Goal: Task Accomplishment & Management: Use online tool/utility

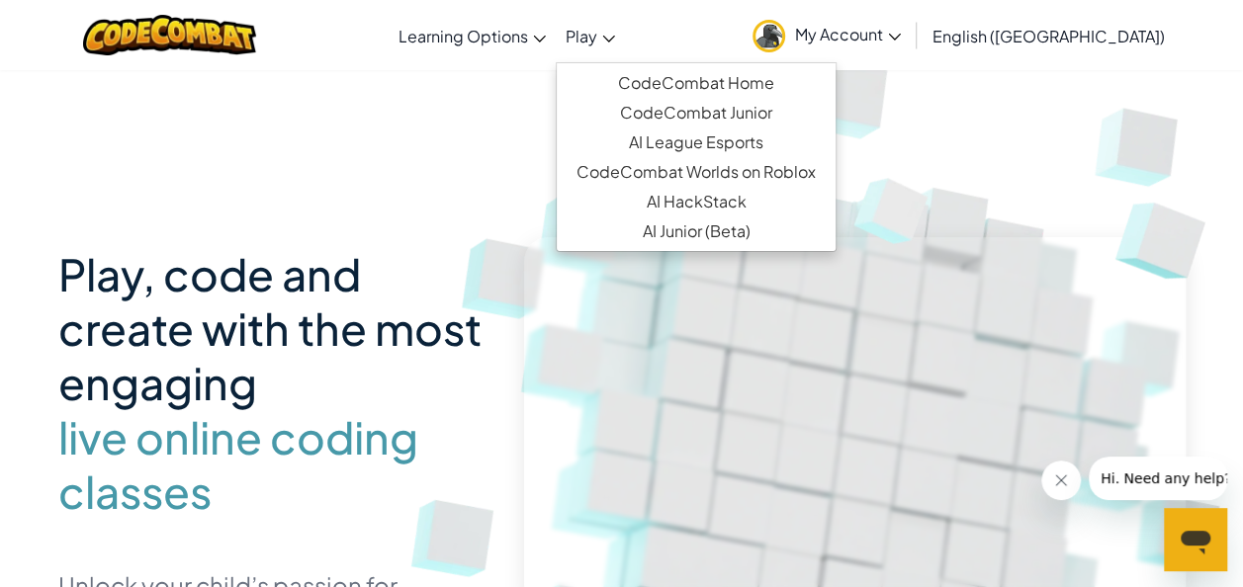
click at [653, 64] on ul "CodeCombat Home CodeCombat Junior AI League Esports CodeCombat Worlds on Roblox…" at bounding box center [696, 157] width 281 height 190
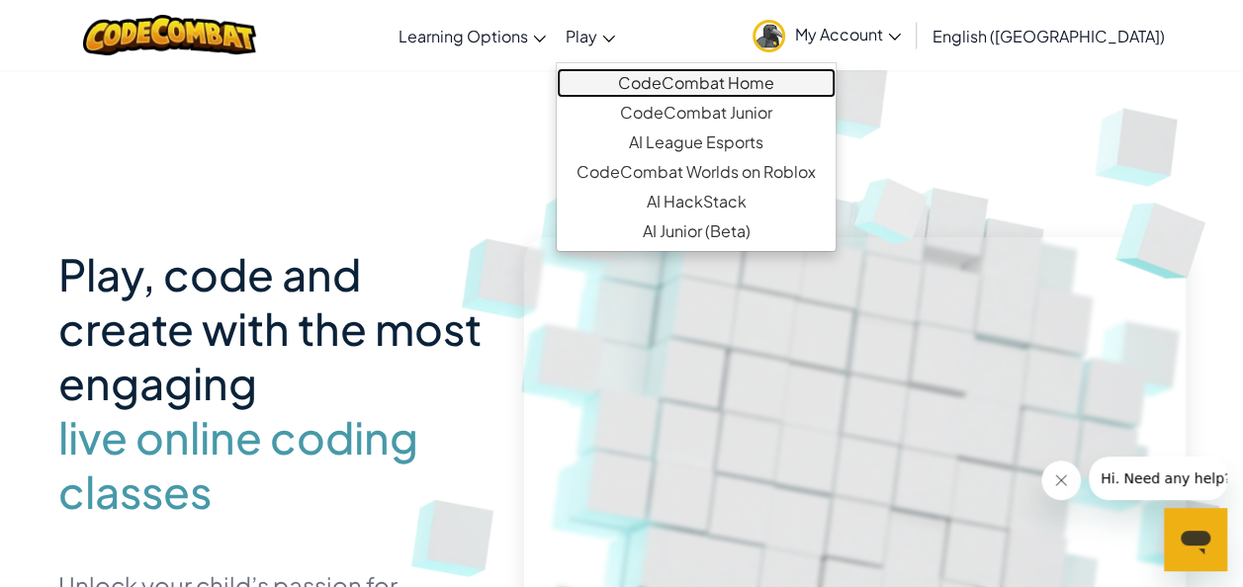
click at [655, 81] on link "CodeCombat Home" at bounding box center [696, 83] width 279 height 30
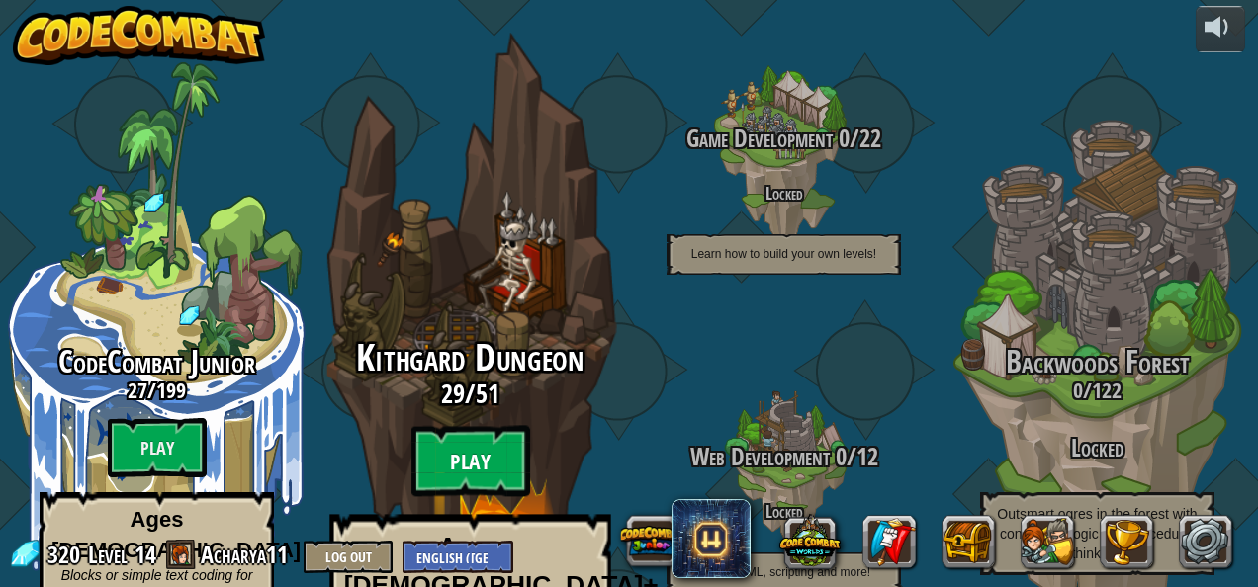
click at [477, 426] on btn "Play" at bounding box center [470, 461] width 119 height 71
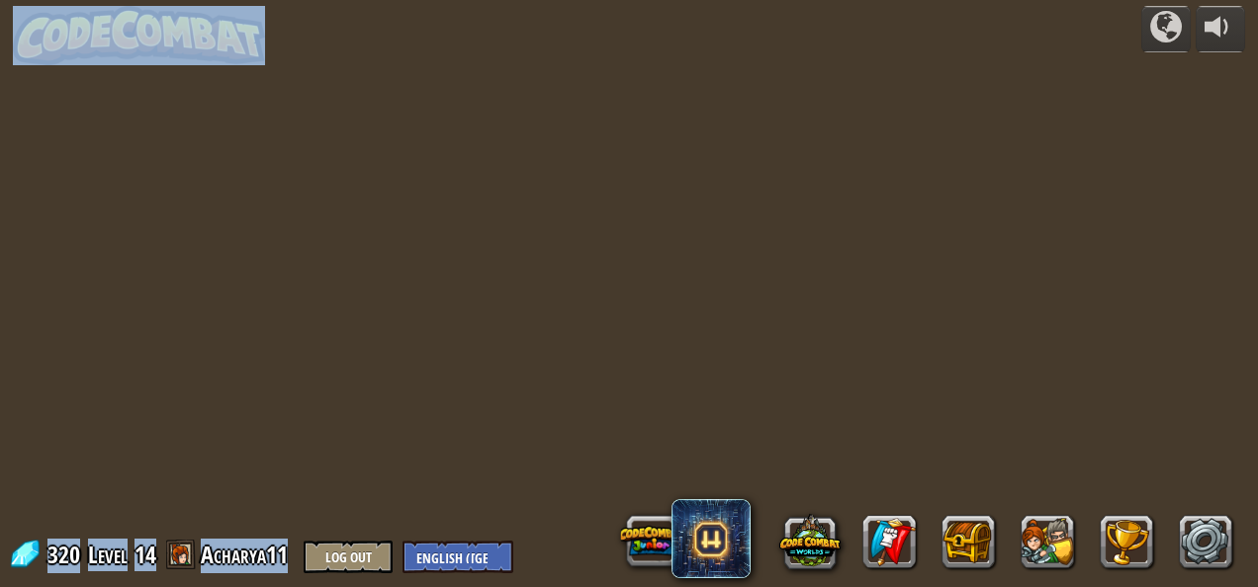
click at [477, 413] on div "powered by 320 Level 14 Acharya11 Log Out English (US) English (UK) 简体中文 繁體中文 р…" at bounding box center [629, 293] width 1258 height 587
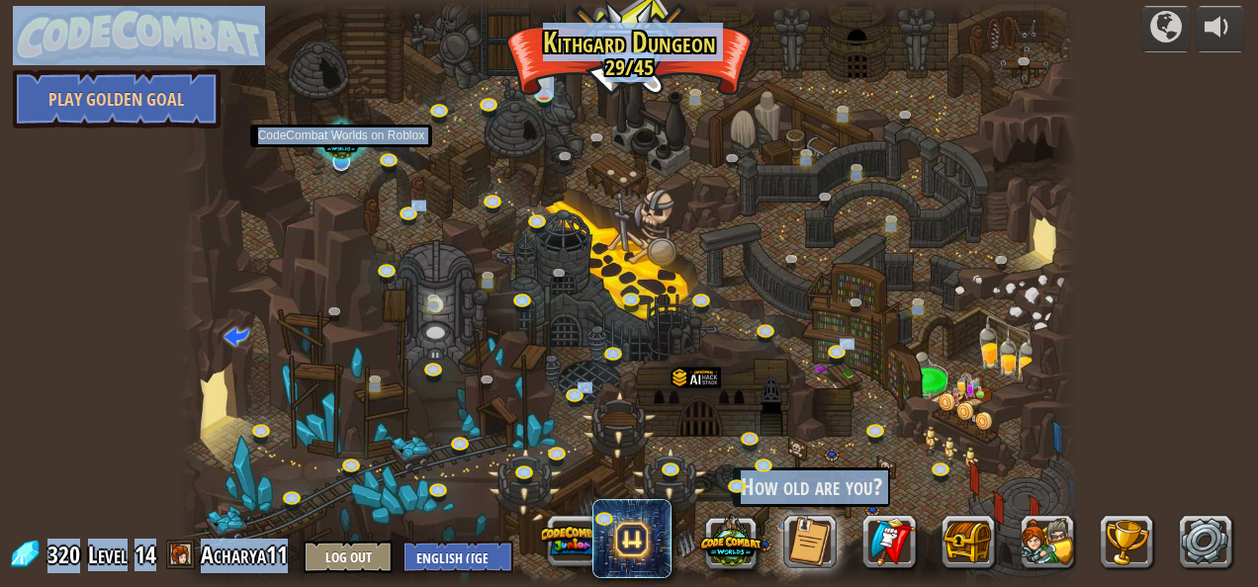
click at [340, 144] on div at bounding box center [341, 144] width 57 height 54
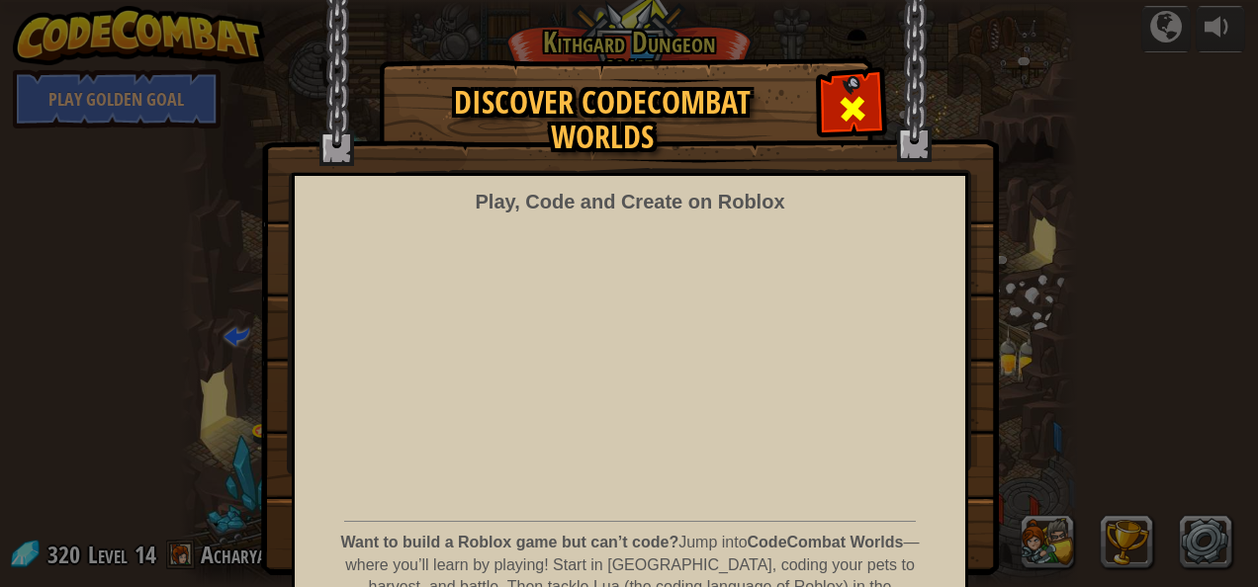
click at [837, 116] on span at bounding box center [853, 109] width 32 height 32
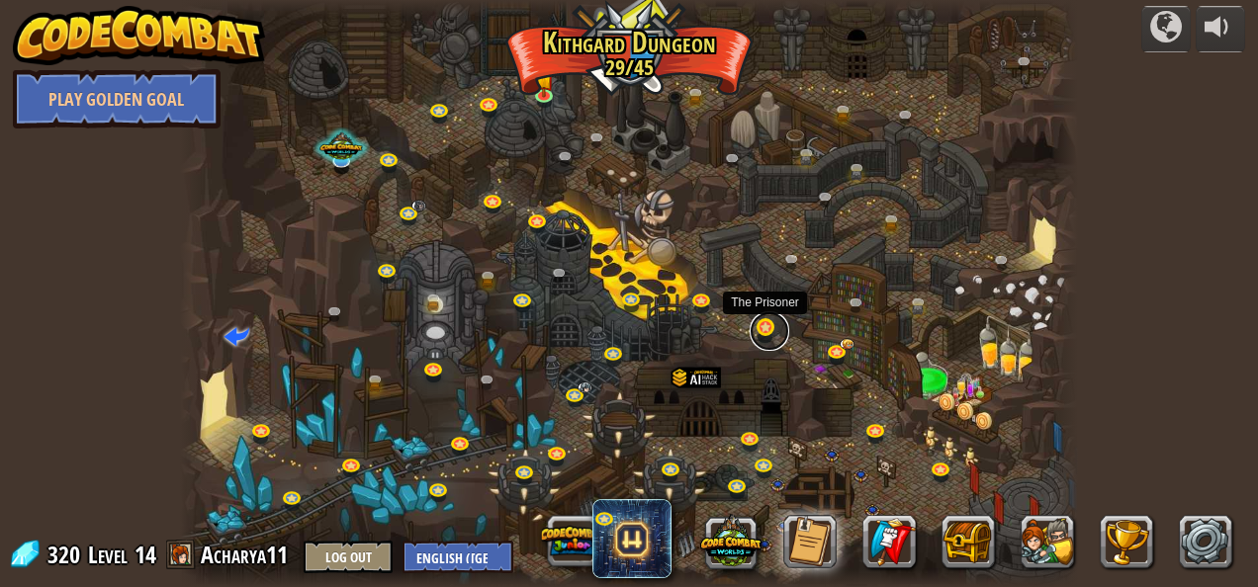
click at [764, 327] on link at bounding box center [770, 332] width 40 height 40
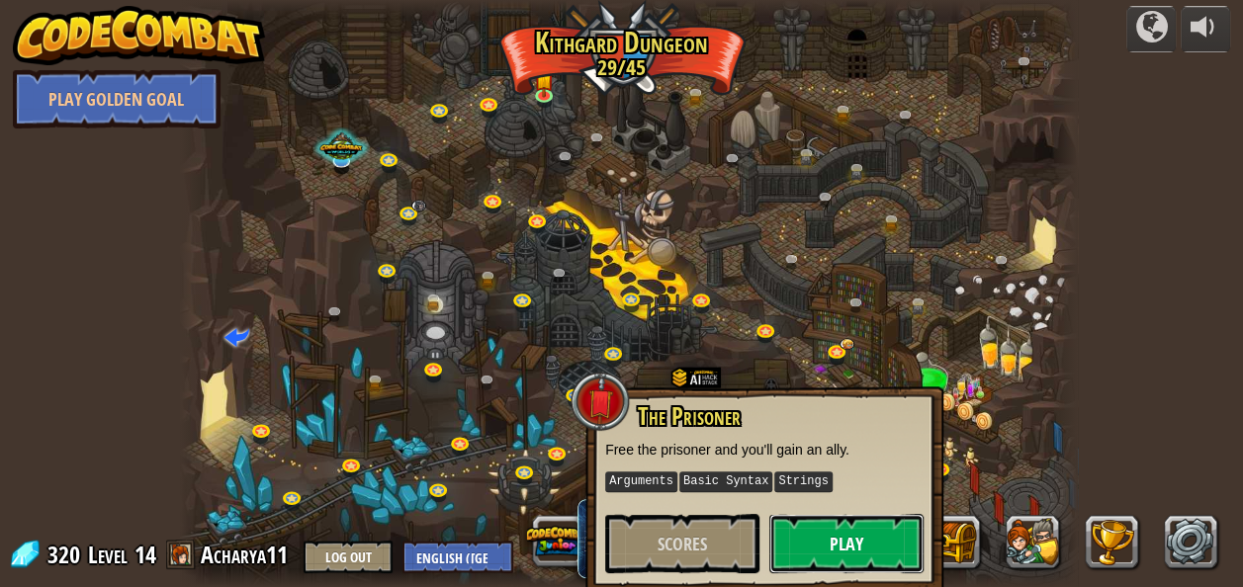
click at [815, 542] on button "Play" at bounding box center [846, 543] width 154 height 59
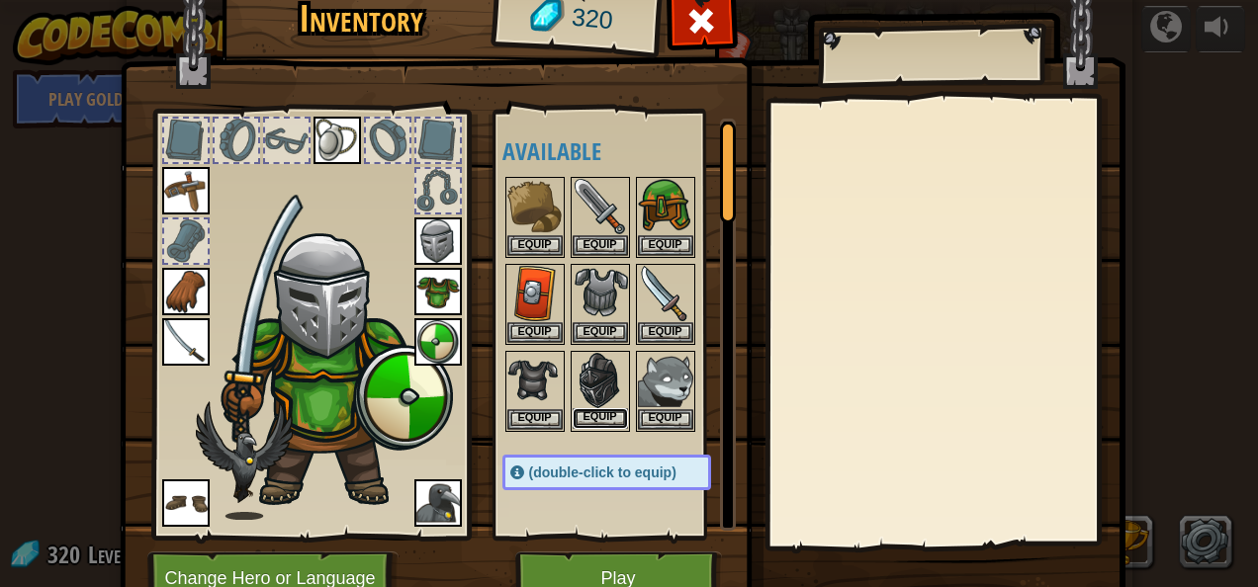
click at [573, 417] on button "Equip" at bounding box center [600, 418] width 55 height 21
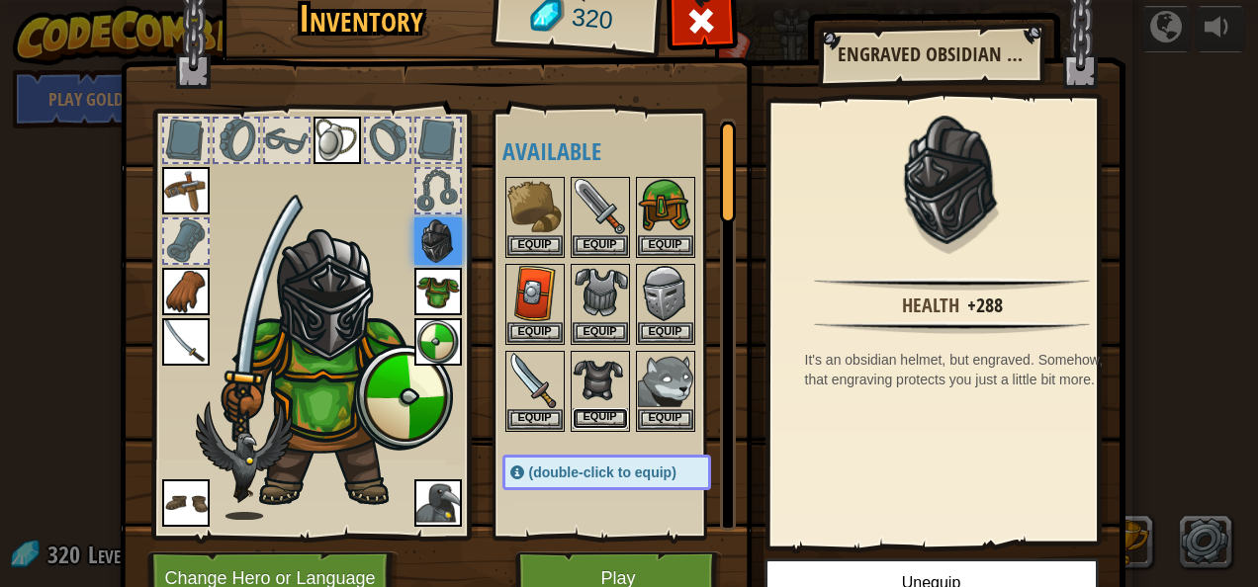
click at [584, 408] on button "Equip" at bounding box center [600, 418] width 55 height 21
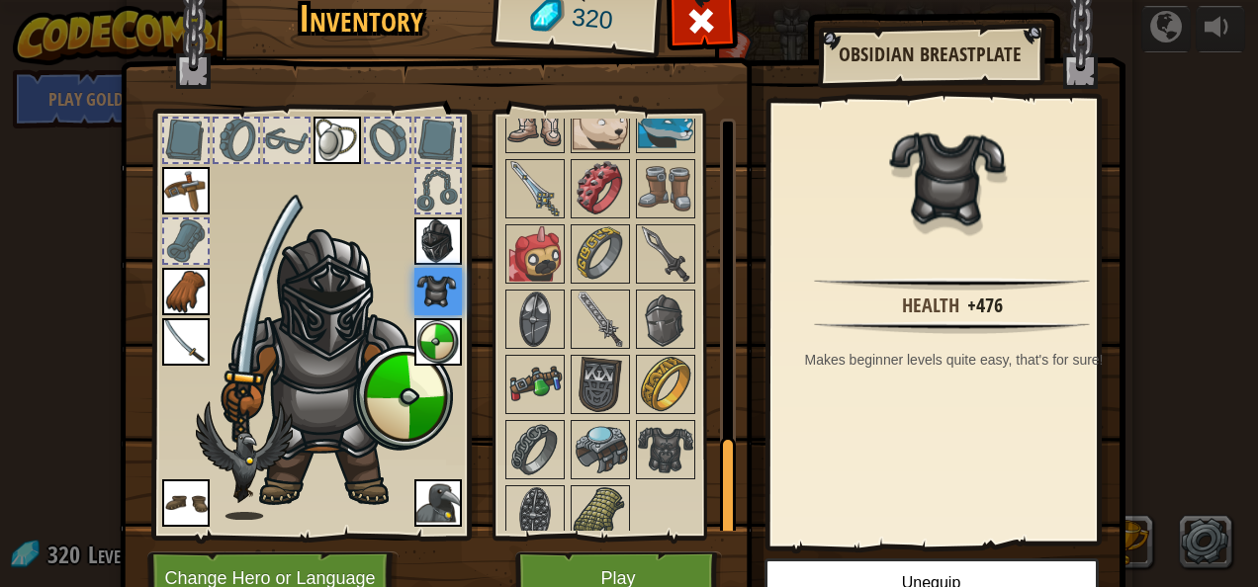
scroll to position [6, 0]
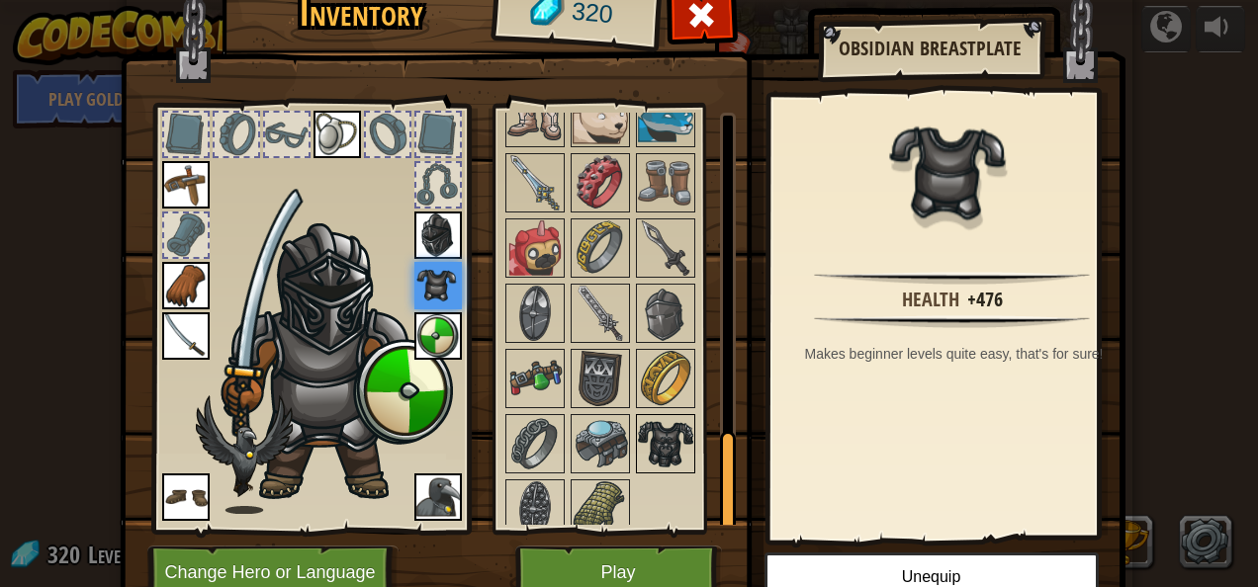
click at [638, 431] on img at bounding box center [665, 443] width 55 height 55
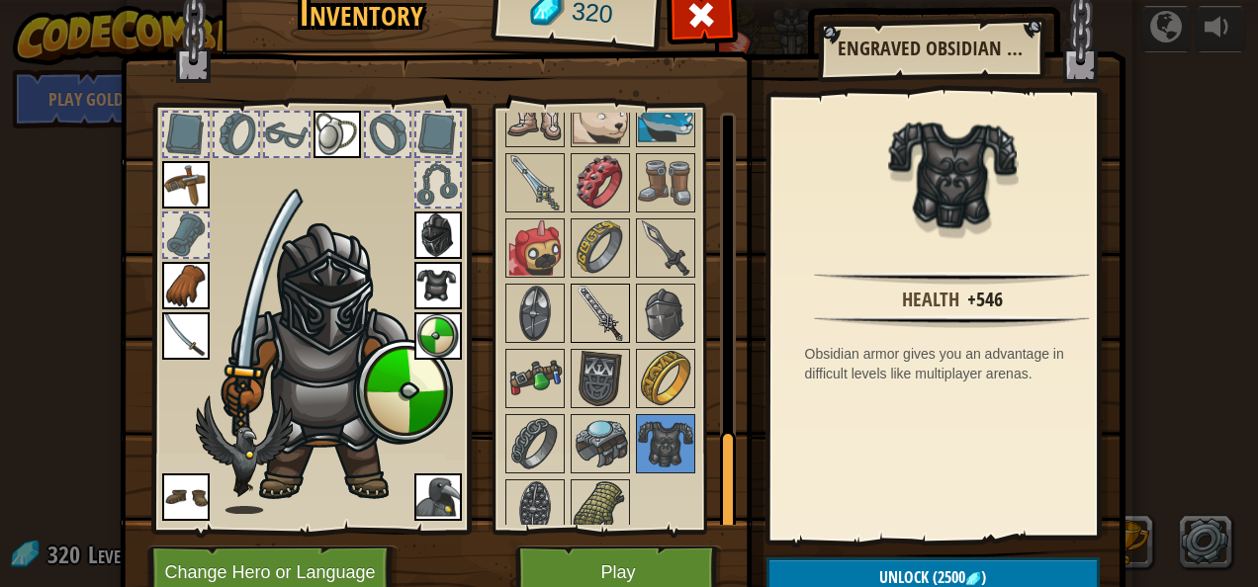
click at [603, 293] on img at bounding box center [600, 313] width 55 height 55
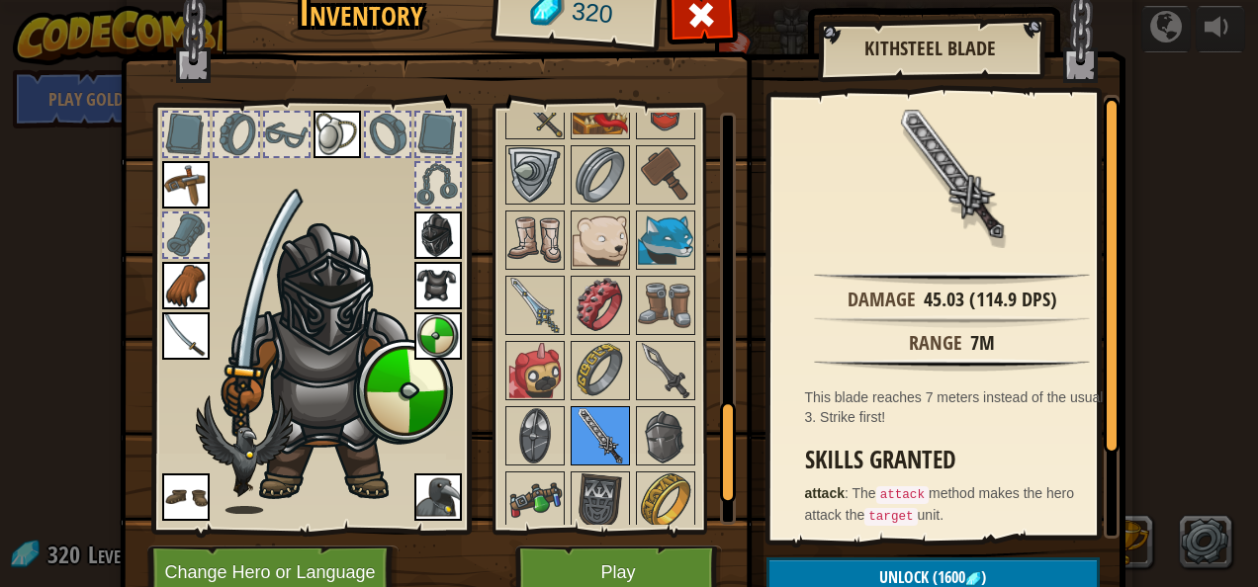
scroll to position [1207, 0]
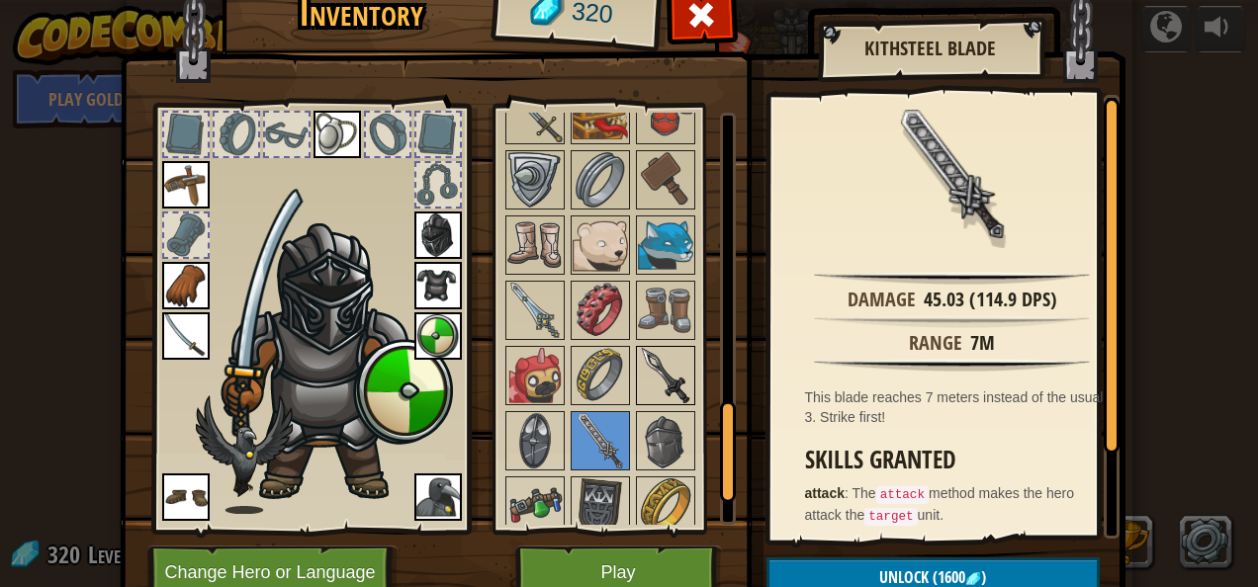
click at [665, 352] on img at bounding box center [665, 375] width 55 height 55
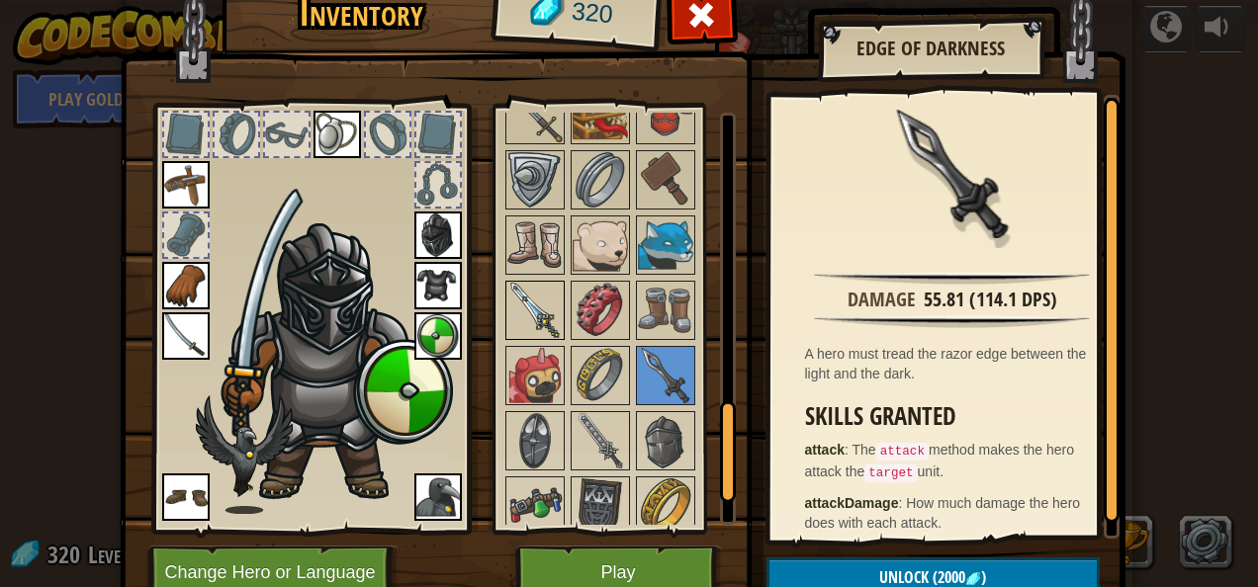
click at [527, 308] on img at bounding box center [534, 310] width 55 height 55
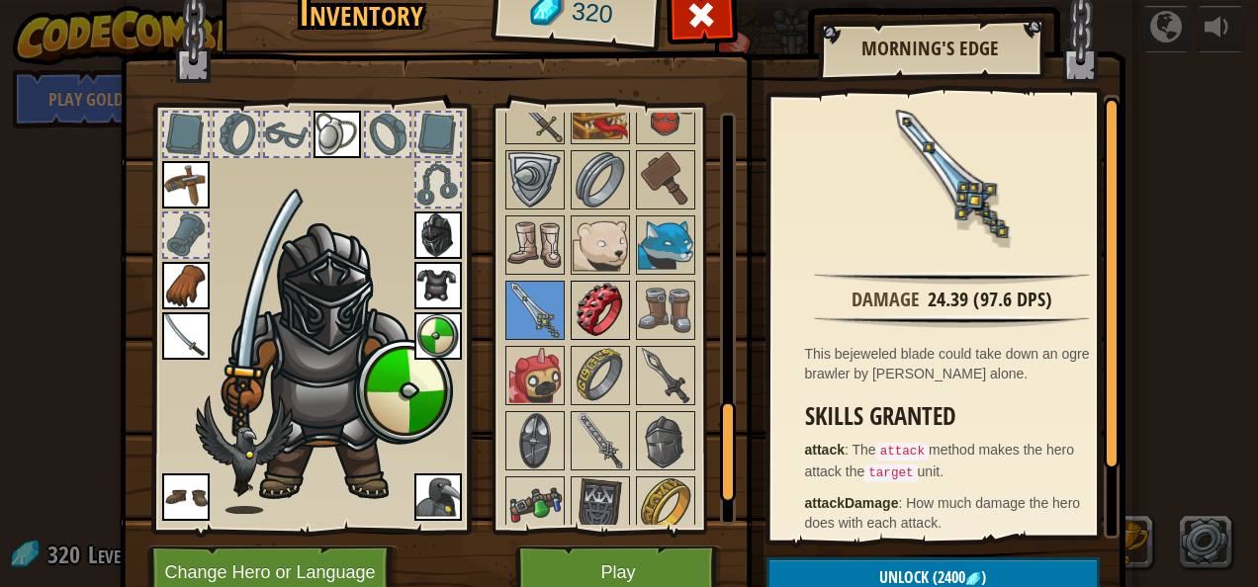
scroll to position [882, 0]
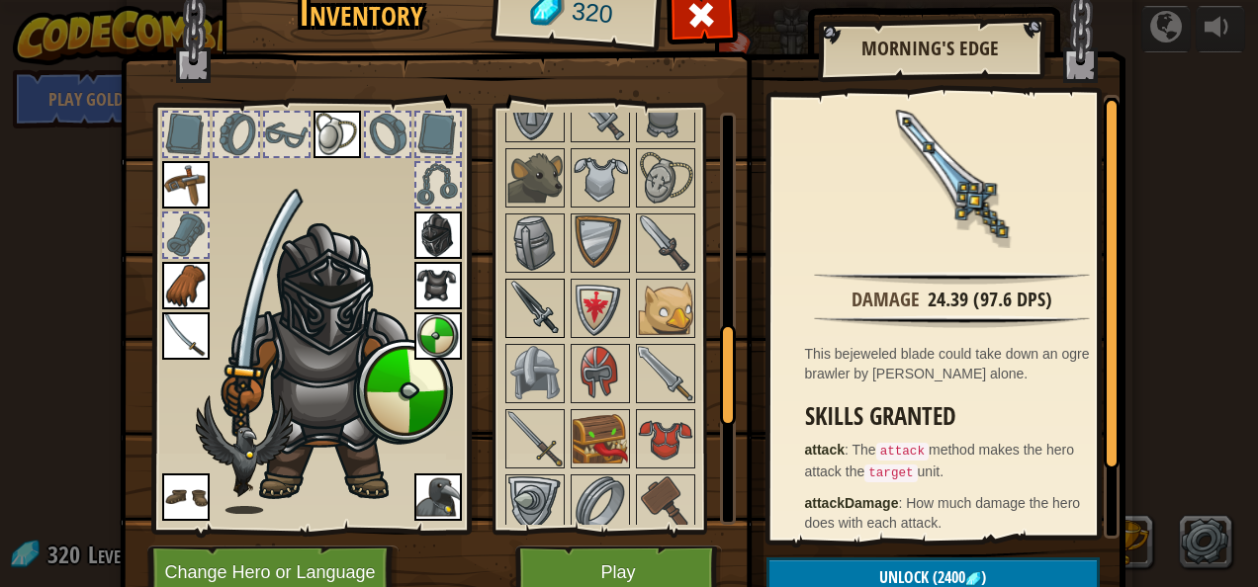
click at [532, 304] on img at bounding box center [534, 308] width 55 height 55
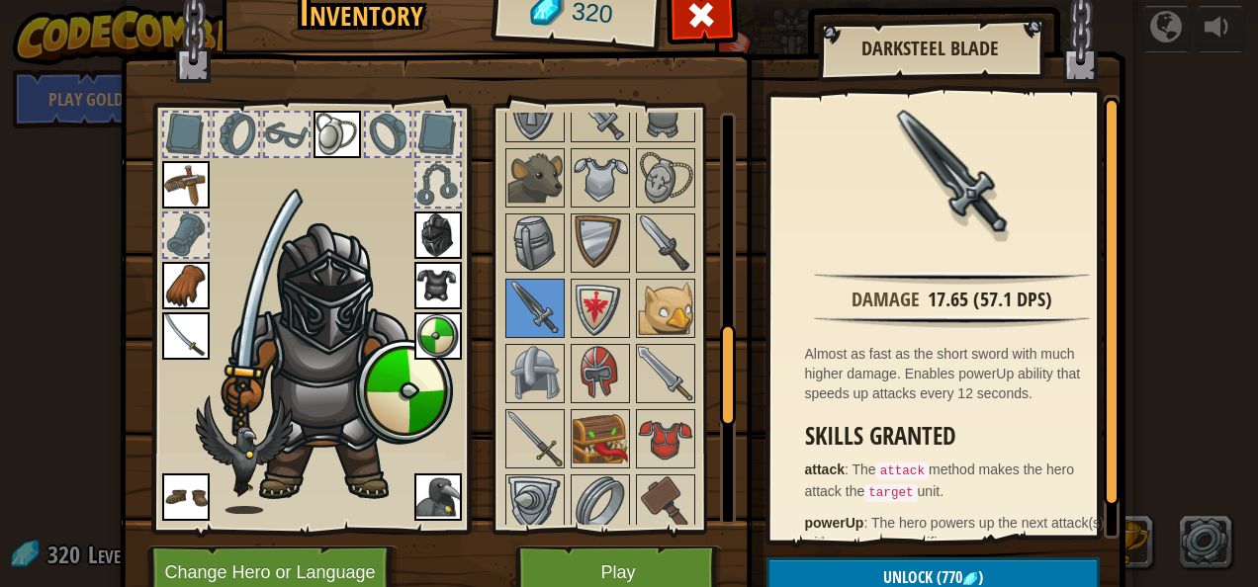
click at [725, 403] on div at bounding box center [728, 375] width 16 height 102
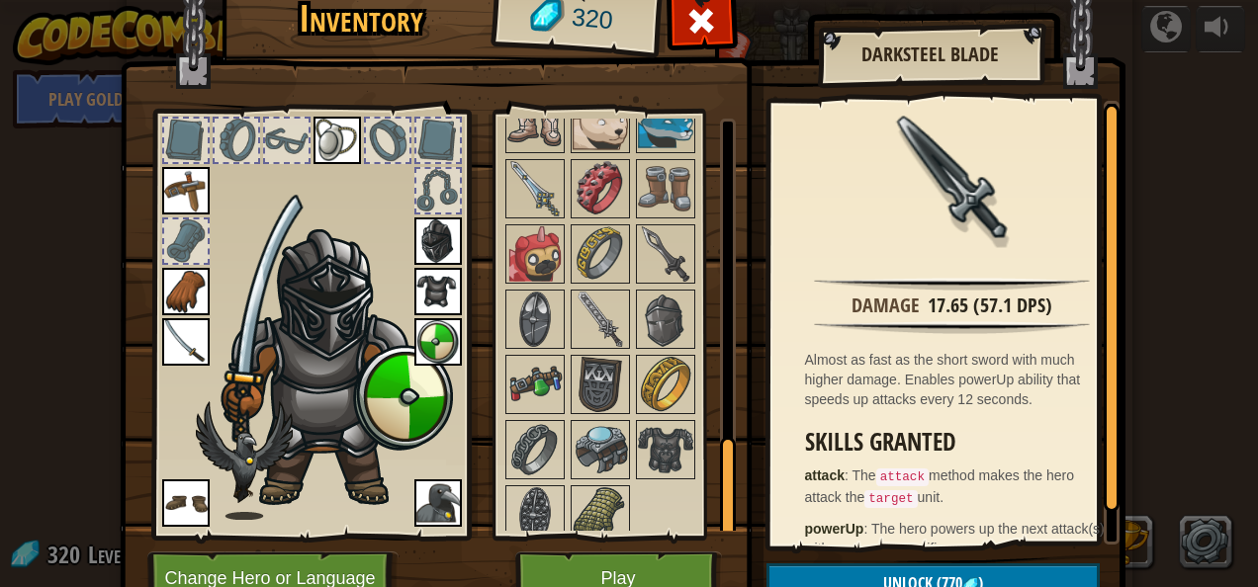
scroll to position [1, 0]
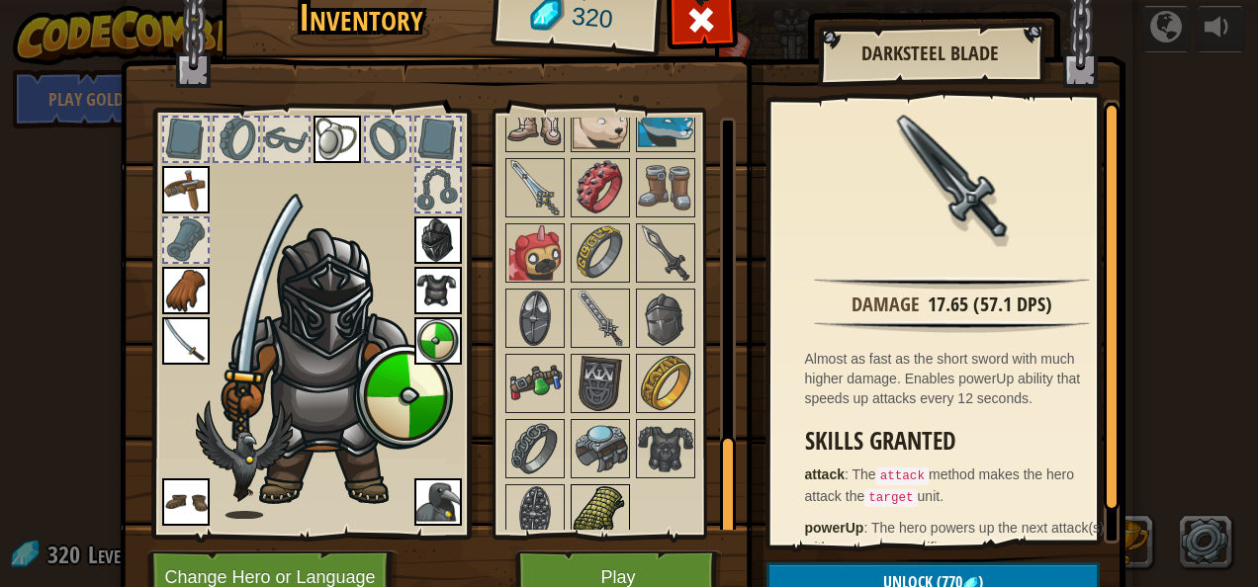
click at [597, 485] on div at bounding box center [600, 514] width 59 height 59
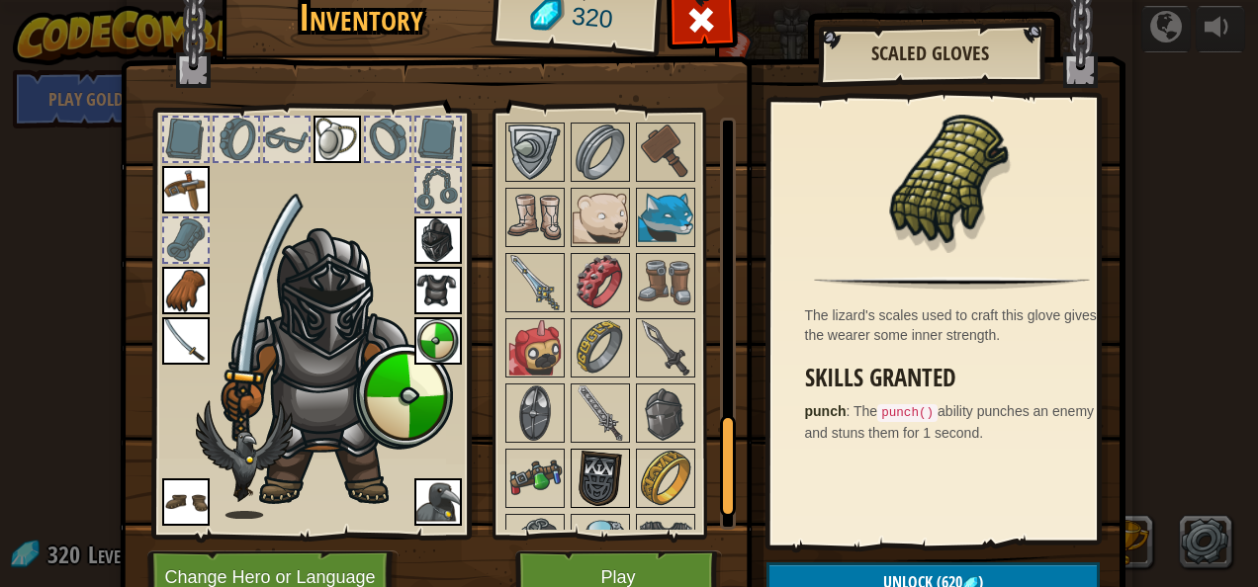
scroll to position [1235, 0]
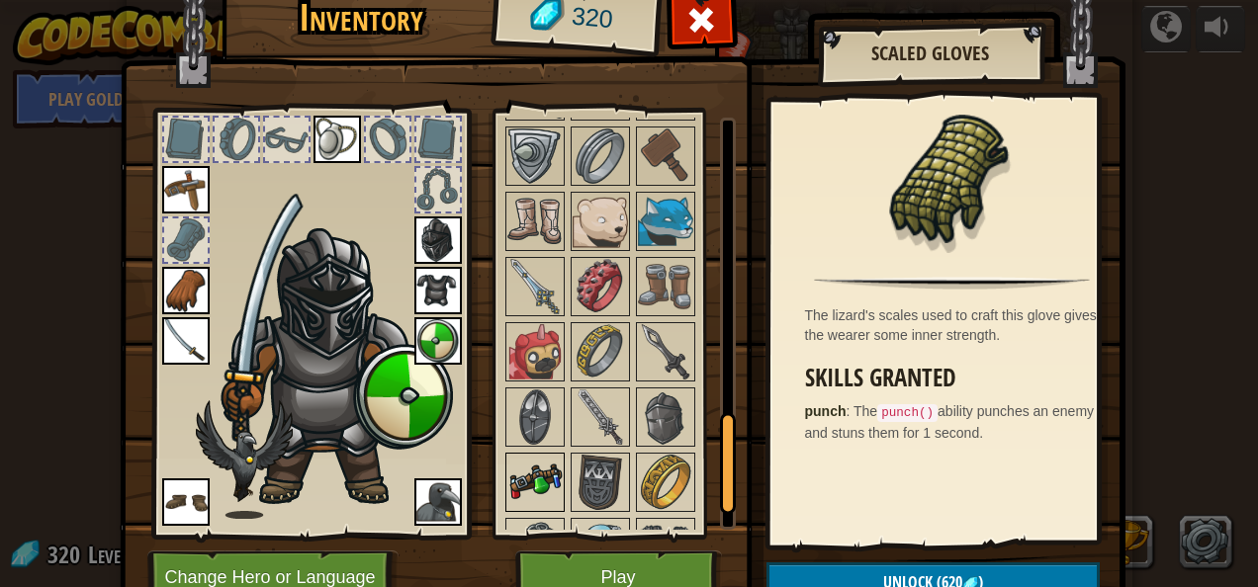
click at [525, 455] on img at bounding box center [534, 482] width 55 height 55
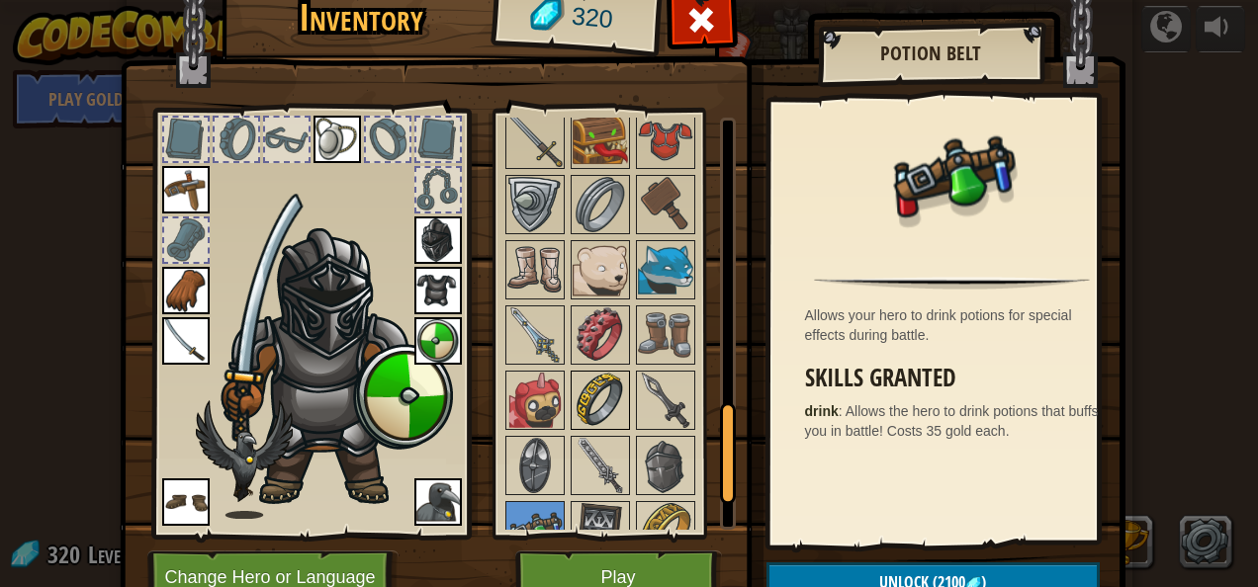
scroll to position [1176, 0]
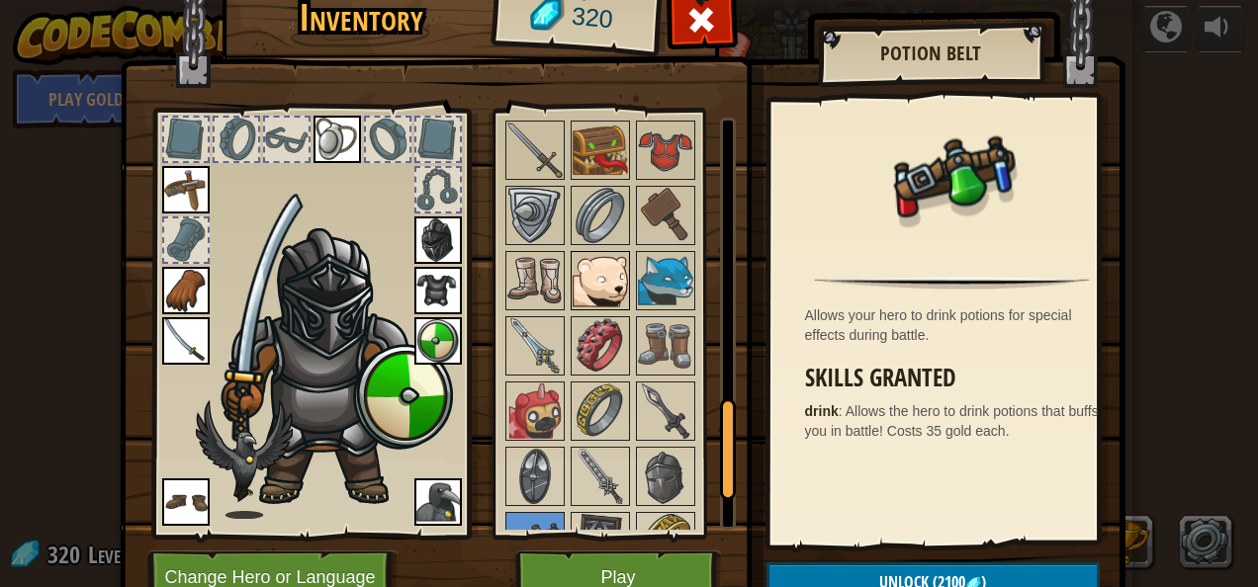
click at [599, 282] on img at bounding box center [600, 280] width 55 height 55
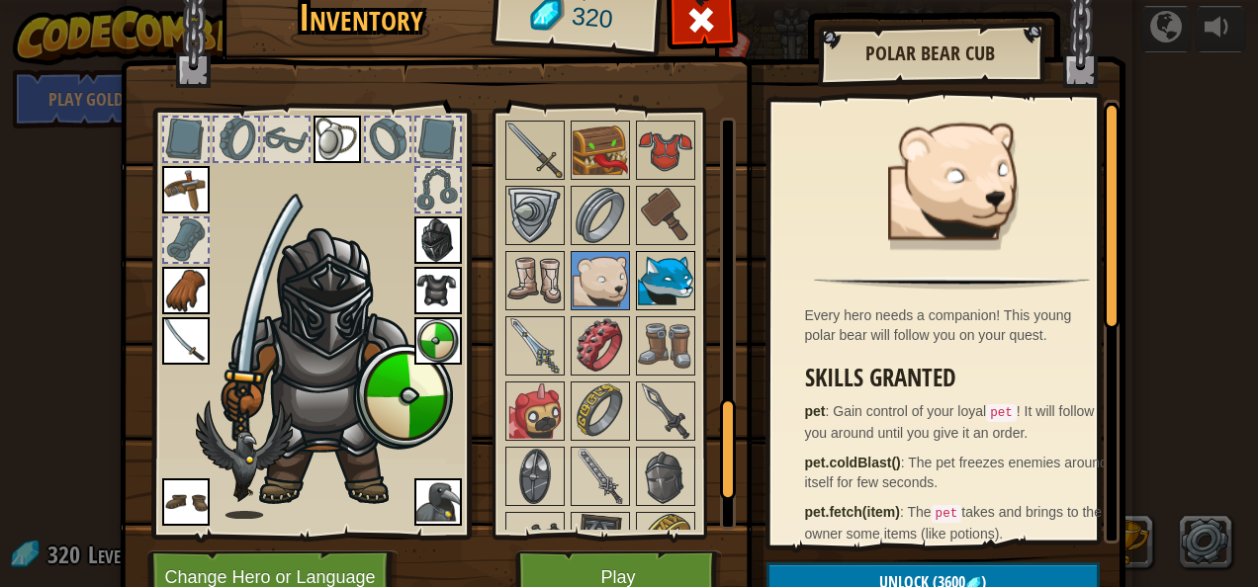
click at [652, 259] on img at bounding box center [665, 280] width 55 height 55
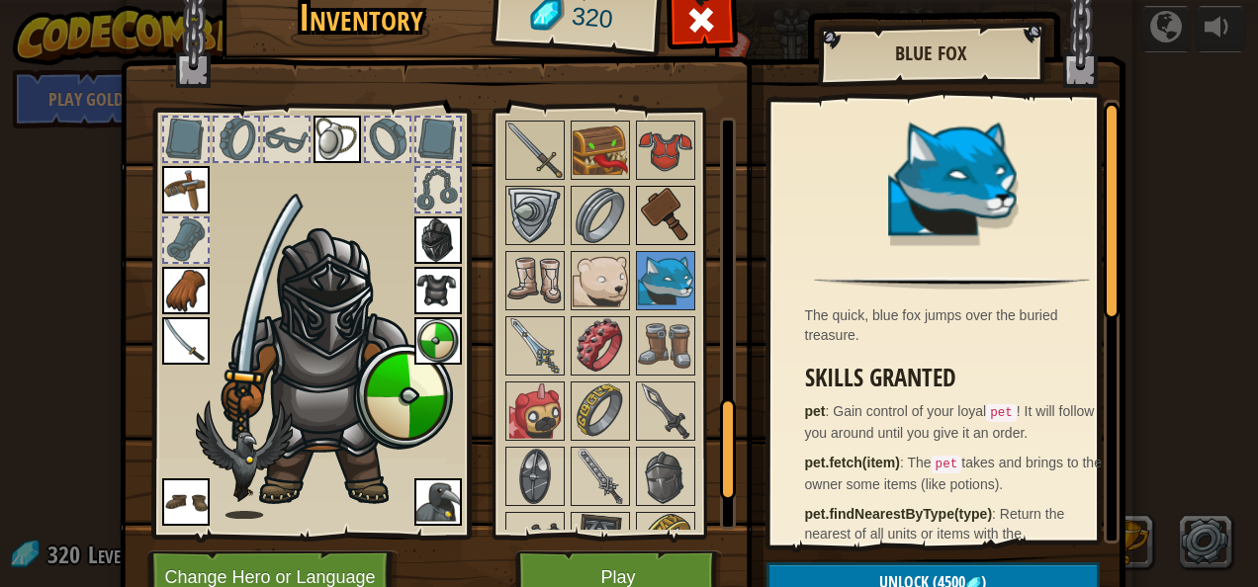
click at [667, 208] on img at bounding box center [665, 215] width 55 height 55
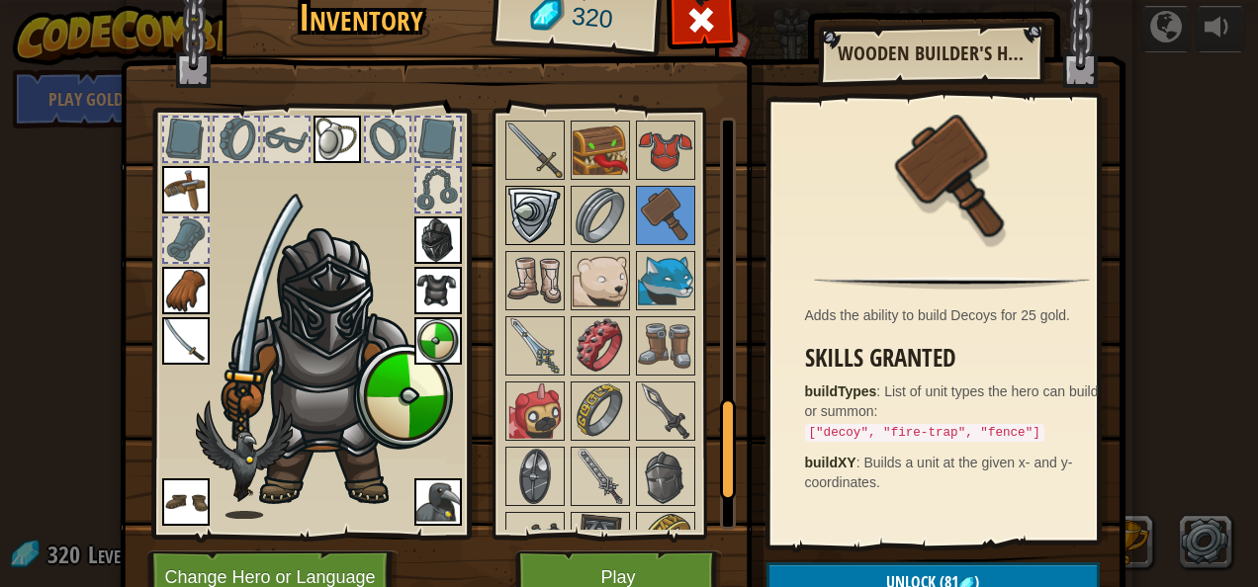
click at [525, 191] on img at bounding box center [534, 215] width 55 height 55
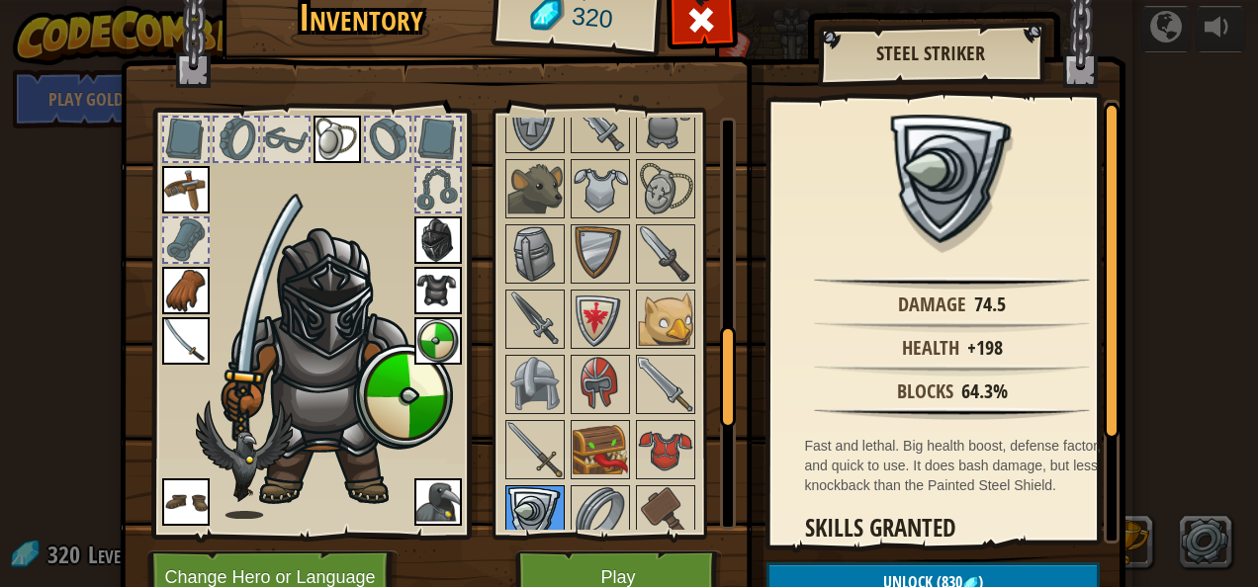
scroll to position [853, 0]
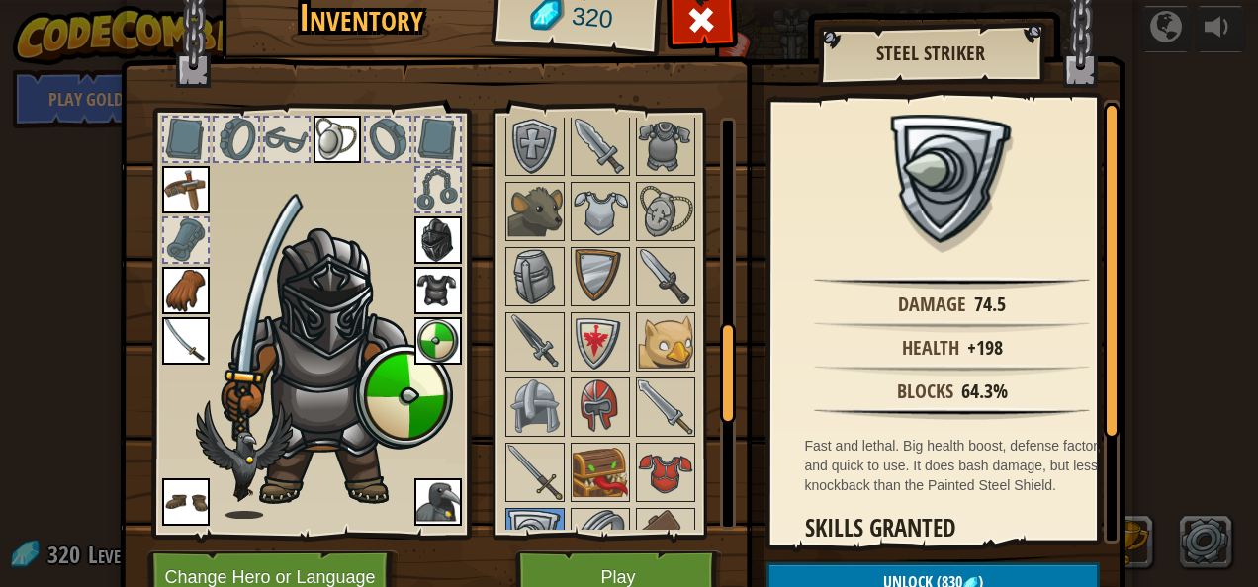
drag, startPoint x: 442, startPoint y: 314, endPoint x: 448, endPoint y: 323, distance: 10.7
click at [448, 323] on div at bounding box center [310, 318] width 326 height 445
click at [442, 357] on img at bounding box center [437, 340] width 47 height 47
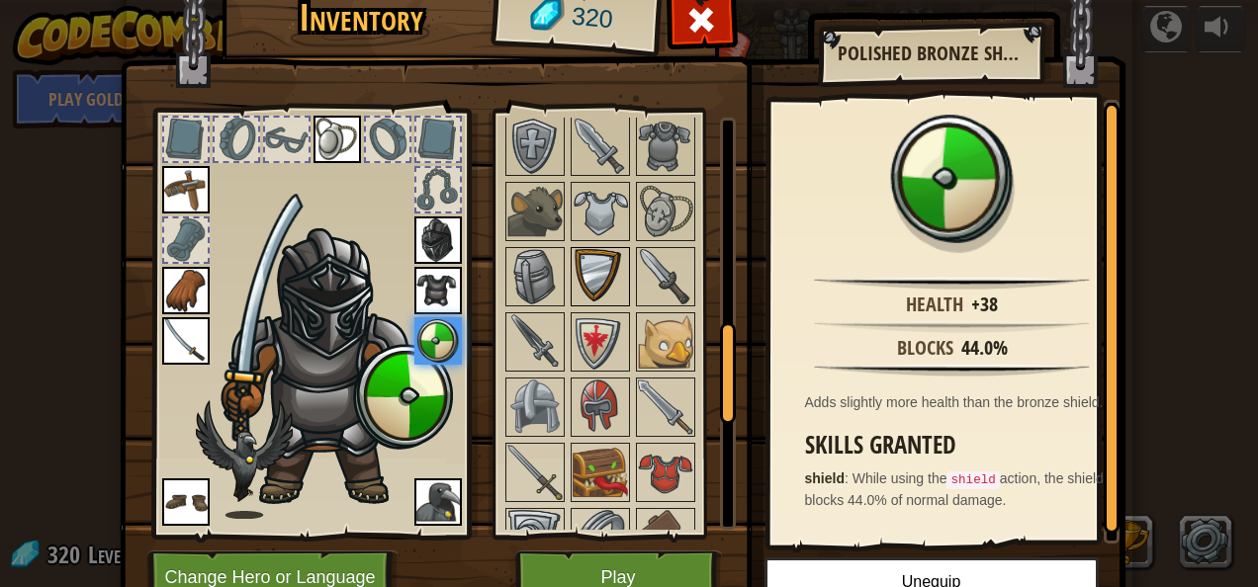
click at [598, 269] on img at bounding box center [600, 276] width 55 height 55
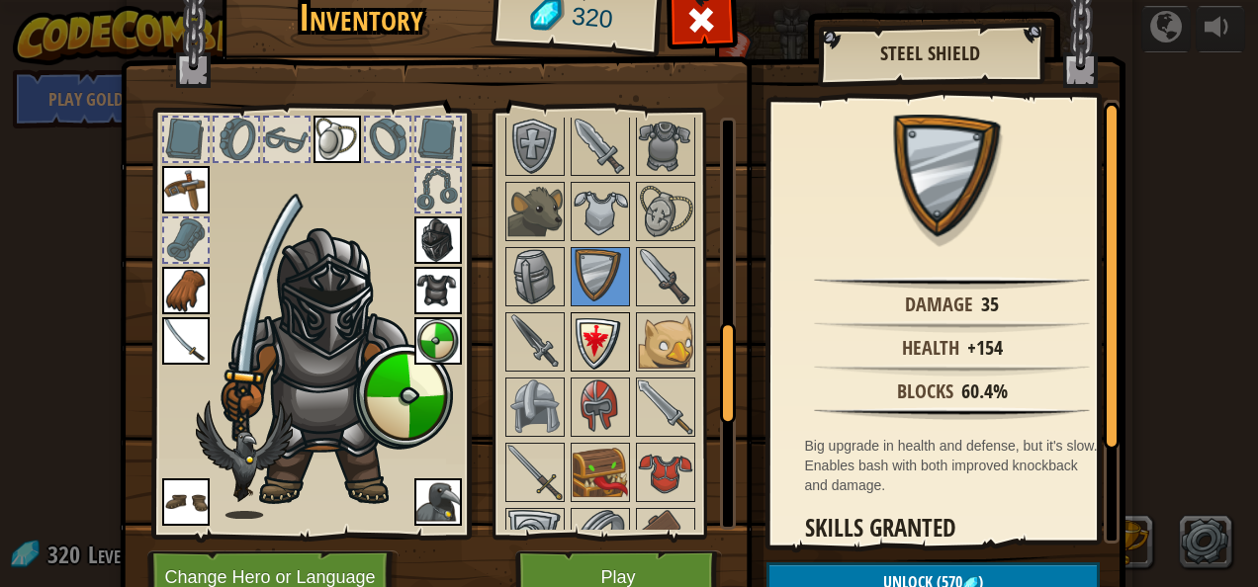
click at [592, 324] on img at bounding box center [600, 341] width 55 height 55
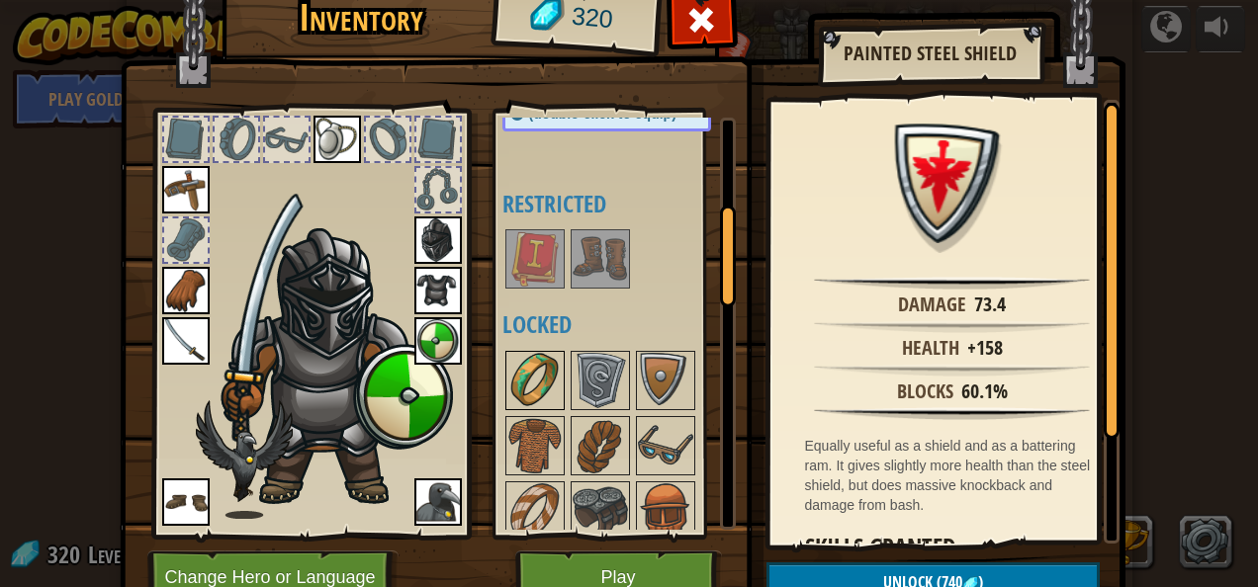
scroll to position [357, 0]
click at [520, 369] on img at bounding box center [534, 381] width 55 height 55
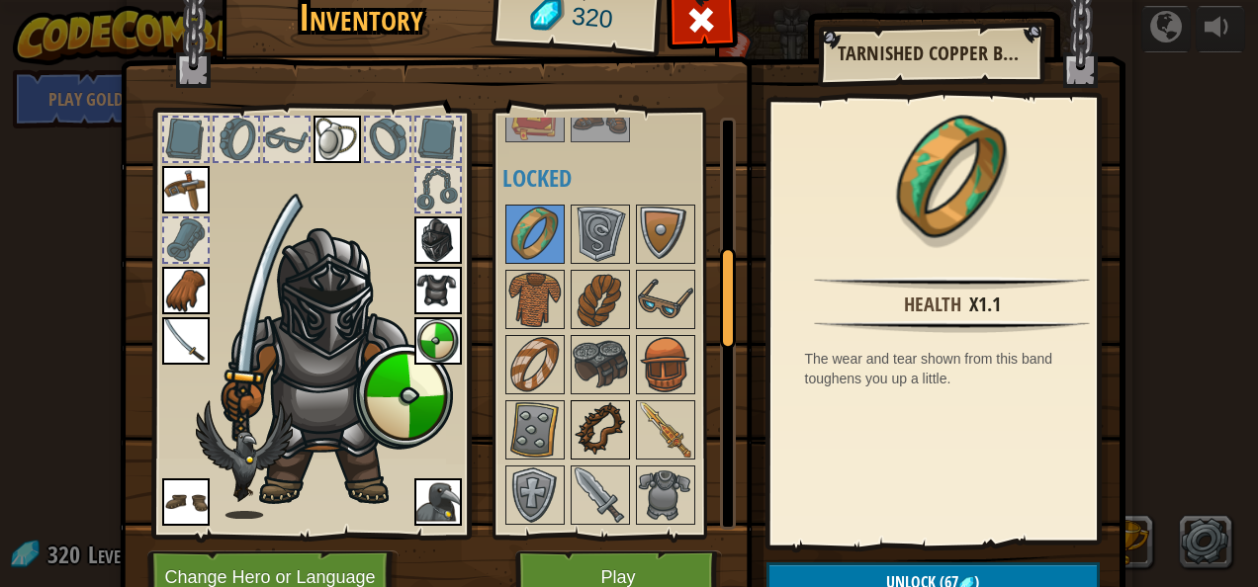
scroll to position [506, 0]
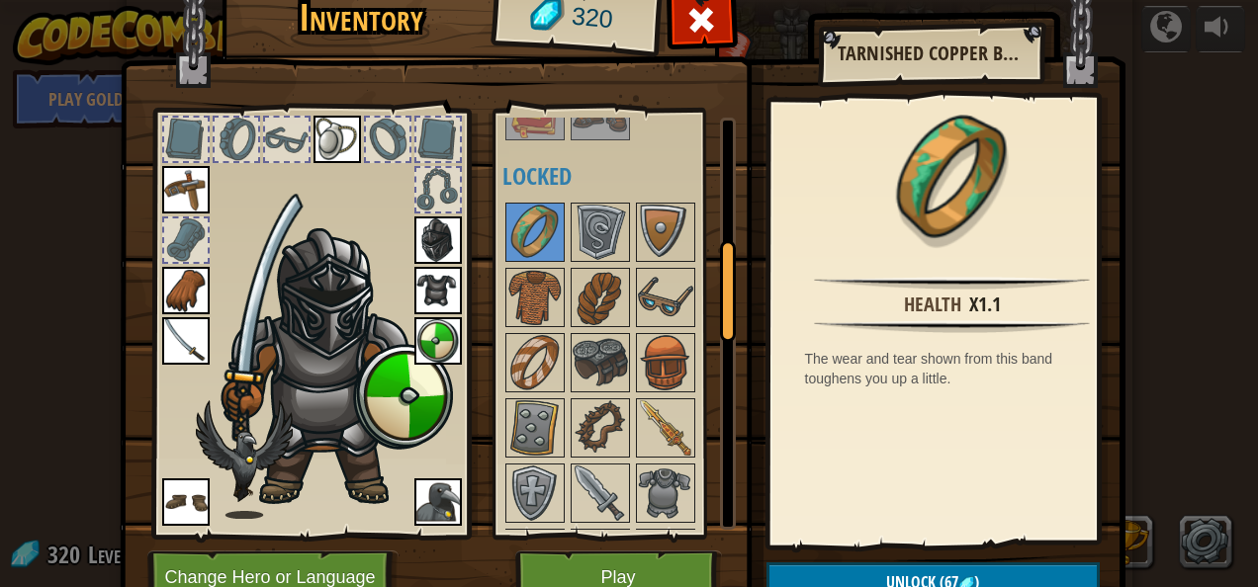
click at [390, 140] on div at bounding box center [388, 140] width 44 height 44
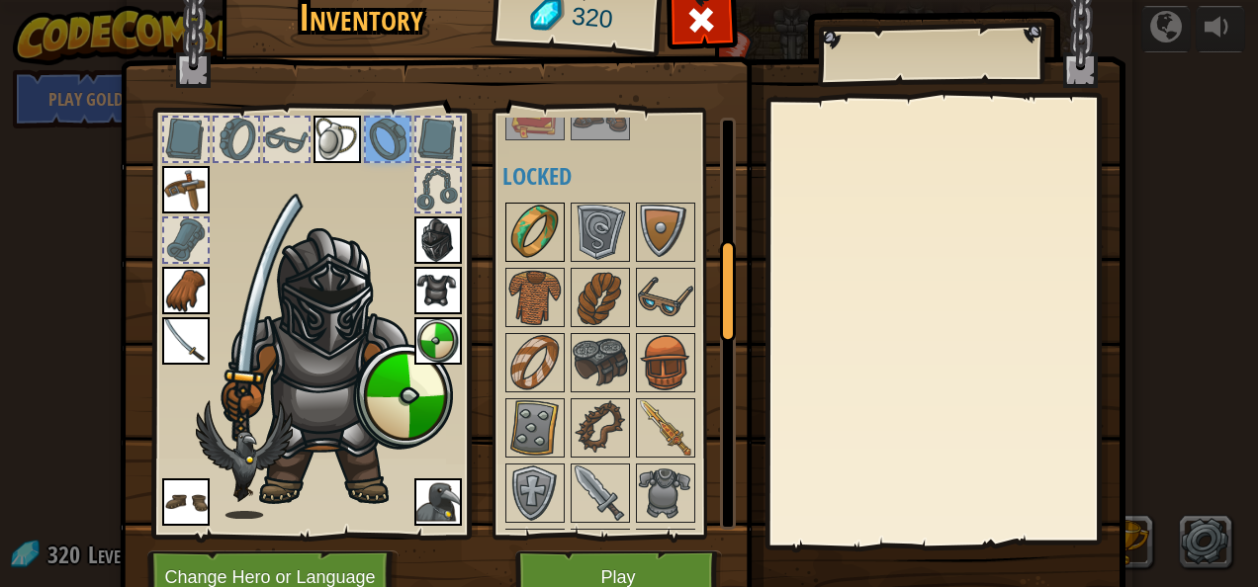
click at [515, 244] on img at bounding box center [534, 232] width 55 height 55
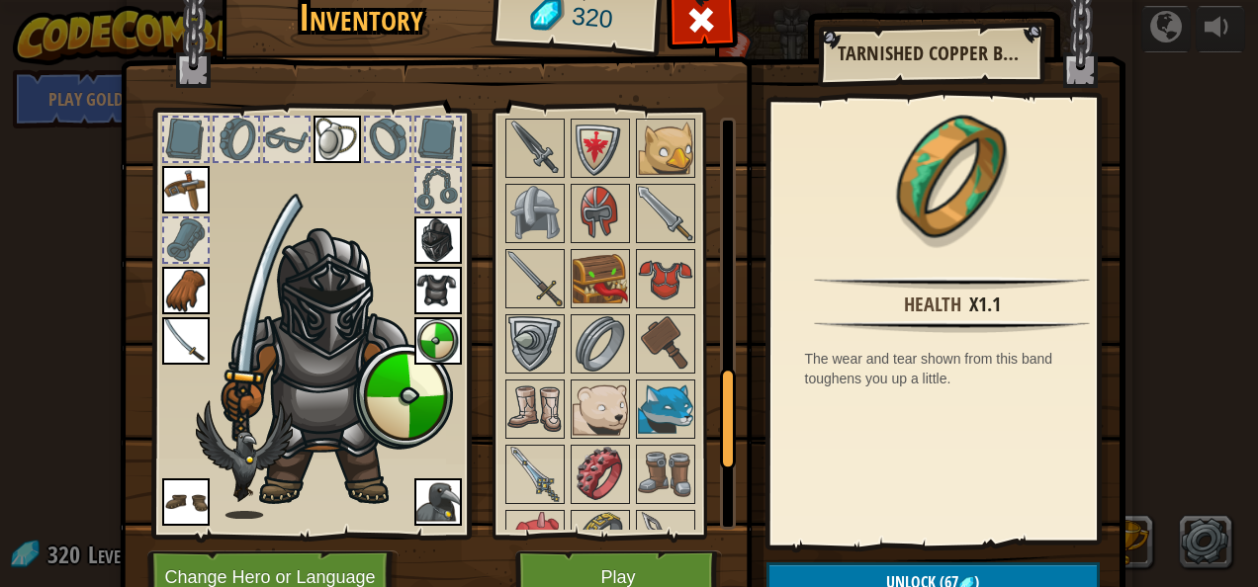
scroll to position [1046, 0]
click at [586, 321] on img at bounding box center [600, 344] width 55 height 55
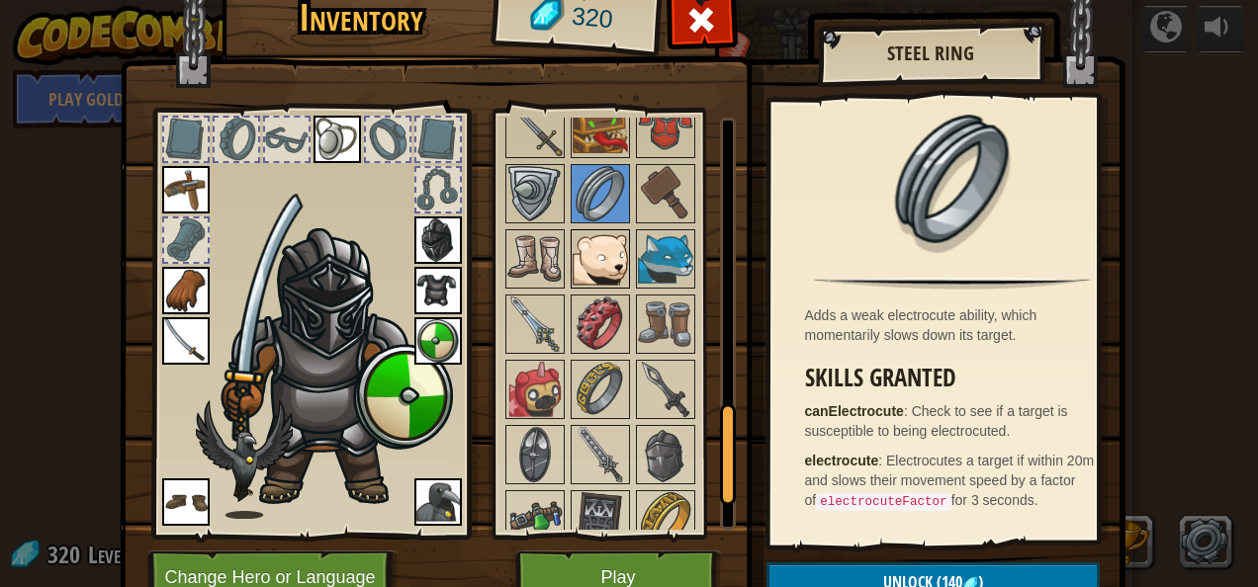
scroll to position [1199, 0]
click at [592, 392] on img at bounding box center [600, 388] width 55 height 55
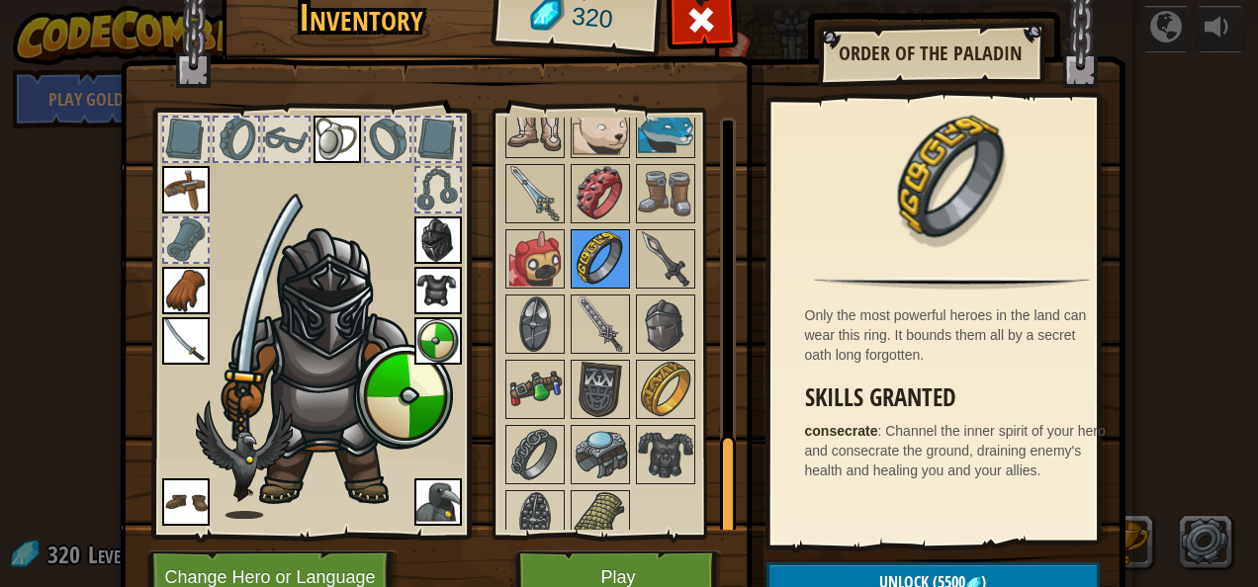
scroll to position [1331, 0]
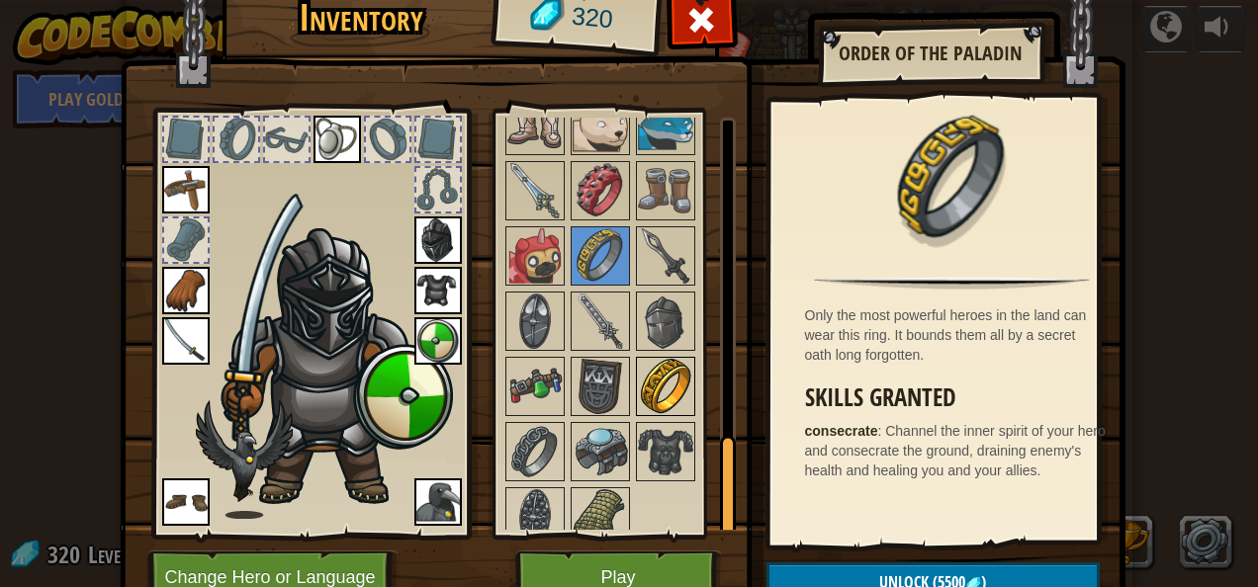
click at [638, 377] on img at bounding box center [665, 386] width 55 height 55
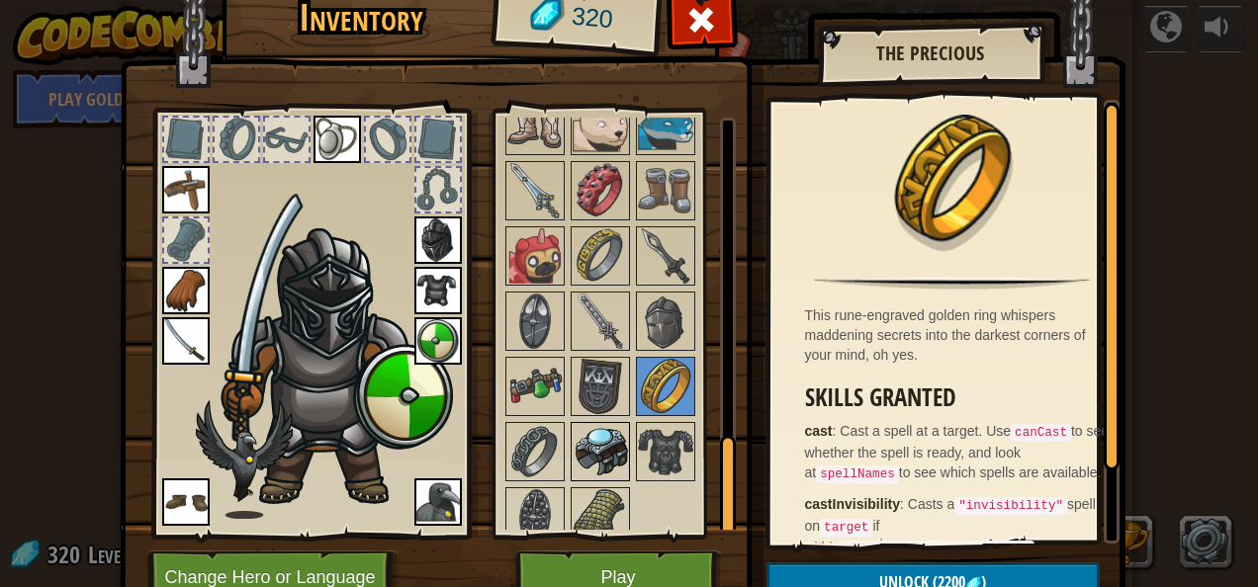
click at [605, 445] on img at bounding box center [600, 451] width 55 height 55
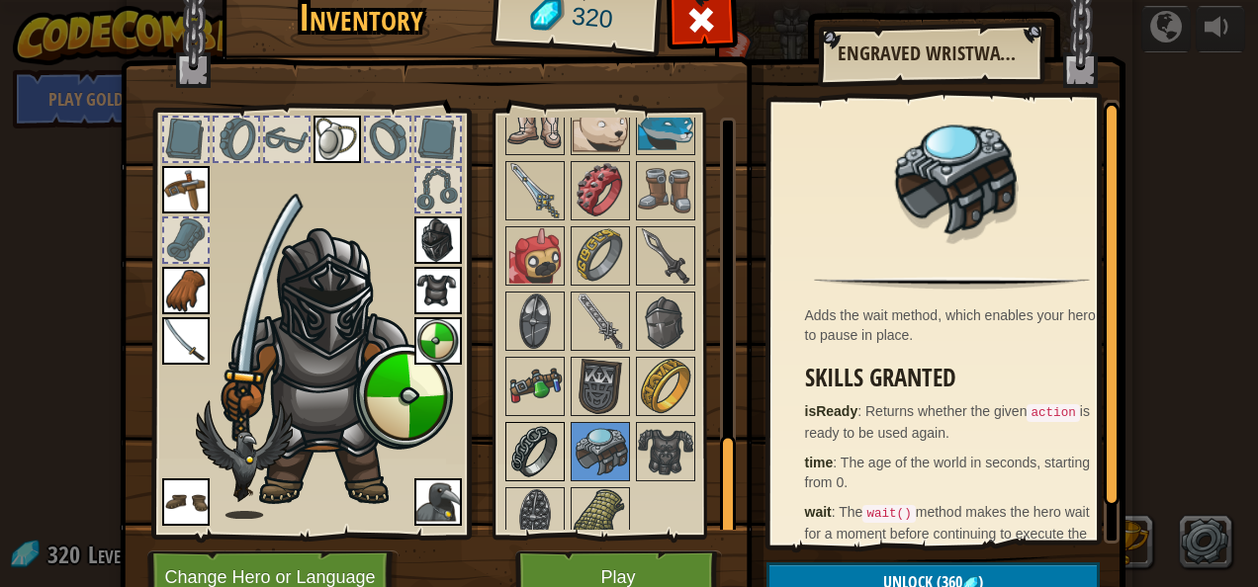
click at [533, 435] on img at bounding box center [534, 451] width 55 height 55
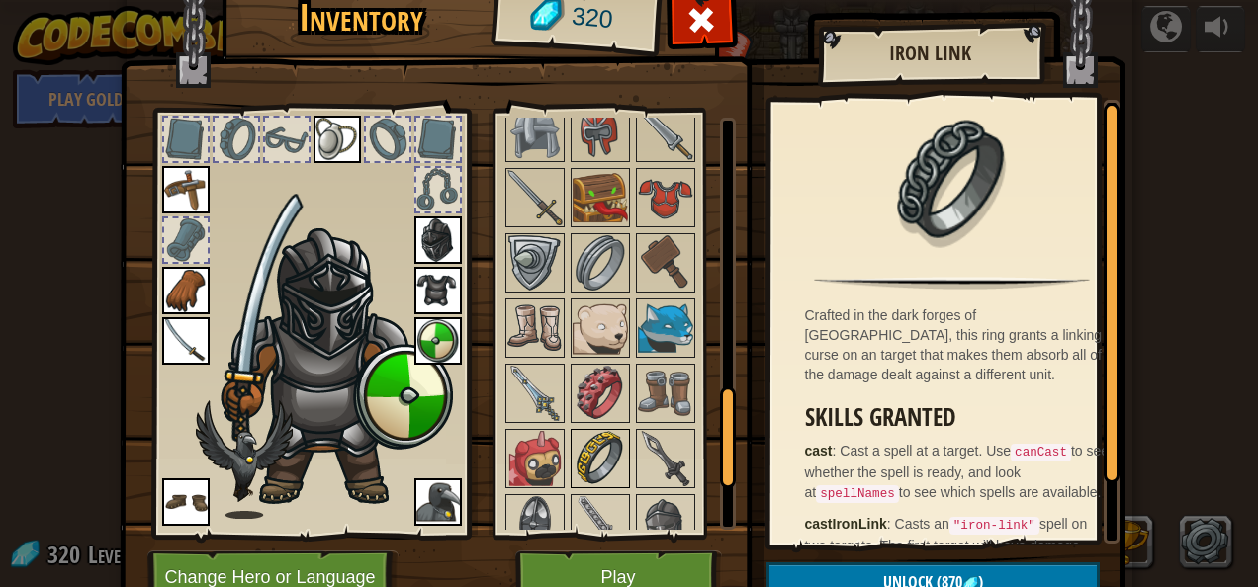
scroll to position [1129, 0]
click at [601, 399] on img at bounding box center [600, 392] width 55 height 55
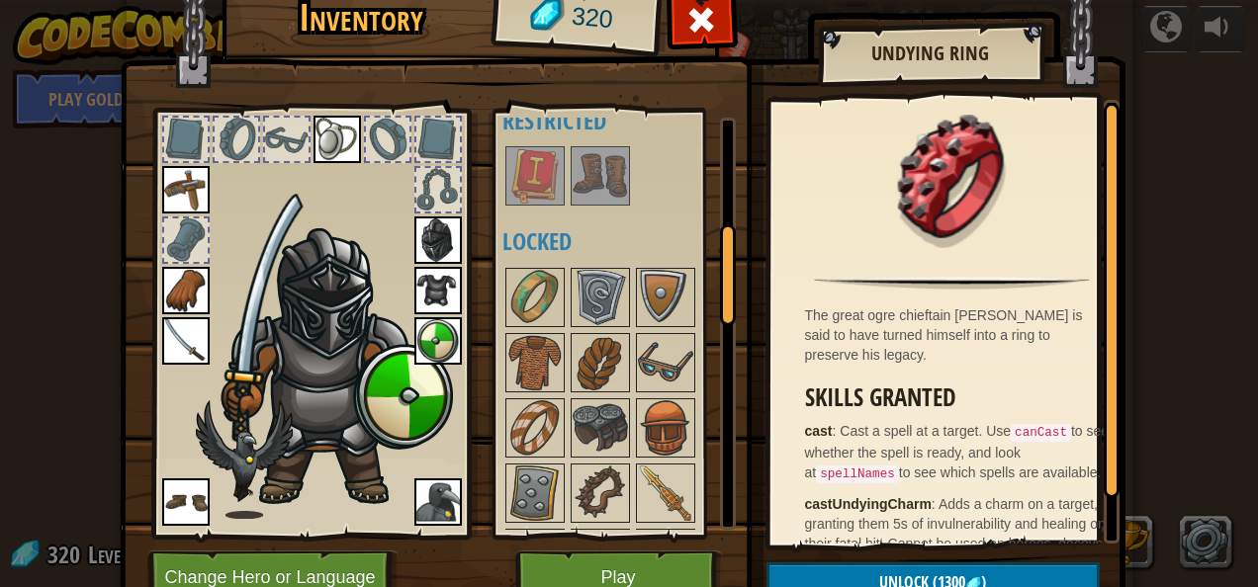
scroll to position [438, 0]
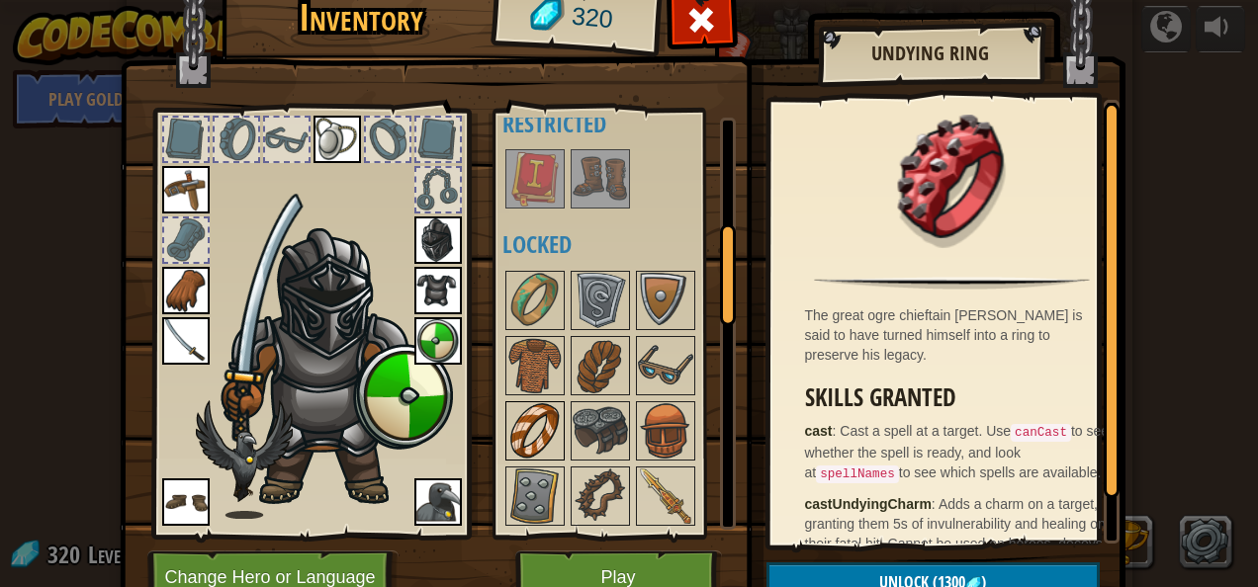
click at [530, 414] on img at bounding box center [534, 430] width 55 height 55
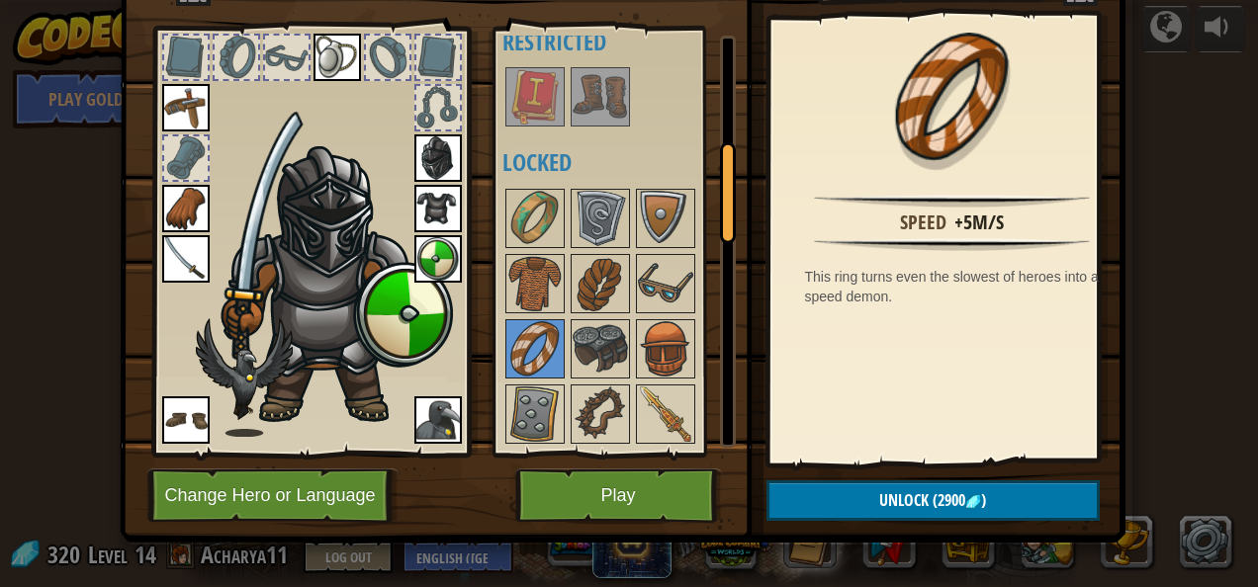
scroll to position [83, 0]
click at [968, 520] on button "Unlock (2900 )" at bounding box center [932, 501] width 333 height 41
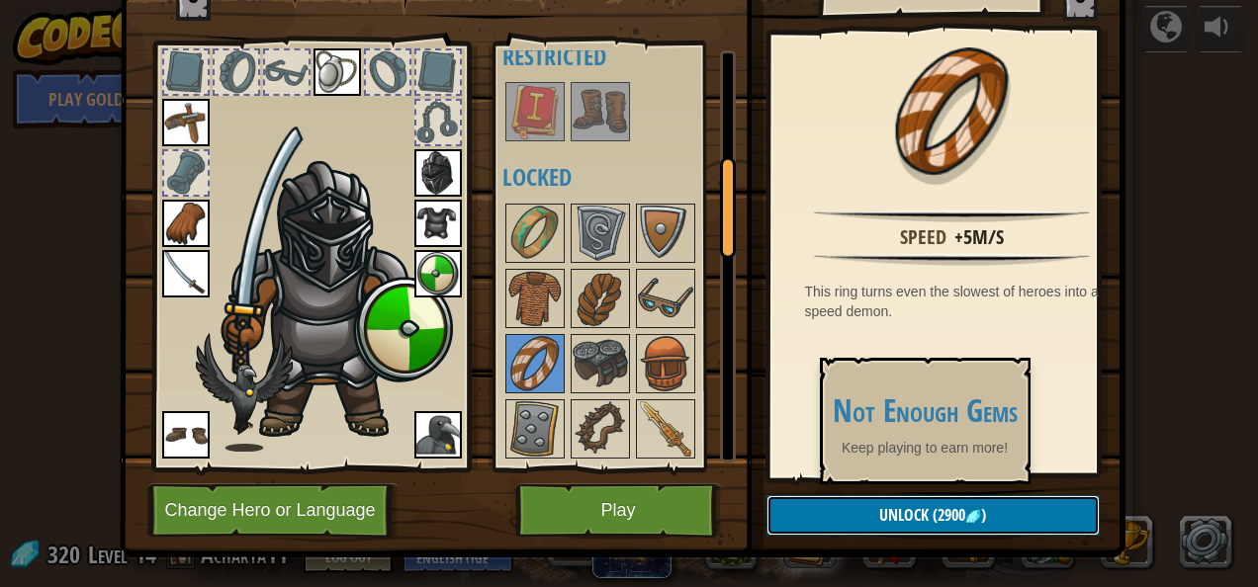
scroll to position [0, 0]
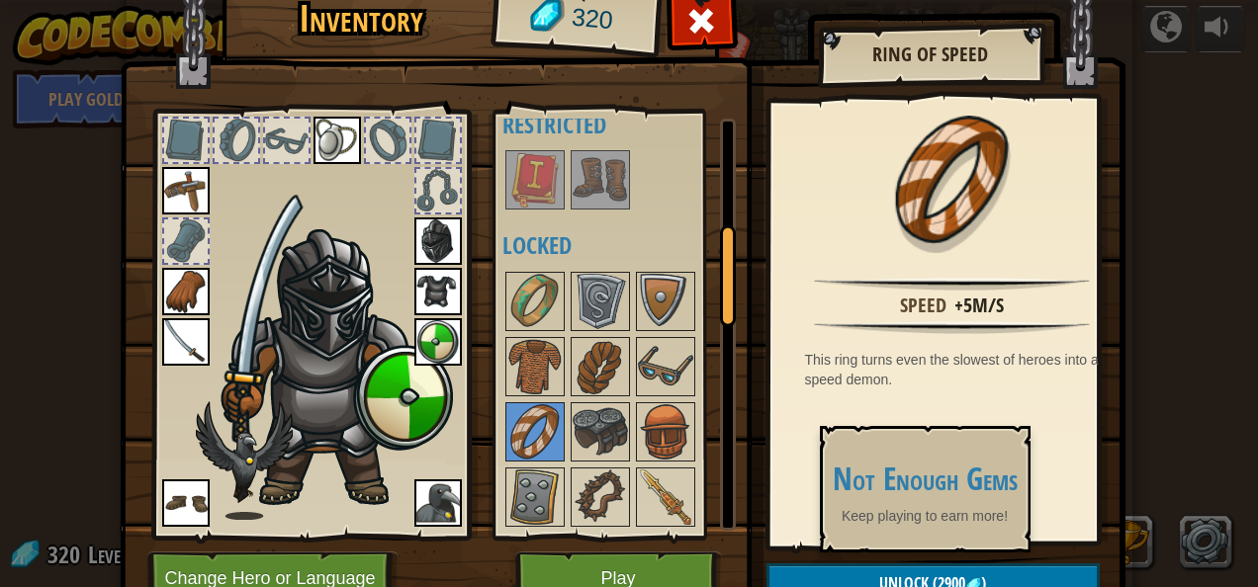
click at [609, 19] on div "320" at bounding box center [575, 18] width 163 height 79
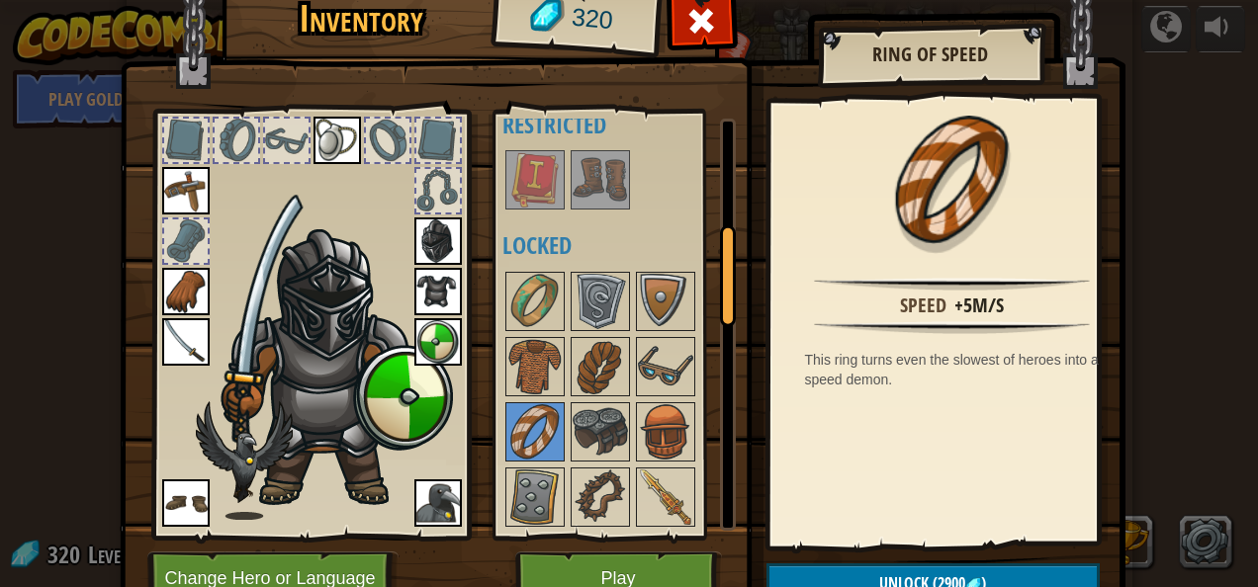
click at [538, 18] on div "320" at bounding box center [575, 18] width 163 height 79
click at [354, 566] on button "Change Hero or Language" at bounding box center [272, 579] width 251 height 54
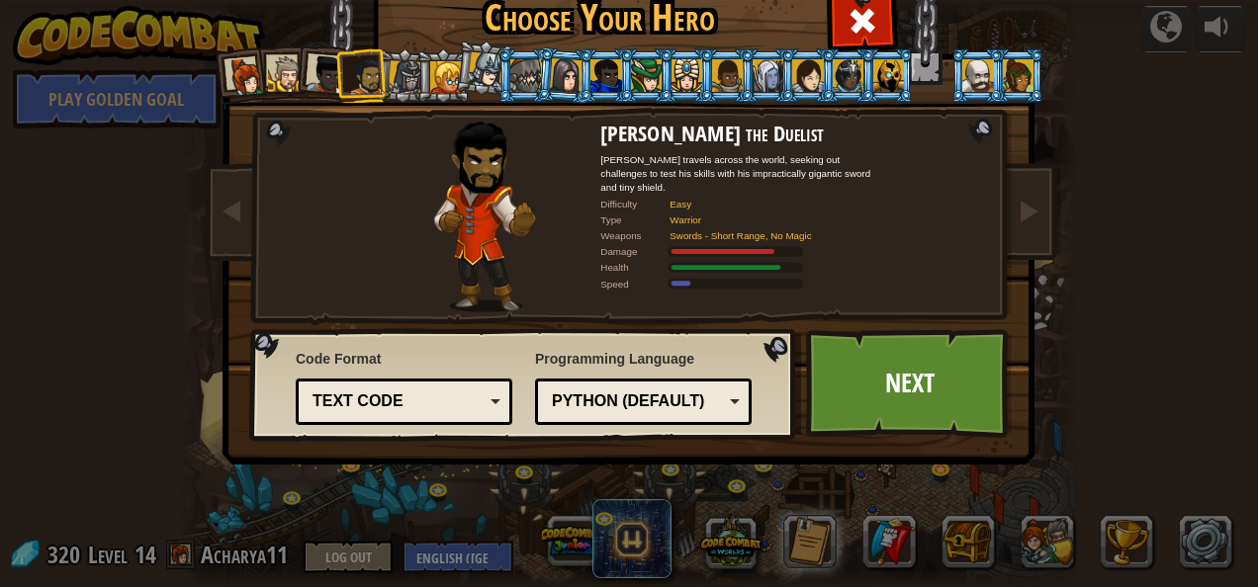
click at [394, 71] on div at bounding box center [406, 77] width 34 height 34
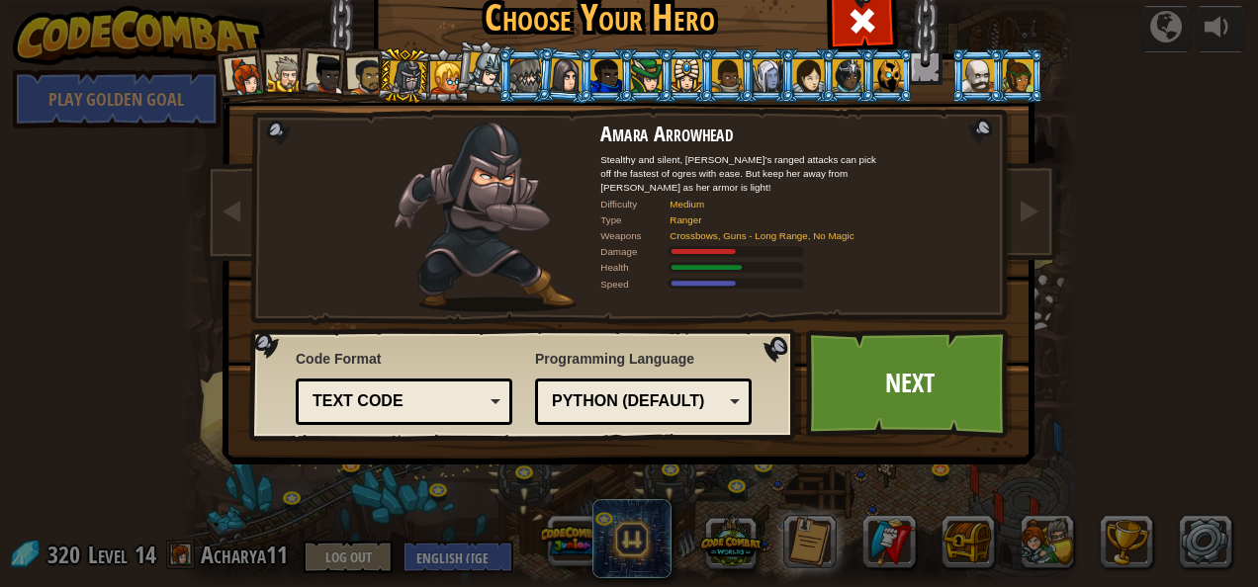
click at [528, 62] on div at bounding box center [525, 75] width 31 height 32
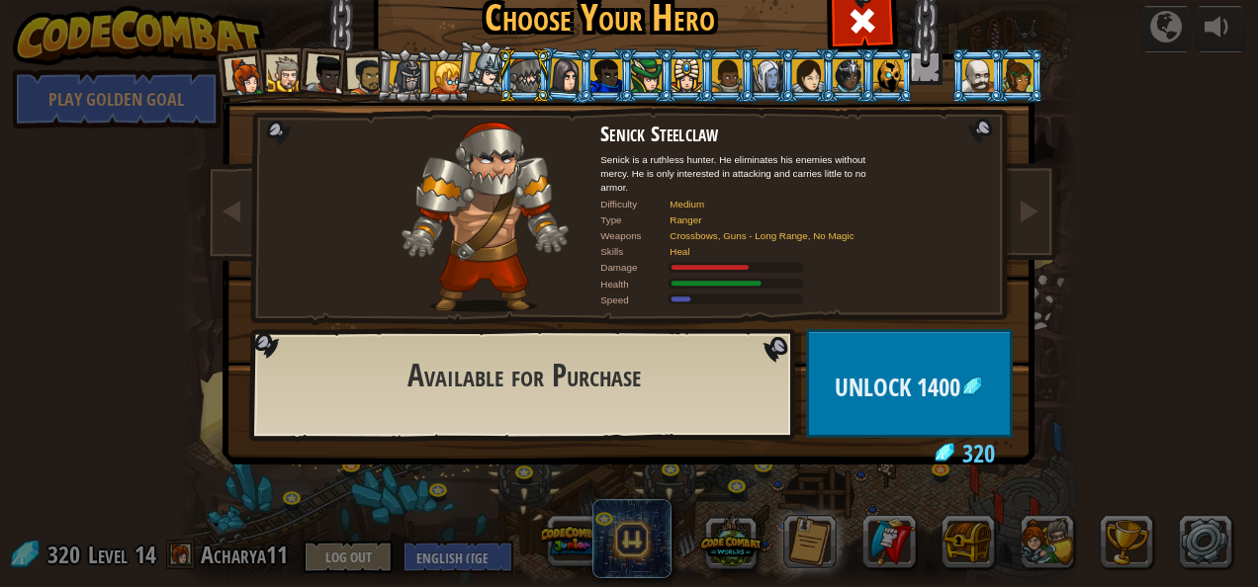
click at [590, 73] on div at bounding box center [605, 75] width 31 height 32
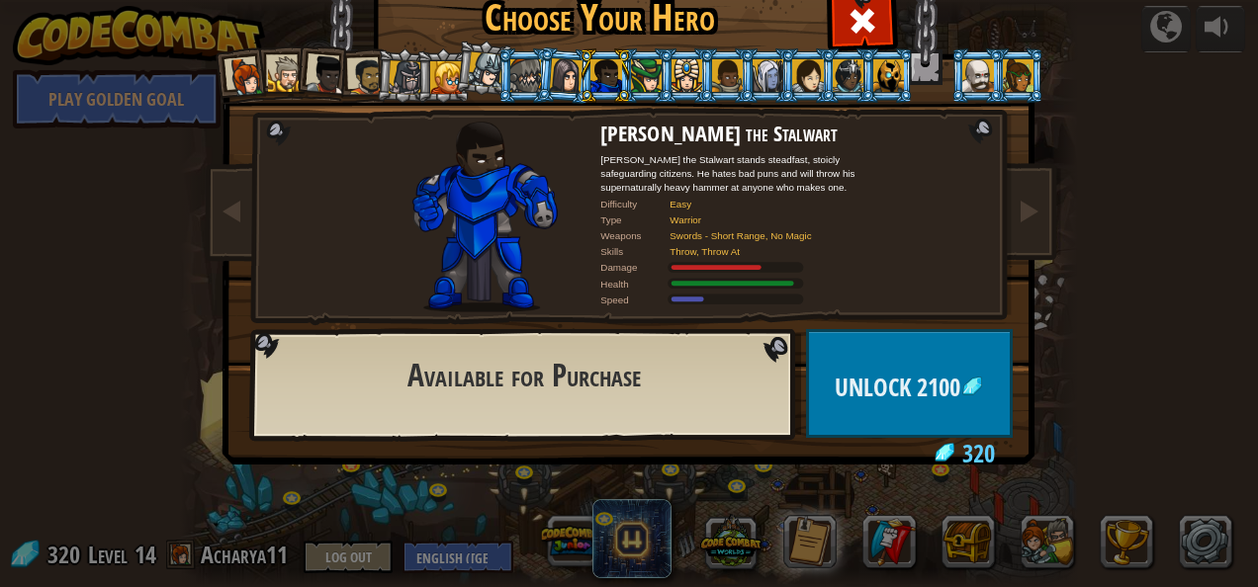
click at [650, 67] on div at bounding box center [646, 75] width 31 height 32
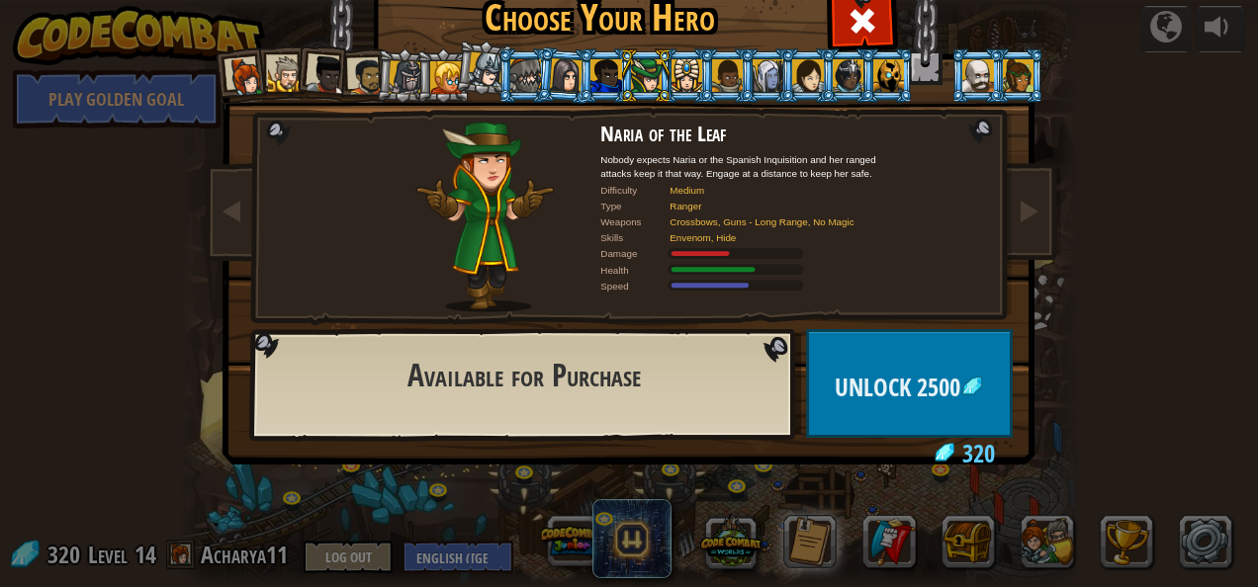
click at [682, 74] on div at bounding box center [687, 75] width 31 height 32
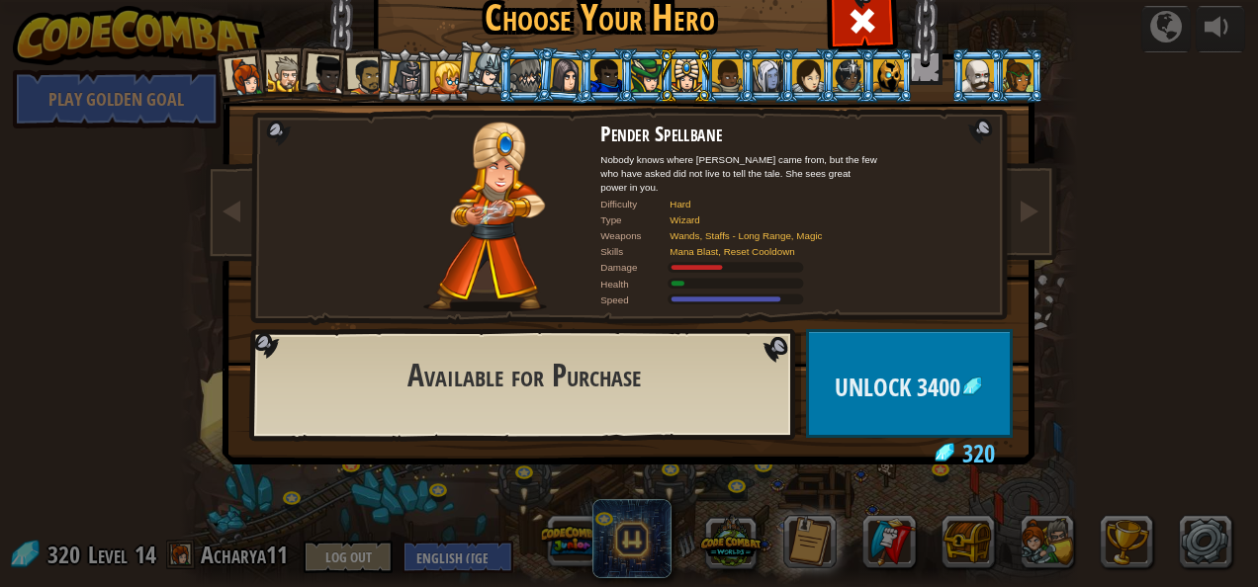
click at [765, 61] on div at bounding box center [768, 75] width 31 height 32
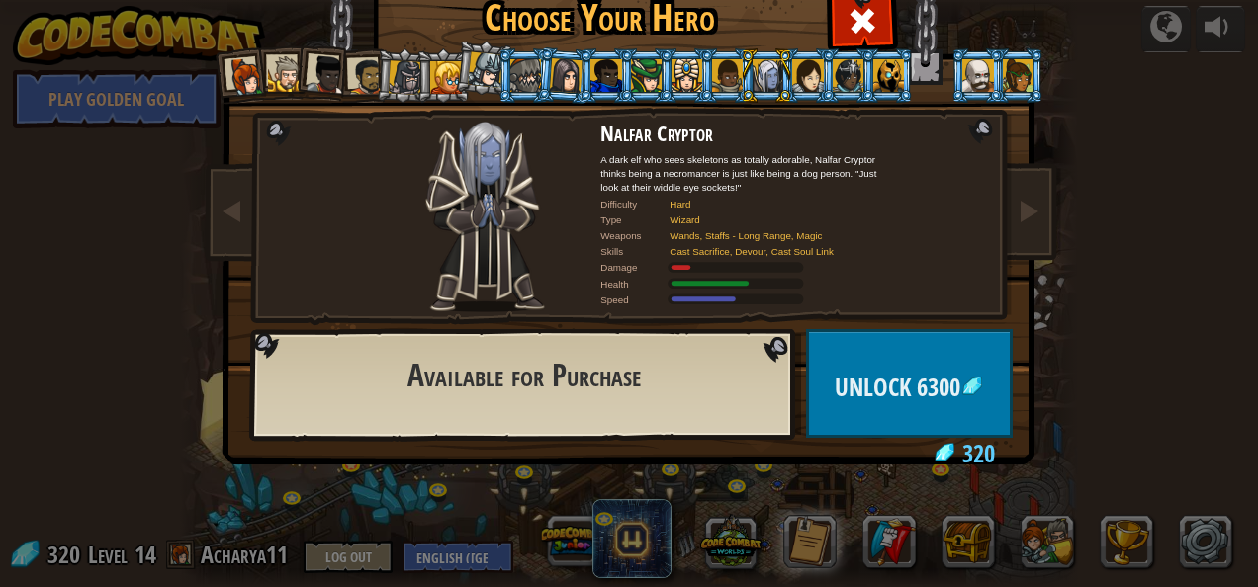
click at [631, 83] on div at bounding box center [646, 75] width 31 height 32
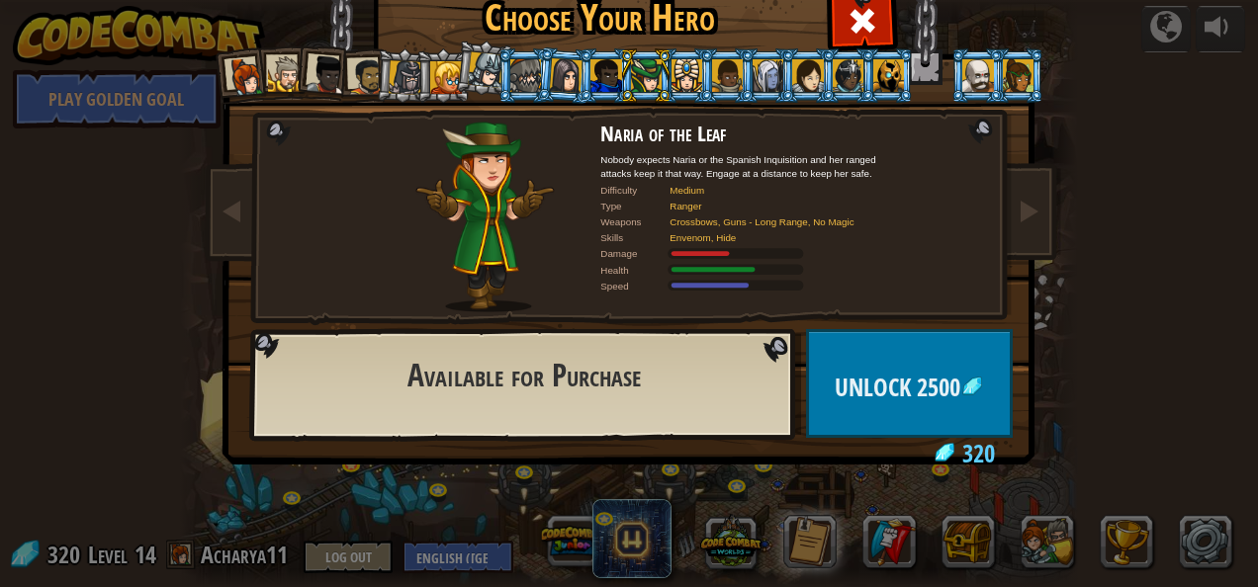
click at [597, 82] on div at bounding box center [605, 75] width 31 height 32
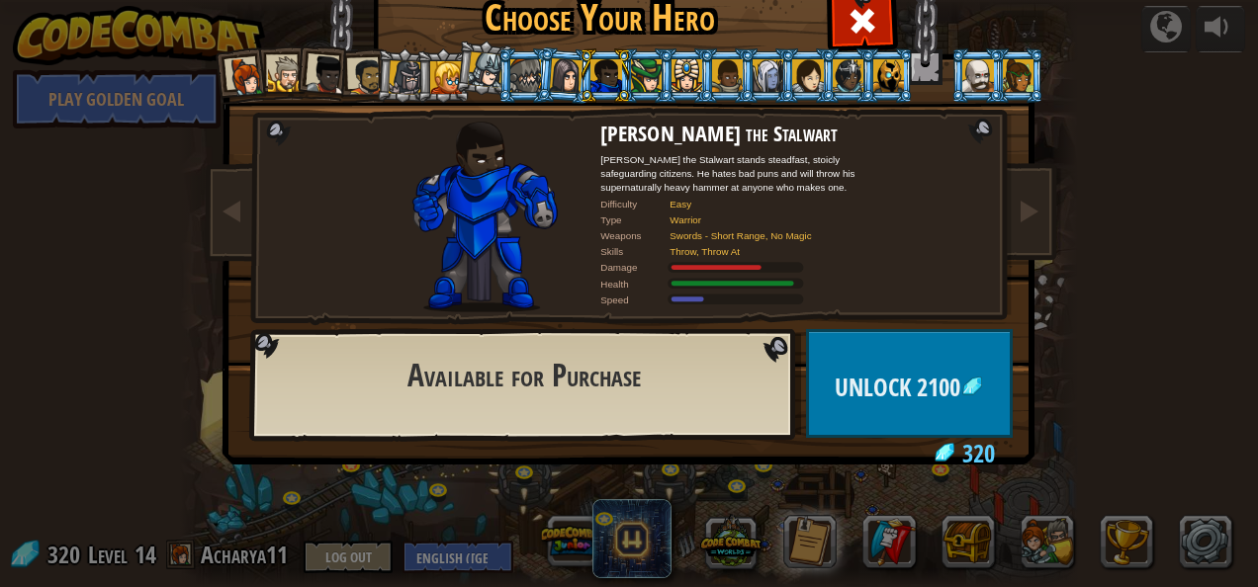
click at [843, 88] on div at bounding box center [848, 75] width 31 height 32
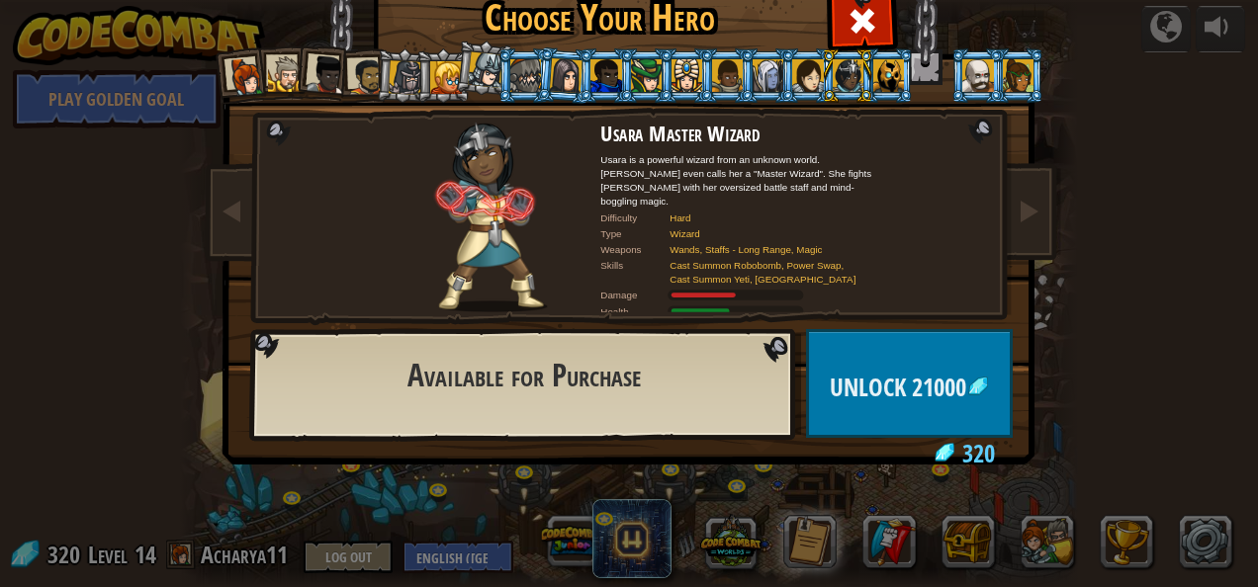
click at [966, 84] on div at bounding box center [977, 75] width 31 height 32
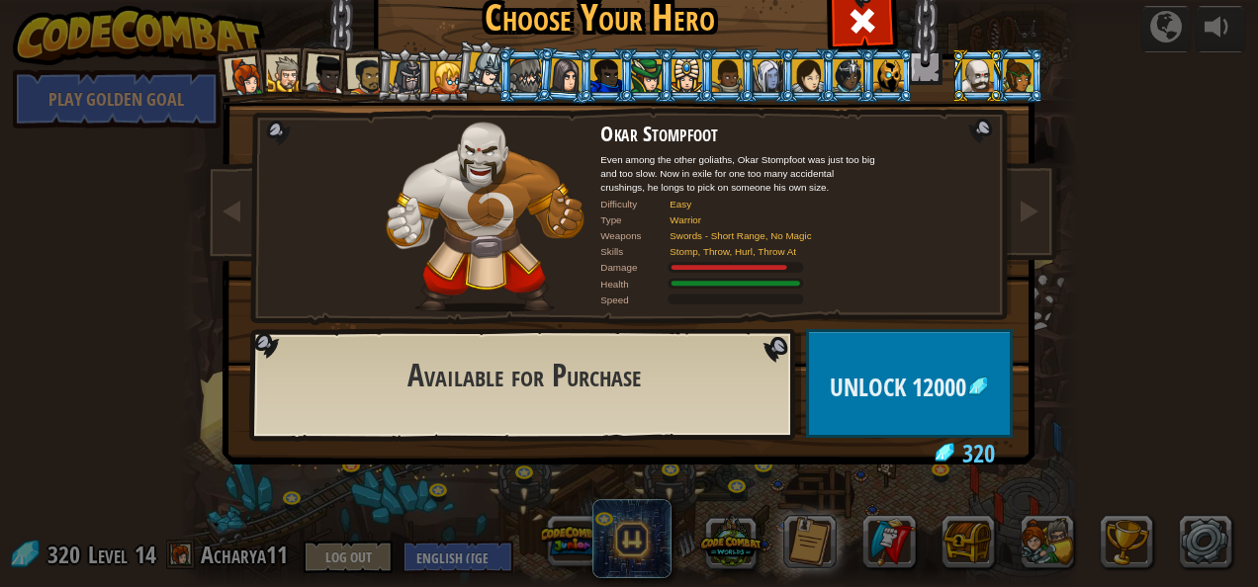
click at [1010, 65] on div at bounding box center [1018, 75] width 31 height 32
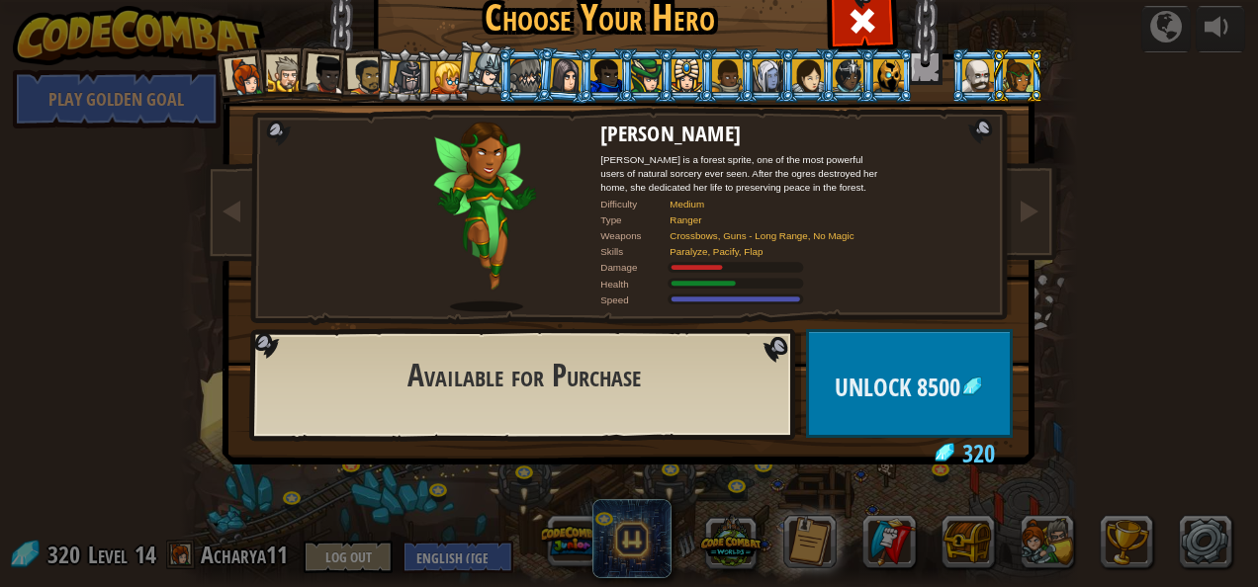
click at [886, 82] on div at bounding box center [888, 75] width 31 height 32
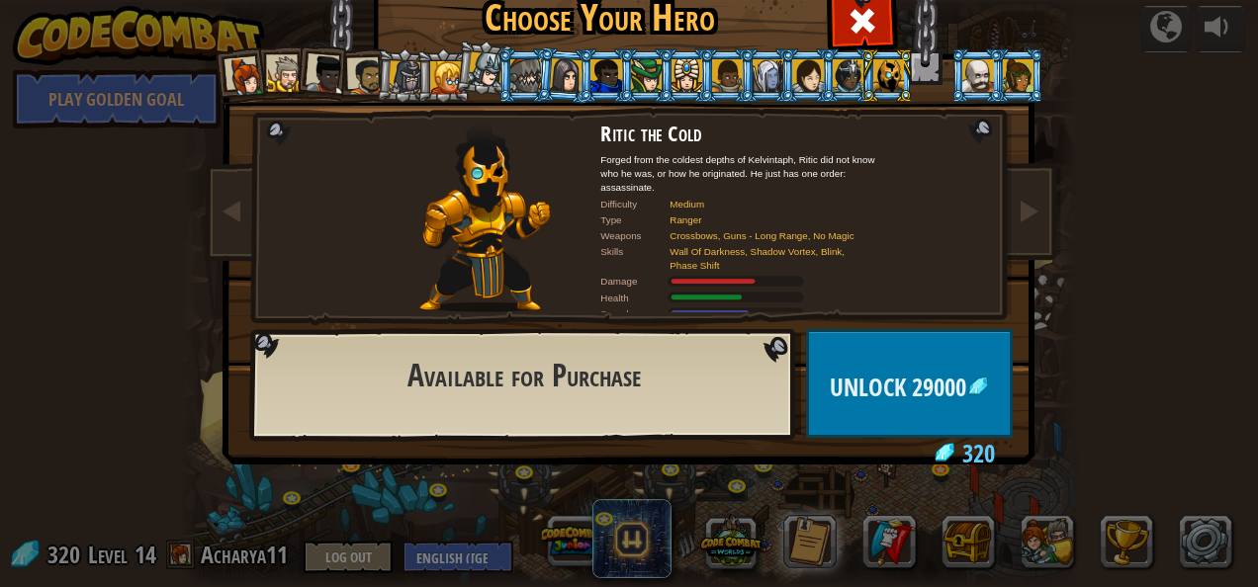
drag, startPoint x: 465, startPoint y: 83, endPoint x: 450, endPoint y: 80, distance: 15.1
click at [455, 80] on li at bounding box center [484, 67] width 58 height 59
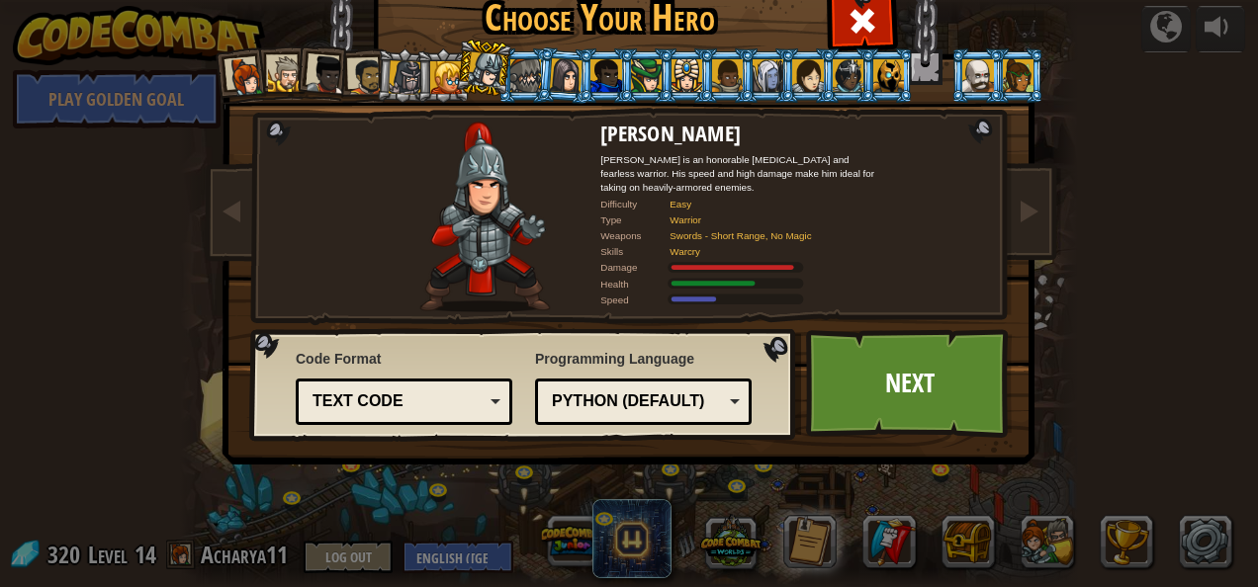
click at [439, 82] on div at bounding box center [446, 77] width 32 height 32
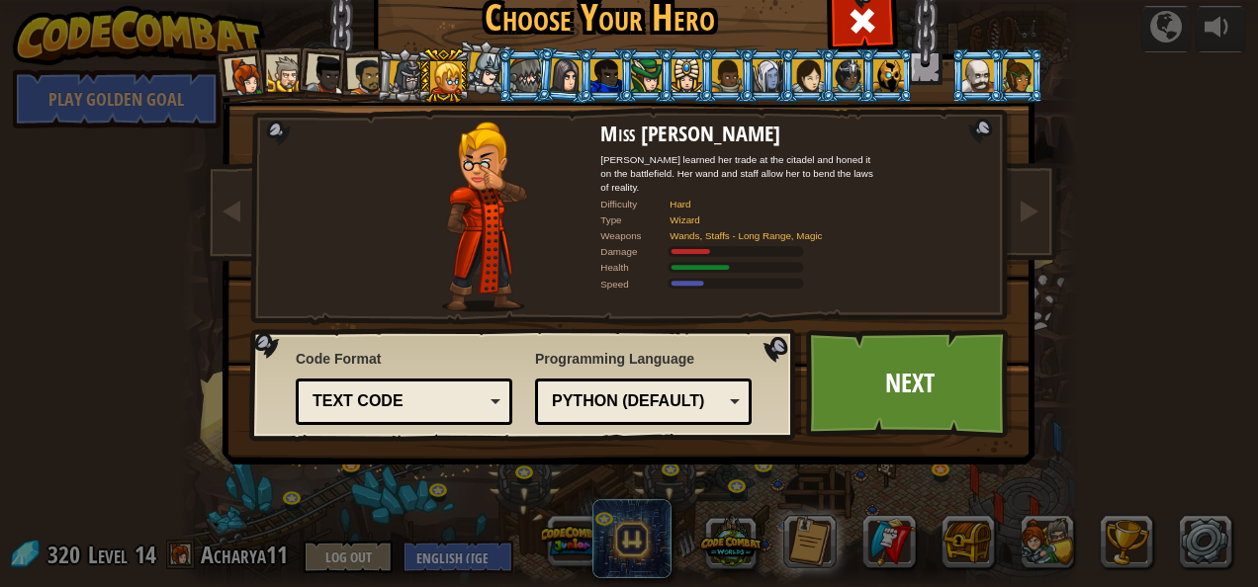
click at [439, 82] on div at bounding box center [446, 77] width 32 height 32
click at [475, 75] on div at bounding box center [487, 70] width 36 height 36
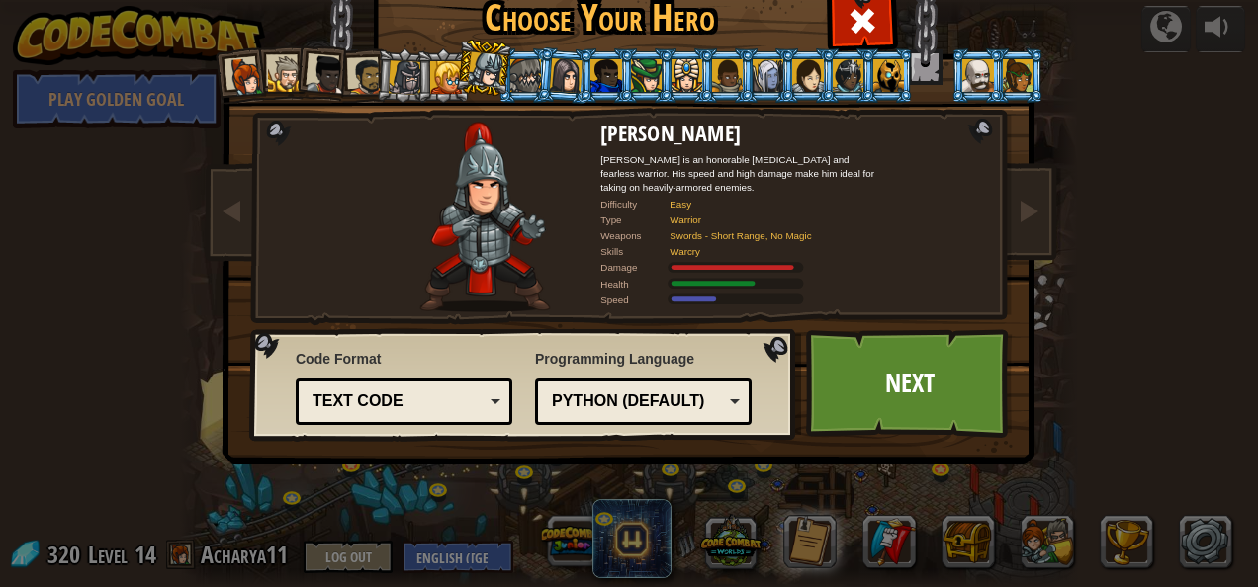
click at [328, 76] on div at bounding box center [327, 75] width 40 height 40
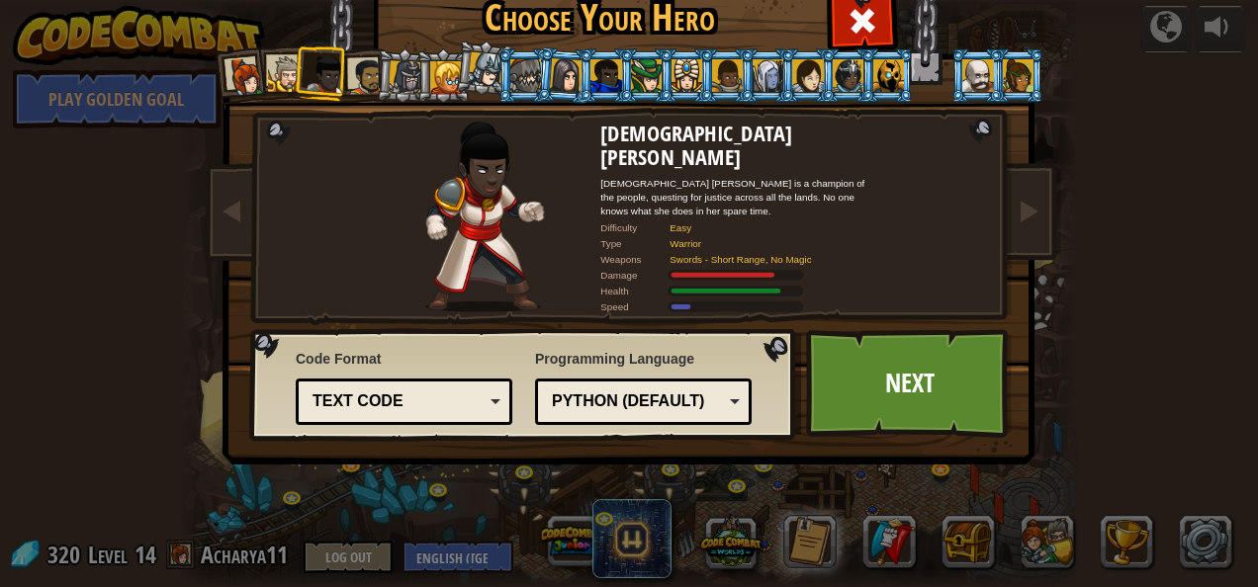
click at [485, 73] on div at bounding box center [487, 70] width 36 height 36
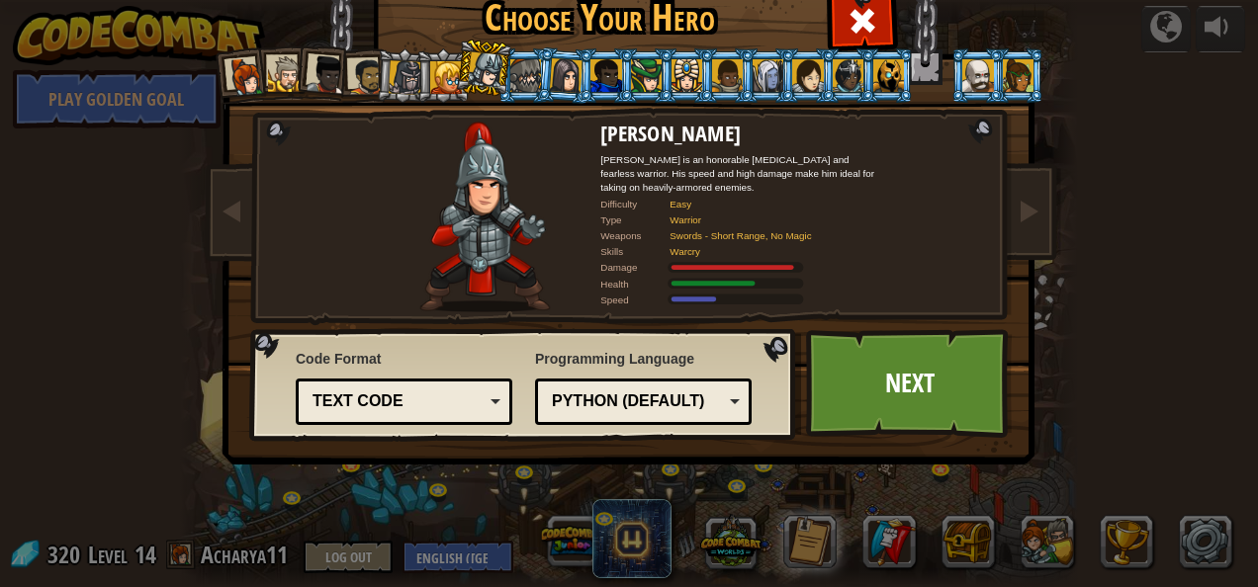
click at [338, 77] on li at bounding box center [323, 73] width 58 height 58
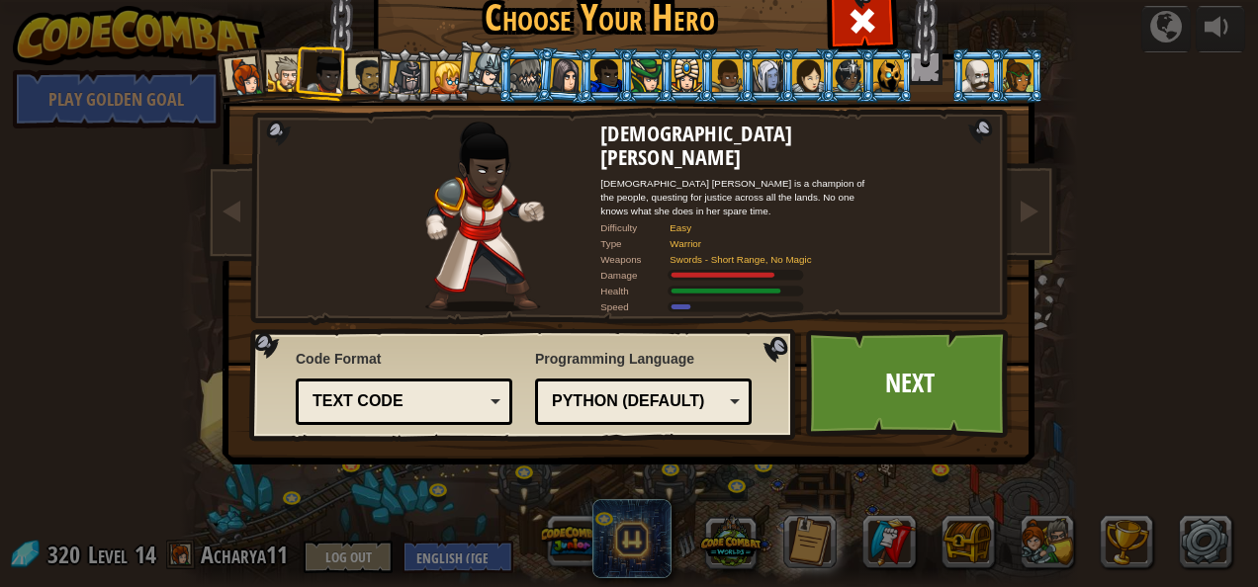
click at [510, 67] on div at bounding box center [525, 75] width 31 height 32
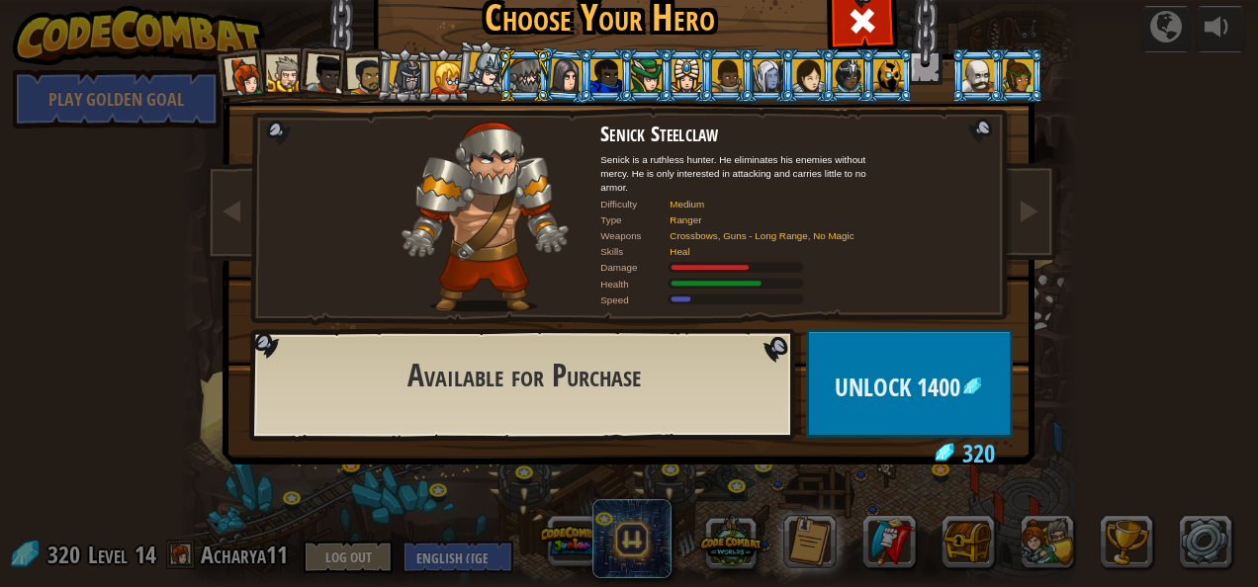
click at [473, 67] on div at bounding box center [487, 70] width 36 height 36
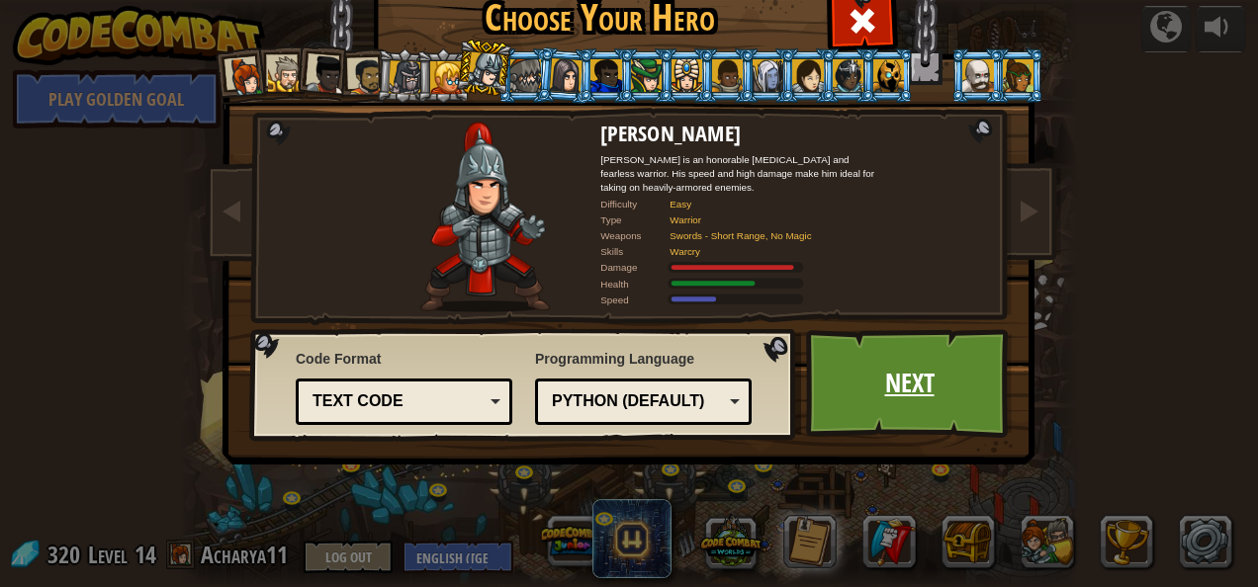
click at [898, 403] on link "Next" at bounding box center [909, 383] width 207 height 109
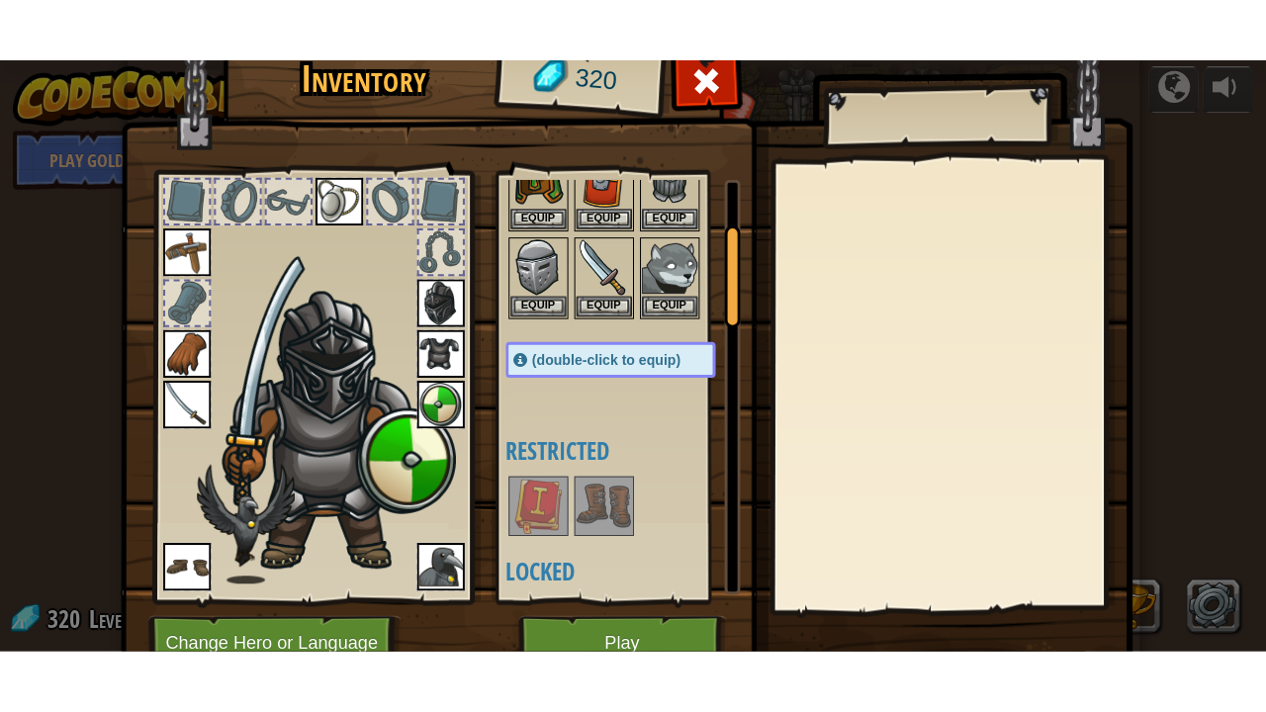
scroll to position [180, 0]
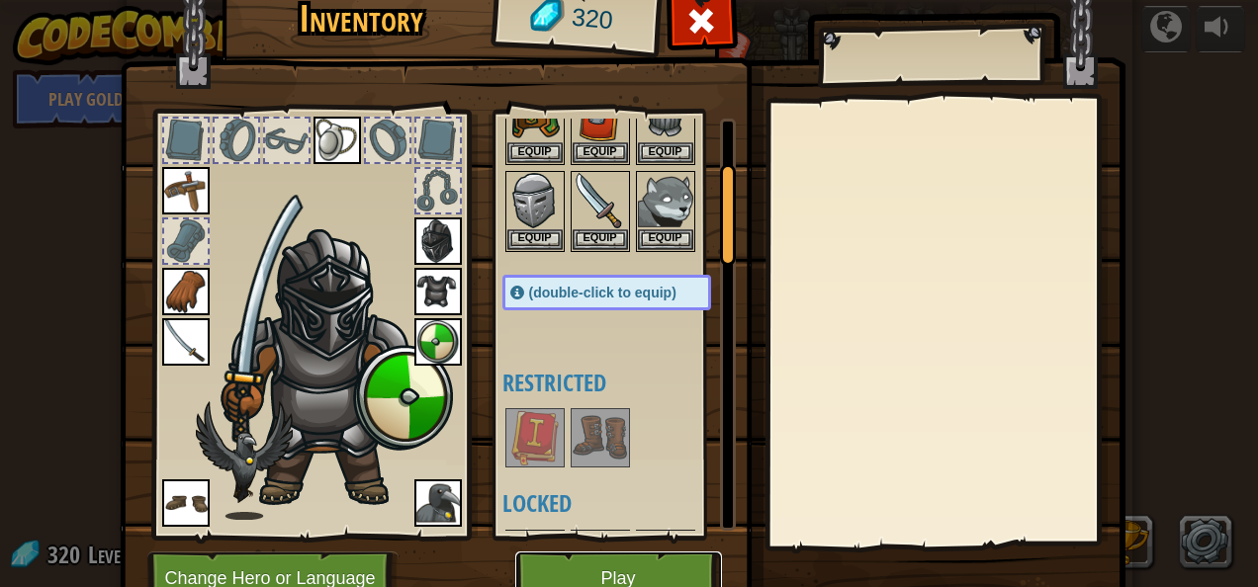
click at [570, 574] on button "Play" at bounding box center [618, 579] width 207 height 54
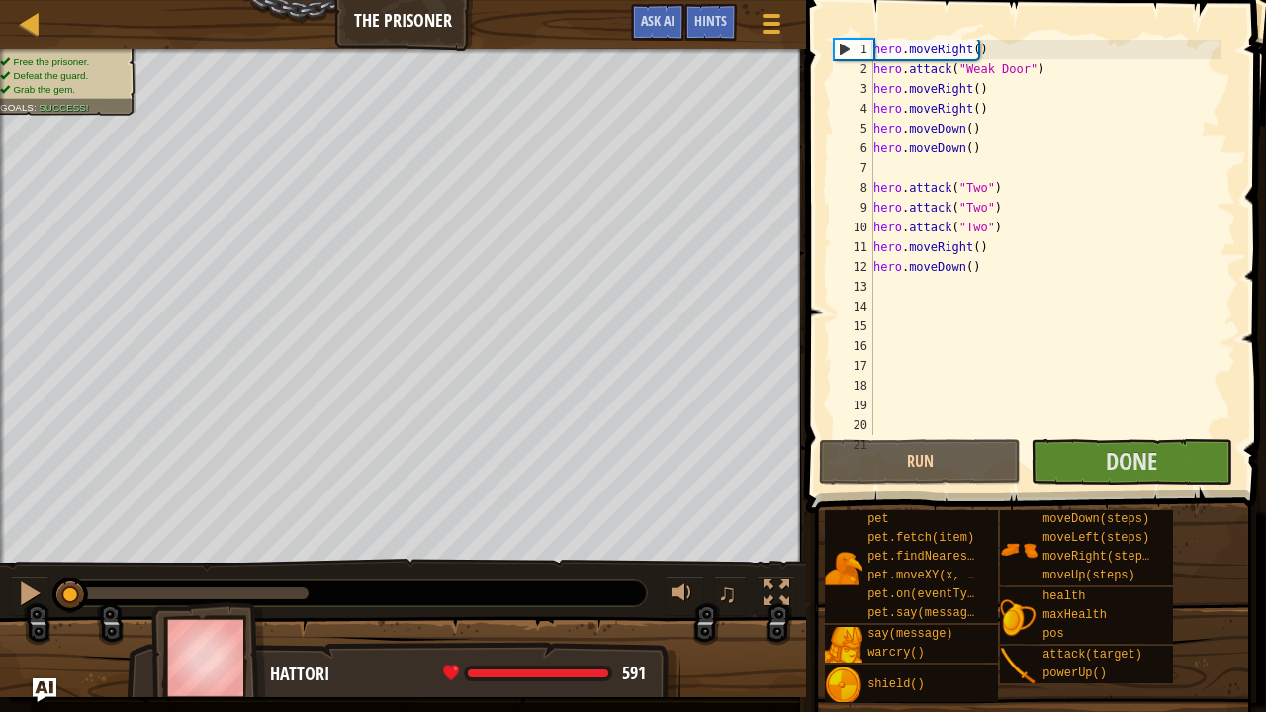
type textarea "hero.moveDown()"
drag, startPoint x: 818, startPoint y: 305, endPoint x: 1078, endPoint y: 119, distance: 319.7
drag, startPoint x: 1078, startPoint y: 119, endPoint x: 938, endPoint y: 394, distance: 308.7
click at [938, 394] on div "hero . moveRight ( ) hero . attack ( "Weak Door" ) hero . moveRight ( ) hero . …" at bounding box center [1045, 257] width 352 height 435
click at [969, 455] on button "Run" at bounding box center [920, 461] width 202 height 45
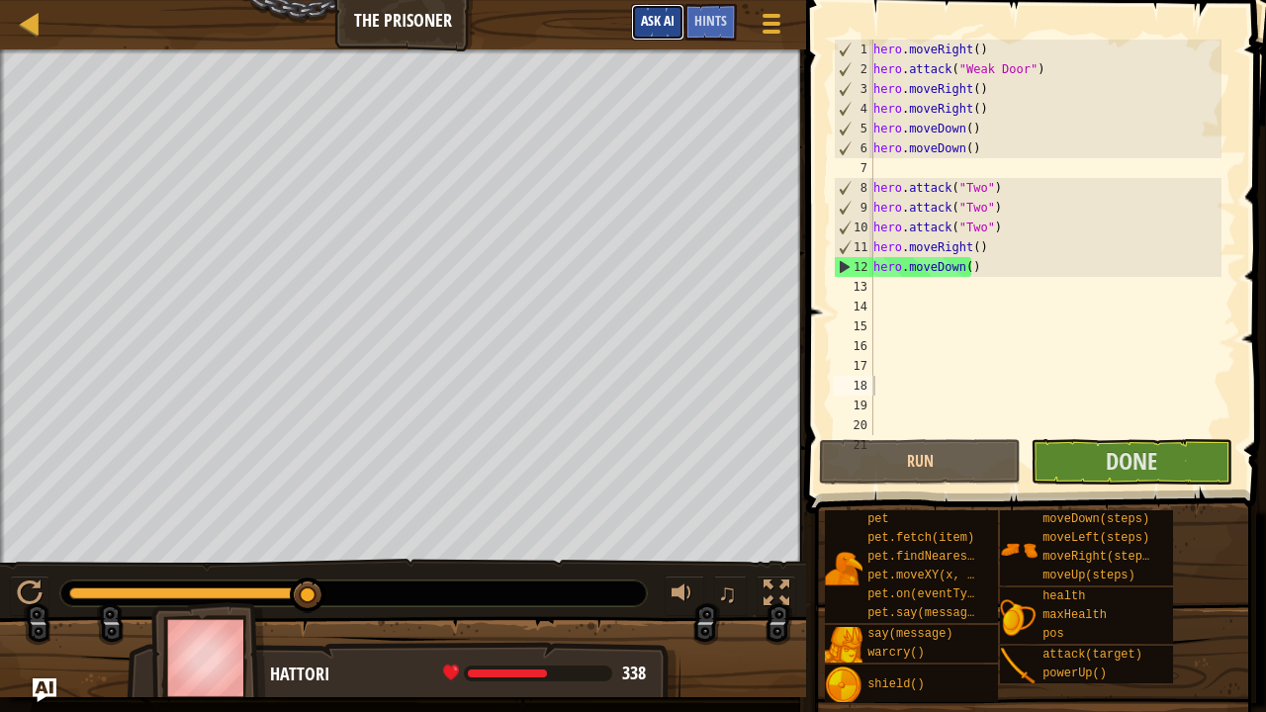
click at [658, 18] on span "Ask AI" at bounding box center [658, 20] width 34 height 19
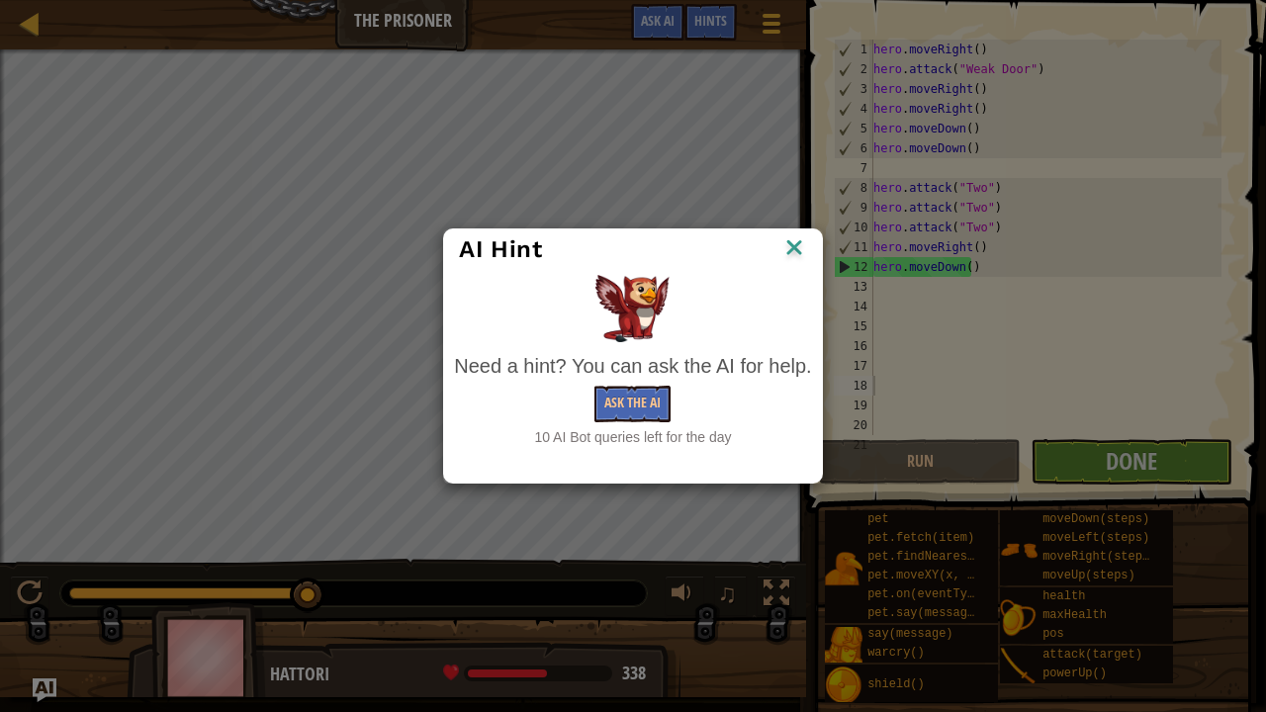
click at [814, 245] on div "AI Hint" at bounding box center [632, 249] width 377 height 41
click at [813, 245] on div "AI Hint" at bounding box center [632, 249] width 377 height 41
click at [793, 232] on div "AI Hint" at bounding box center [632, 249] width 377 height 41
click at [809, 237] on div "AI Hint" at bounding box center [632, 249] width 377 height 41
click at [794, 243] on img at bounding box center [794, 249] width 26 height 30
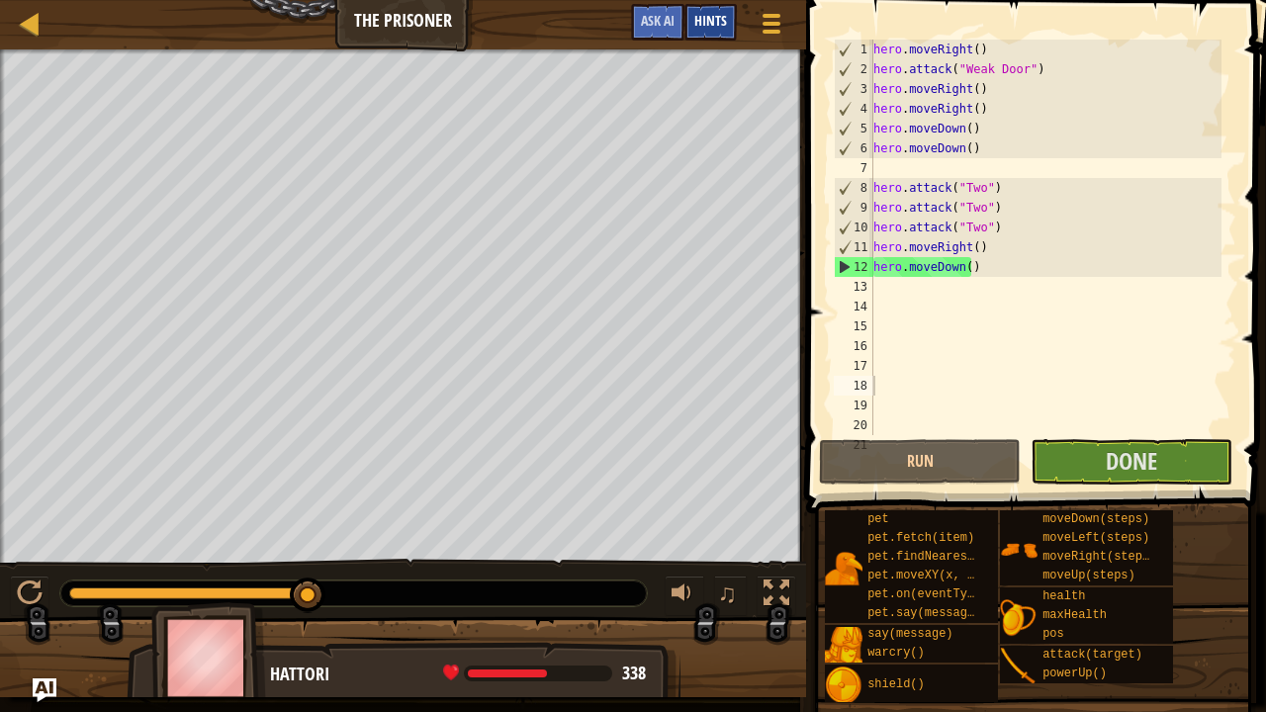
click at [722, 32] on div "Hints" at bounding box center [710, 22] width 52 height 37
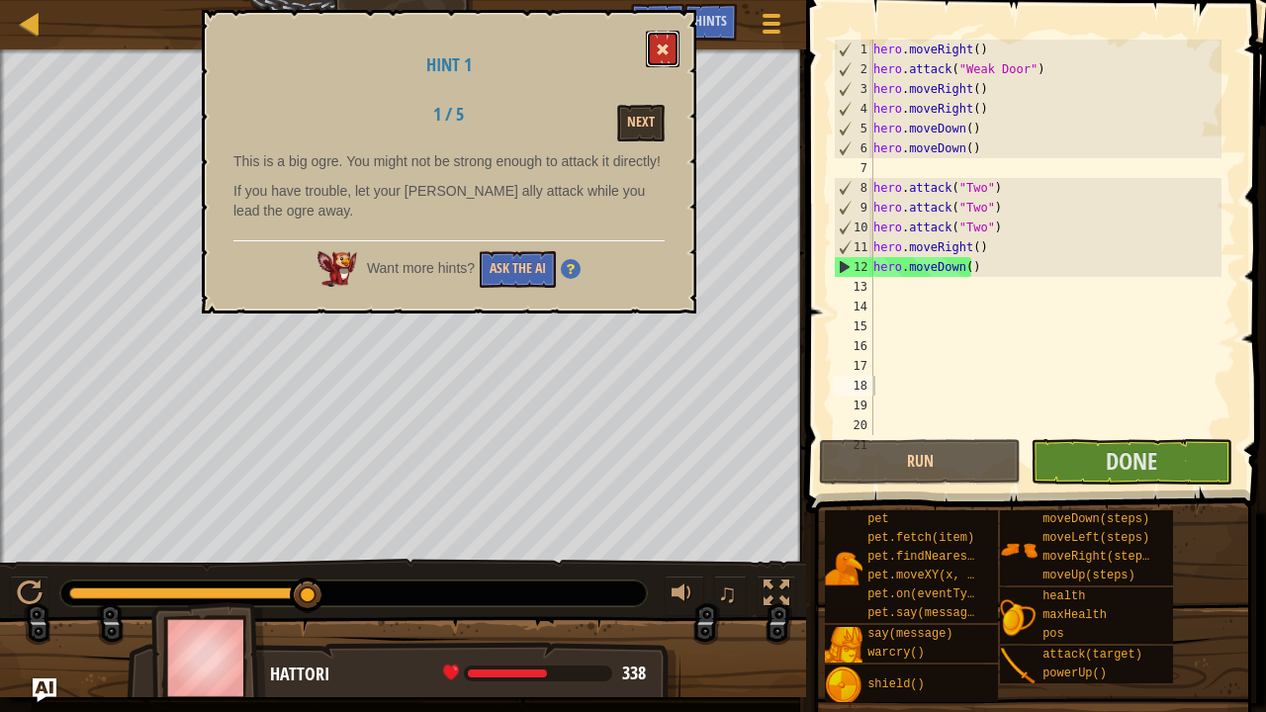
click at [657, 55] on span at bounding box center [663, 50] width 14 height 14
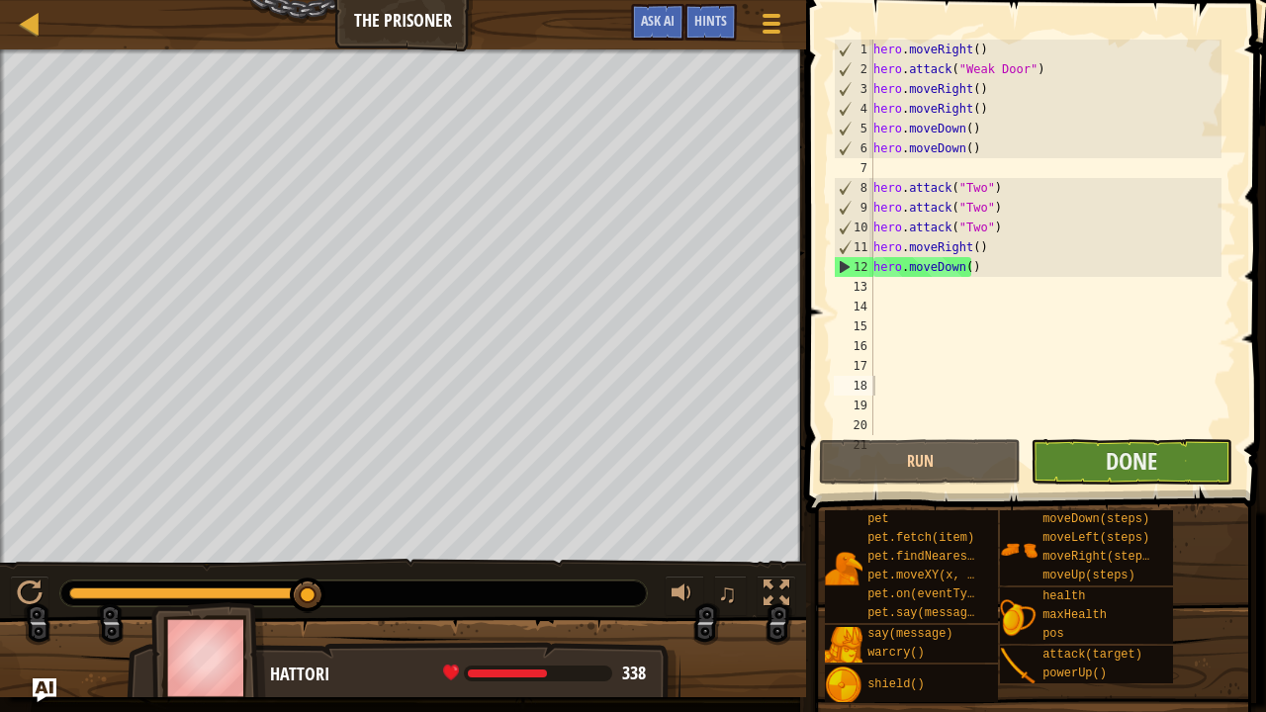
drag, startPoint x: 1100, startPoint y: 493, endPoint x: 1057, endPoint y: 455, distance: 57.4
click at [1057, 455] on div "Hints 1 2 3 4 5 6 7 8 9 10 11 12 13 14 15 16 17 18 19 20 21 hero . moveRight ( …" at bounding box center [1033, 351] width 466 height 702
click at [1057, 455] on button "Done" at bounding box center [1132, 461] width 202 height 45
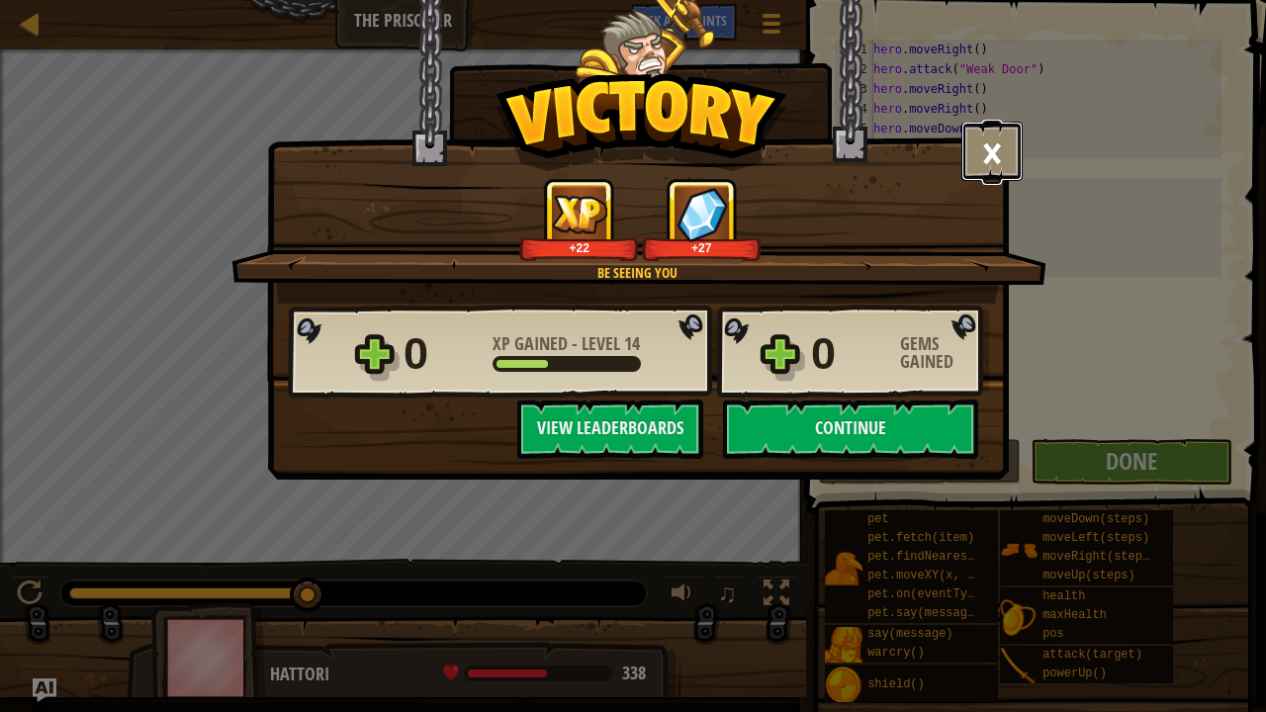
click at [1004, 137] on button "×" at bounding box center [991, 151] width 61 height 59
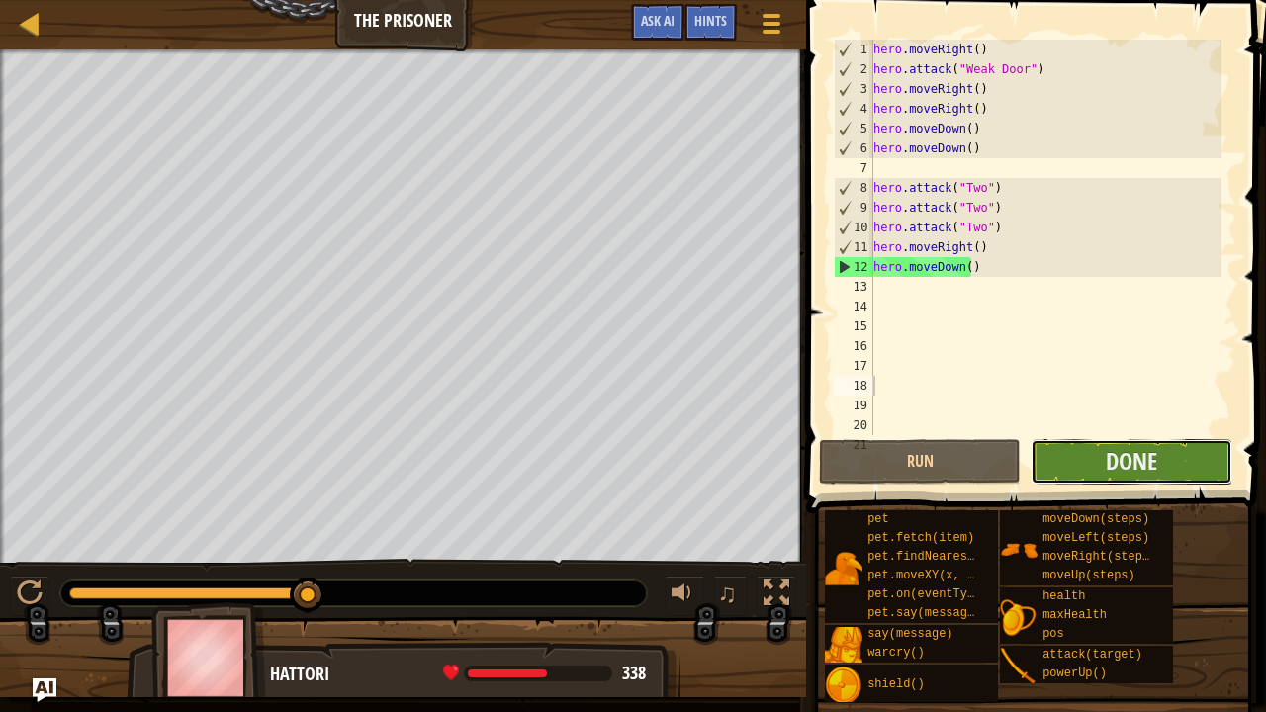
click at [1076, 472] on button "Done" at bounding box center [1132, 461] width 202 height 45
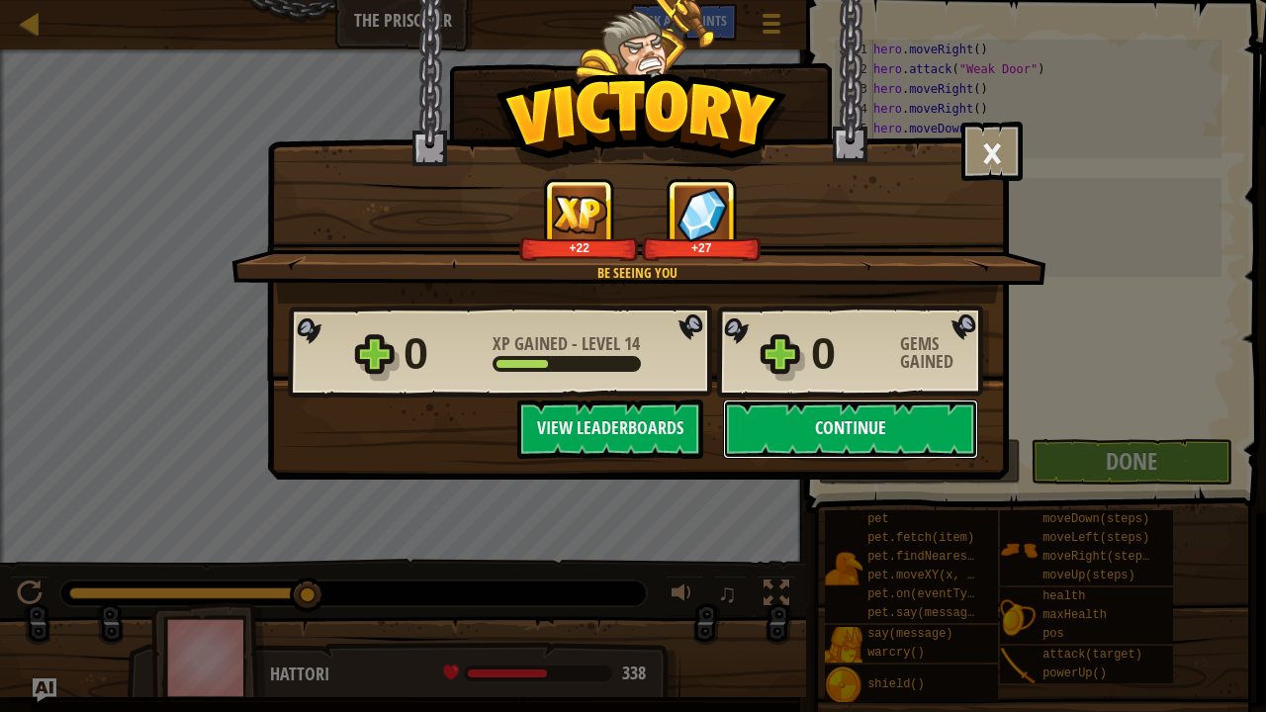
click at [838, 437] on button "Continue" at bounding box center [850, 429] width 255 height 59
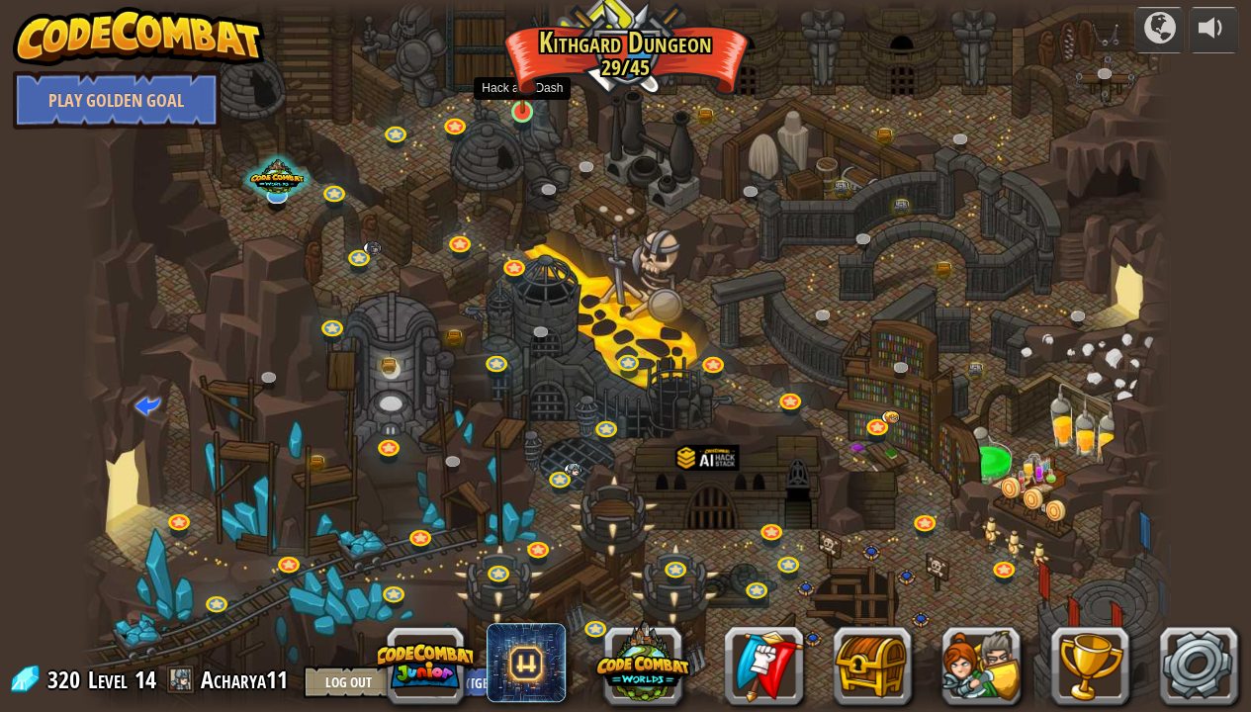
click at [520, 111] on img at bounding box center [522, 81] width 27 height 61
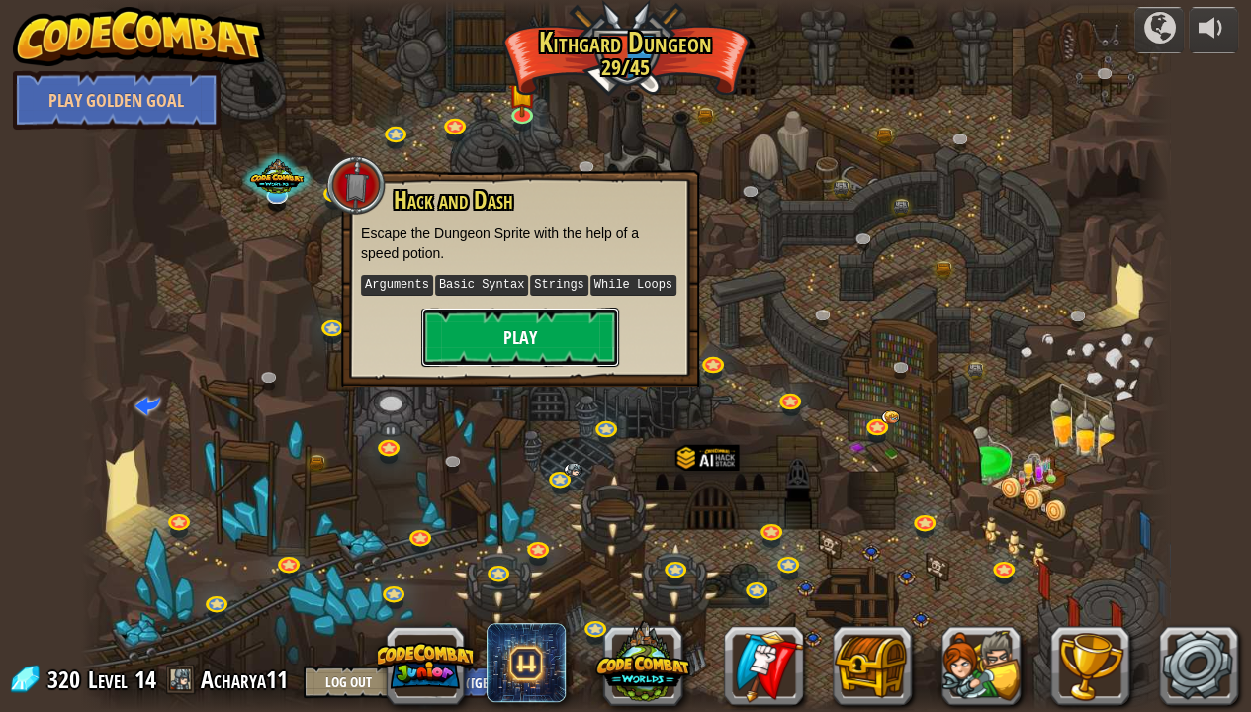
click at [542, 324] on button "Play" at bounding box center [520, 337] width 198 height 59
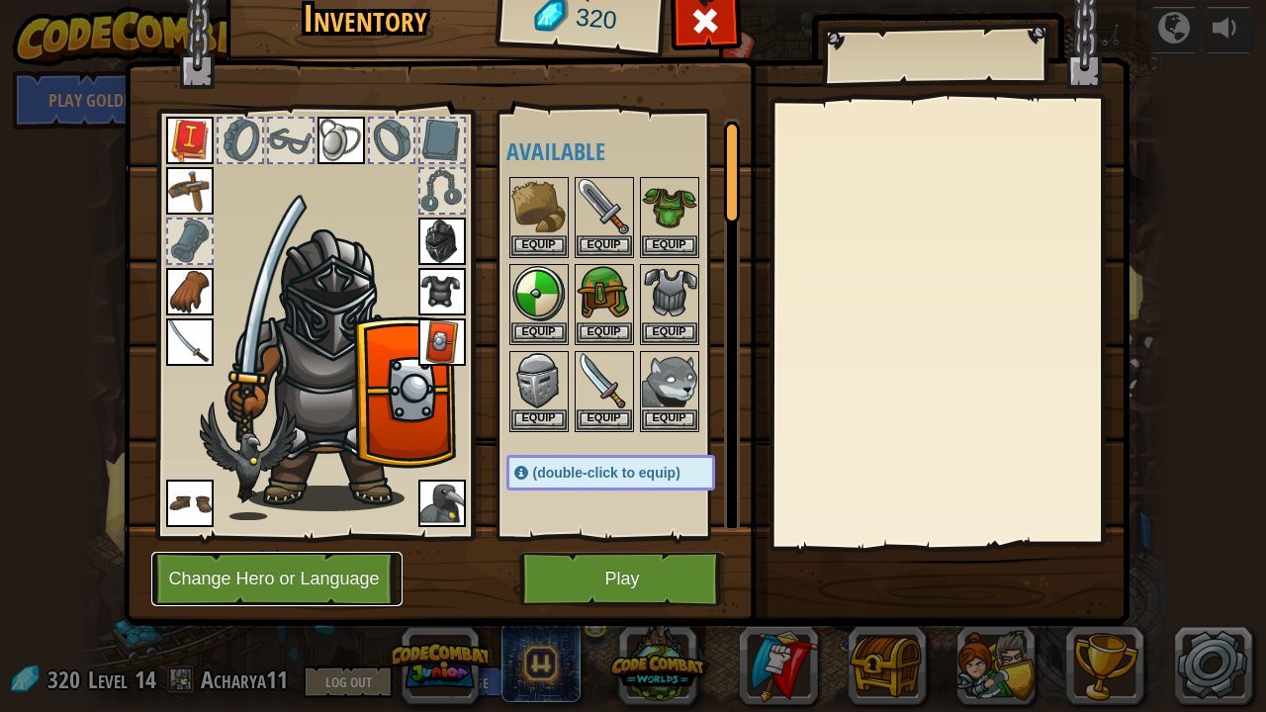
click at [306, 581] on button "Change Hero or Language" at bounding box center [276, 579] width 251 height 54
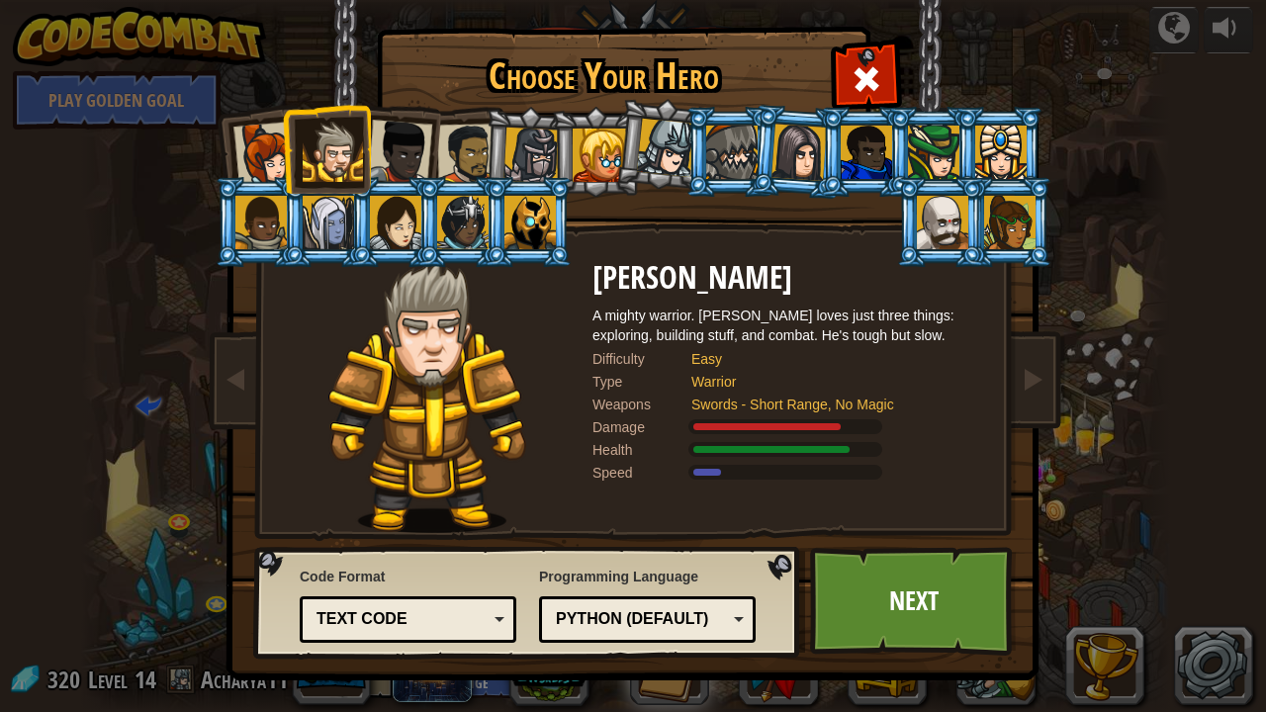
click at [475, 178] on li at bounding box center [460, 222] width 89 height 90
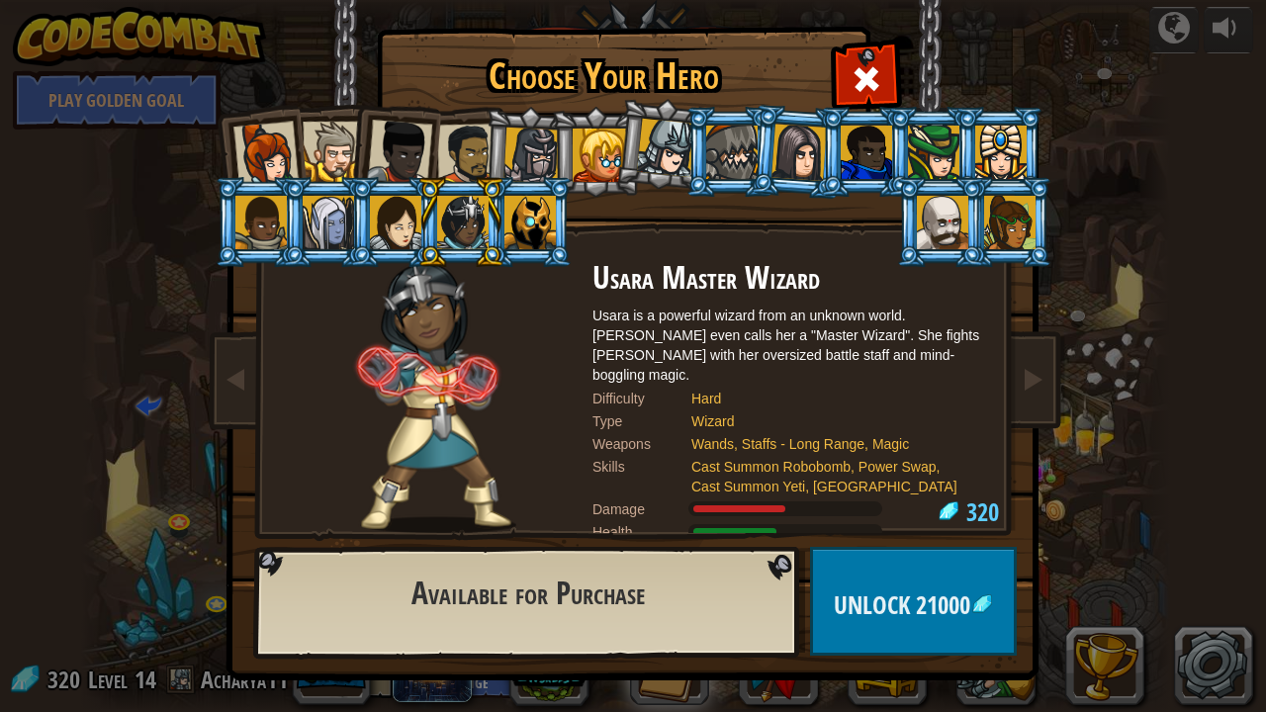
click at [278, 180] on li at bounding box center [259, 222] width 89 height 90
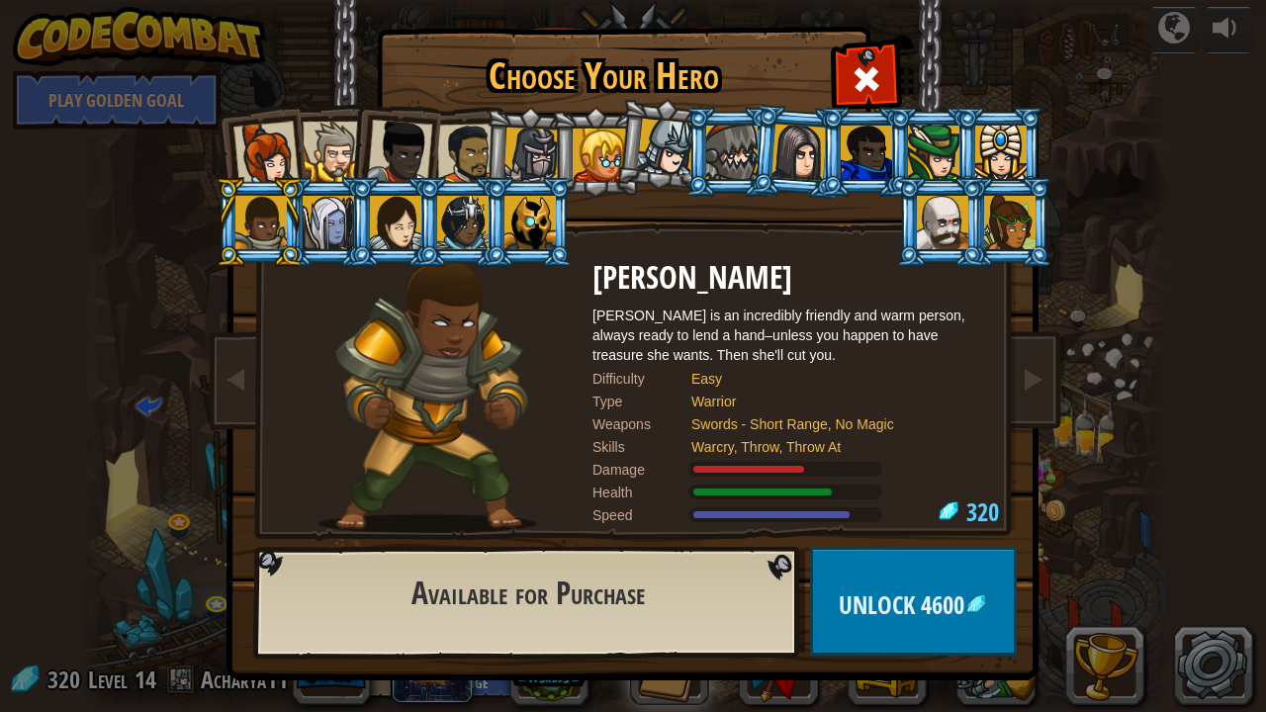
click at [276, 119] on li at bounding box center [259, 151] width 97 height 97
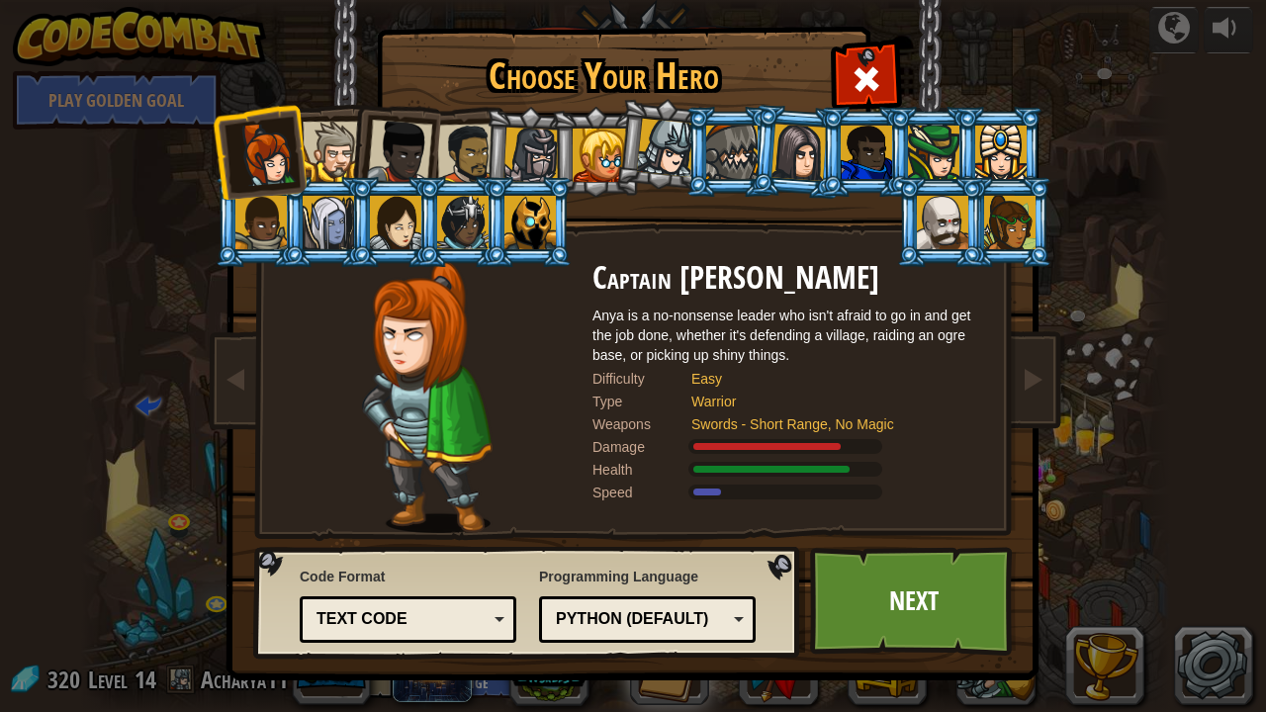
click at [330, 128] on div at bounding box center [333, 152] width 60 height 60
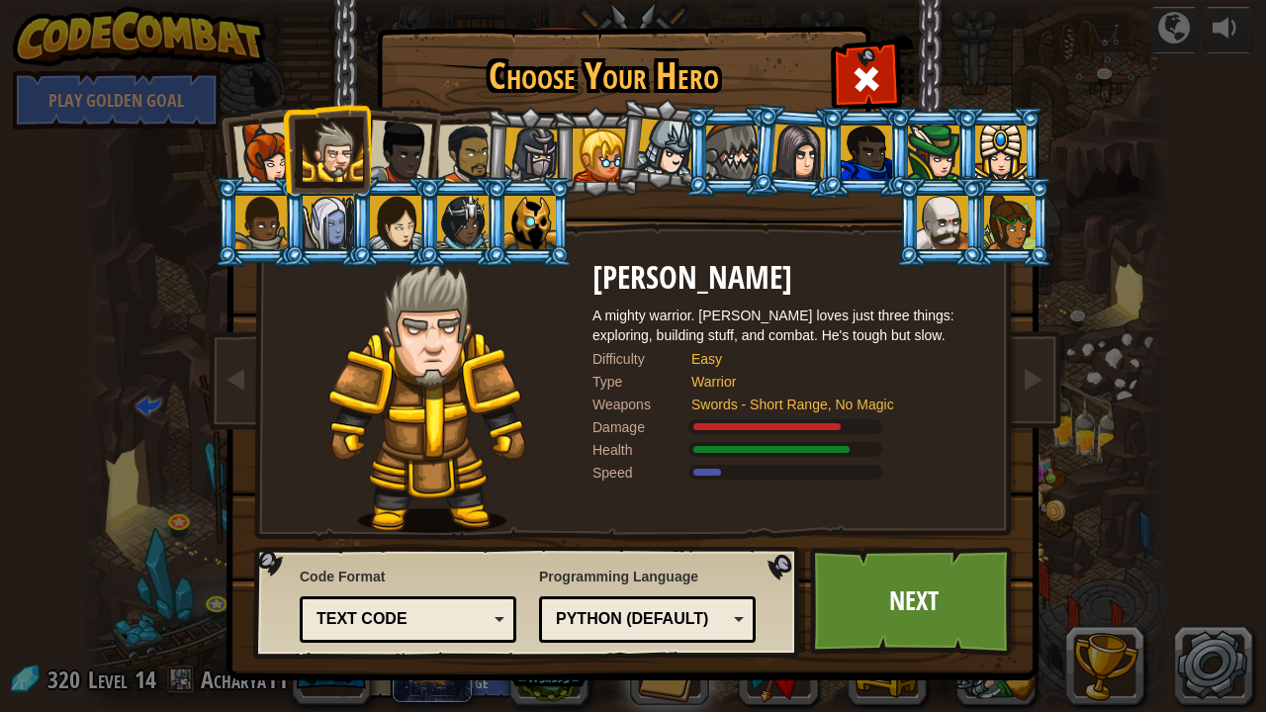
click at [387, 138] on div at bounding box center [399, 152] width 65 height 65
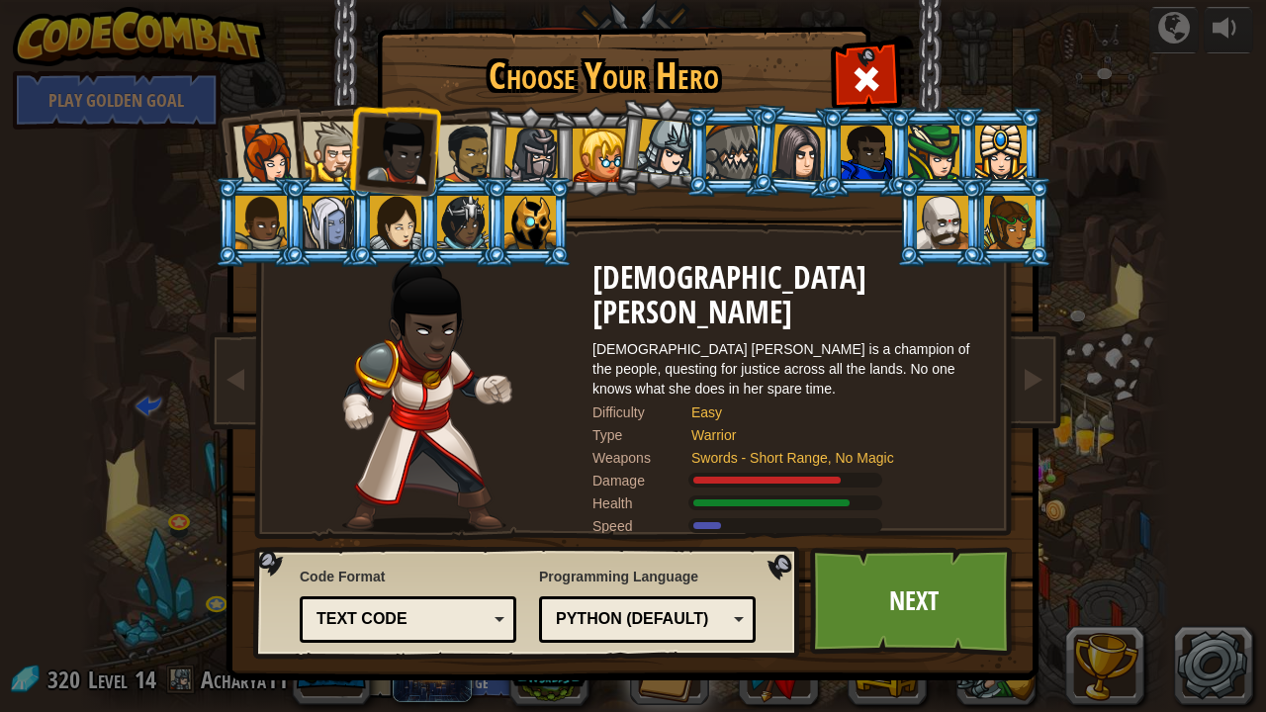
click at [328, 144] on div at bounding box center [333, 152] width 60 height 60
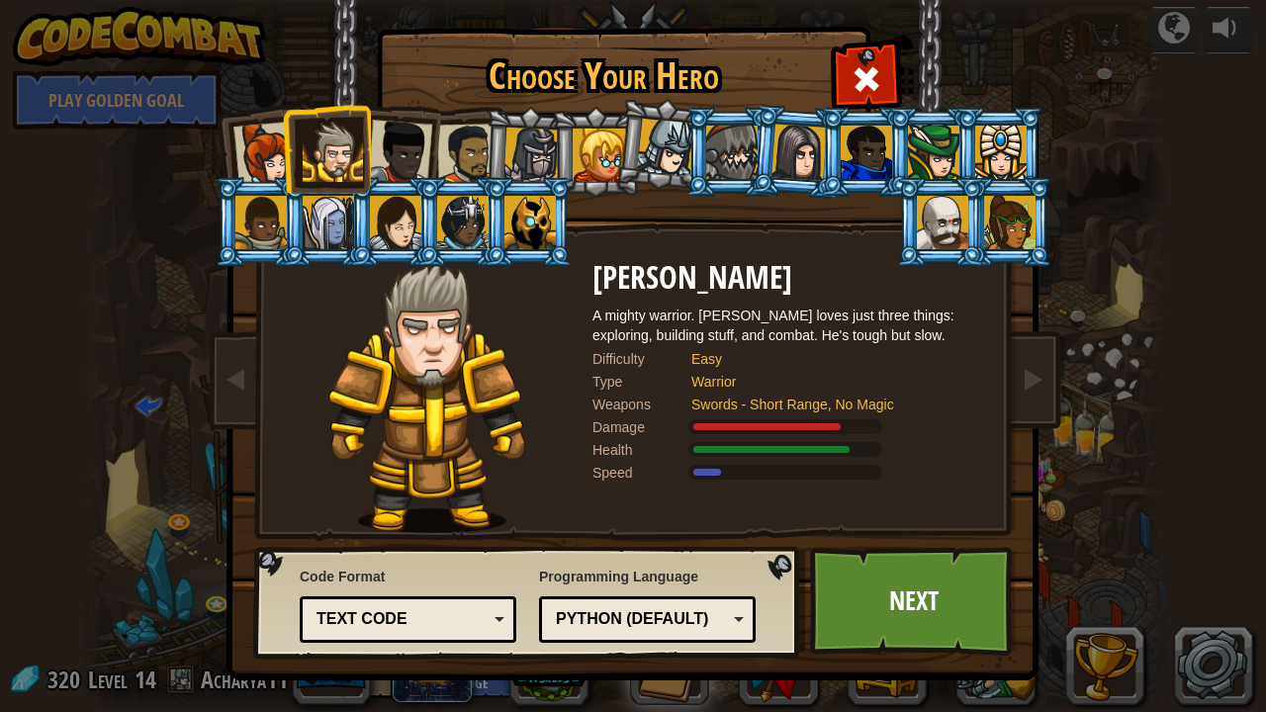
drag, startPoint x: 403, startPoint y: 136, endPoint x: 388, endPoint y: 131, distance: 16.9
click at [388, 131] on div at bounding box center [399, 152] width 65 height 65
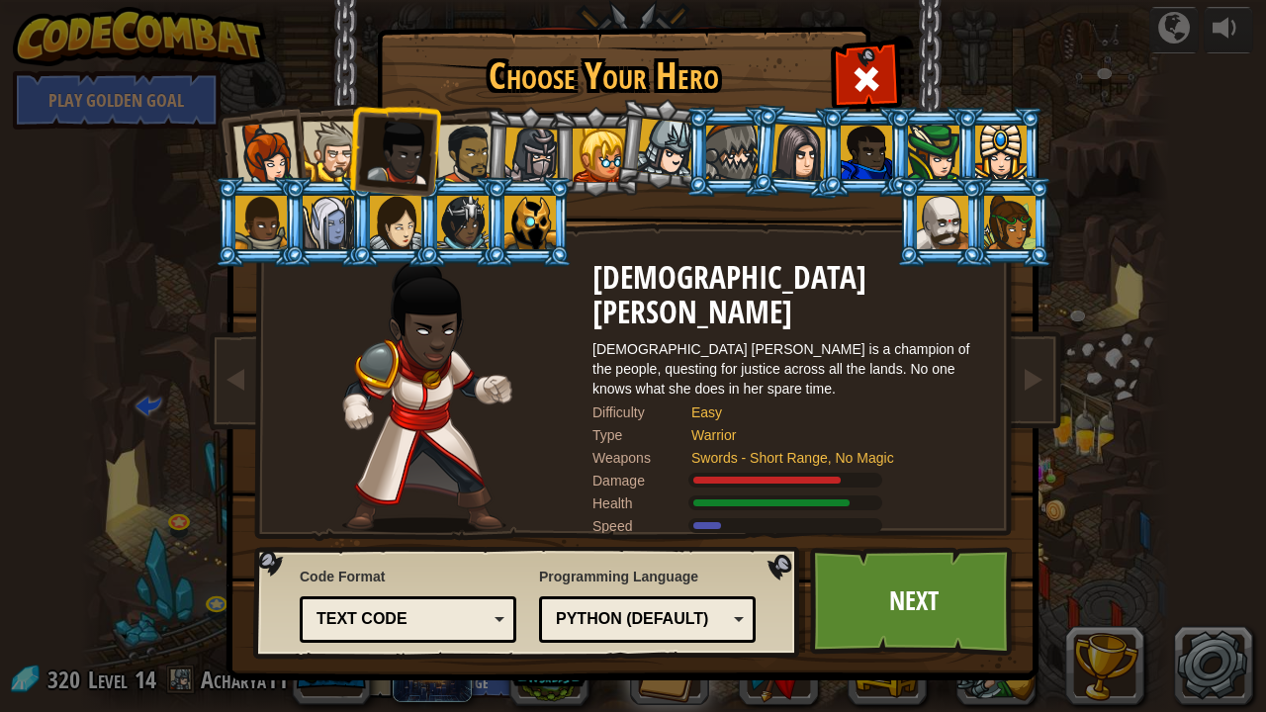
click at [477, 118] on li at bounding box center [460, 152] width 91 height 92
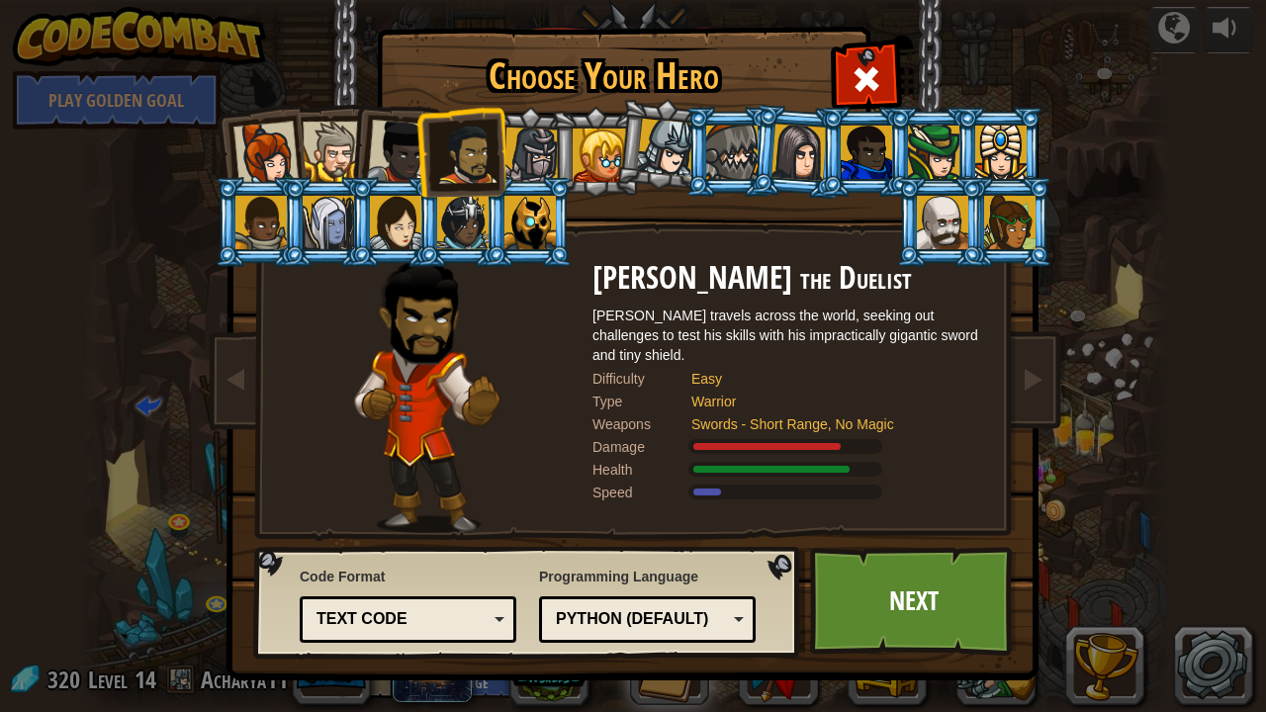
click at [947, 186] on li at bounding box center [940, 222] width 89 height 90
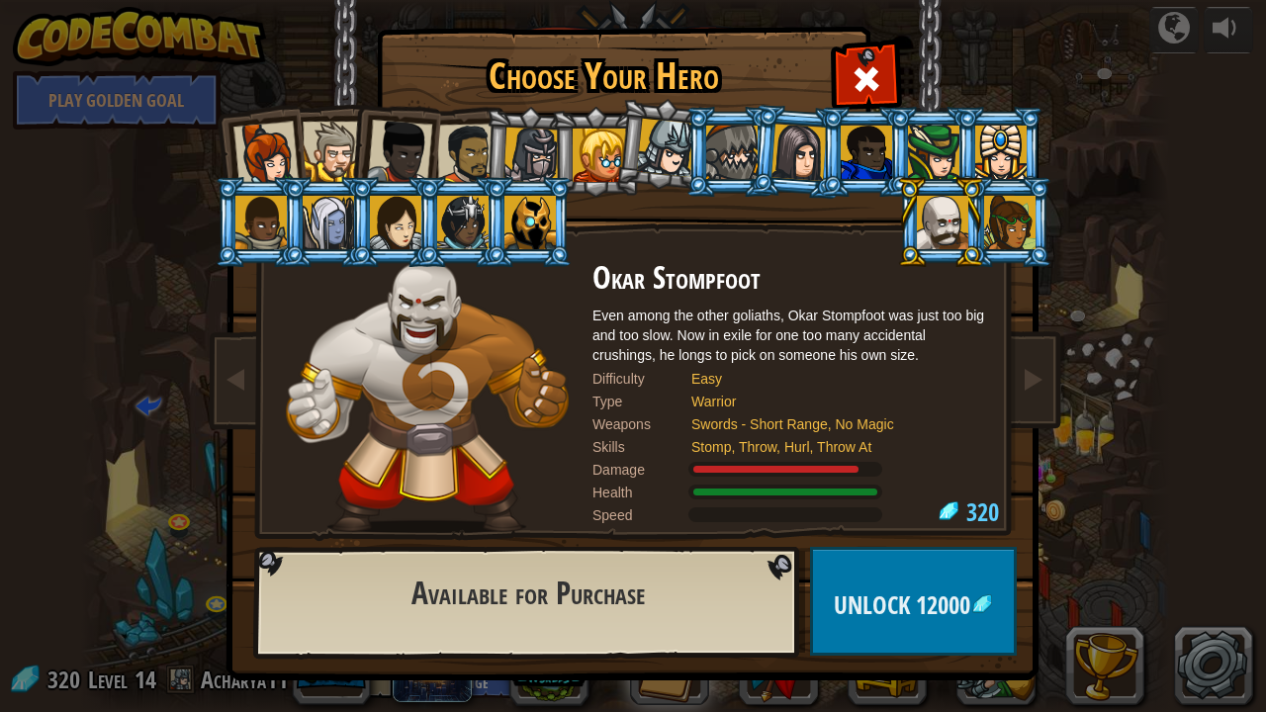
click at [459, 147] on div at bounding box center [467, 154] width 61 height 61
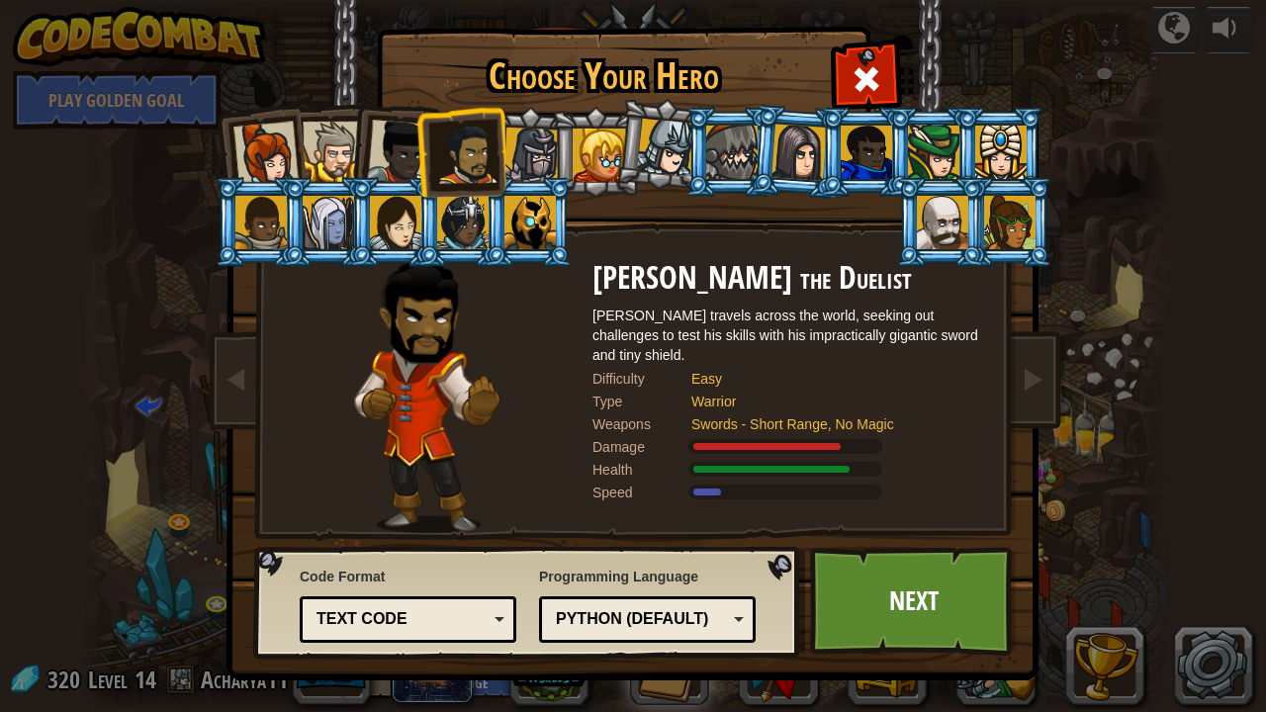
click at [405, 174] on div at bounding box center [399, 152] width 65 height 65
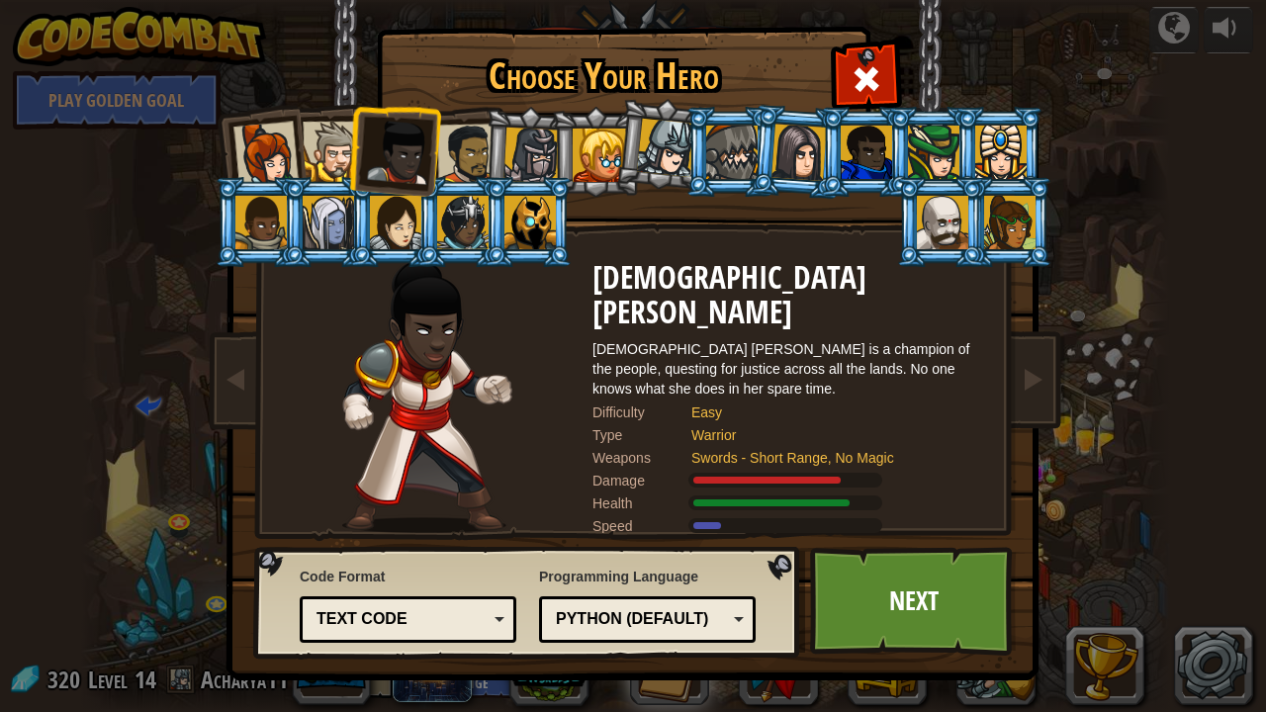
click at [484, 155] on li at bounding box center [529, 152] width 94 height 95
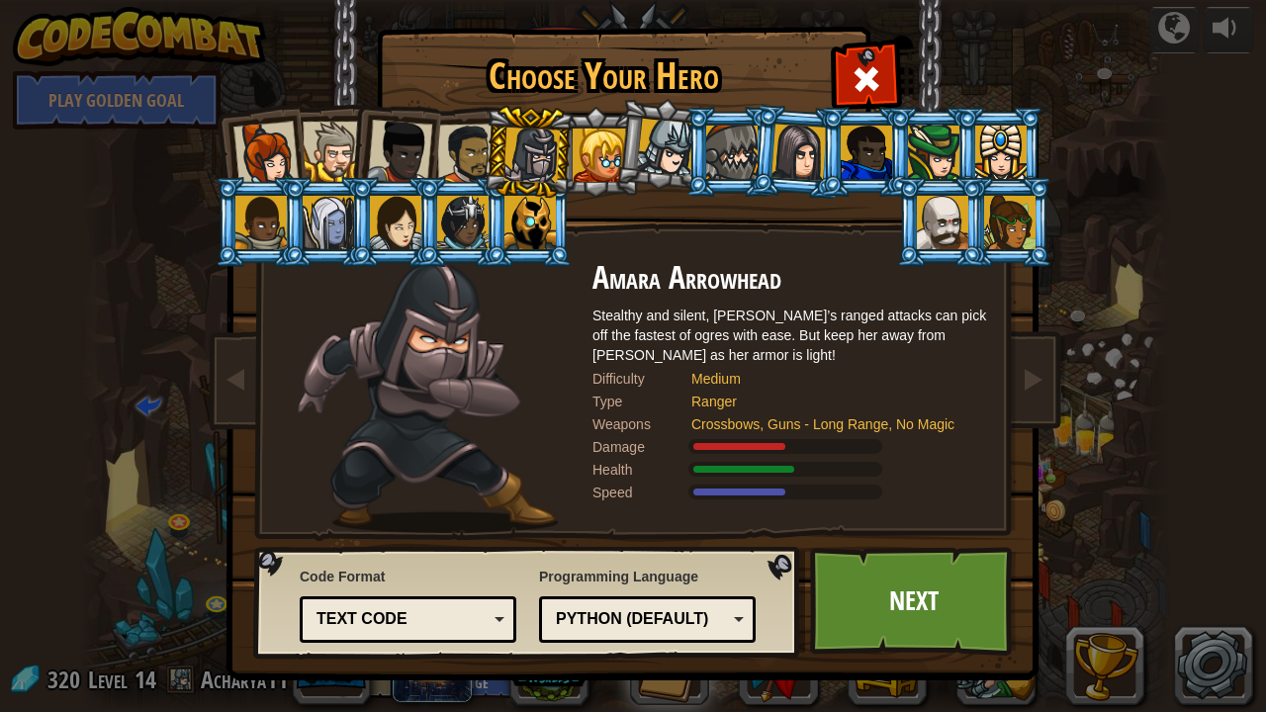
click at [451, 160] on div at bounding box center [467, 154] width 61 height 61
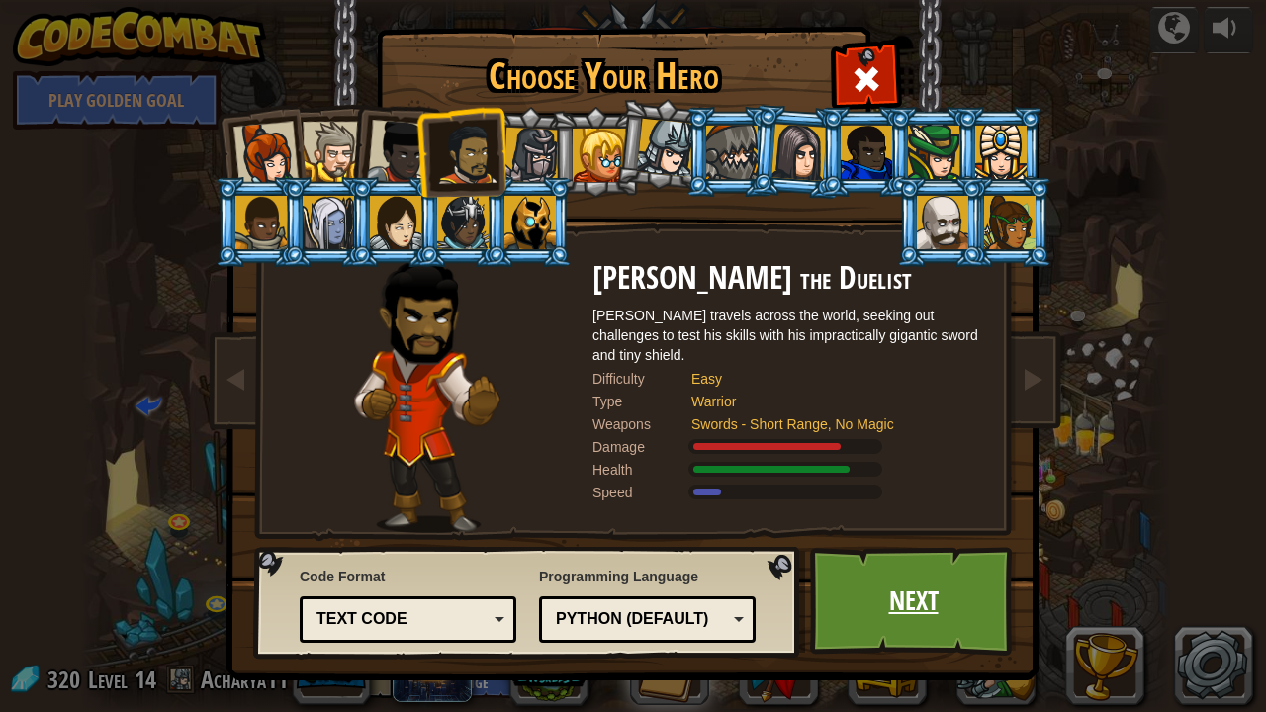
click at [969, 586] on link "Next" at bounding box center [913, 601] width 207 height 109
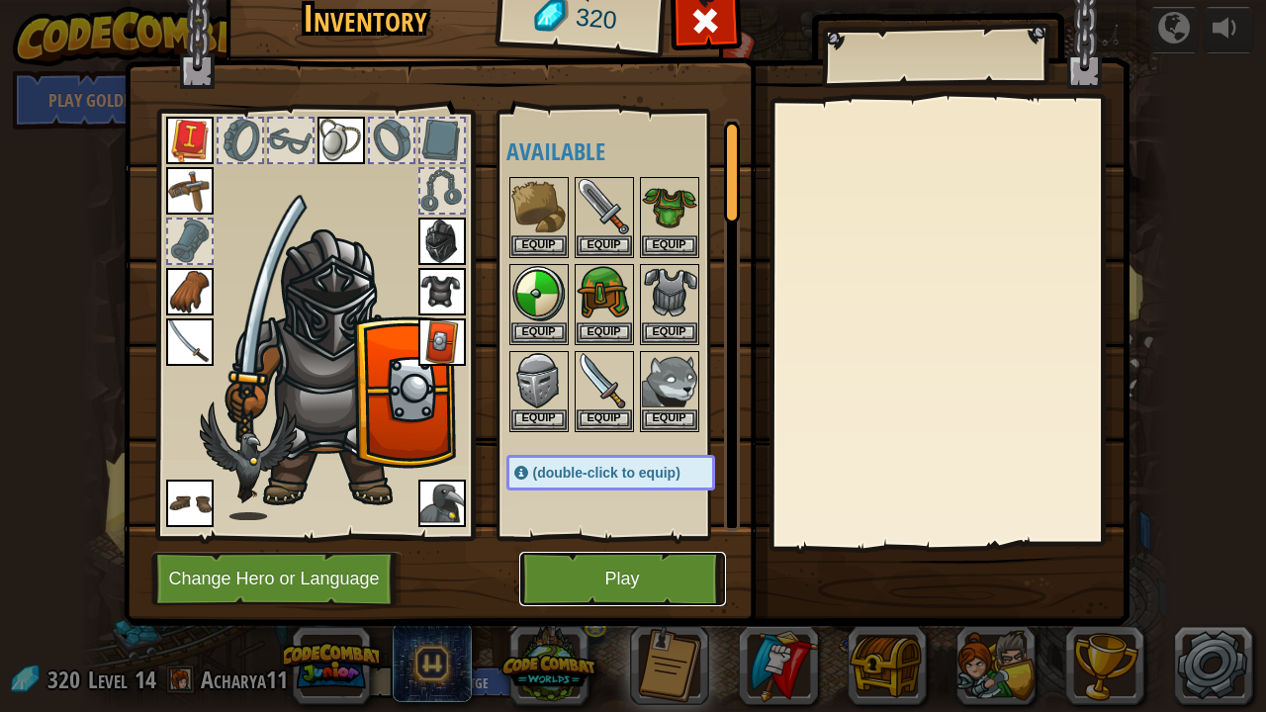
click at [597, 572] on button "Play" at bounding box center [622, 579] width 207 height 54
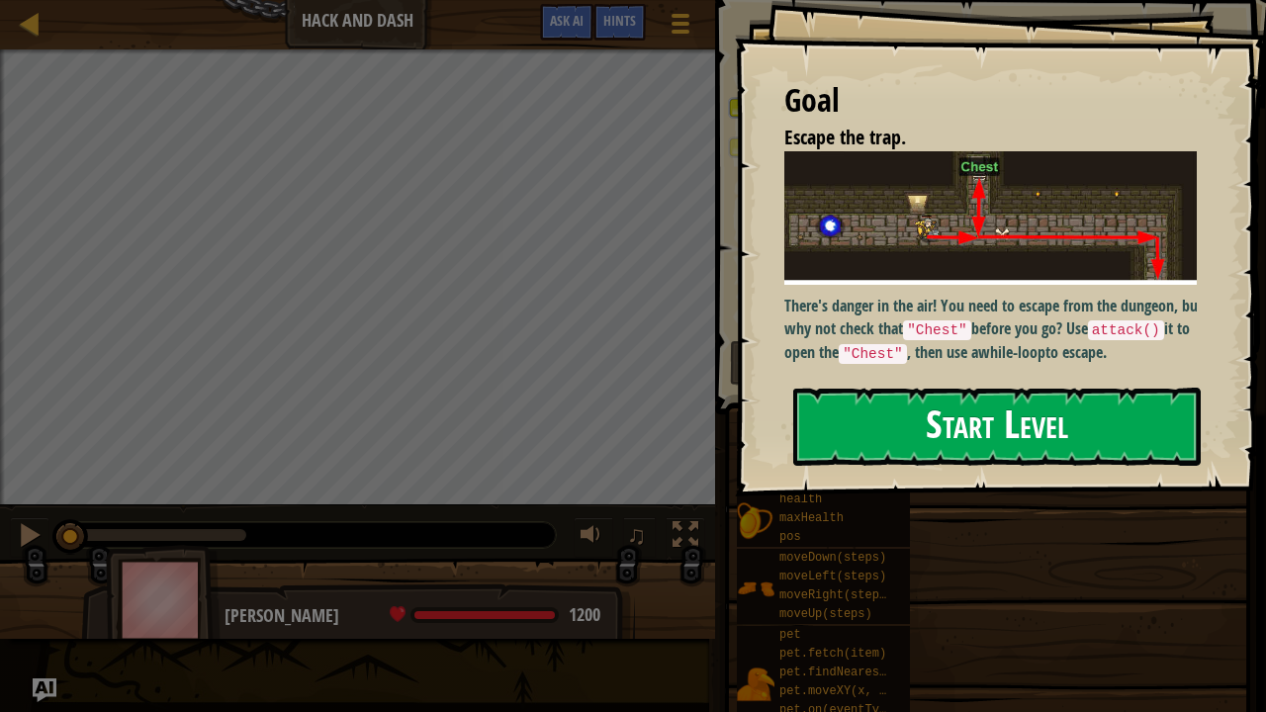
click at [991, 427] on button "Start Level" at bounding box center [996, 427] width 407 height 78
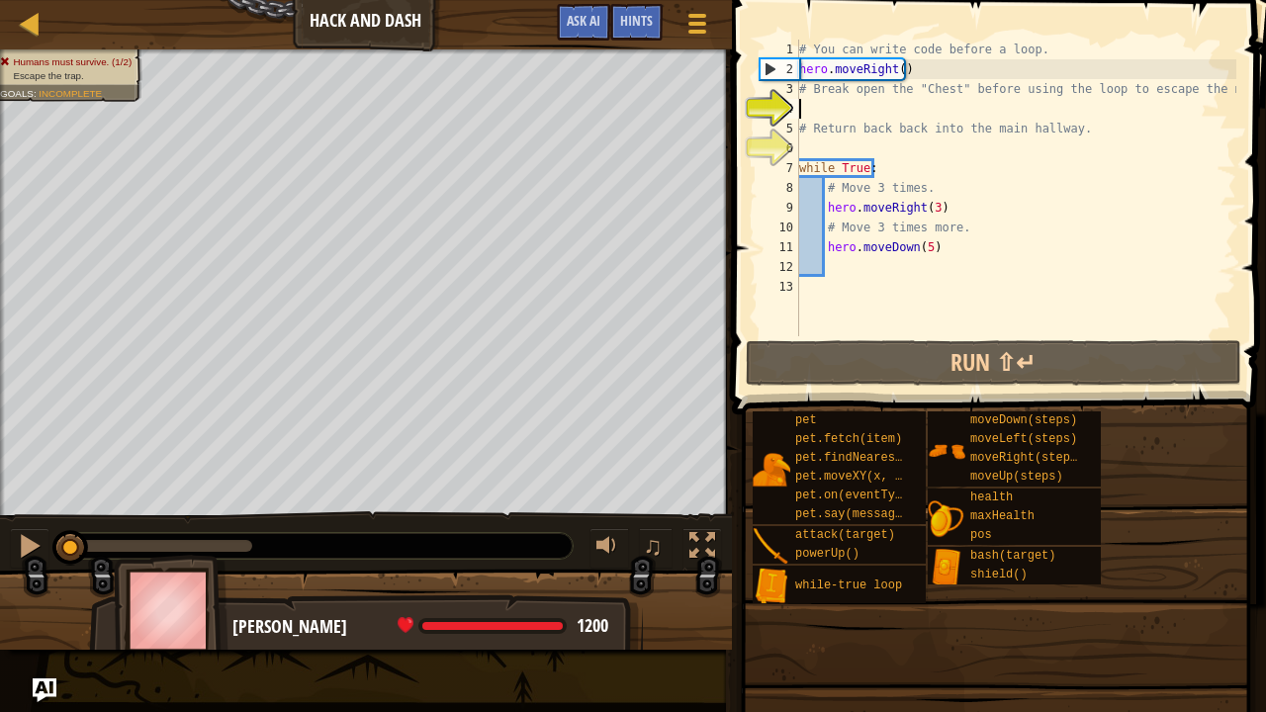
type textarea "h"
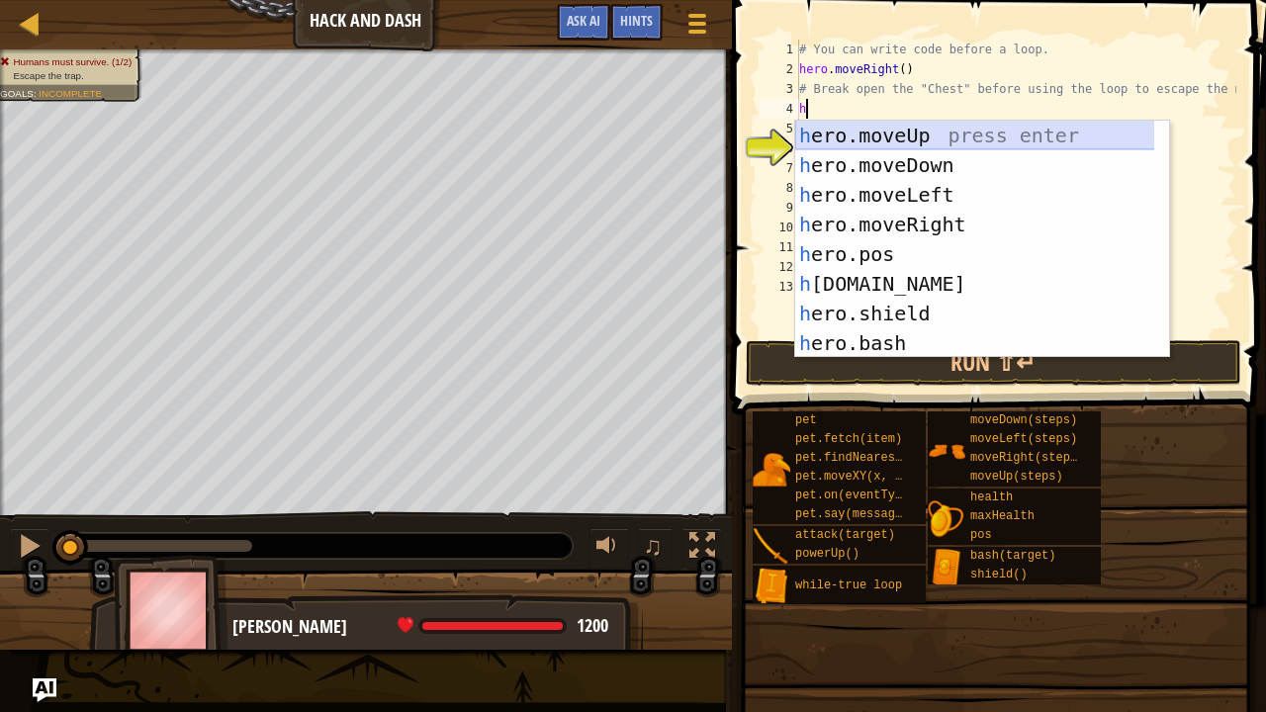
click at [839, 134] on div "h ero.moveUp press enter h ero.moveDown press enter h ero.moveLeft press enter …" at bounding box center [975, 269] width 360 height 297
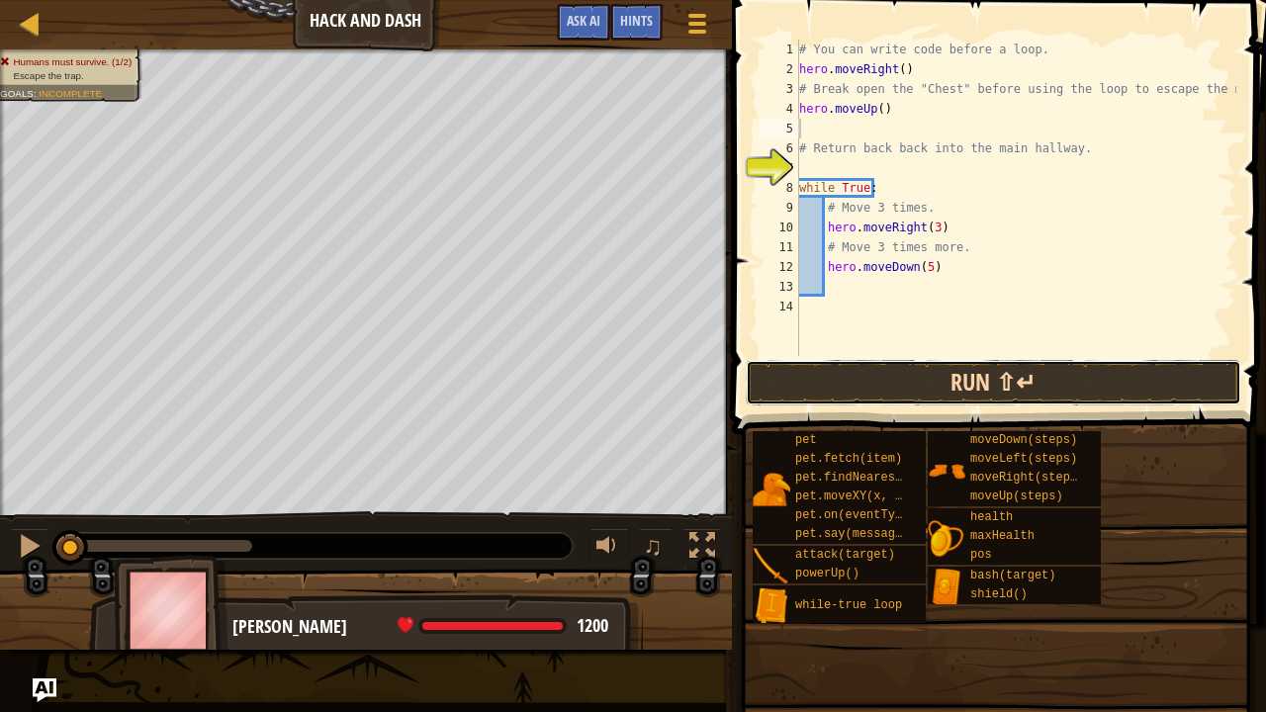
click at [905, 381] on button "Run ⇧↵" at bounding box center [993, 382] width 495 height 45
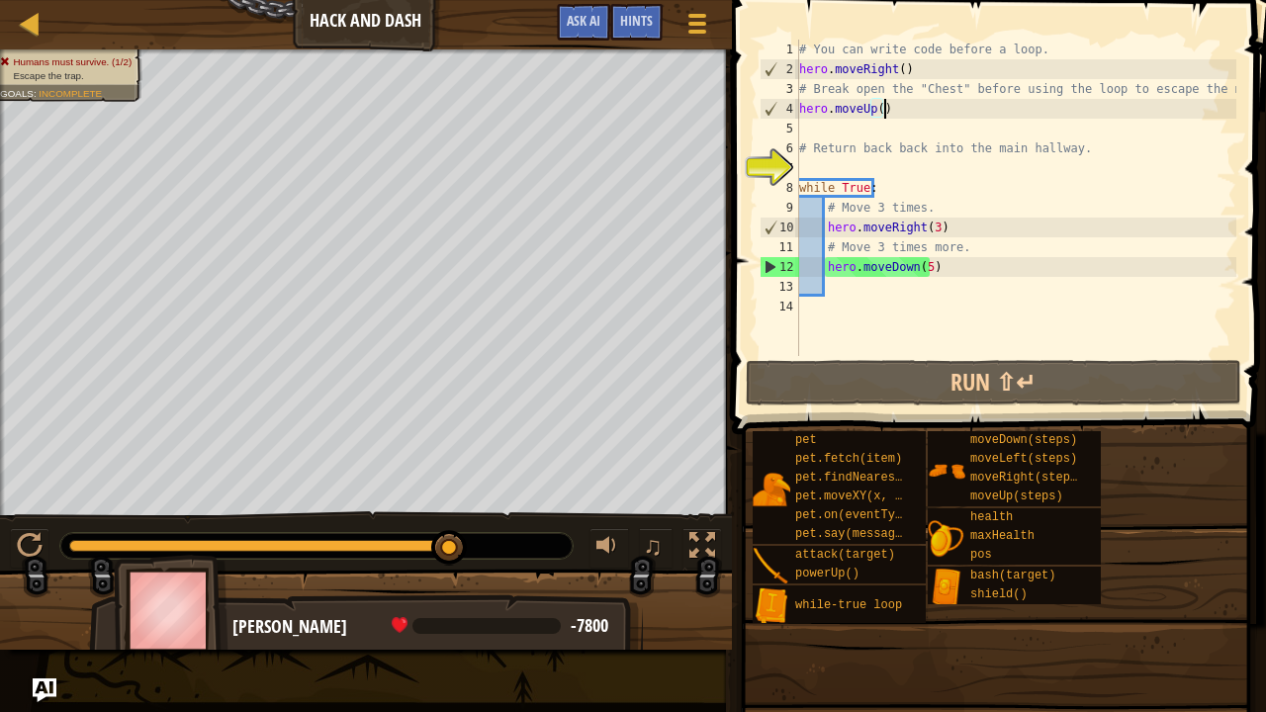
click at [916, 111] on div "# You can write code before a loop. hero . moveRight ( ) # Break open the "Ches…" at bounding box center [1015, 218] width 441 height 356
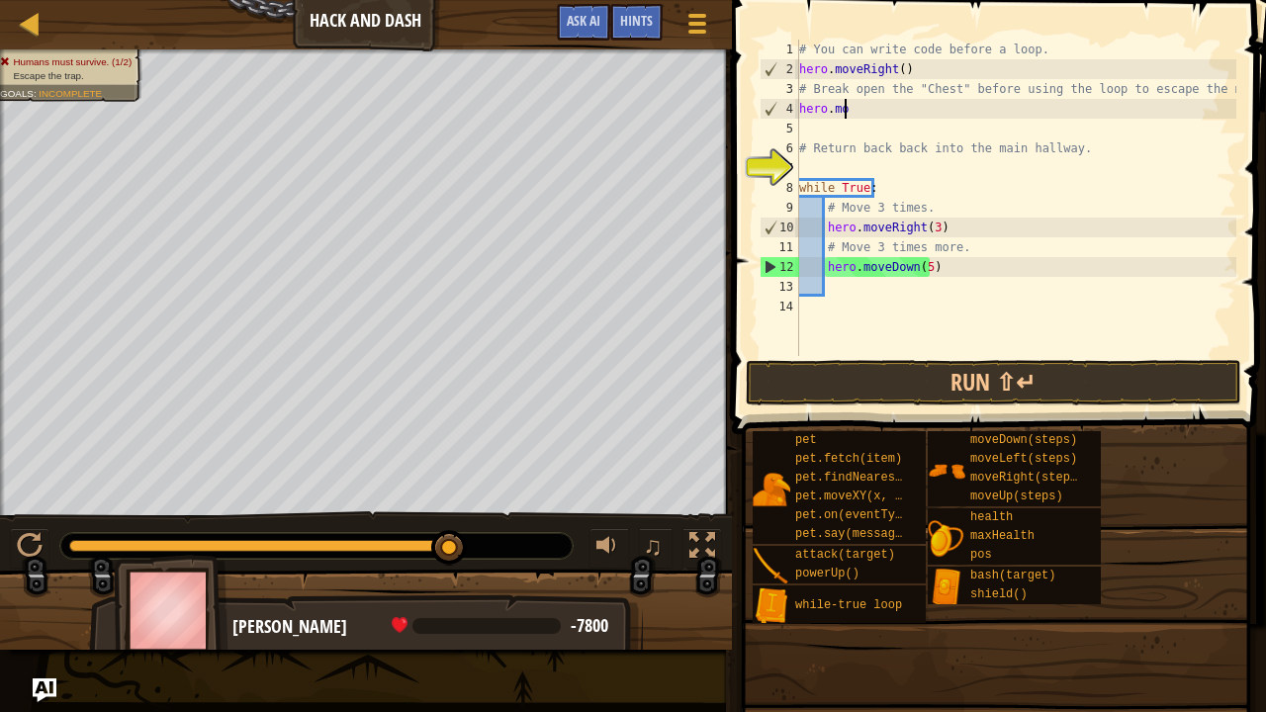
type textarea "h"
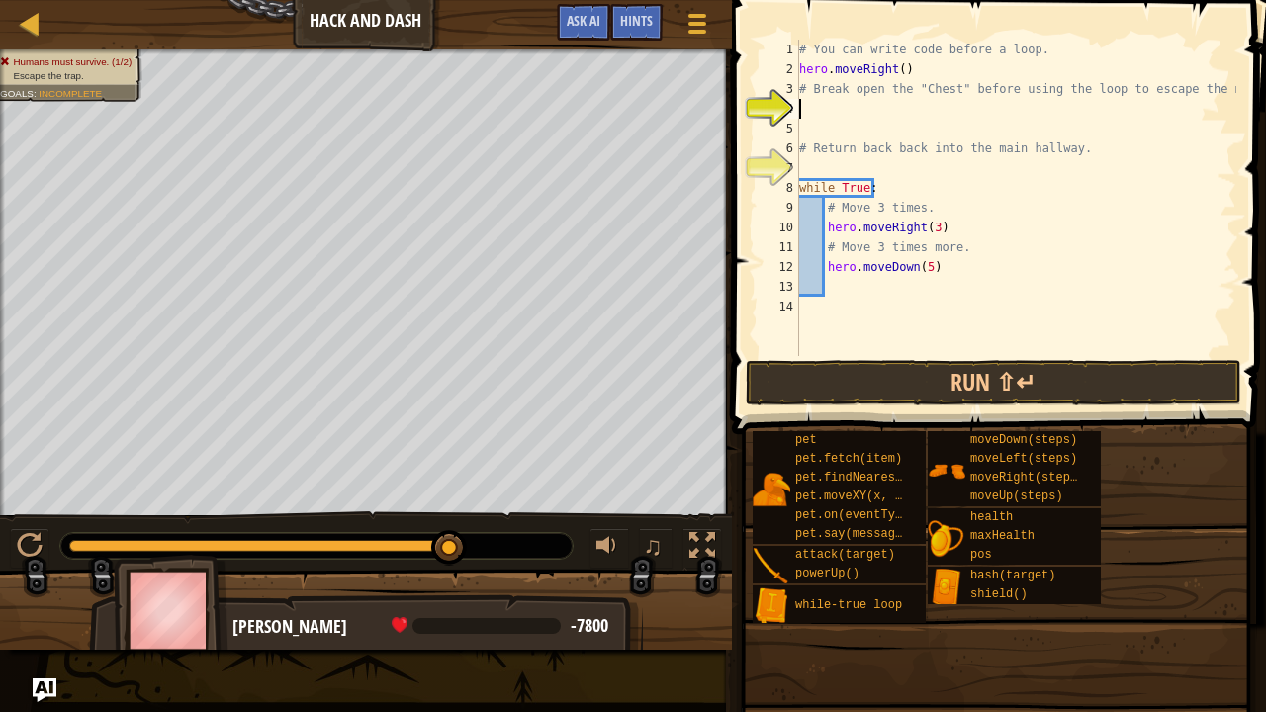
type textarea "h"
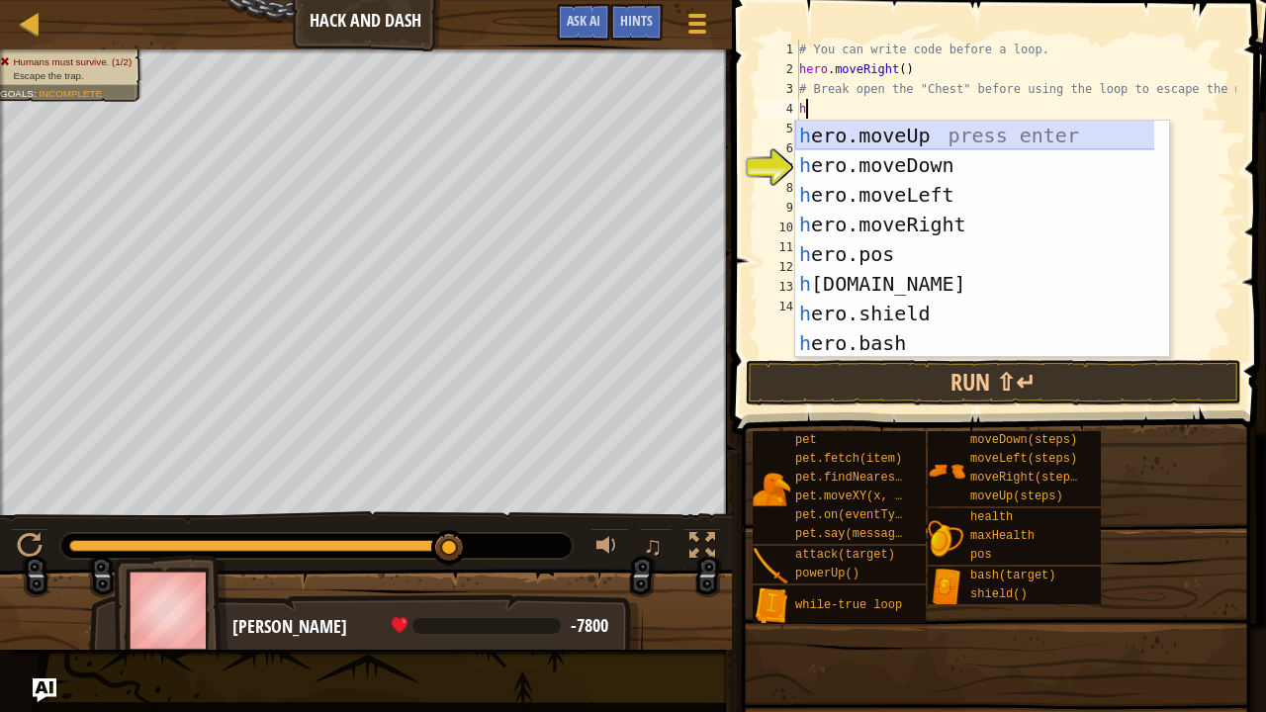
click at [989, 139] on div "h ero.moveUp press enter h ero.moveDown press enter h ero.moveLeft press enter …" at bounding box center [975, 269] width 360 height 297
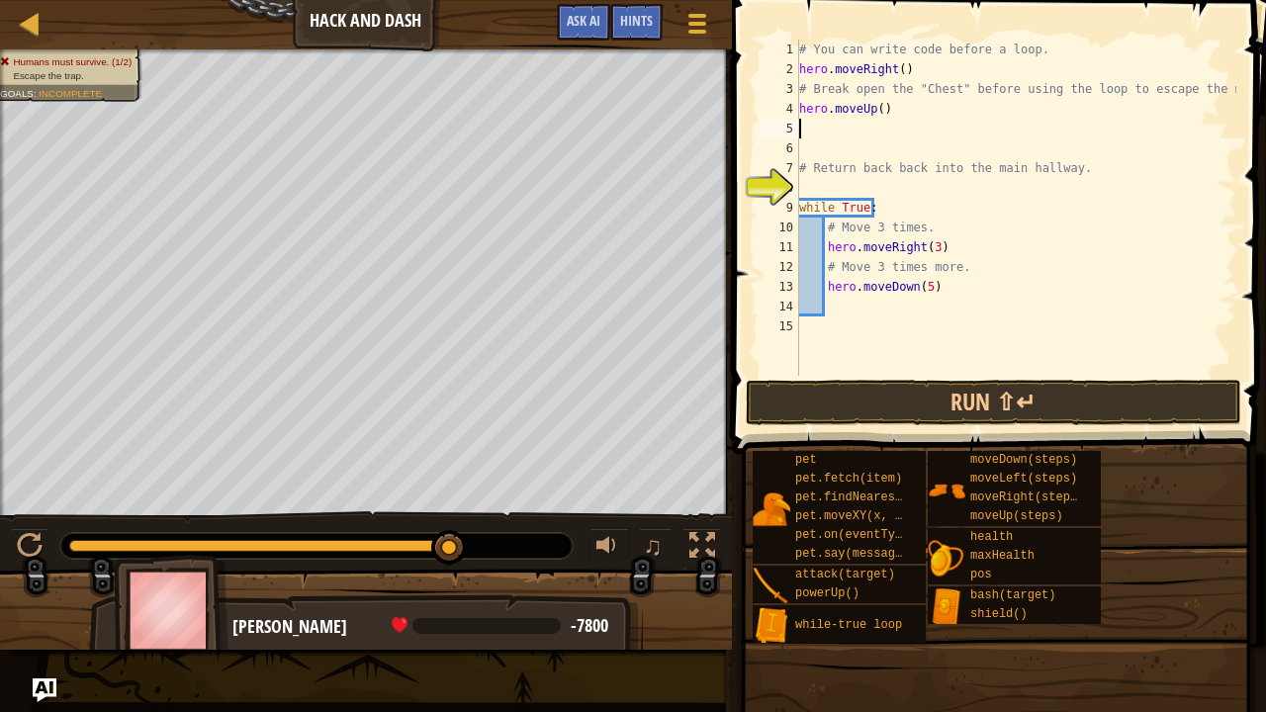
type textarea "h"
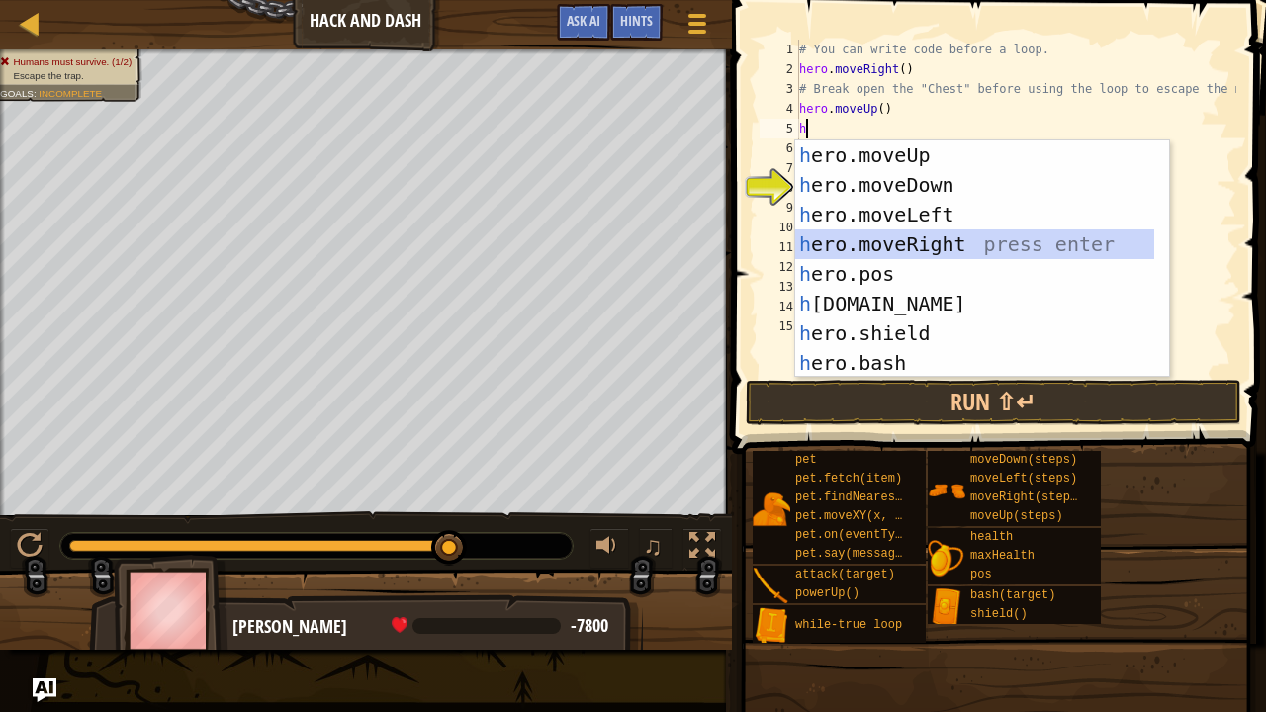
click at [895, 235] on div "h ero.moveUp press enter h ero.moveDown press enter h ero.moveLeft press enter …" at bounding box center [975, 288] width 360 height 297
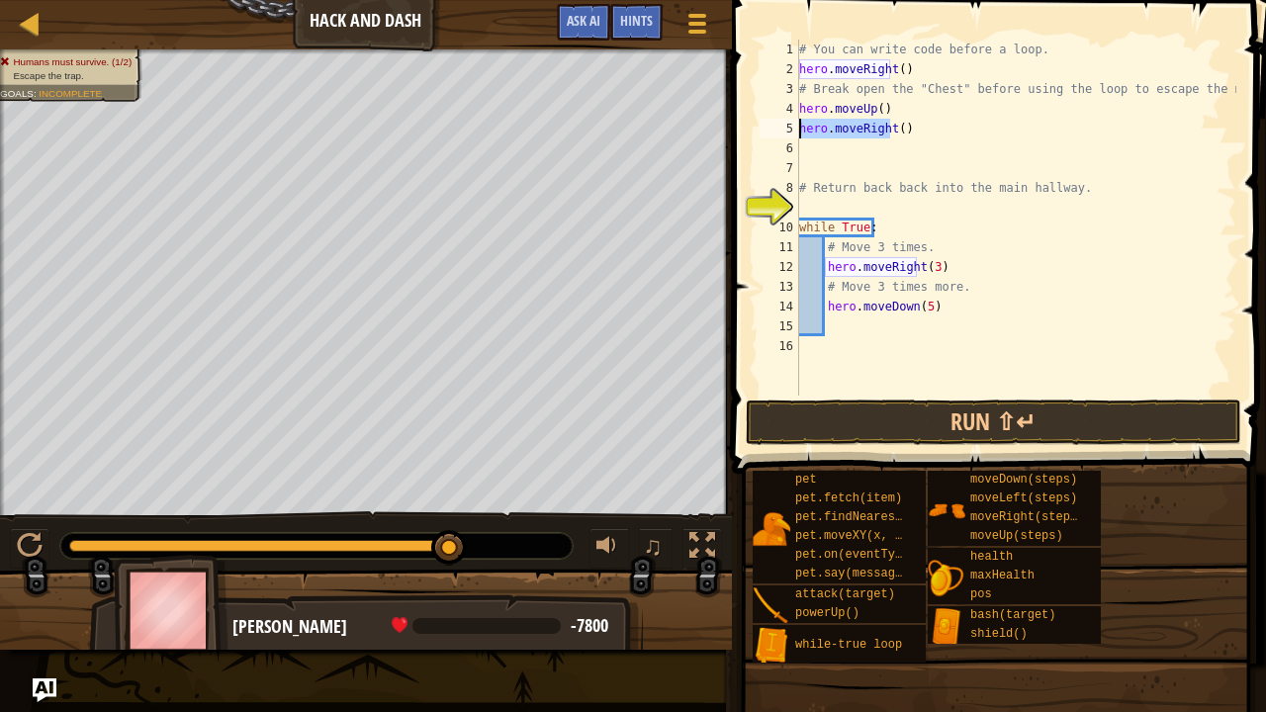
drag, startPoint x: 889, startPoint y: 127, endPoint x: 806, endPoint y: 137, distance: 83.8
click at [806, 137] on div "# You can write code before a loop. hero . moveRight ( ) # Break open the "Ches…" at bounding box center [1015, 238] width 441 height 396
click at [835, 133] on div "# You can write code before a loop. hero . moveRight ( ) # Break open the "Ches…" at bounding box center [1015, 238] width 441 height 396
type textarea "h"
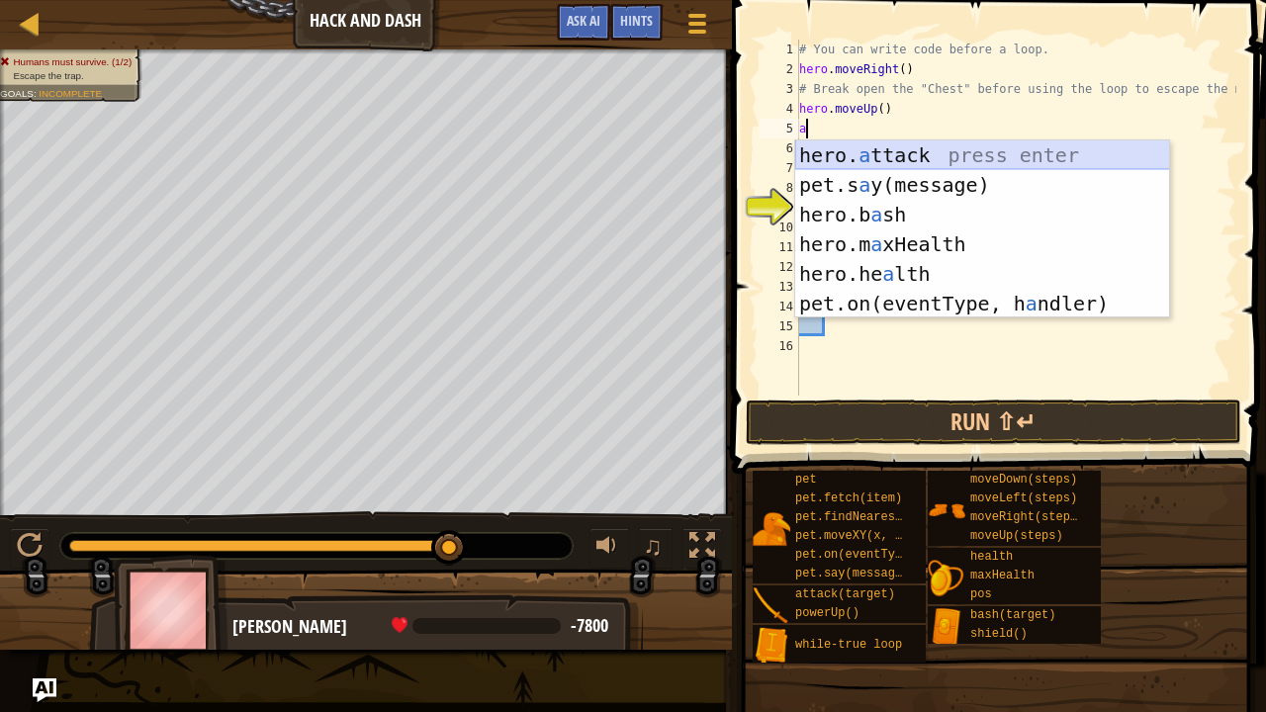
click at [862, 165] on div "hero. a ttack press enter pet.s a y(message) press enter hero.b a sh press ente…" at bounding box center [982, 258] width 375 height 237
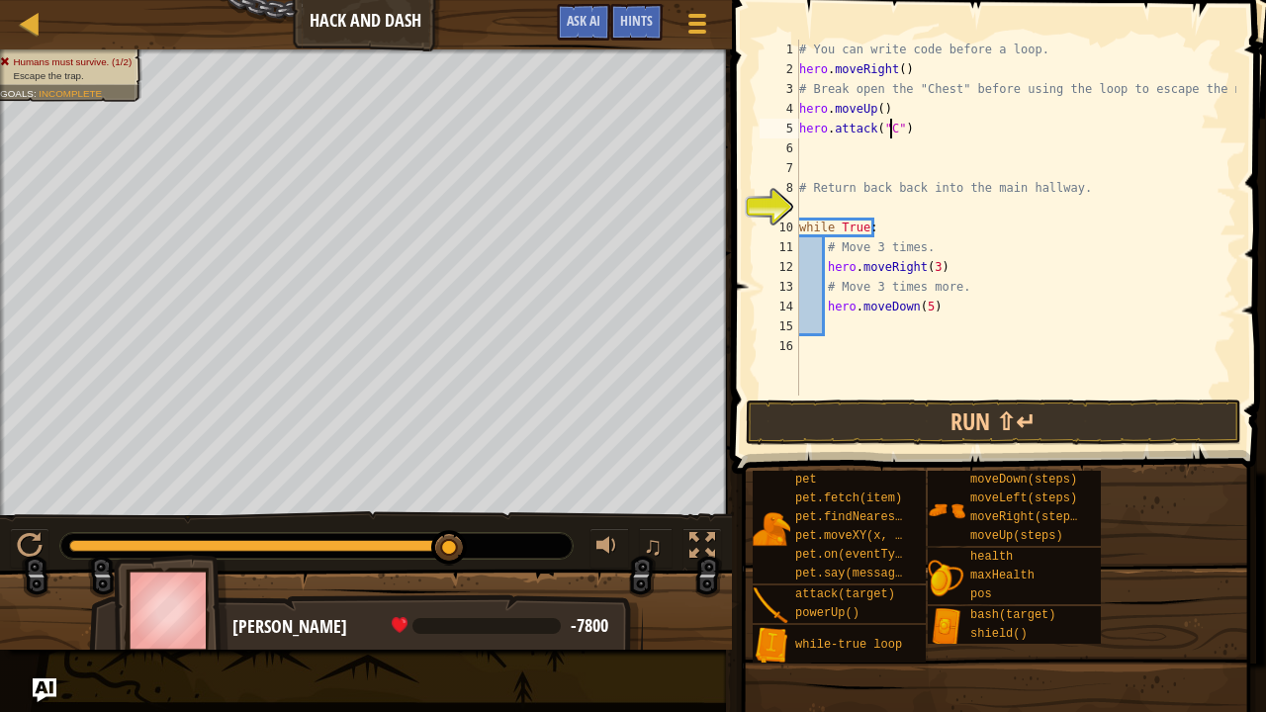
scroll to position [9, 8]
type textarea "hero.attack("Chest")"
click at [809, 146] on div "# You can write code before a loop. hero . moveRight ( ) # Break open the "Ches…" at bounding box center [1015, 238] width 441 height 396
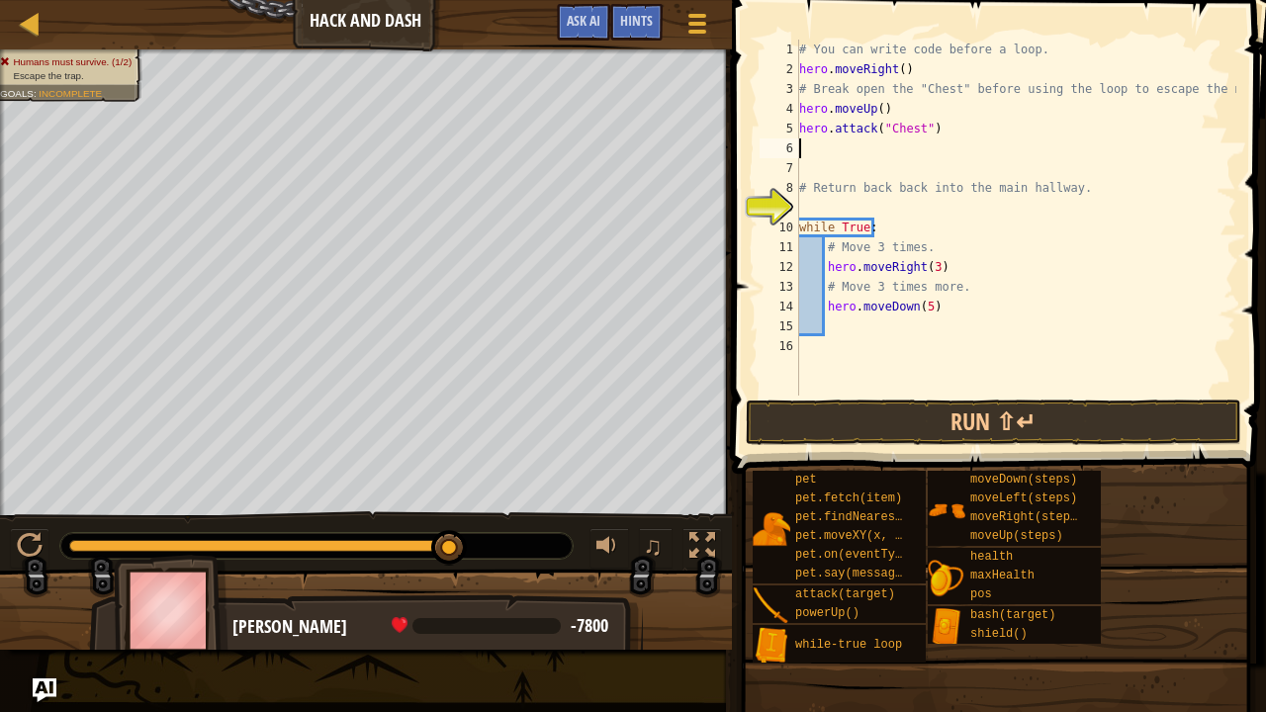
type textarea "m"
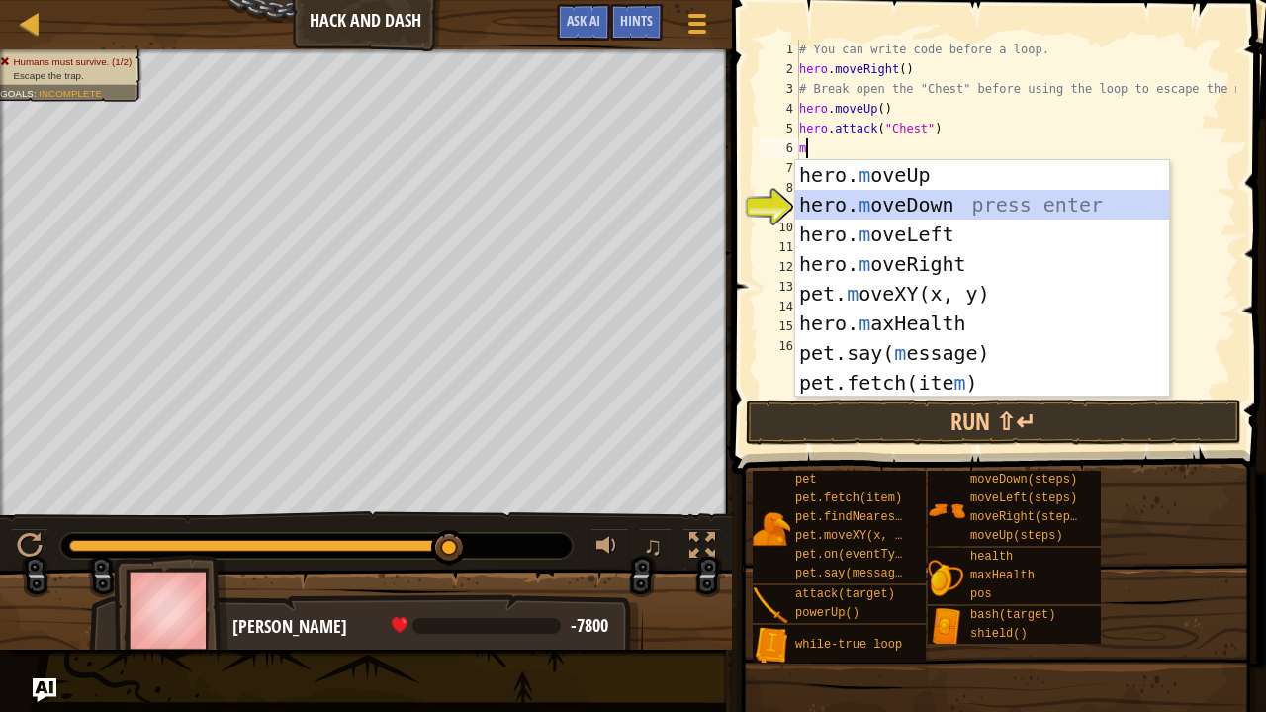
click at [920, 197] on div "hero. m oveUp press enter hero. m oveDown press enter hero. m oveLeft press ent…" at bounding box center [982, 308] width 375 height 297
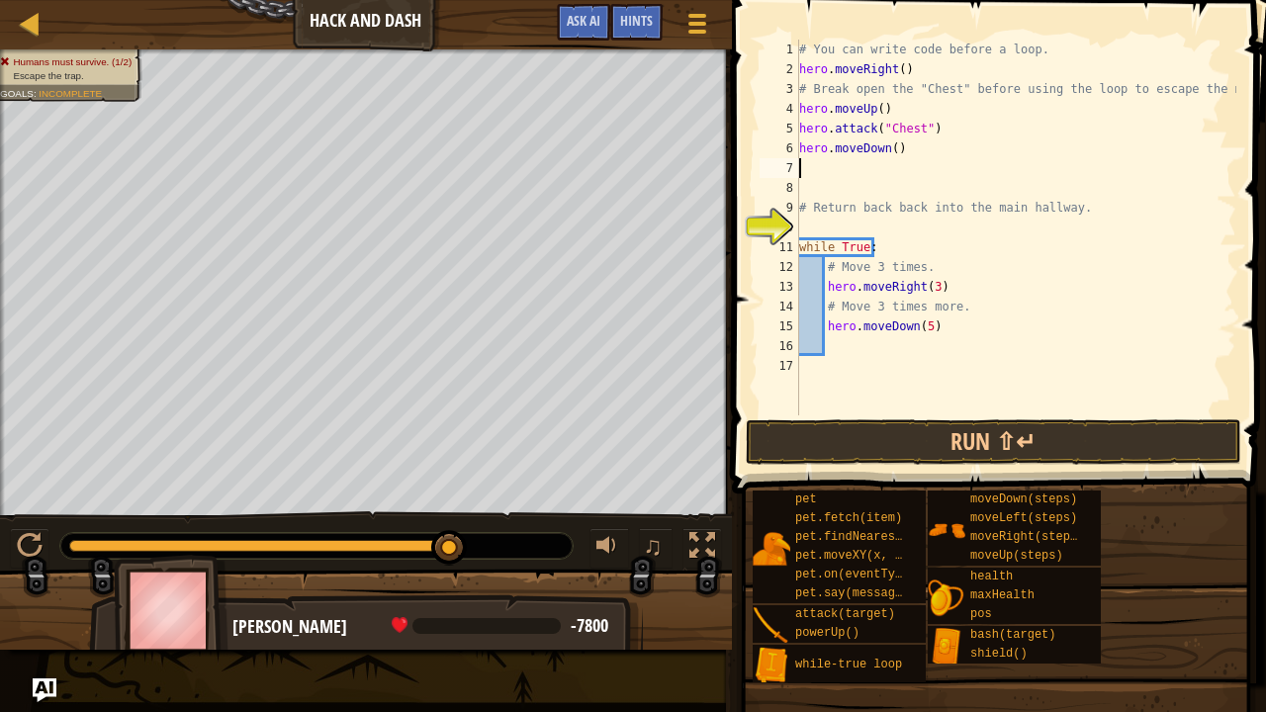
click at [958, 309] on div "# You can write code before a loop. hero . moveRight ( ) # Break open the "Ches…" at bounding box center [1015, 247] width 441 height 415
type textarea "#"
click at [940, 333] on div "# You can write code before a loop. hero . moveRight ( ) # Break open the "Ches…" at bounding box center [1015, 247] width 441 height 415
type textarea "h"
click at [827, 297] on div "# You can write code before a loop. hero . moveRight ( ) # Break open the "Ches…" at bounding box center [1015, 247] width 441 height 415
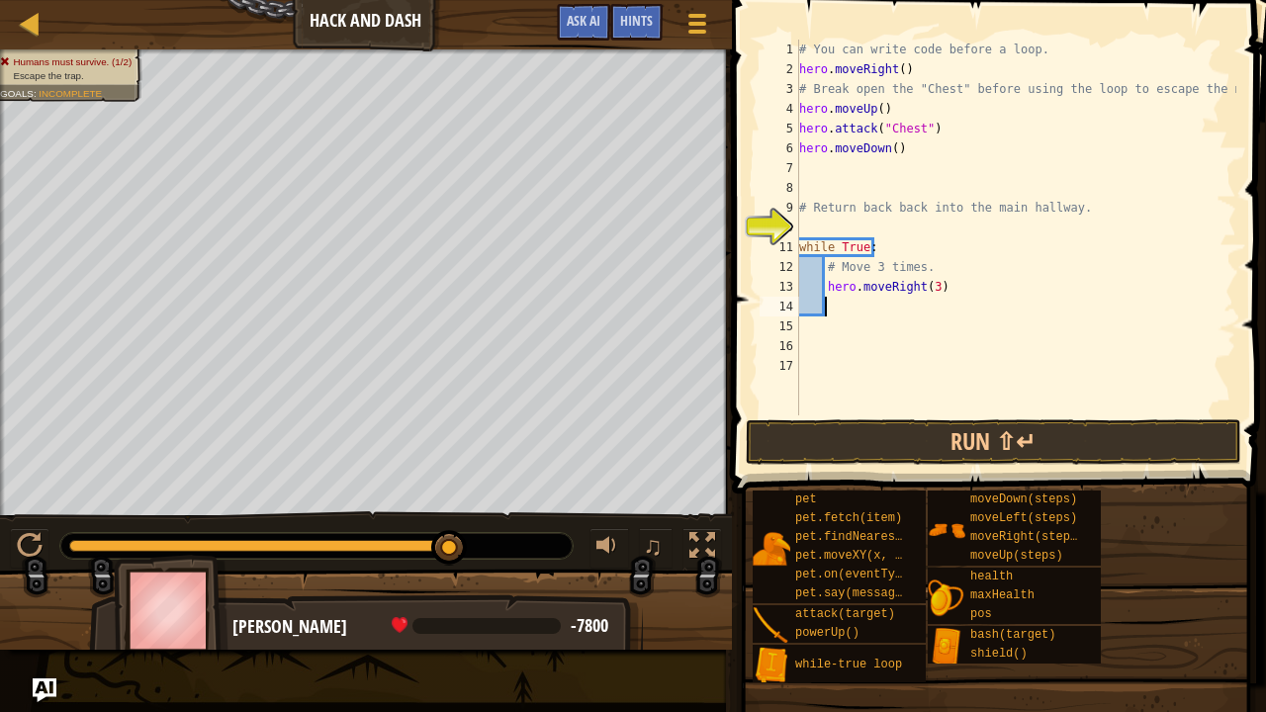
type textarea "m"
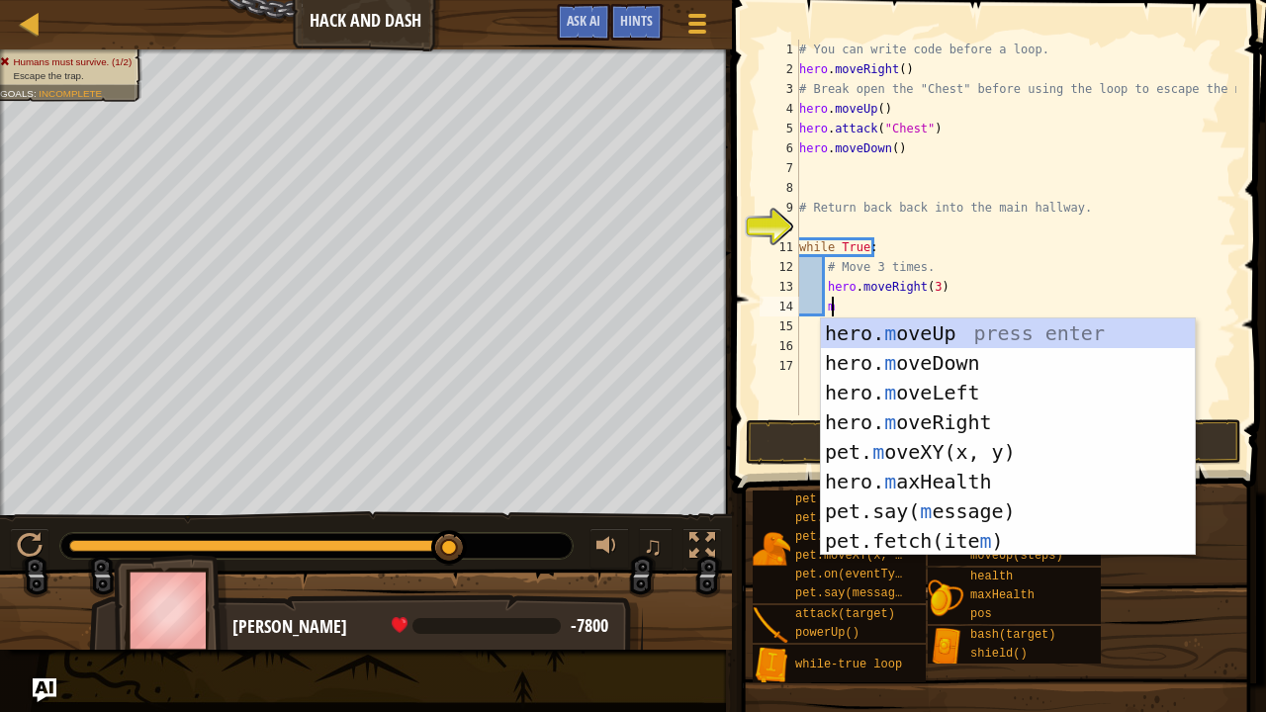
scroll to position [9, 2]
click at [962, 359] on div "hero. m oveUp press enter hero. m oveDown press enter hero. m oveLeft press ent…" at bounding box center [1008, 466] width 375 height 297
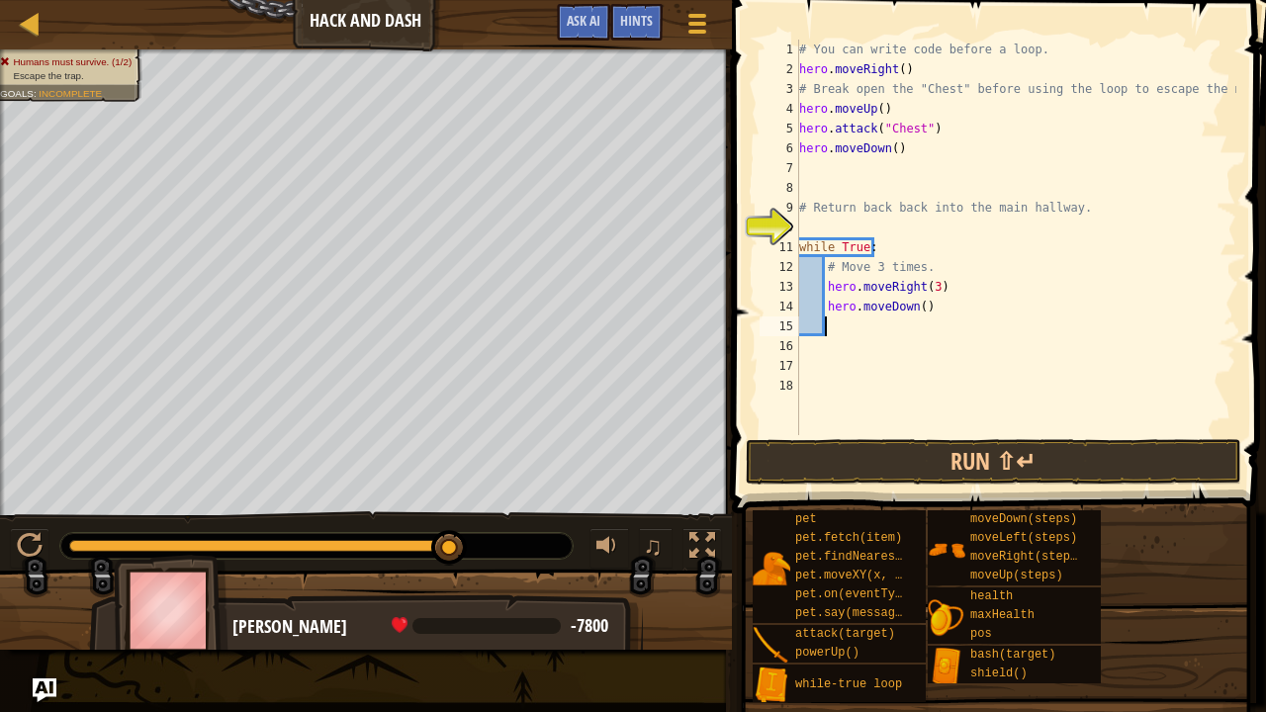
scroll to position [9, 1]
click at [917, 309] on div "# You can write code before a loop. hero . moveRight ( ) # Break open the "Ches…" at bounding box center [1015, 257] width 441 height 435
click at [1017, 459] on button "Run ⇧↵" at bounding box center [993, 461] width 495 height 45
type textarea "hero.moveDown(3)"
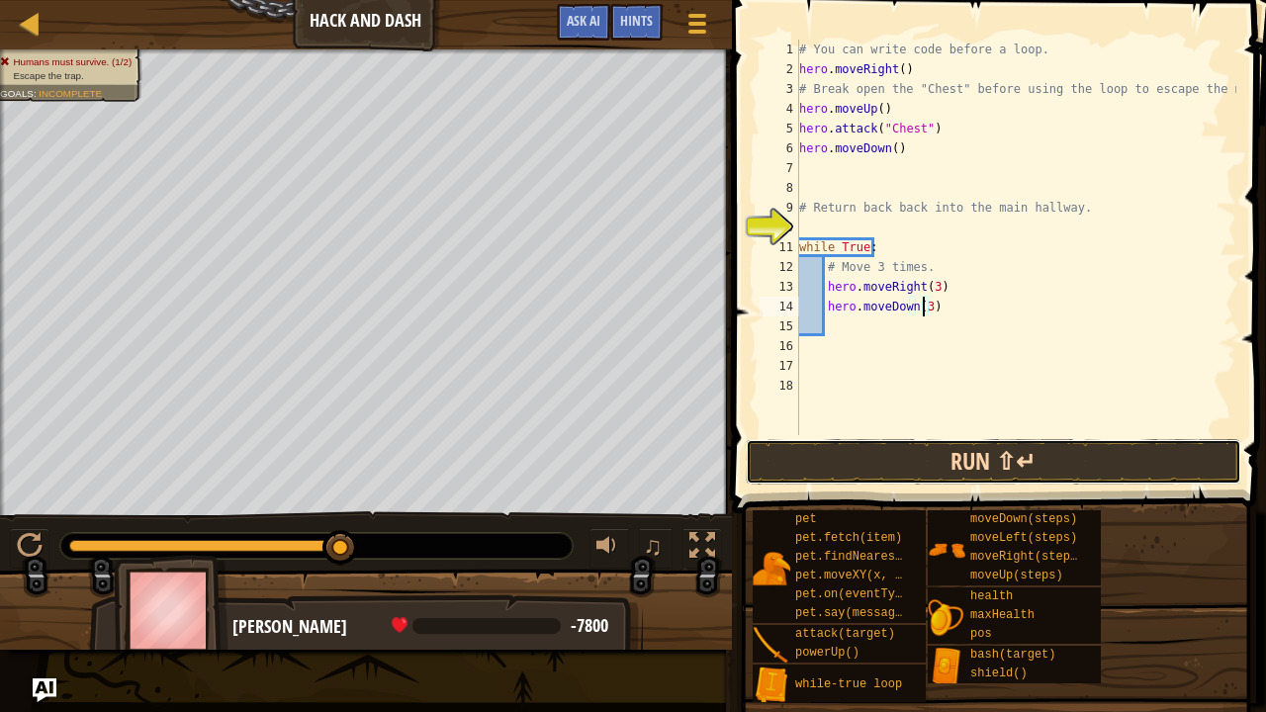
click at [866, 455] on button "Run ⇧↵" at bounding box center [993, 461] width 495 height 45
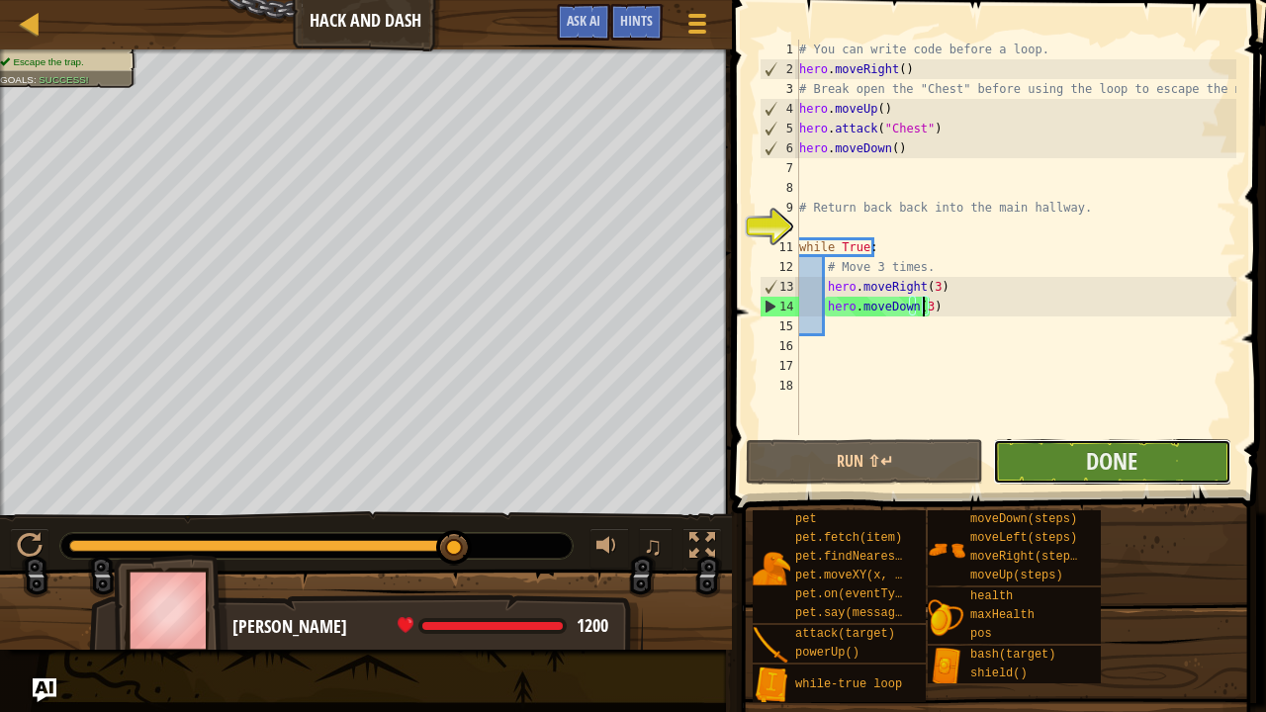
click at [1071, 478] on button "Done" at bounding box center [1111, 461] width 237 height 45
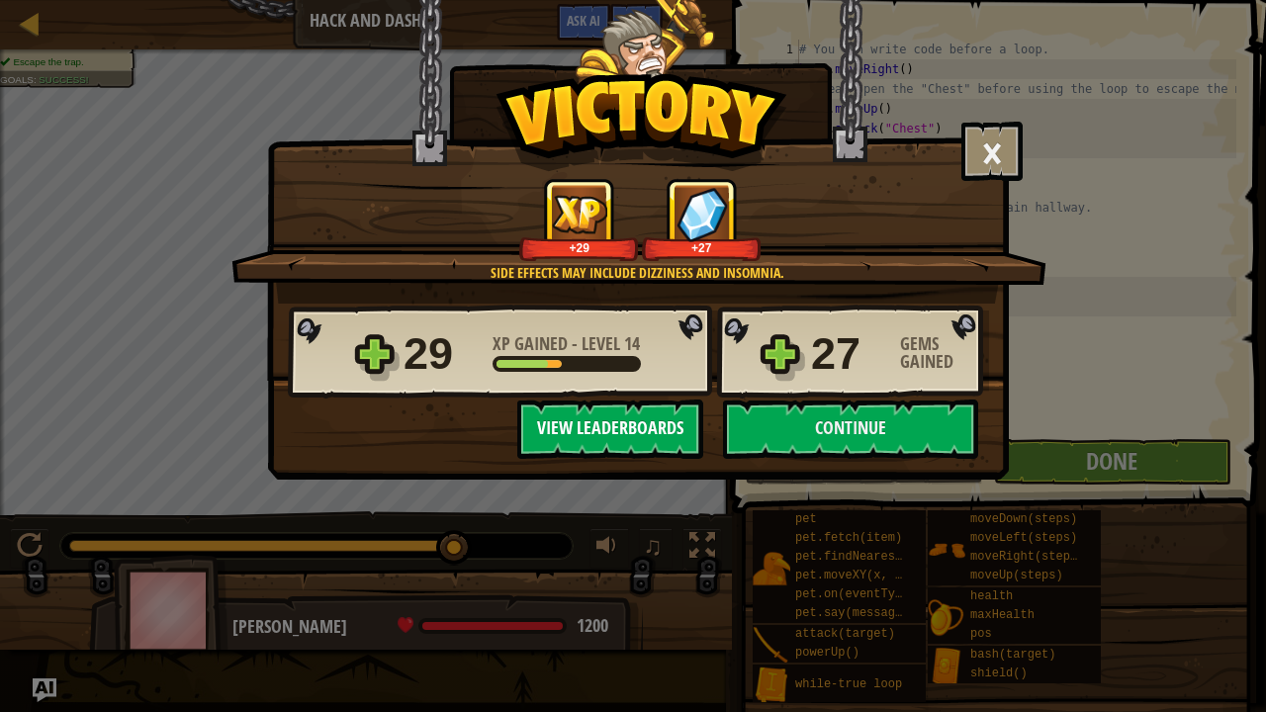
click at [642, 421] on button "View Leaderboards" at bounding box center [610, 429] width 186 height 59
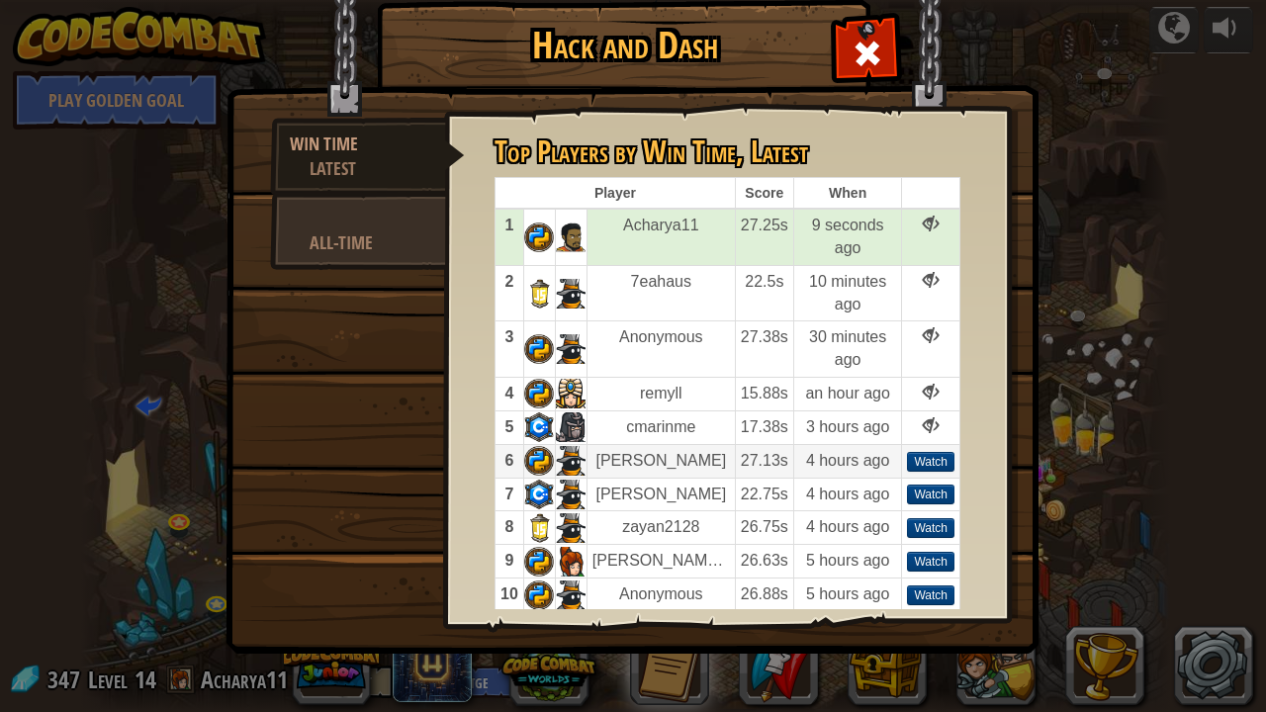
click at [702, 457] on td "Elmo Kolari" at bounding box center [660, 461] width 148 height 34
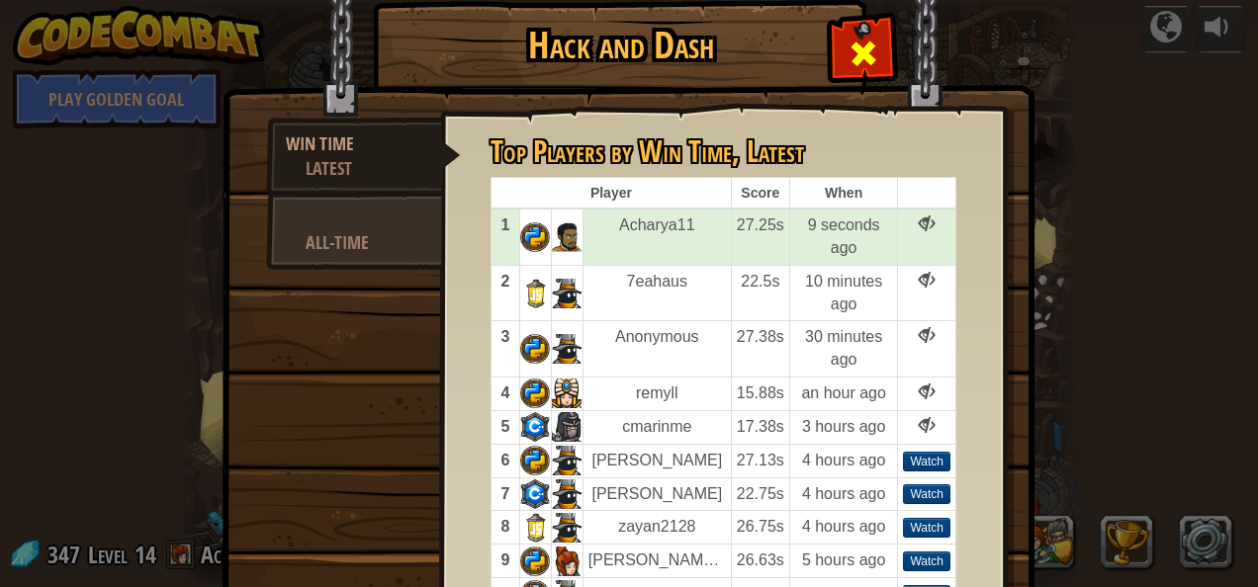
click at [866, 45] on span at bounding box center [864, 54] width 32 height 32
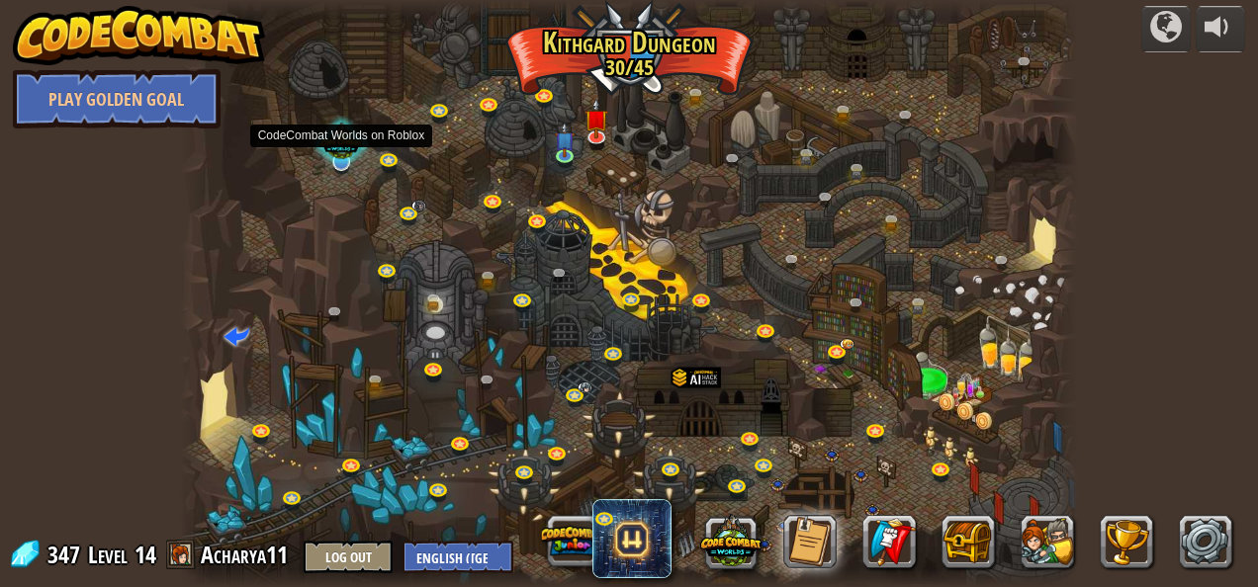
click at [342, 148] on div at bounding box center [341, 144] width 57 height 54
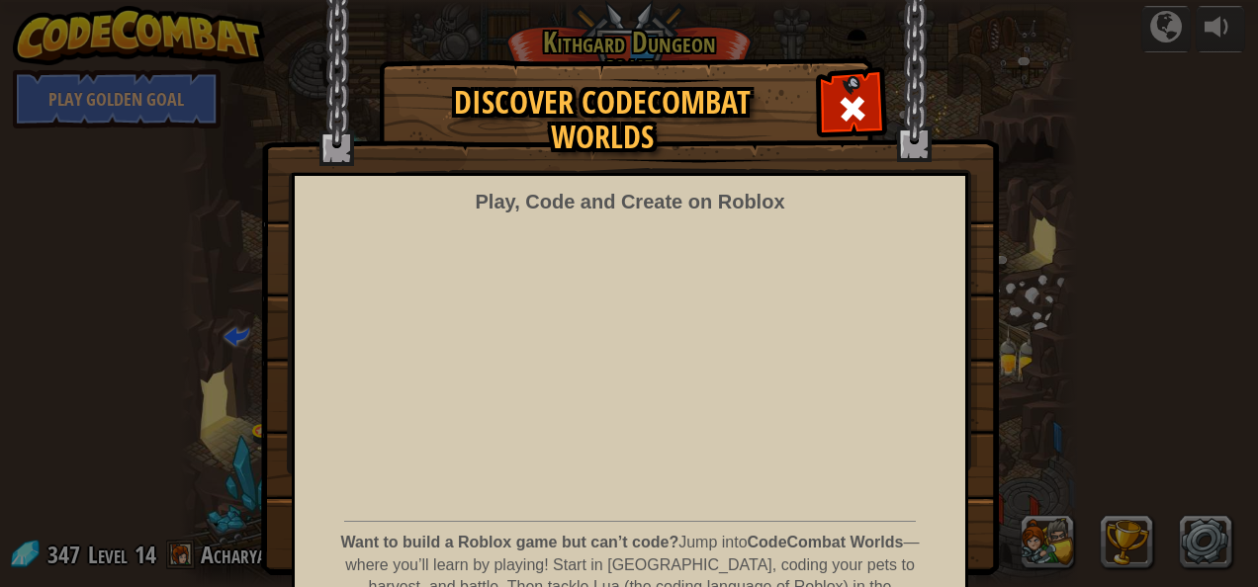
click at [886, 350] on div "Play, Code and Create on Roblox Want to build a Roblox game but can’t code? Jum…" at bounding box center [630, 455] width 676 height 564
click at [847, 89] on div at bounding box center [852, 106] width 62 height 62
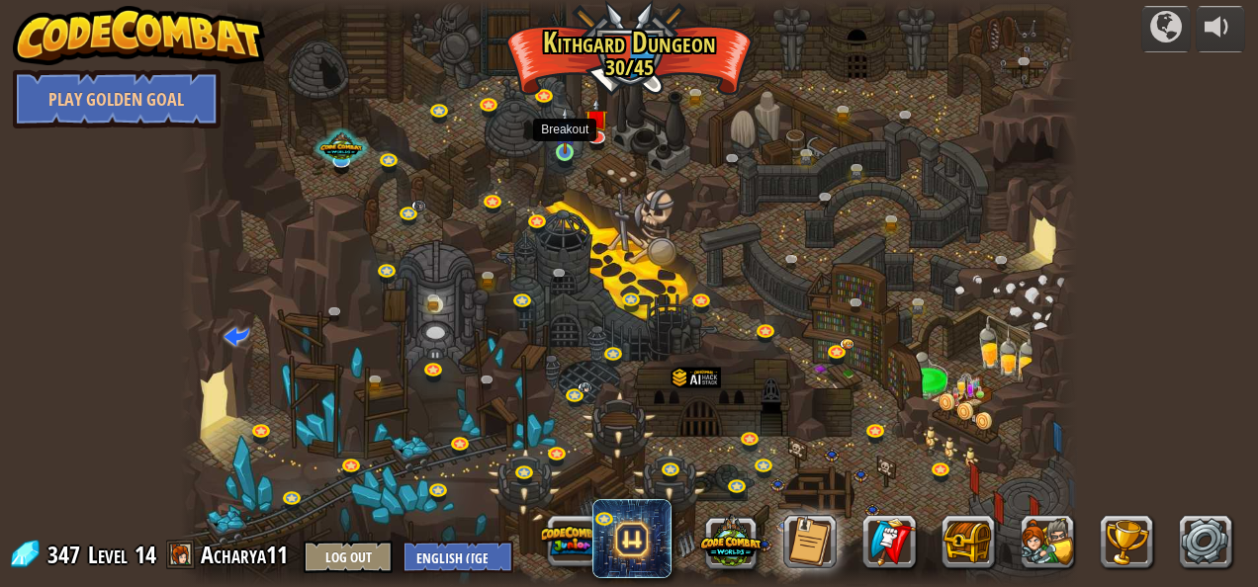
click at [562, 146] on img at bounding box center [565, 130] width 21 height 46
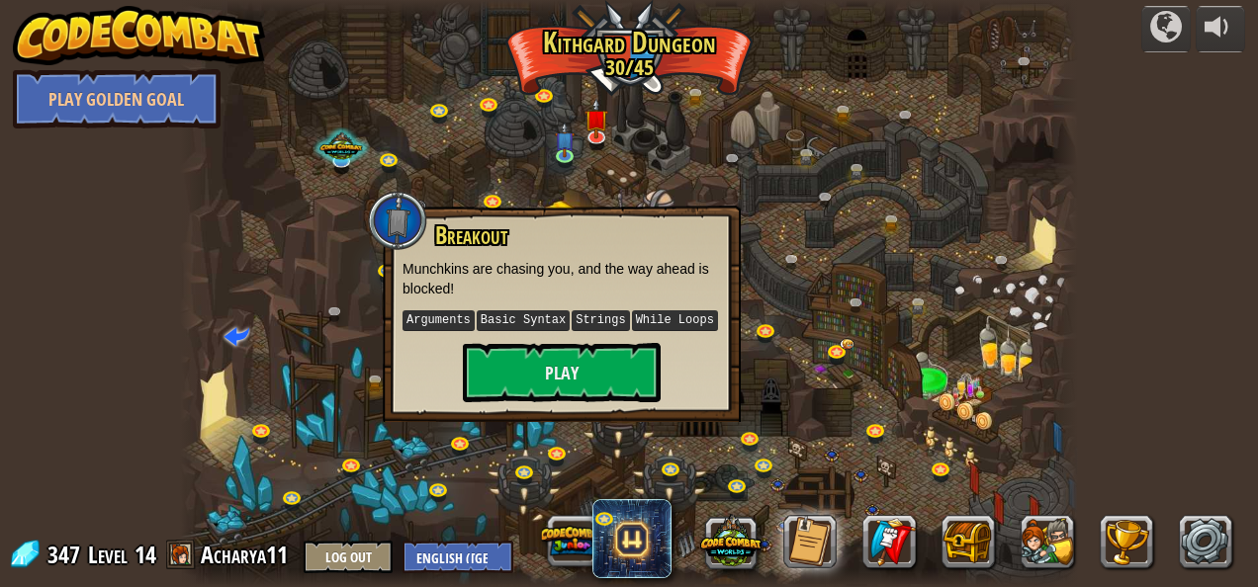
click at [509, 402] on div "Breakout Munchkins are chasing you, and the way ahead is blocked! Arguments Bas…" at bounding box center [562, 314] width 358 height 217
click at [503, 377] on button "Play" at bounding box center [562, 372] width 198 height 59
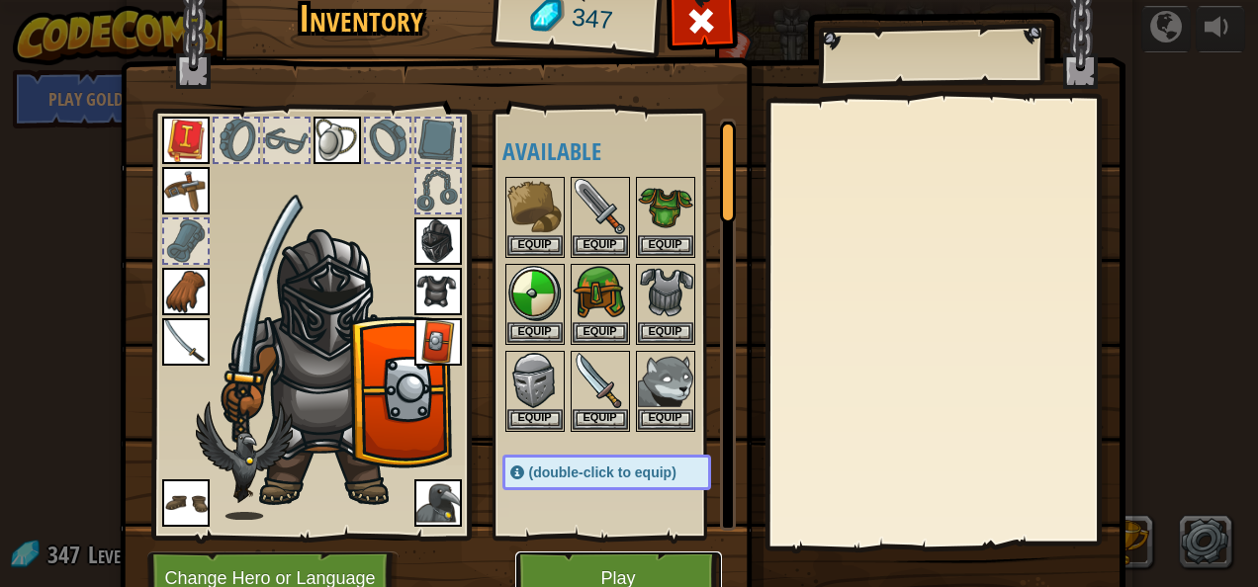
click at [554, 571] on button "Play" at bounding box center [618, 579] width 207 height 54
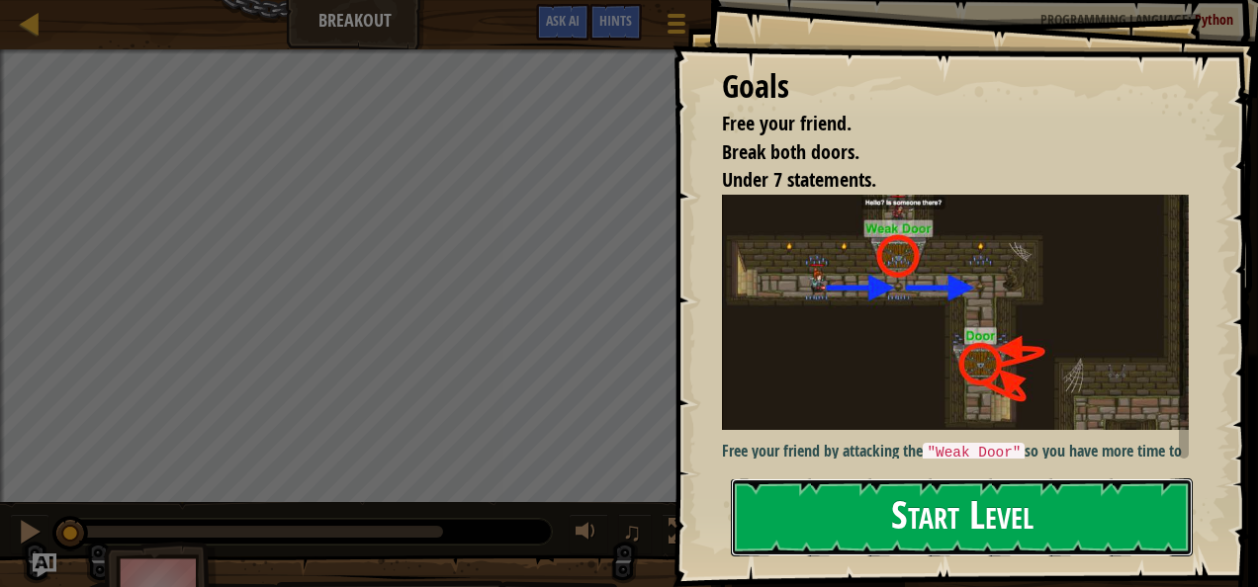
drag, startPoint x: 955, startPoint y: 486, endPoint x: 871, endPoint y: 542, distance: 101.2
click at [871, 542] on button "Start Level" at bounding box center [962, 518] width 462 height 78
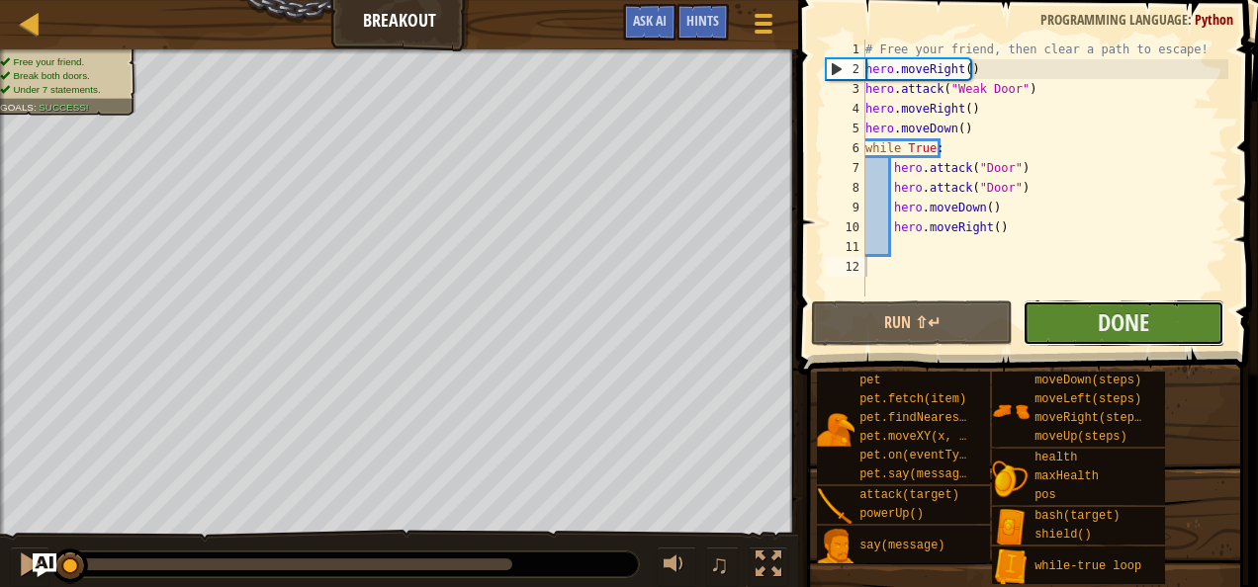
click at [1064, 324] on button "Done" at bounding box center [1124, 323] width 202 height 45
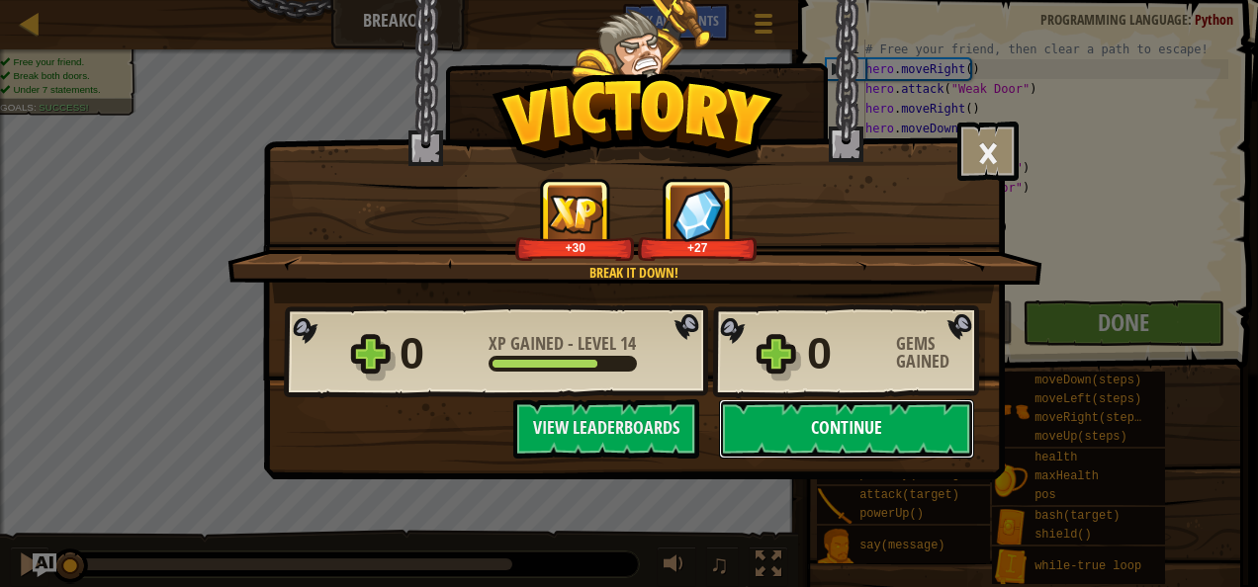
click at [842, 453] on button "Continue" at bounding box center [846, 429] width 255 height 59
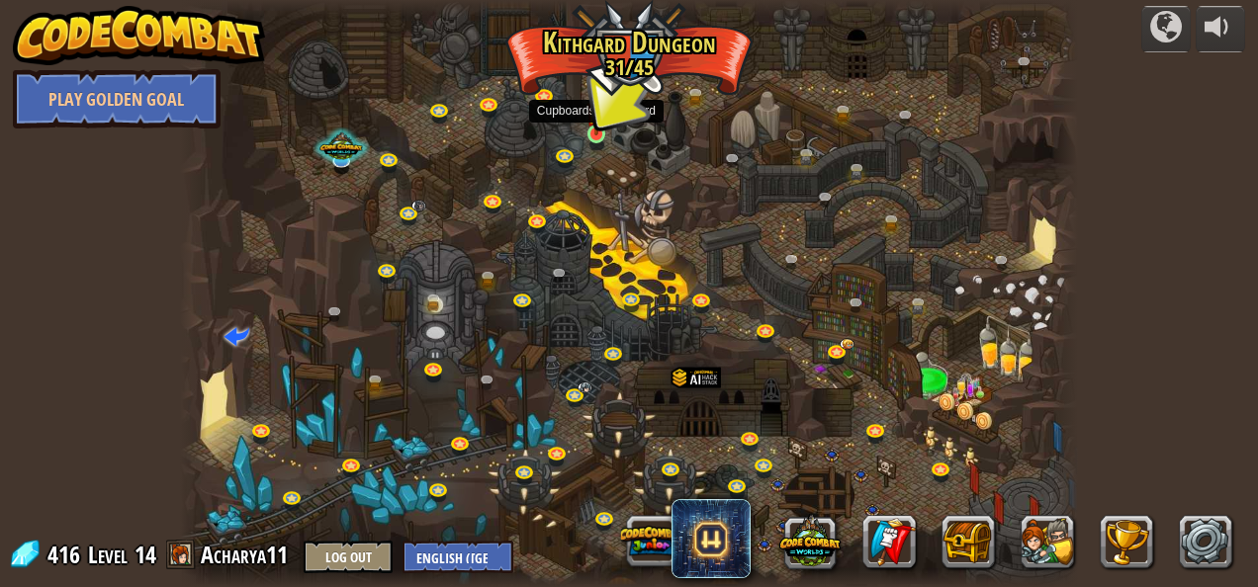
click at [592, 133] on img at bounding box center [596, 111] width 21 height 46
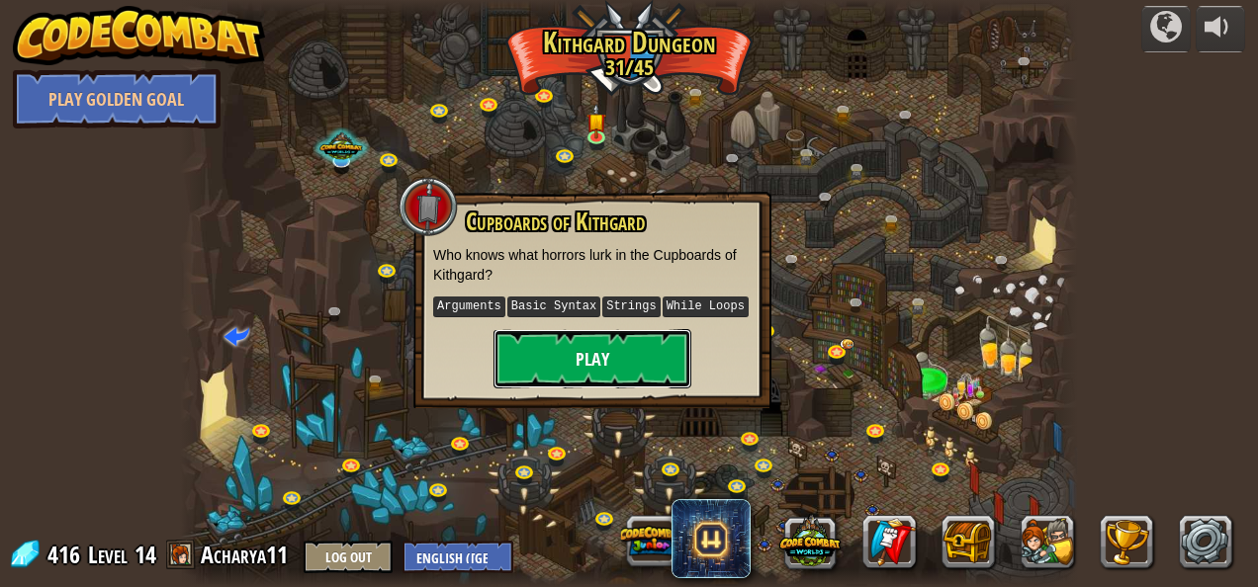
click at [624, 366] on button "Play" at bounding box center [592, 358] width 198 height 59
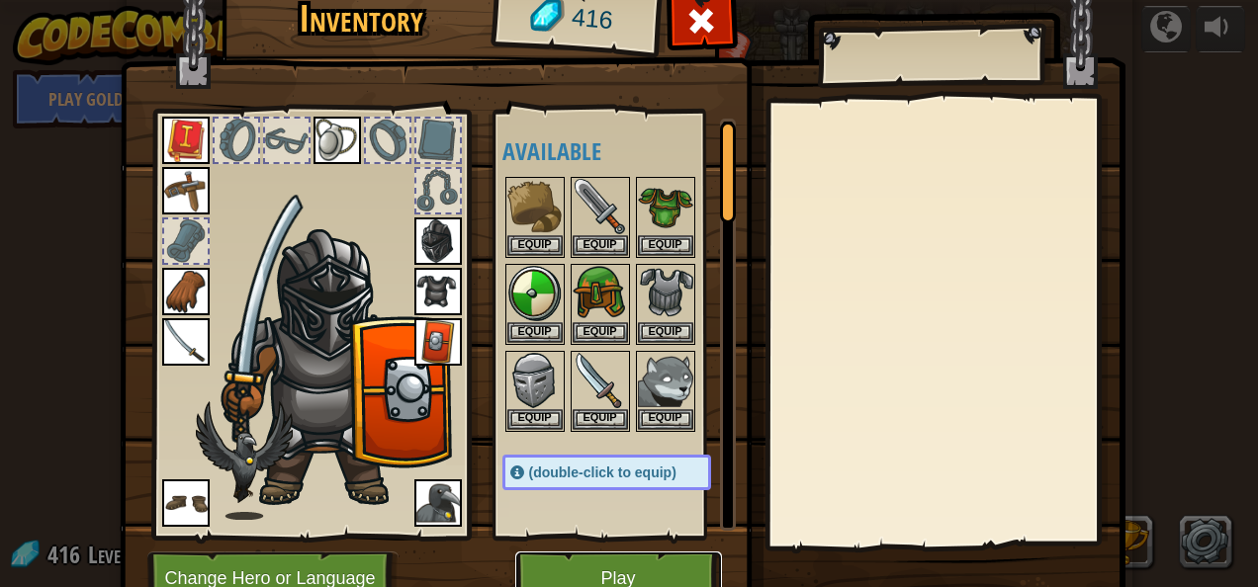
click at [653, 576] on button "Play" at bounding box center [618, 579] width 207 height 54
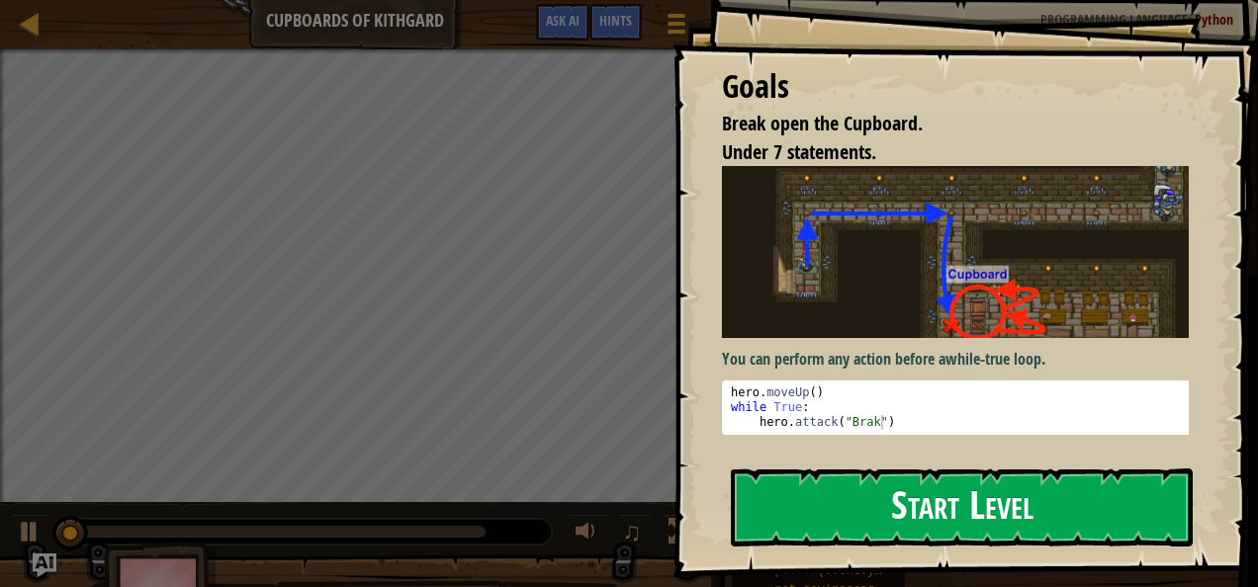
click at [842, 498] on button "Start Level" at bounding box center [962, 508] width 462 height 78
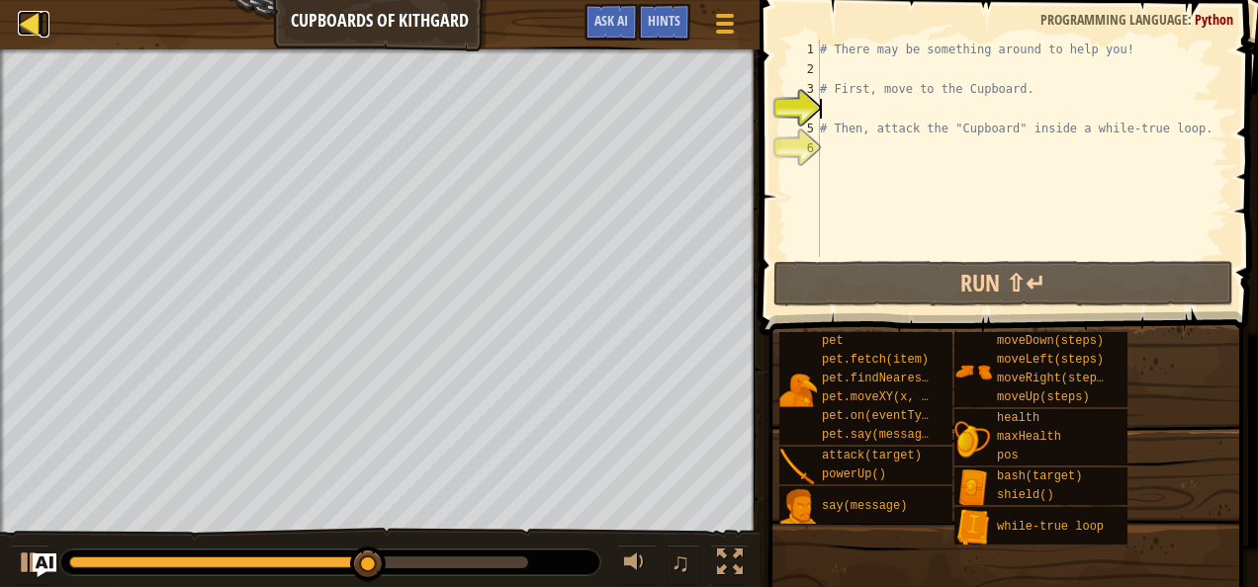
click at [40, 20] on div at bounding box center [30, 23] width 25 height 25
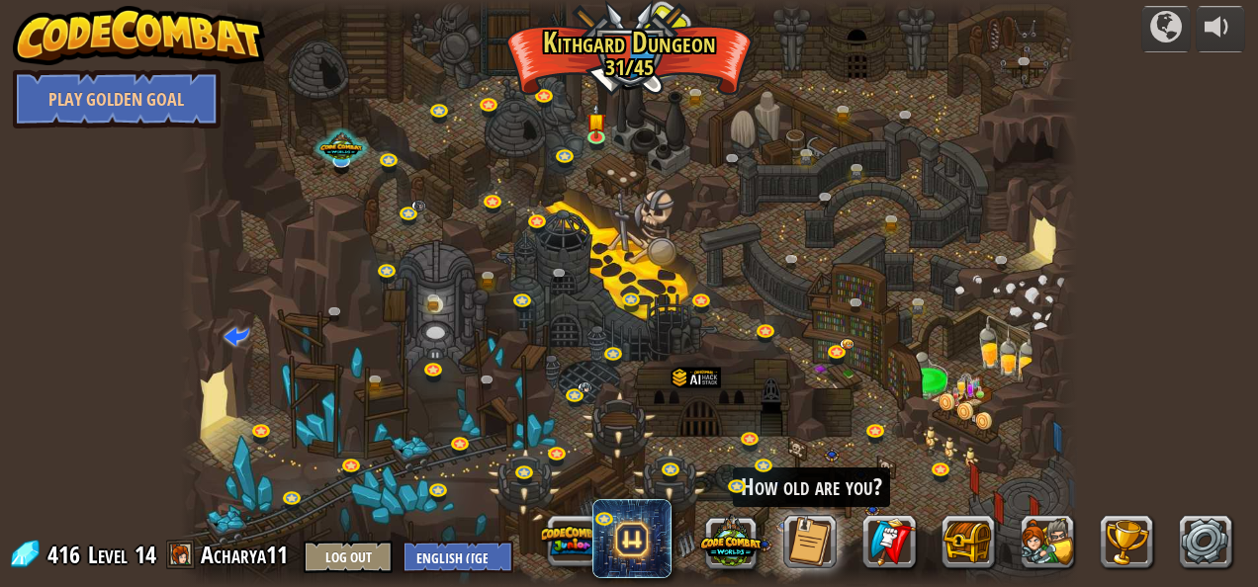
click at [724, 279] on div at bounding box center [629, 293] width 899 height 587
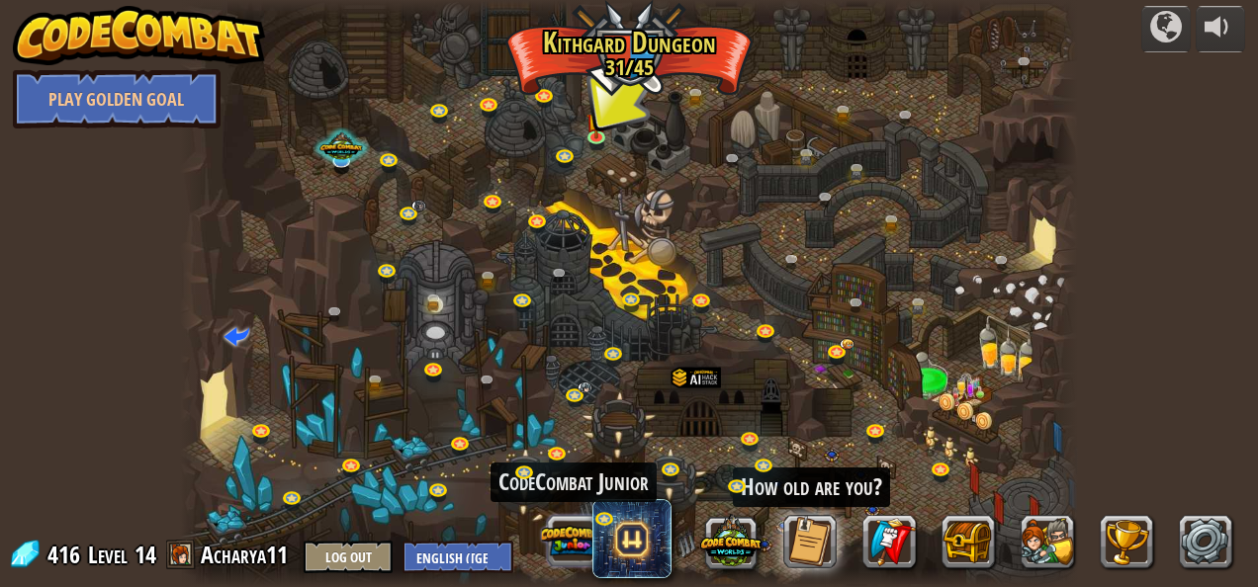
click at [566, 533] on button at bounding box center [572, 540] width 61 height 61
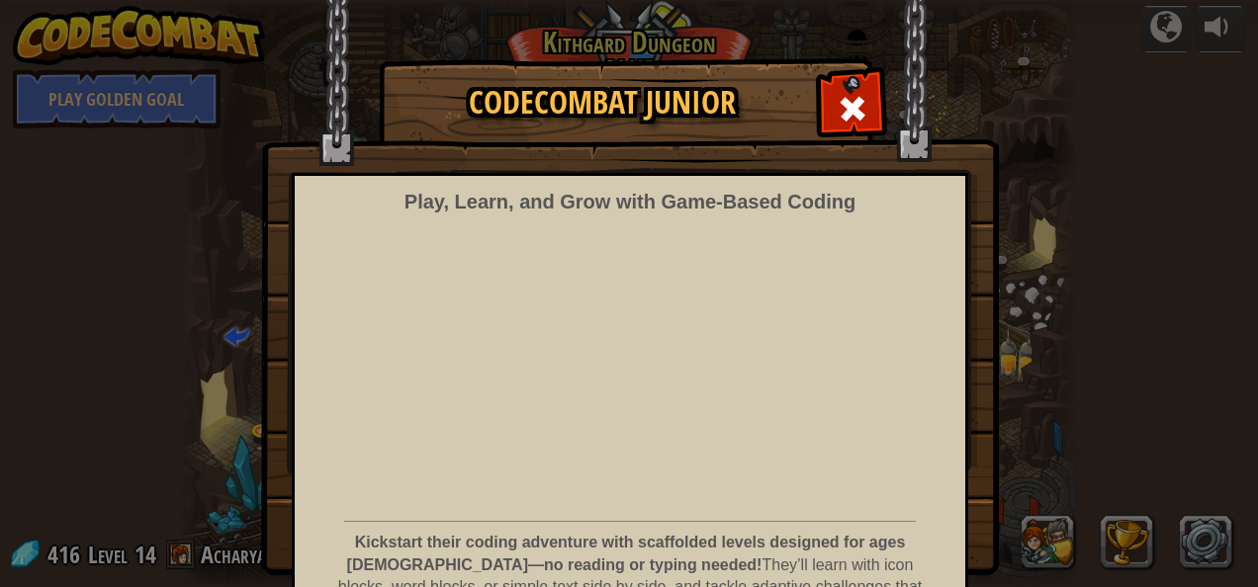
click at [851, 73] on img at bounding box center [630, 288] width 738 height 576
click at [843, 95] on span at bounding box center [853, 109] width 32 height 32
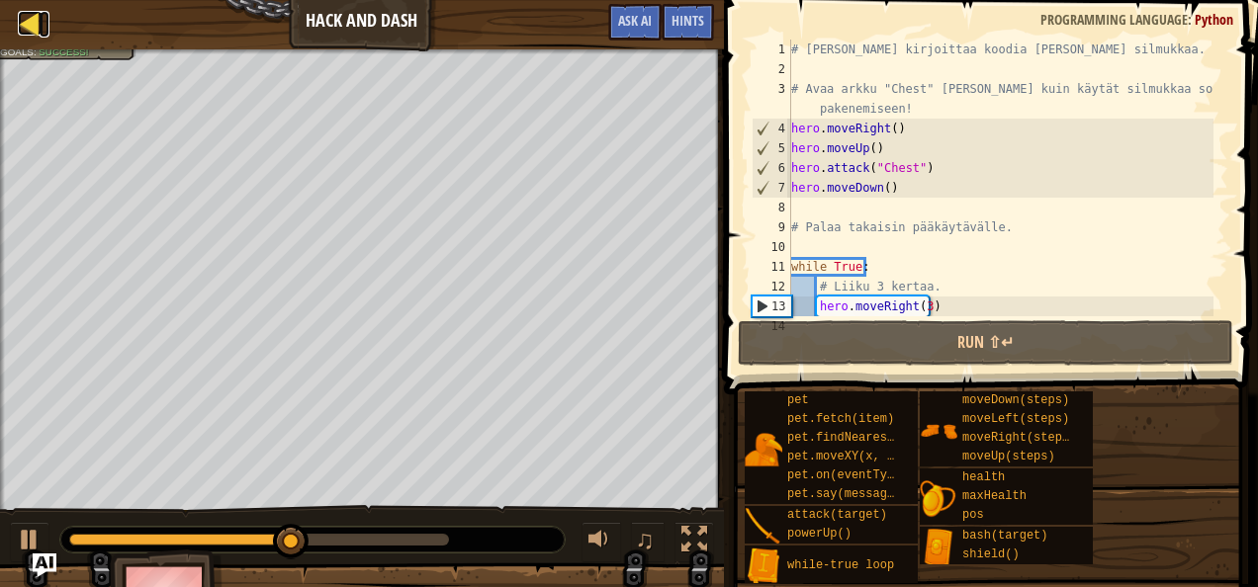
click at [24, 16] on div at bounding box center [30, 23] width 25 height 25
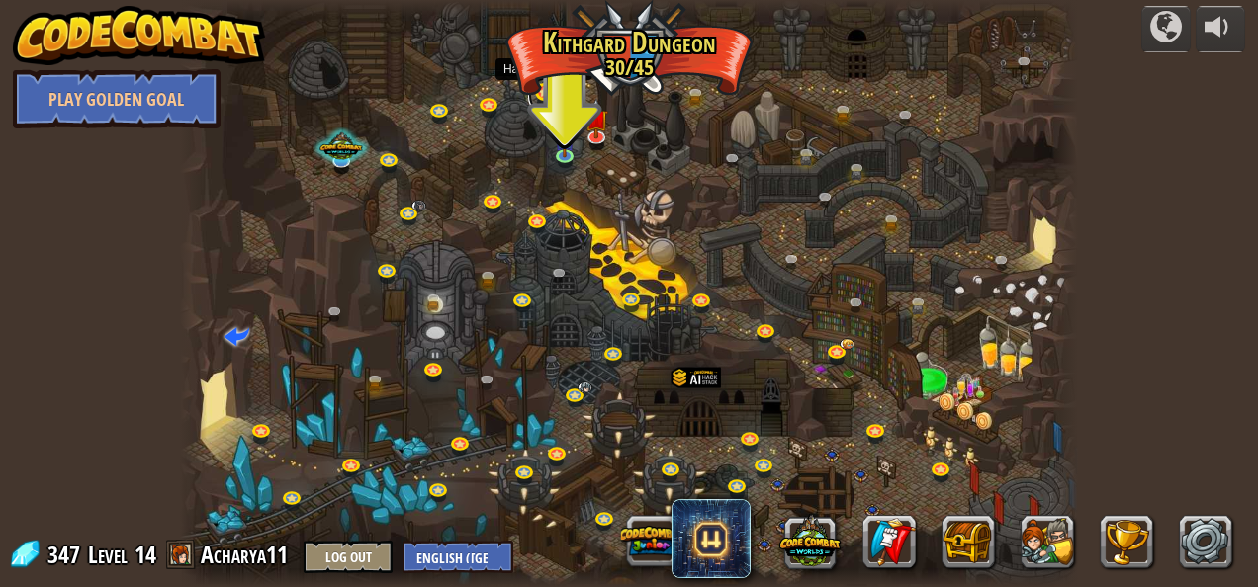
click at [548, 91] on link at bounding box center [548, 96] width 40 height 40
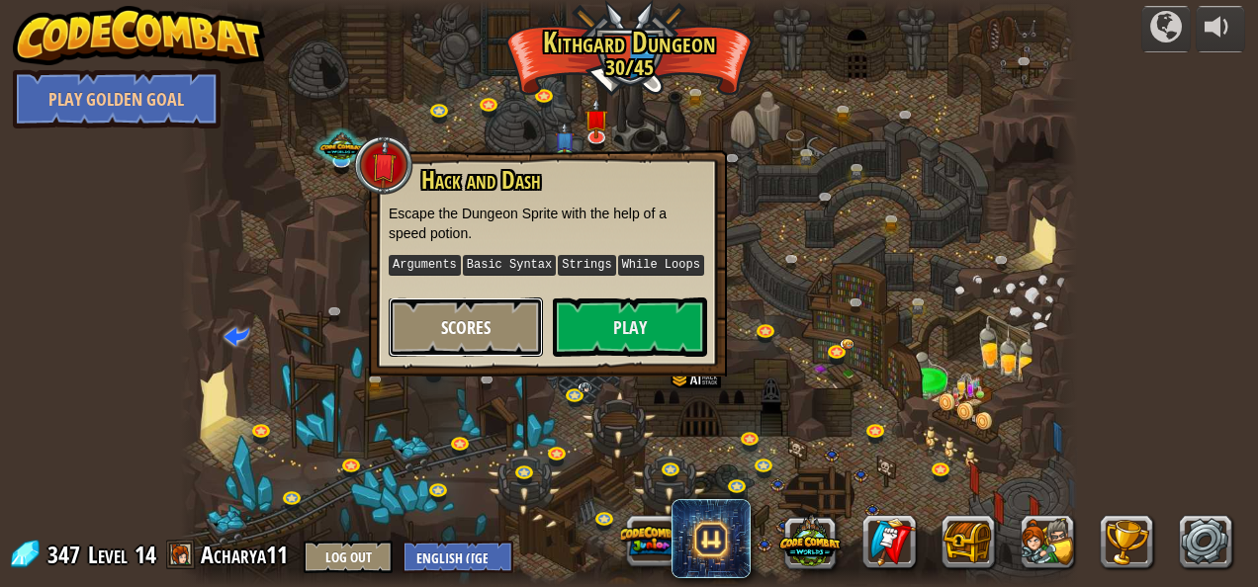
click at [480, 312] on button "Scores" at bounding box center [466, 327] width 154 height 59
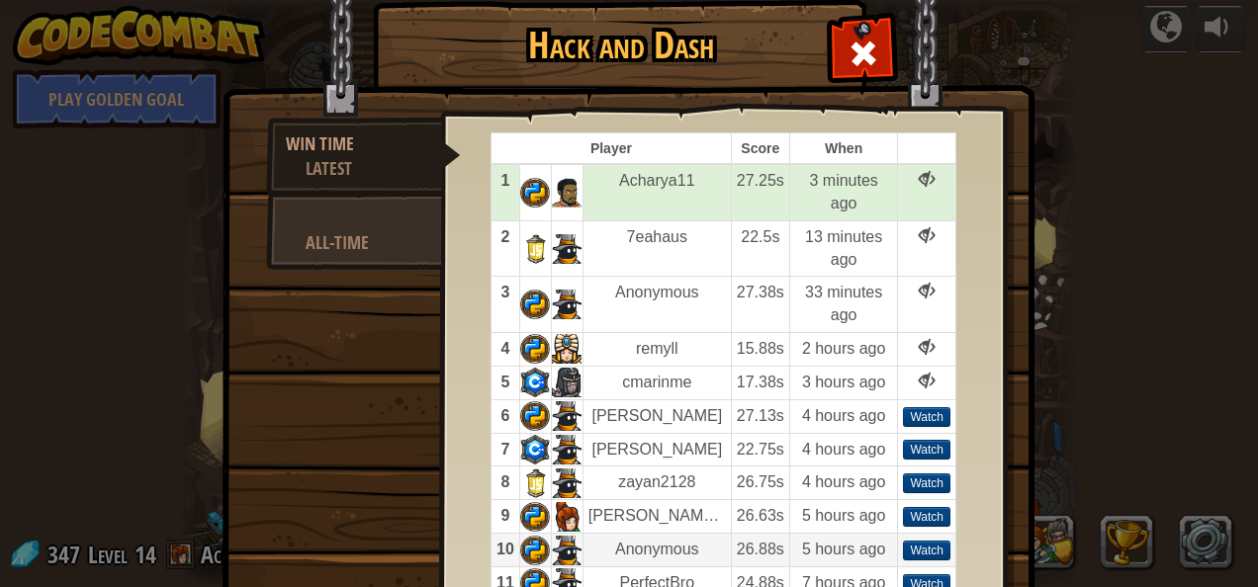
scroll to position [63, 0]
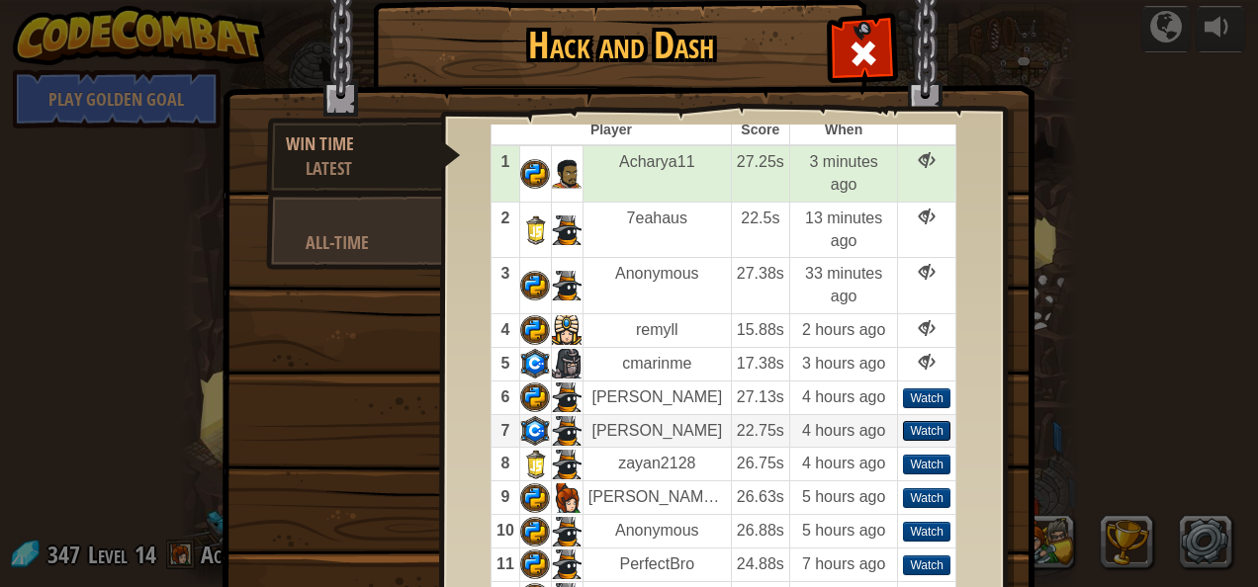
click at [930, 421] on div "Watch" at bounding box center [926, 431] width 47 height 20
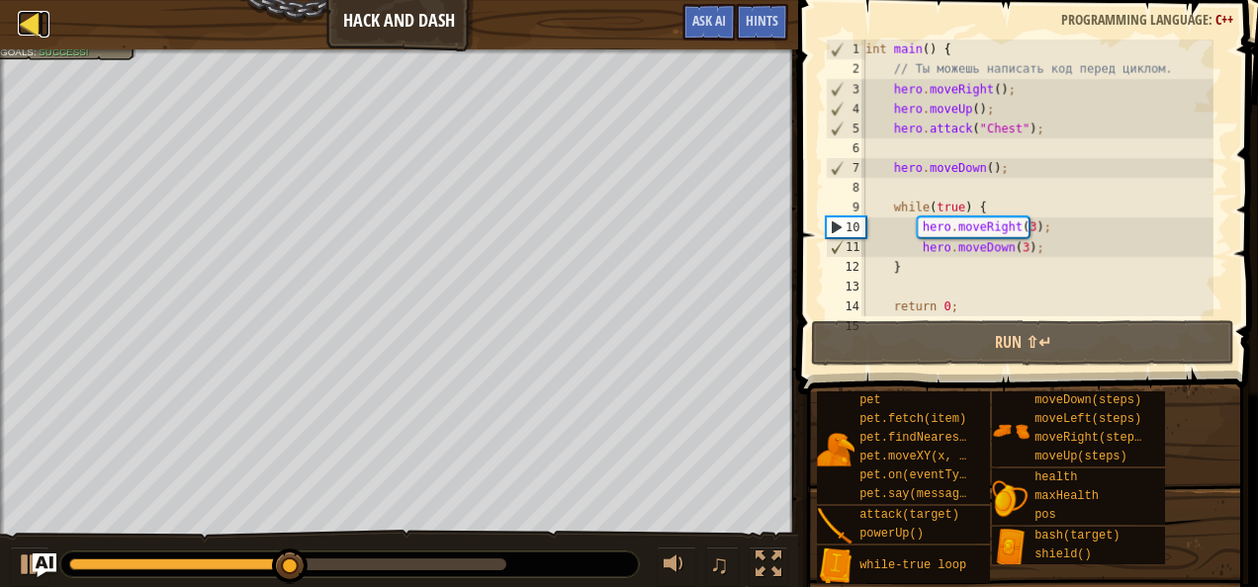
click at [30, 34] on div at bounding box center [30, 23] width 25 height 25
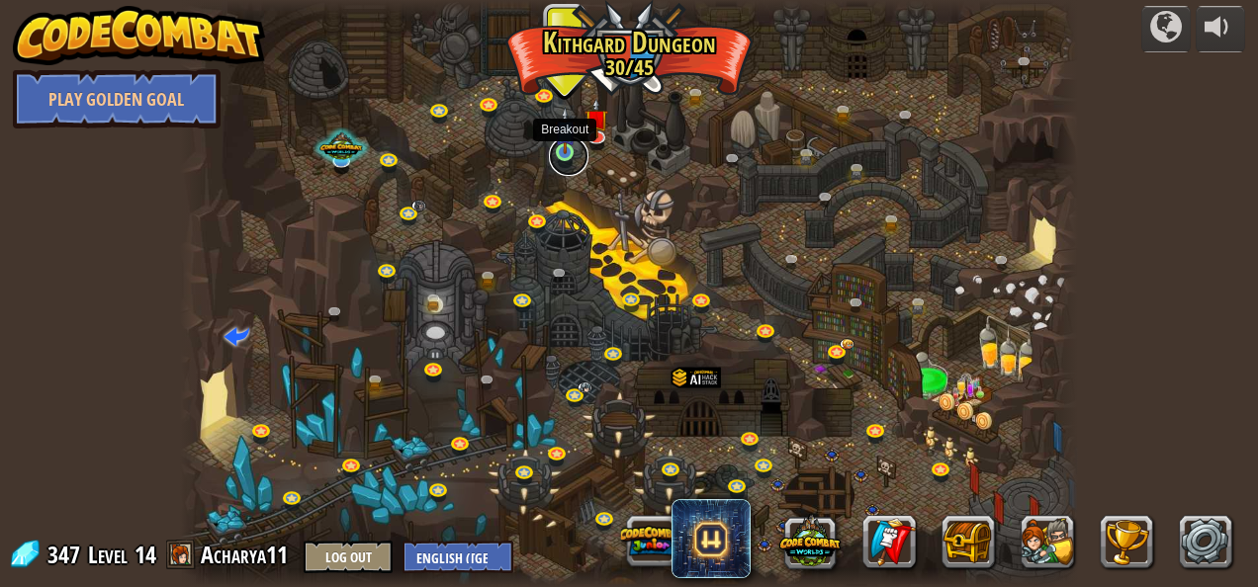
click at [552, 158] on link at bounding box center [569, 156] width 40 height 40
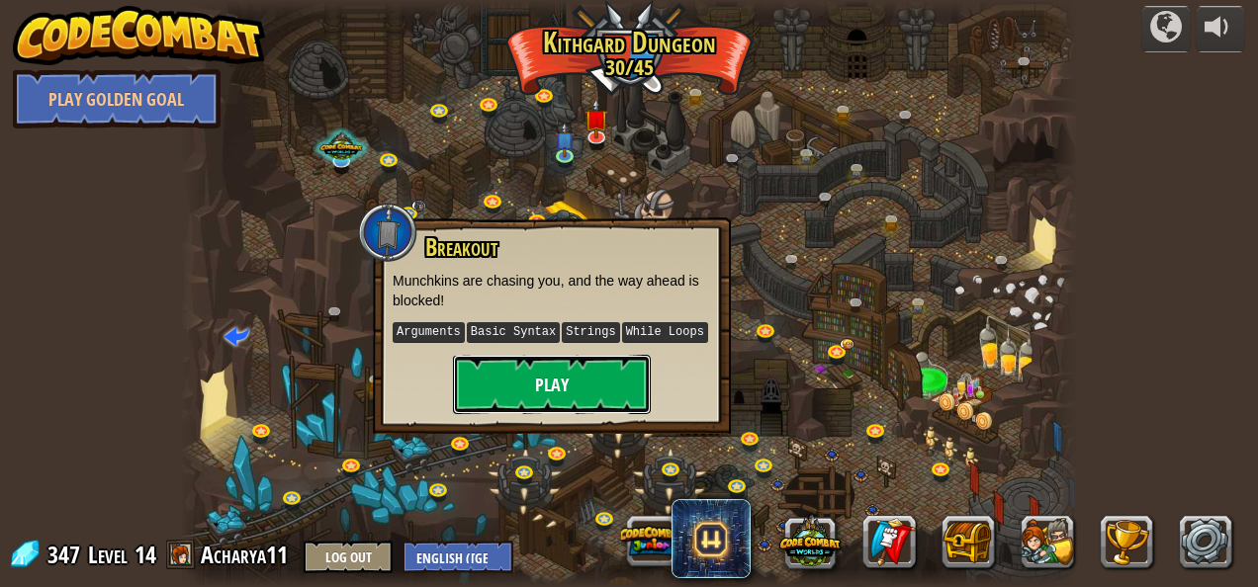
click at [629, 381] on button "Play" at bounding box center [552, 384] width 198 height 59
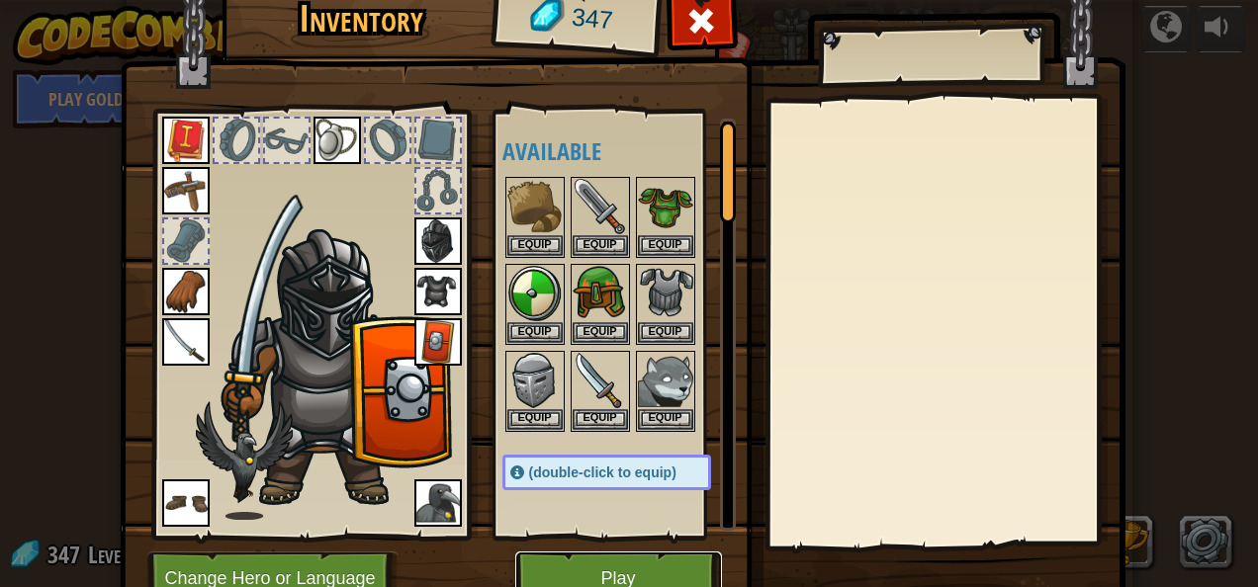
drag, startPoint x: 635, startPoint y: 576, endPoint x: 554, endPoint y: 575, distance: 81.1
click at [554, 575] on button "Play" at bounding box center [618, 579] width 207 height 54
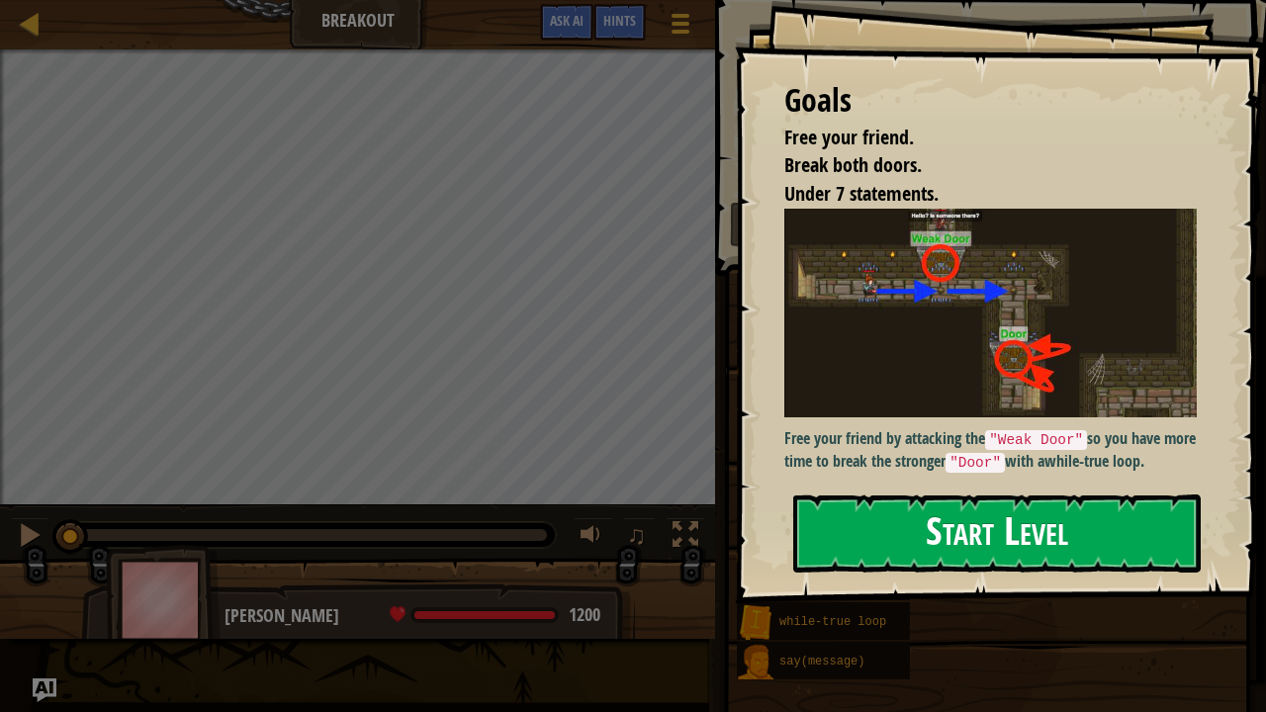
click at [1062, 524] on button "Start Level" at bounding box center [996, 533] width 407 height 78
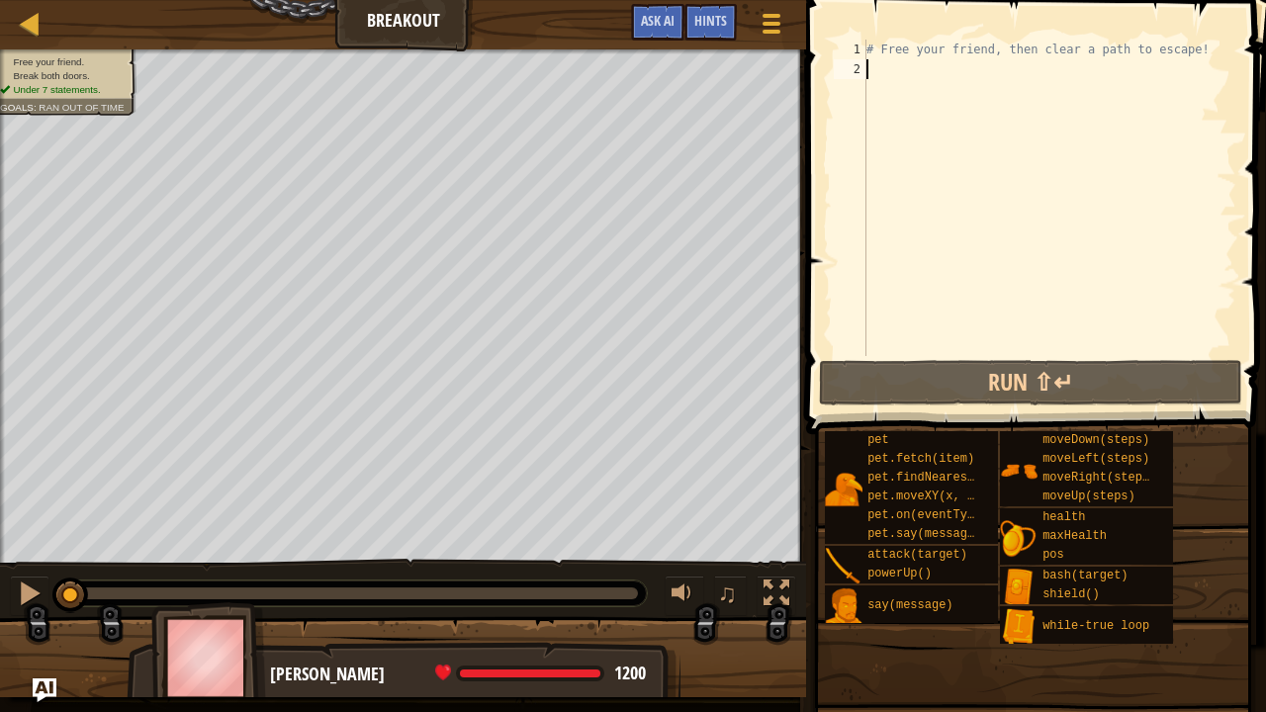
type textarea "s"
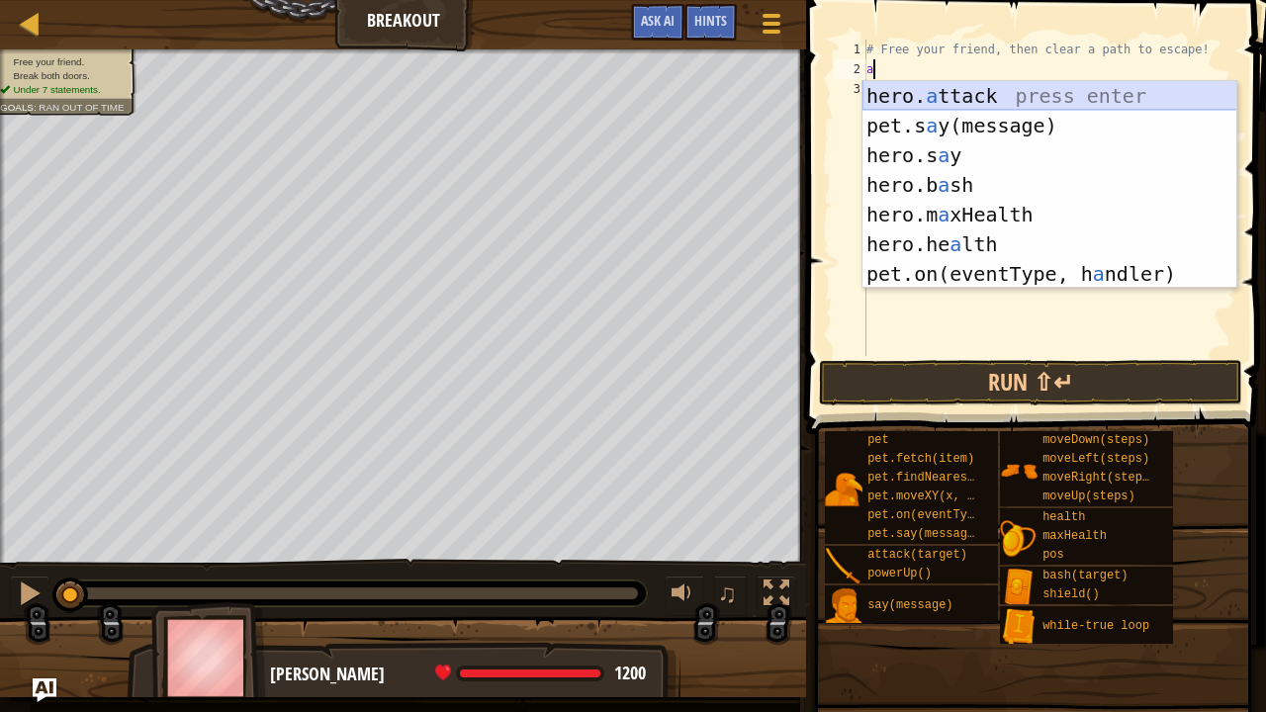
click at [967, 91] on div "hero. a ttack press enter pet.s a y(message) press enter hero.s a y press enter…" at bounding box center [1049, 214] width 375 height 267
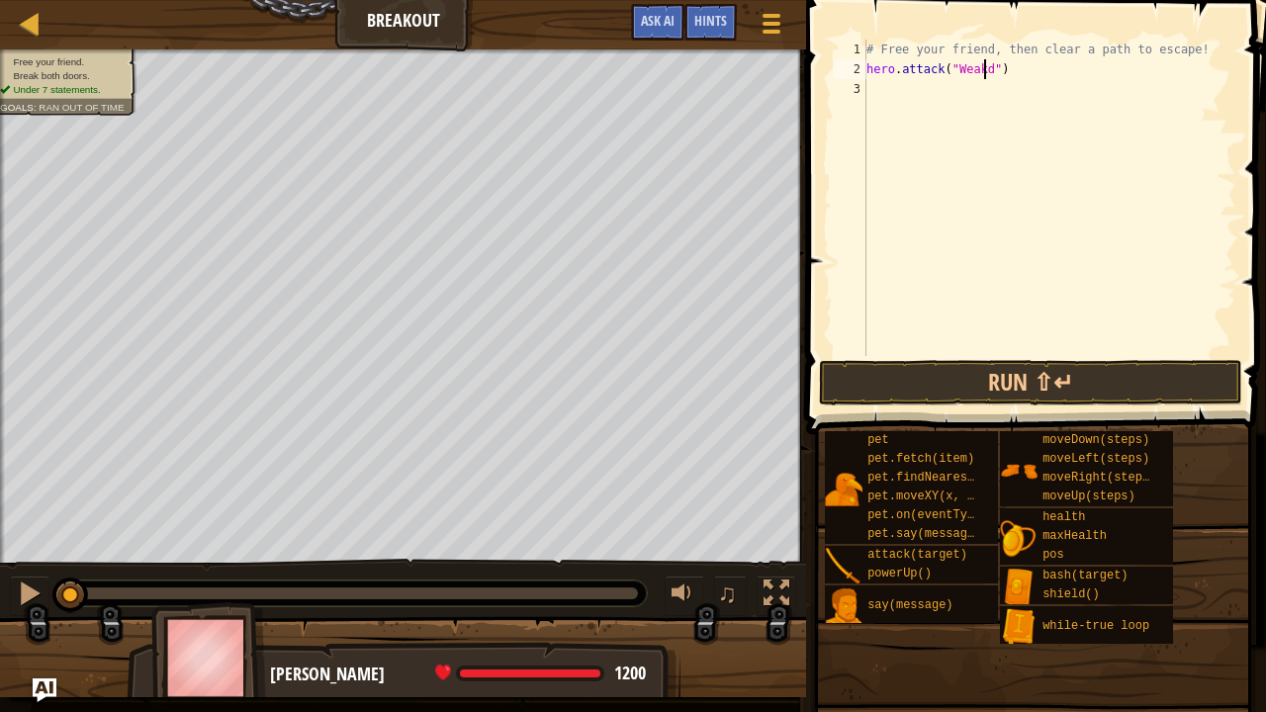
scroll to position [9, 10]
type textarea "hero.attack("Weakdoor")"
click at [1143, 379] on button "Run ⇧↵" at bounding box center [1030, 382] width 423 height 45
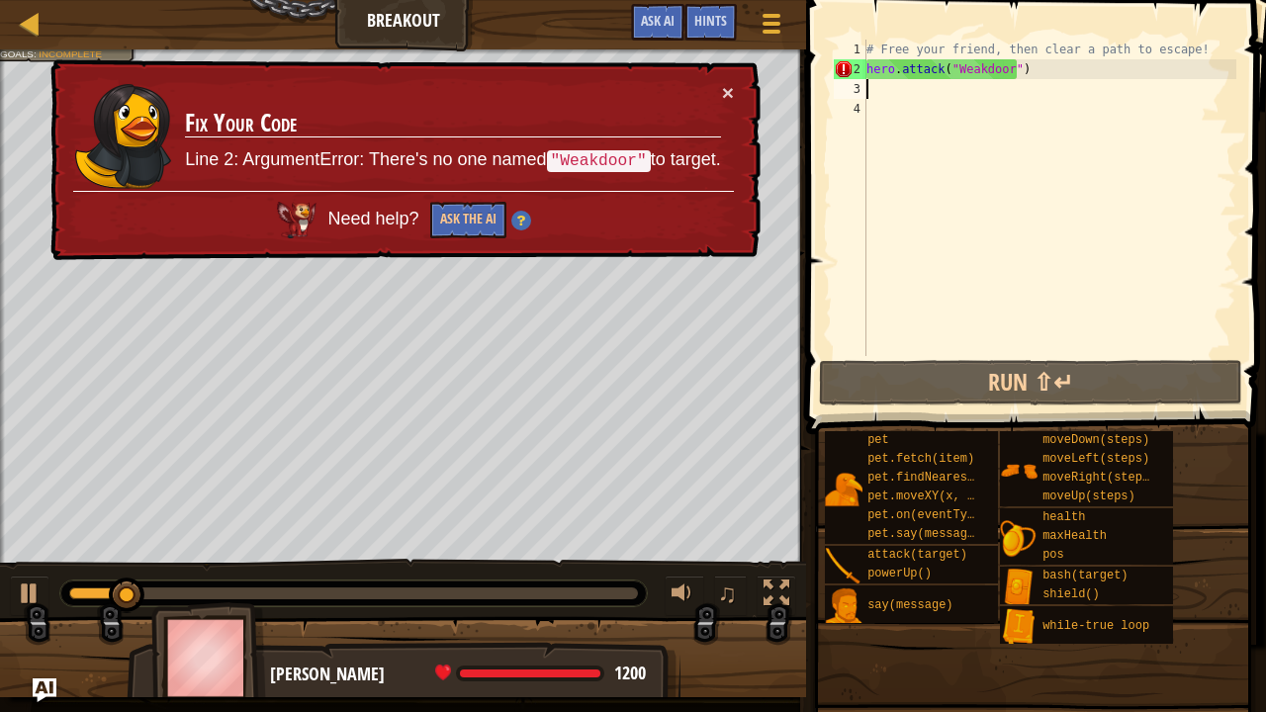
click at [1040, 66] on div "# Free your friend, then clear a path to escape! hero . attack ( "Weakdoor" )" at bounding box center [1049, 218] width 374 height 356
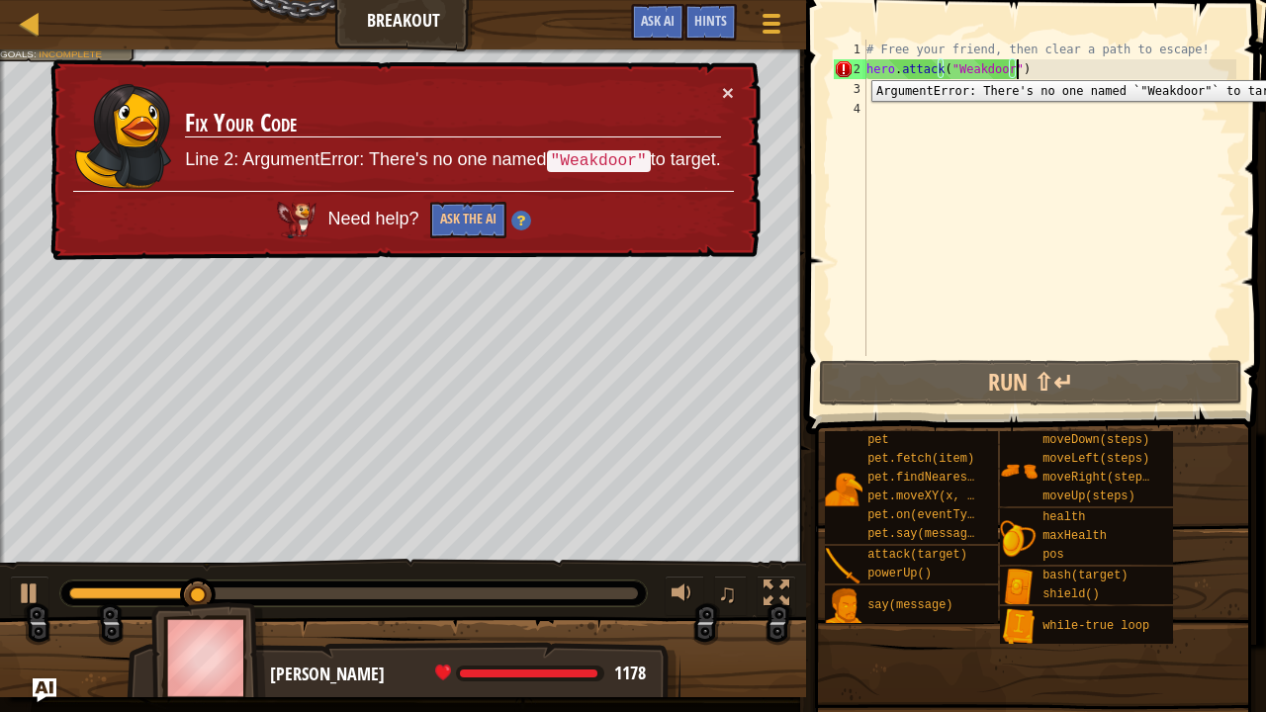
click at [865, 65] on div "2" at bounding box center [850, 69] width 33 height 20
type textarea "hero.attack("Weakdoor")"
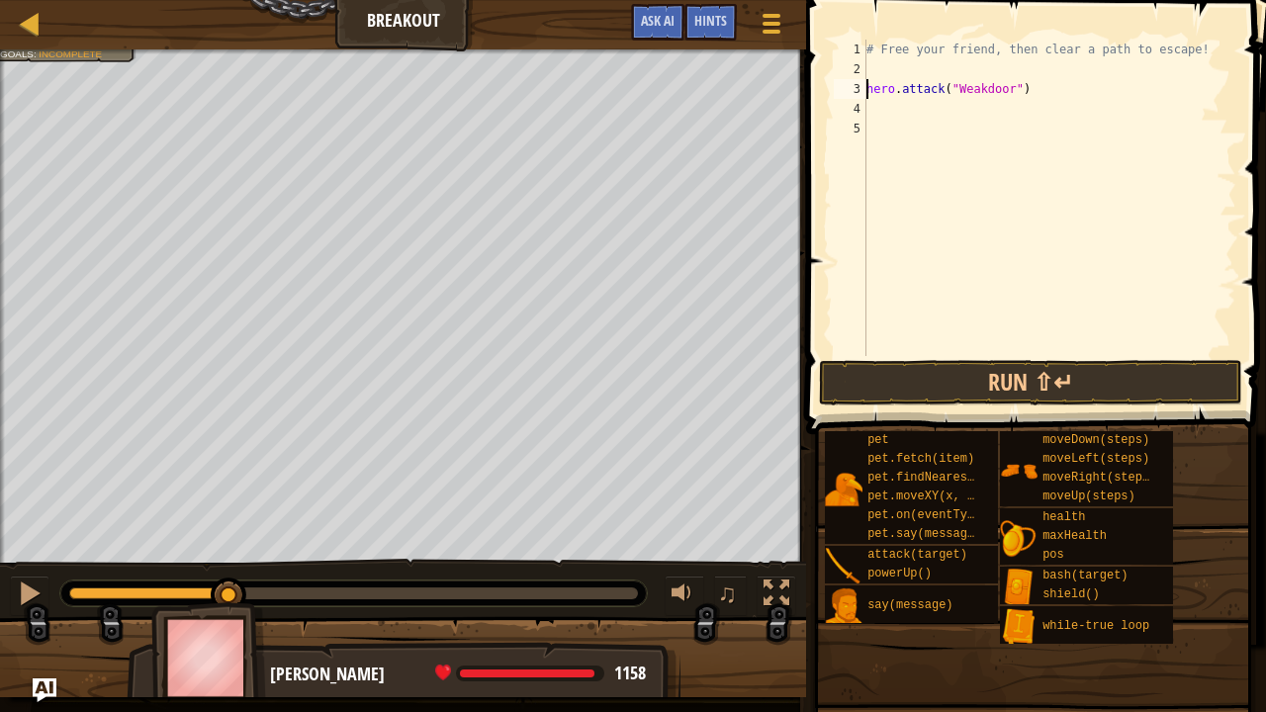
click at [882, 63] on div "# Free your friend, then clear a path to escape! hero . attack ( "Weakdoor" )" at bounding box center [1049, 218] width 374 height 356
type textarea "m"
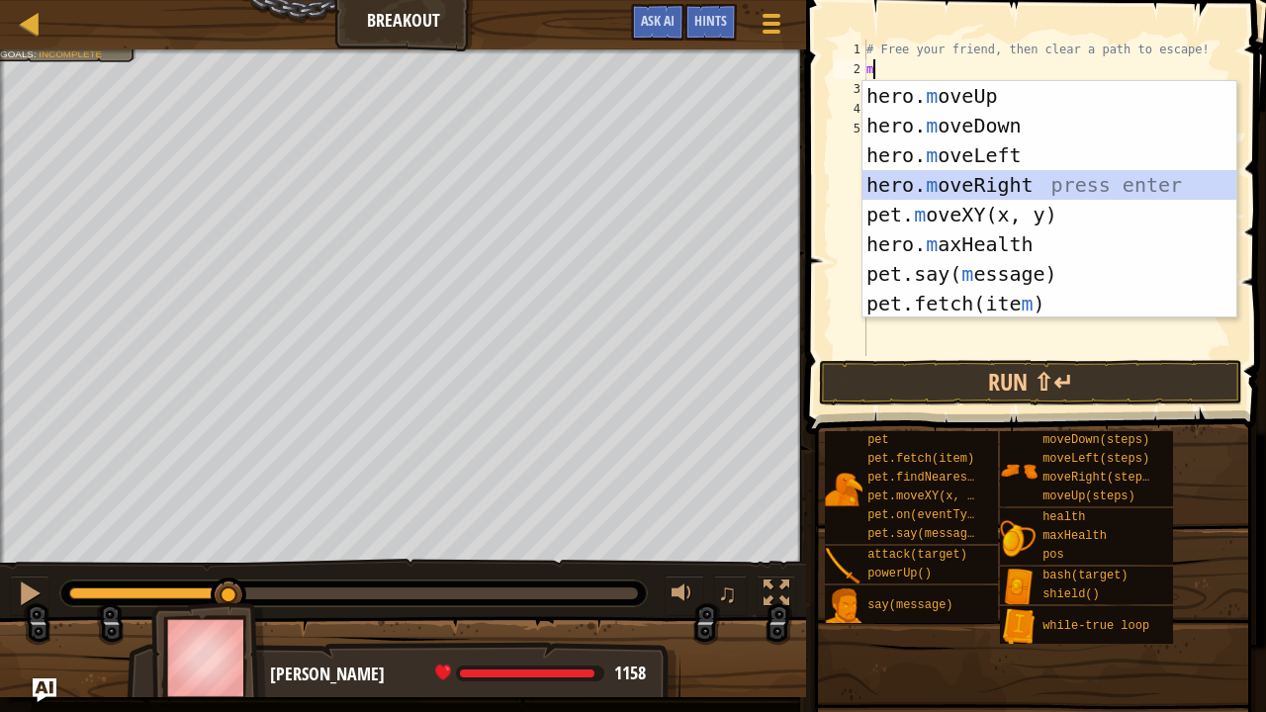
click at [1024, 178] on div "hero. m oveUp press enter hero. m oveDown press enter hero. m oveLeft press ent…" at bounding box center [1049, 229] width 375 height 297
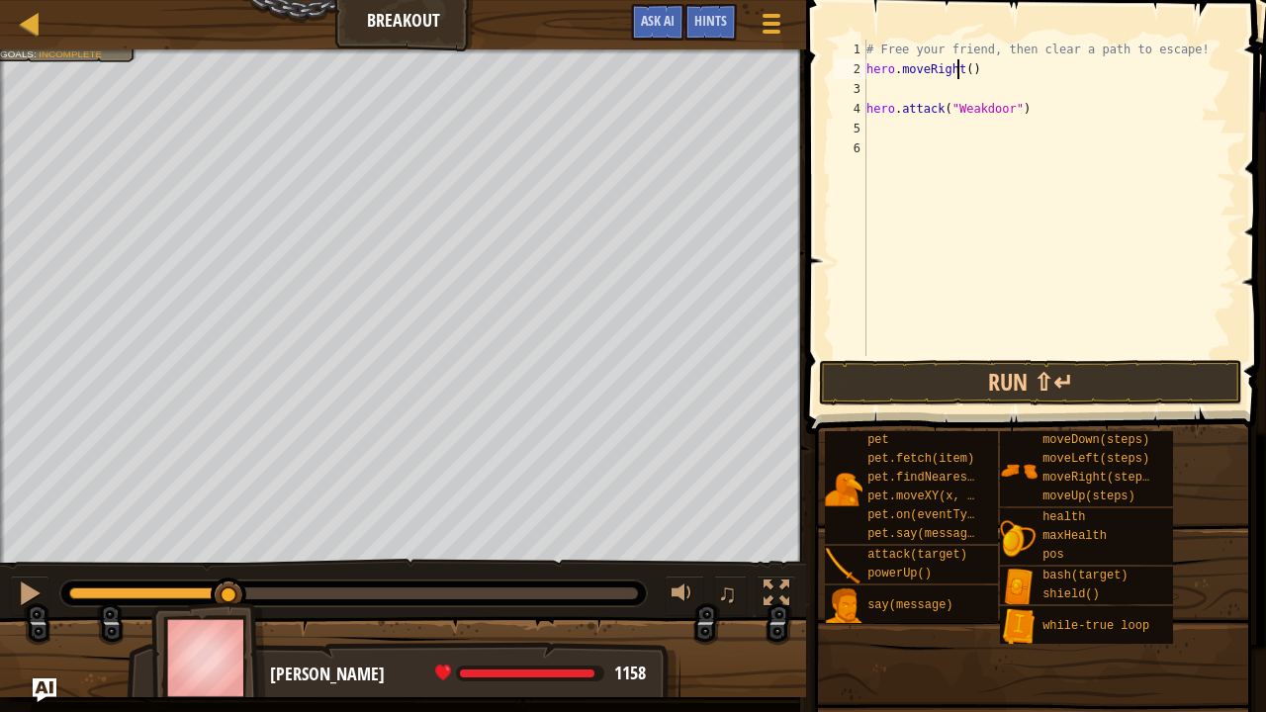
click at [955, 69] on div "# Free your friend, then clear a path to escape! hero . moveRight ( ) hero . at…" at bounding box center [1049, 218] width 374 height 356
type textarea "hero.moveRight()"
click at [959, 69] on div "# Free your friend, then clear a path to escape! hero . moveRight ( ) hero . at…" at bounding box center [1049, 218] width 374 height 356
click at [870, 93] on div "# Free your friend, then clear a path to escape! hero . moveRight ( ) hero . at…" at bounding box center [1049, 218] width 374 height 356
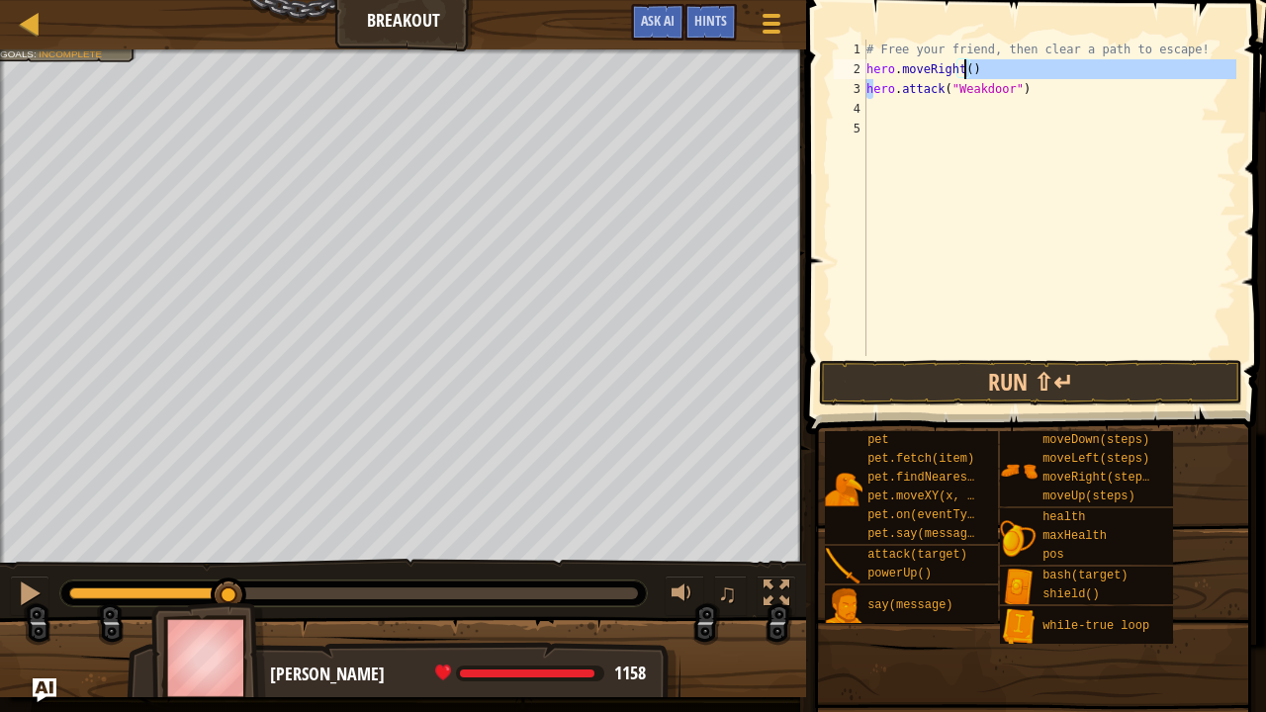
drag, startPoint x: 870, startPoint y: 93, endPoint x: 962, endPoint y: 65, distance: 96.1
click at [962, 65] on div "# Free your friend, then clear a path to escape! hero . moveRight ( ) hero . at…" at bounding box center [1049, 218] width 374 height 356
type textarea "hero.moveRight() hero.attack("Weakdoor")"
click at [868, 107] on div "# Free your friend, then clear a path to escape! hero . moveRight ( ) hero . at…" at bounding box center [1049, 218] width 374 height 356
type textarea "m"
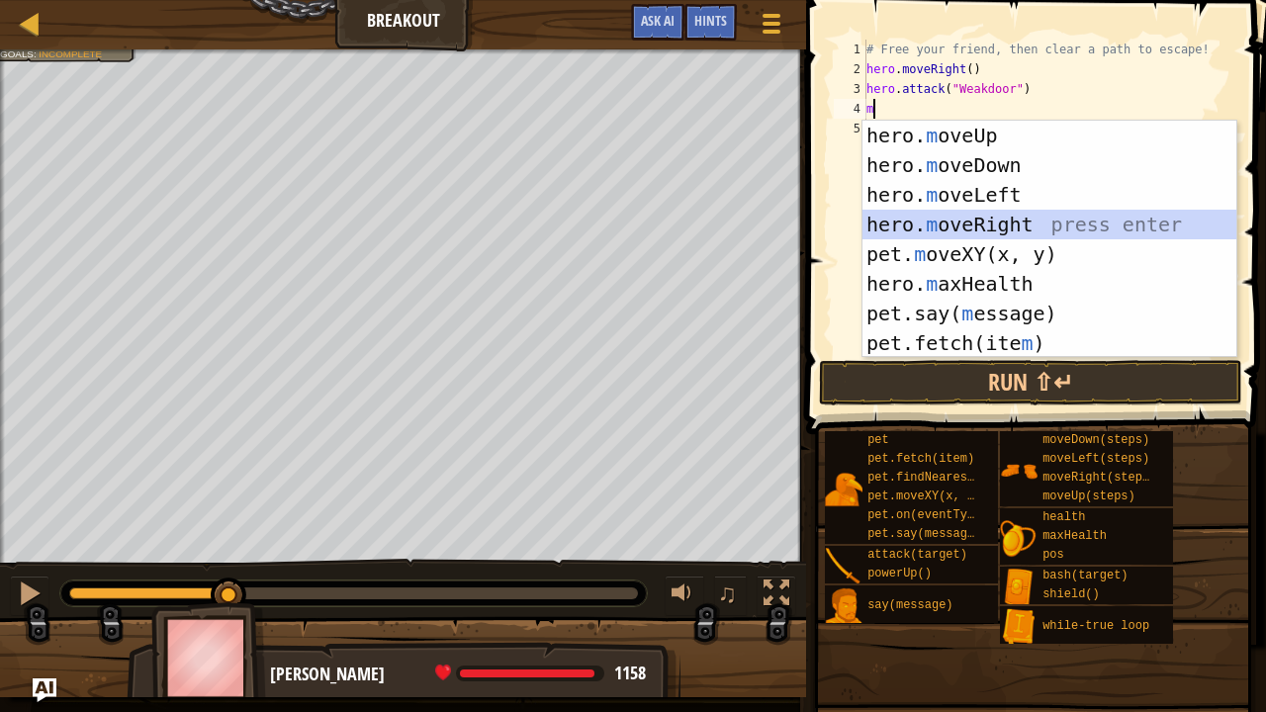
click at [991, 224] on div "hero. m oveUp press enter hero. m oveDown press enter hero. m oveLeft press ent…" at bounding box center [1049, 269] width 375 height 297
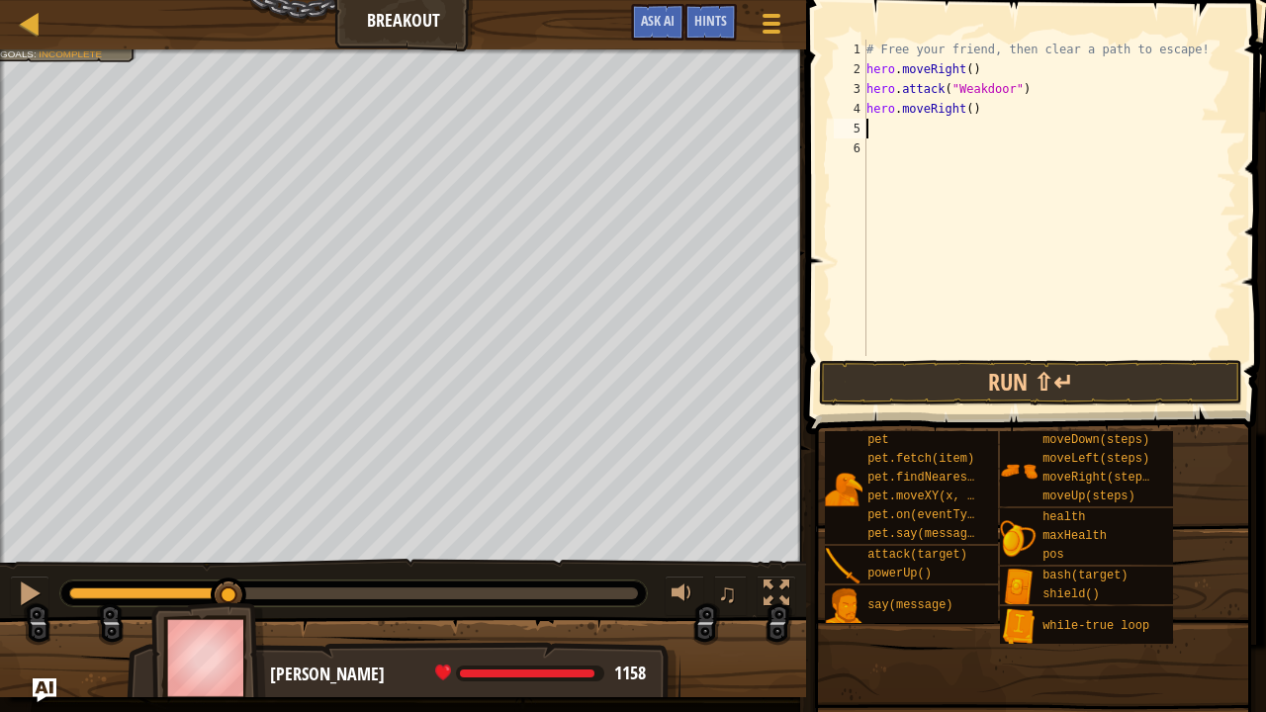
click at [963, 112] on div "# Free your friend, then clear a path to escape! hero . moveRight ( ) hero . at…" at bounding box center [1049, 218] width 374 height 356
type textarea "hero.moveRight()"
click at [881, 129] on div "# Free your friend, then clear a path to escape! hero . moveRight ( ) hero . at…" at bounding box center [1049, 218] width 374 height 356
type textarea "m"
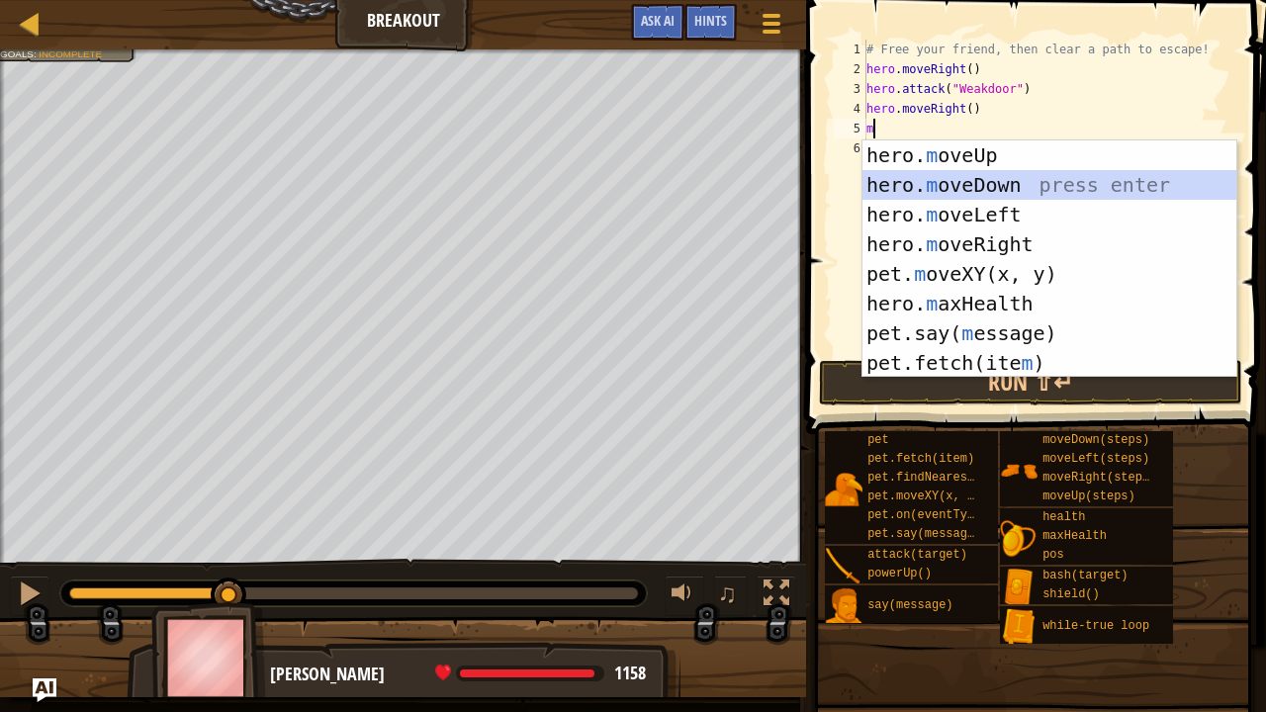
click at [987, 178] on div "hero. m oveUp press enter hero. m oveDown press enter hero. m oveLeft press ent…" at bounding box center [1049, 288] width 375 height 297
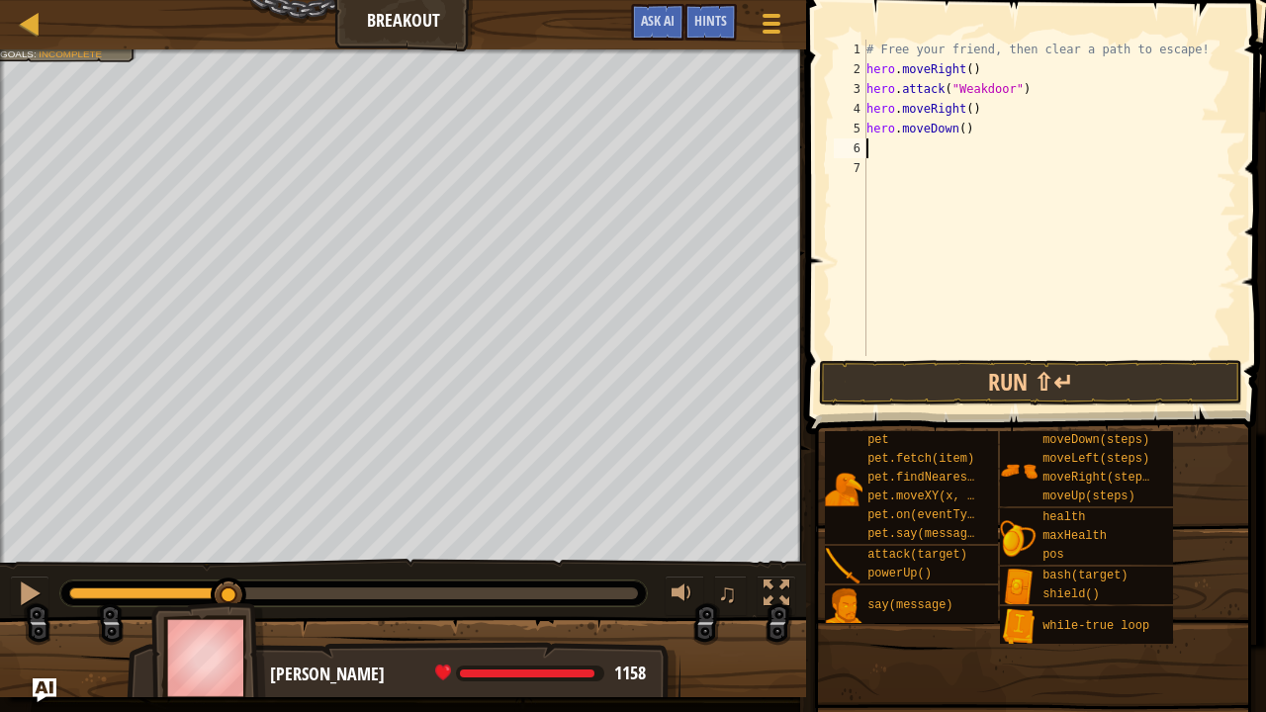
type textarea "w"
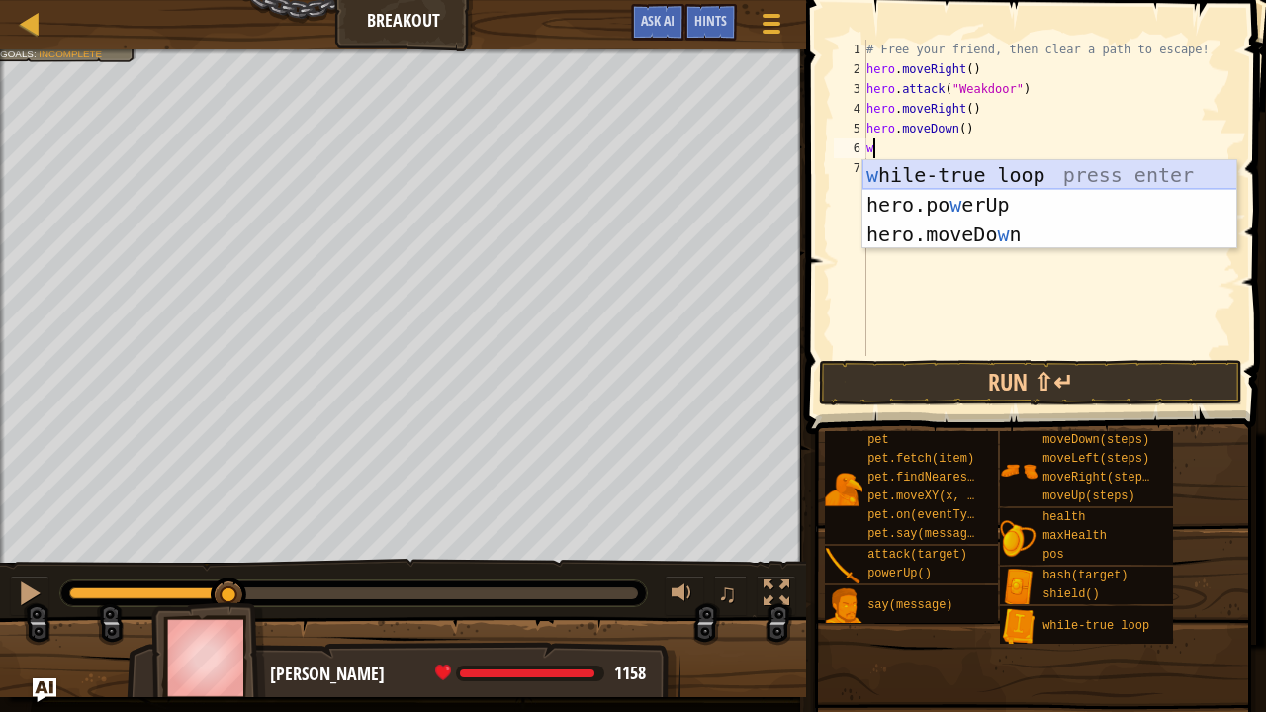
click at [962, 170] on div "w [PERSON_NAME]-true loop press enter hero.po w erUp press enter hero.moveDo w …" at bounding box center [1049, 234] width 375 height 148
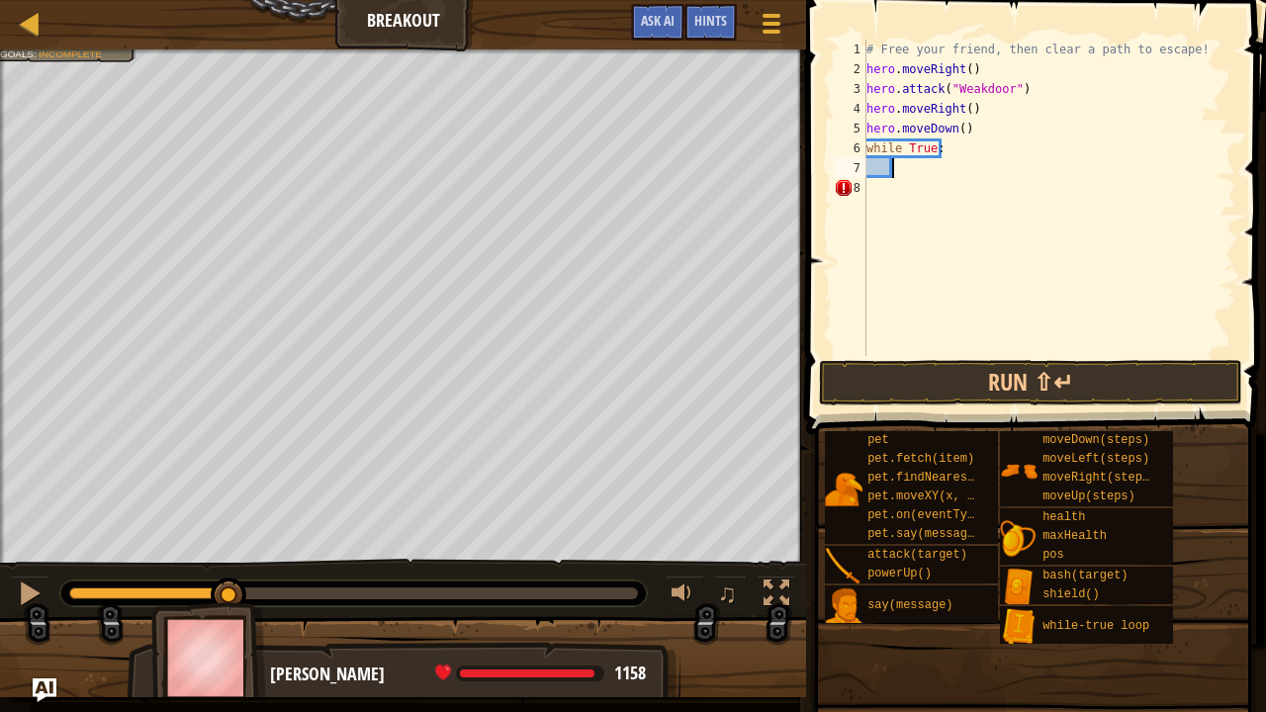
scroll to position [9, 2]
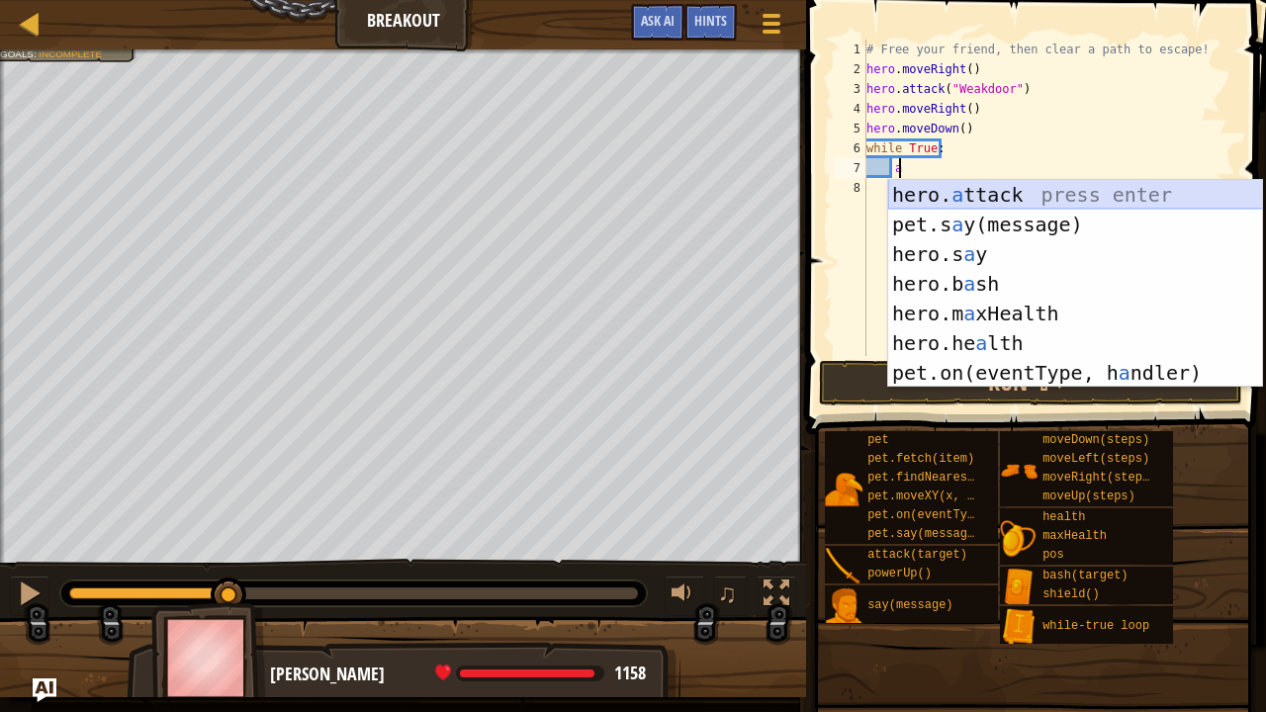
click at [1007, 193] on div "hero. a ttack press enter pet.s a y(message) press enter hero.s a y press enter…" at bounding box center [1075, 313] width 375 height 267
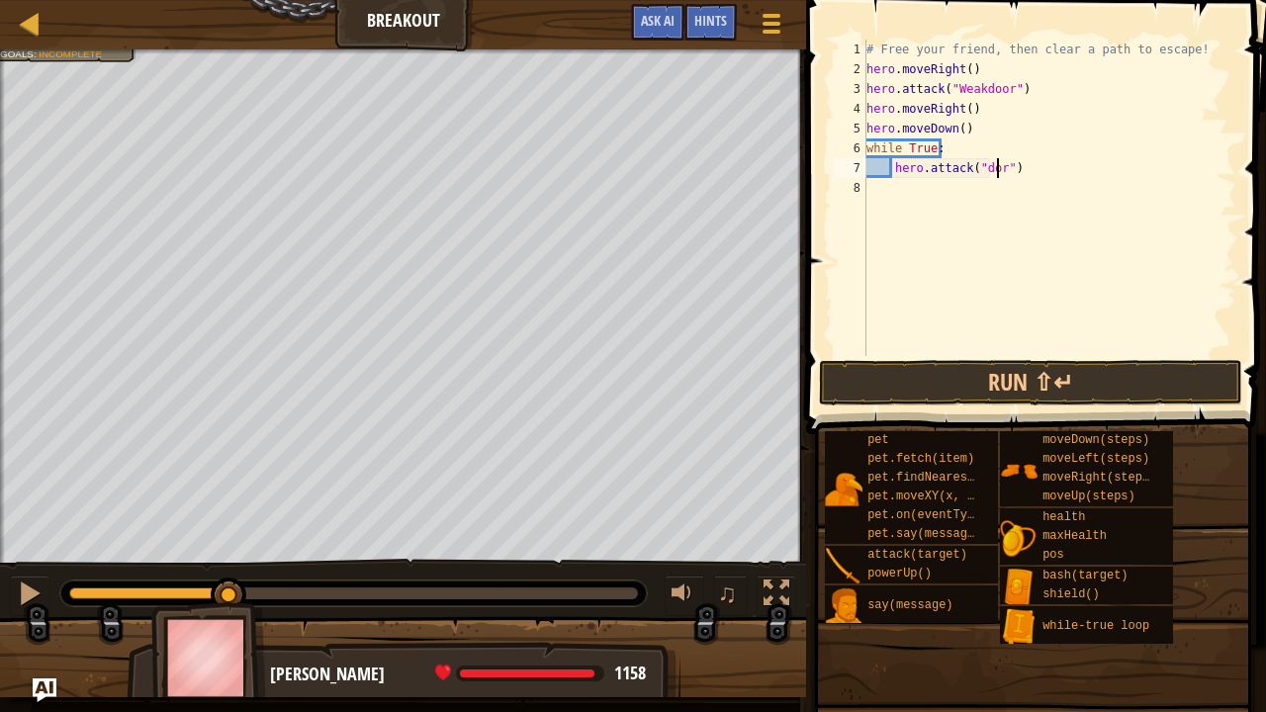
scroll to position [9, 10]
type textarea "hero.attack("door")"
click at [1027, 177] on div "# Free your friend, then clear a path to escape! hero . moveRight ( ) hero . at…" at bounding box center [1049, 218] width 374 height 356
type textarea "hero.attack("door")"
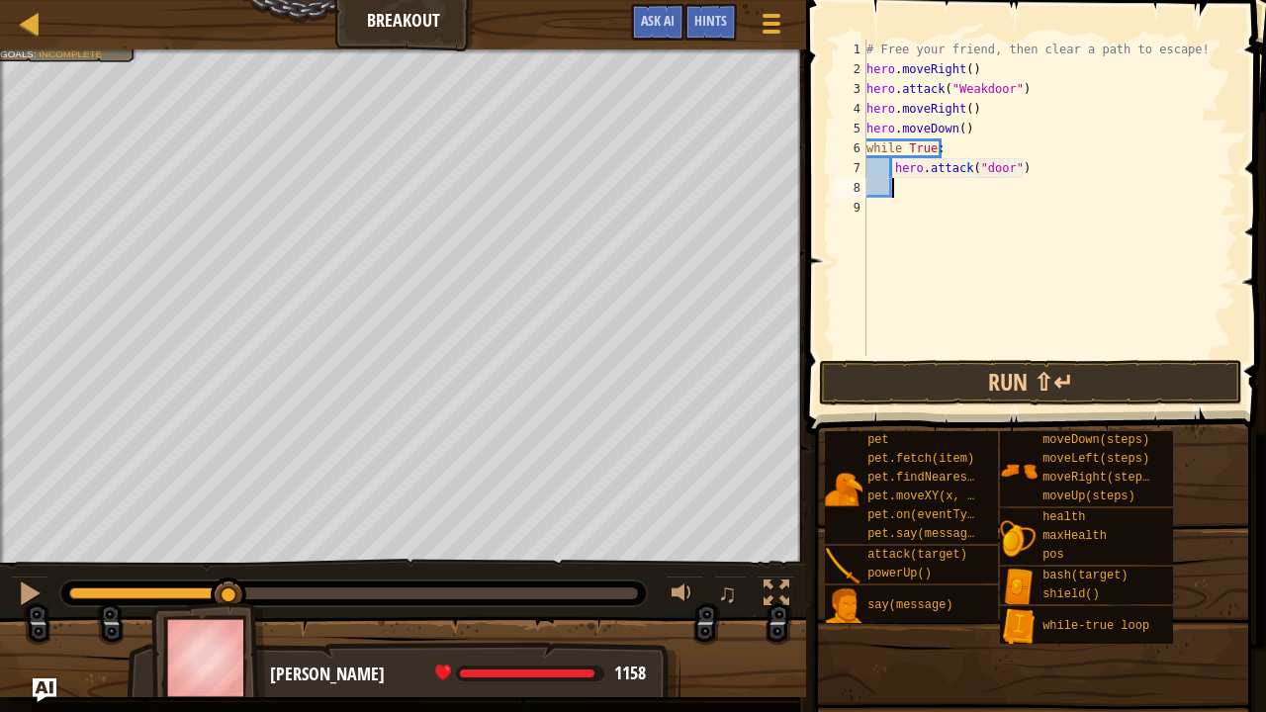
click at [893, 186] on div "# Free your friend, then clear a path to escape! hero . moveRight ( ) hero . at…" at bounding box center [1049, 218] width 374 height 356
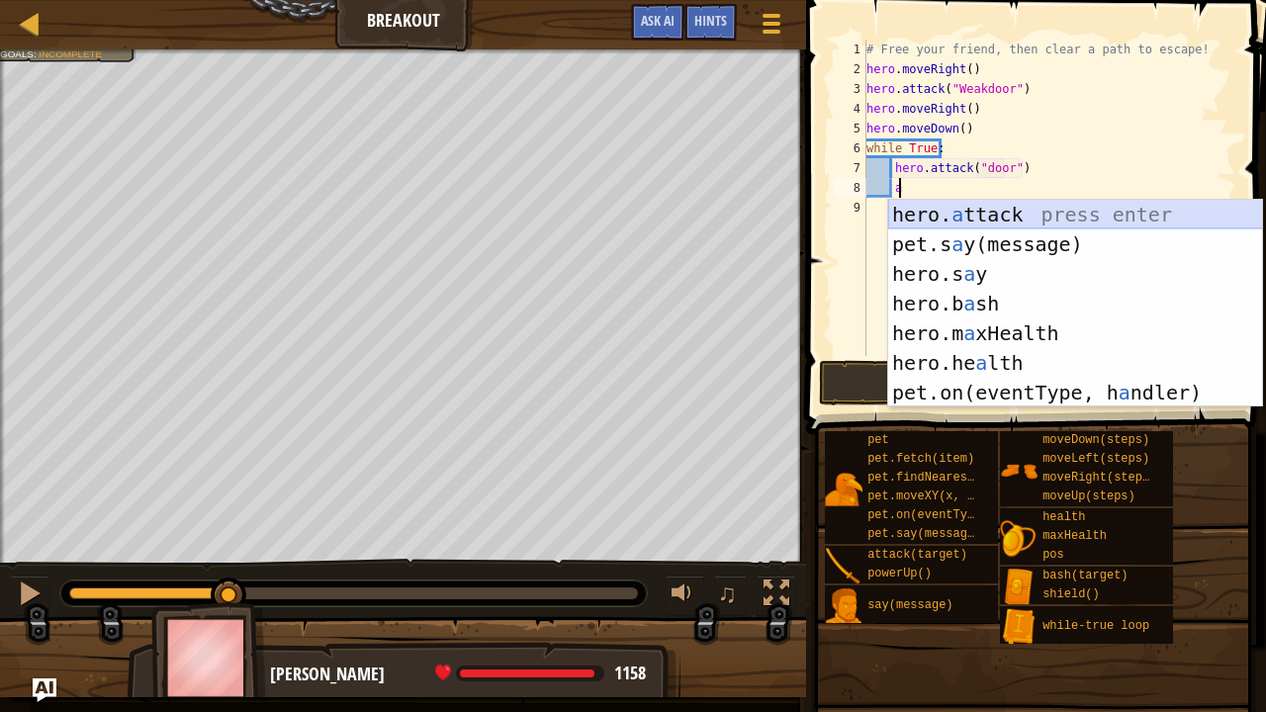
click at [910, 207] on div "hero. a ttack press enter pet.s a y(message) press enter hero.s a y press enter…" at bounding box center [1075, 333] width 375 height 267
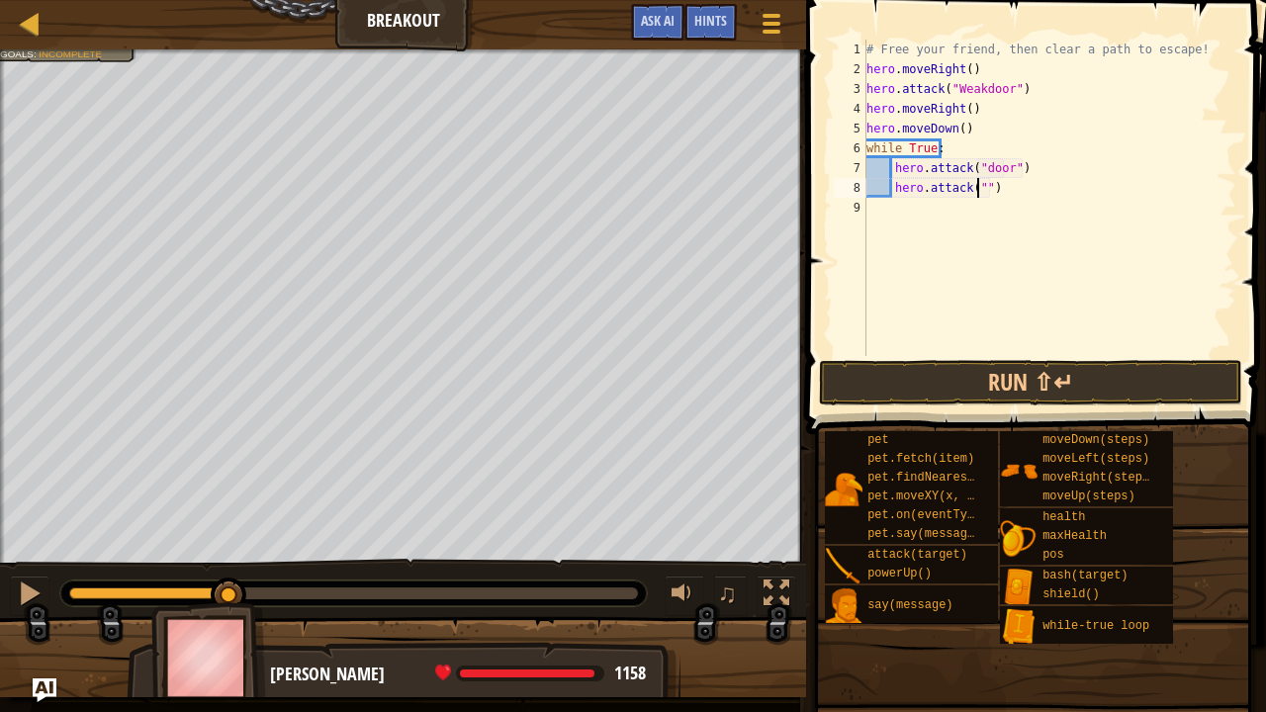
scroll to position [9, 10]
type textarea "hero.attack("door")"
click at [1023, 188] on div "# Free your friend, then clear a path to escape! hero . moveRight ( ) hero . at…" at bounding box center [1049, 218] width 374 height 356
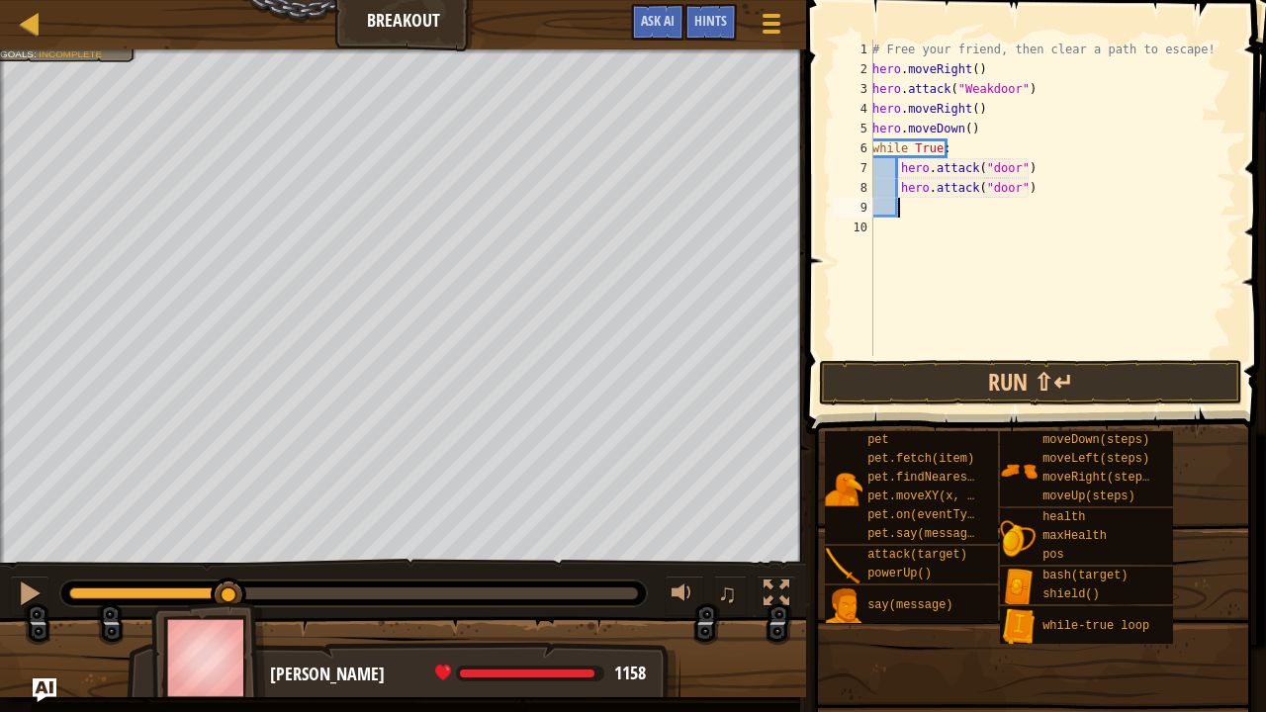
type textarea "m"
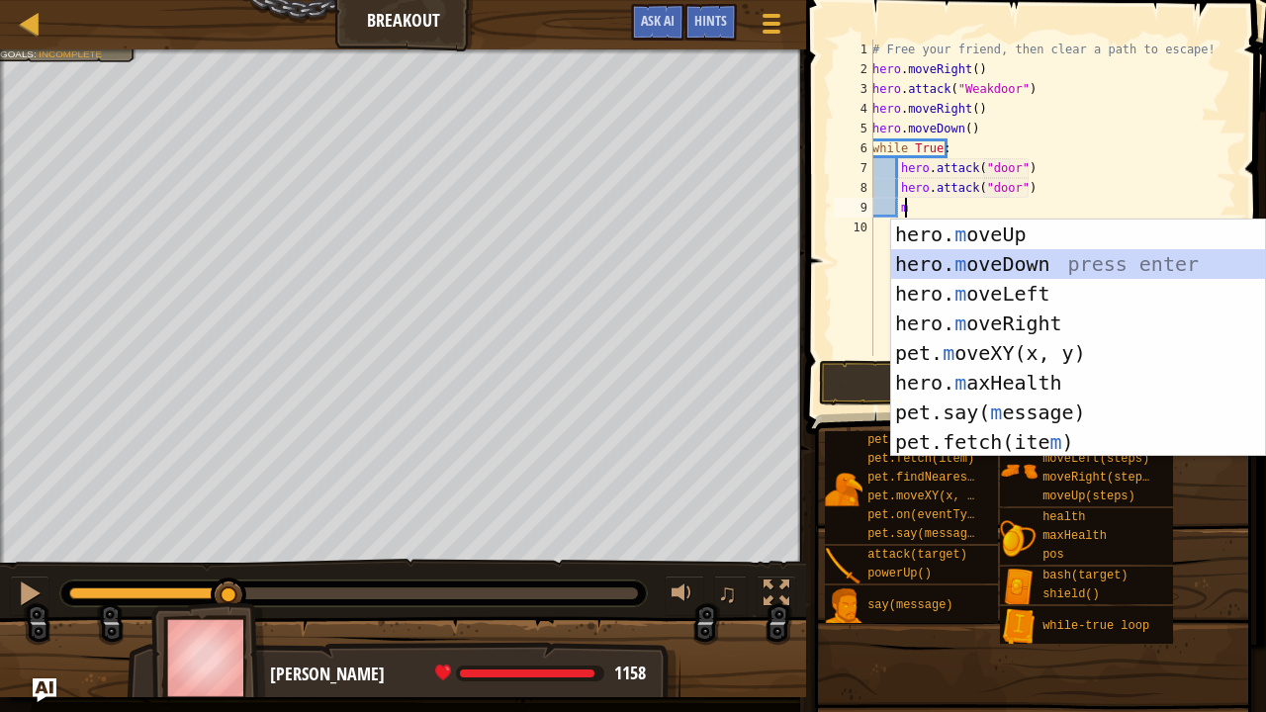
click at [953, 264] on div "hero. m oveUp press enter hero. m oveDown press enter hero. m oveLeft press ent…" at bounding box center [1078, 368] width 375 height 297
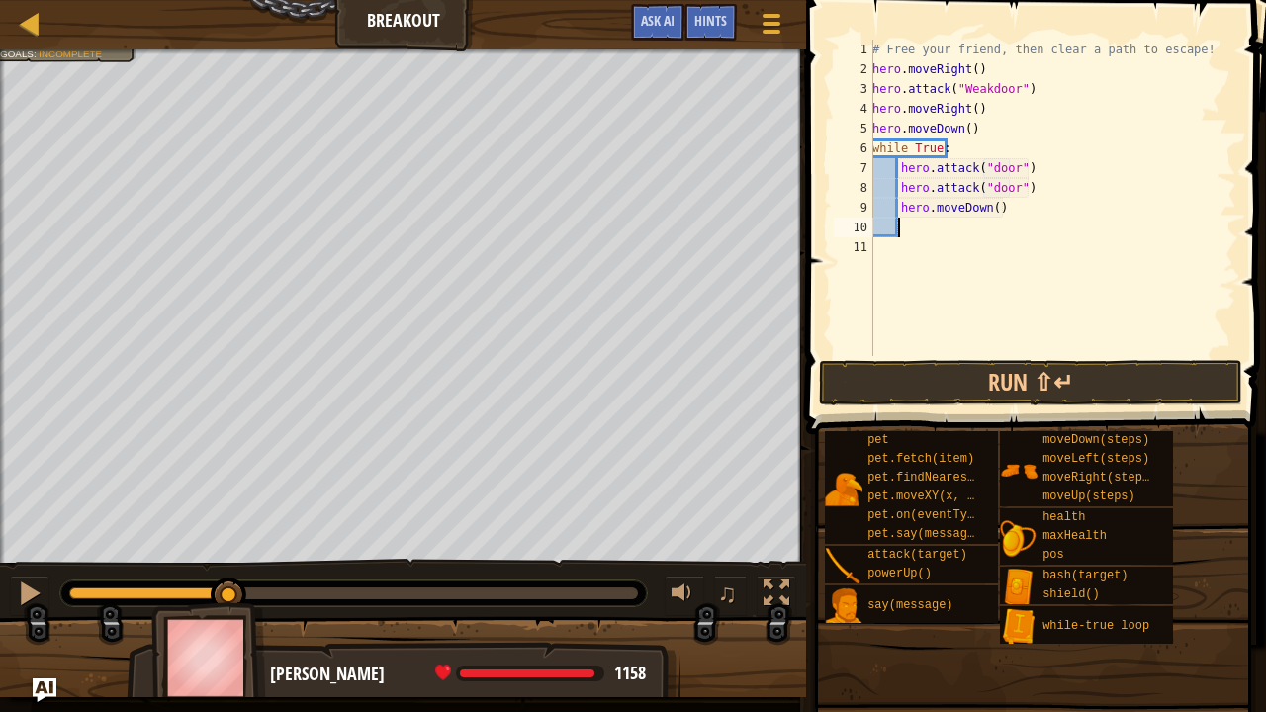
type textarea "m"
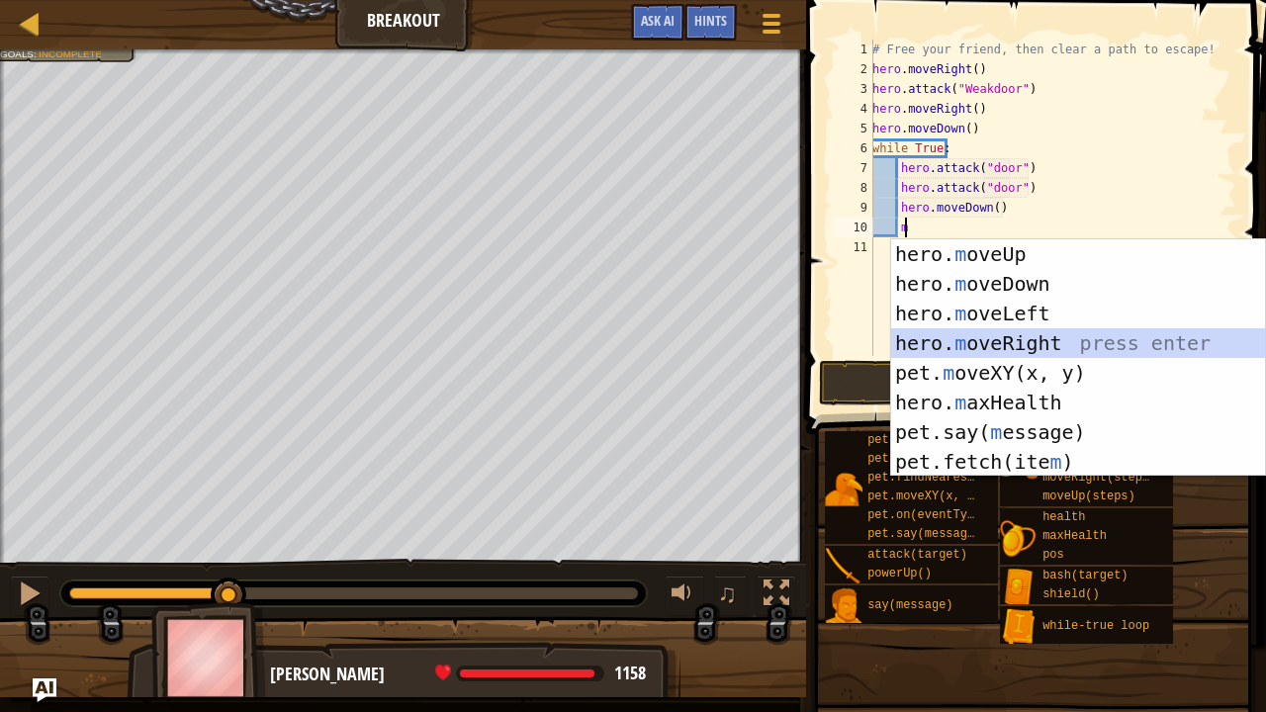
click at [1027, 344] on div "hero. m oveUp press enter hero. m oveDown press enter hero. m oveLeft press ent…" at bounding box center [1078, 387] width 375 height 297
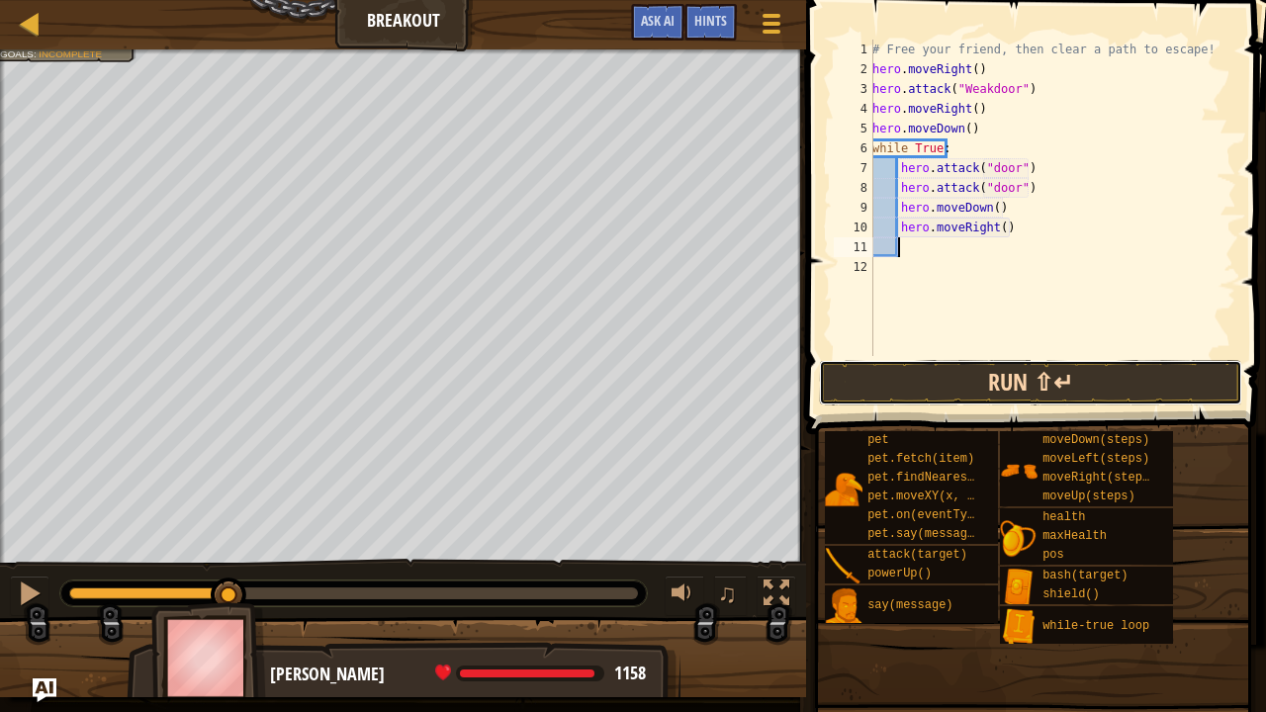
click at [1033, 376] on button "Run ⇧↵" at bounding box center [1030, 382] width 423 height 45
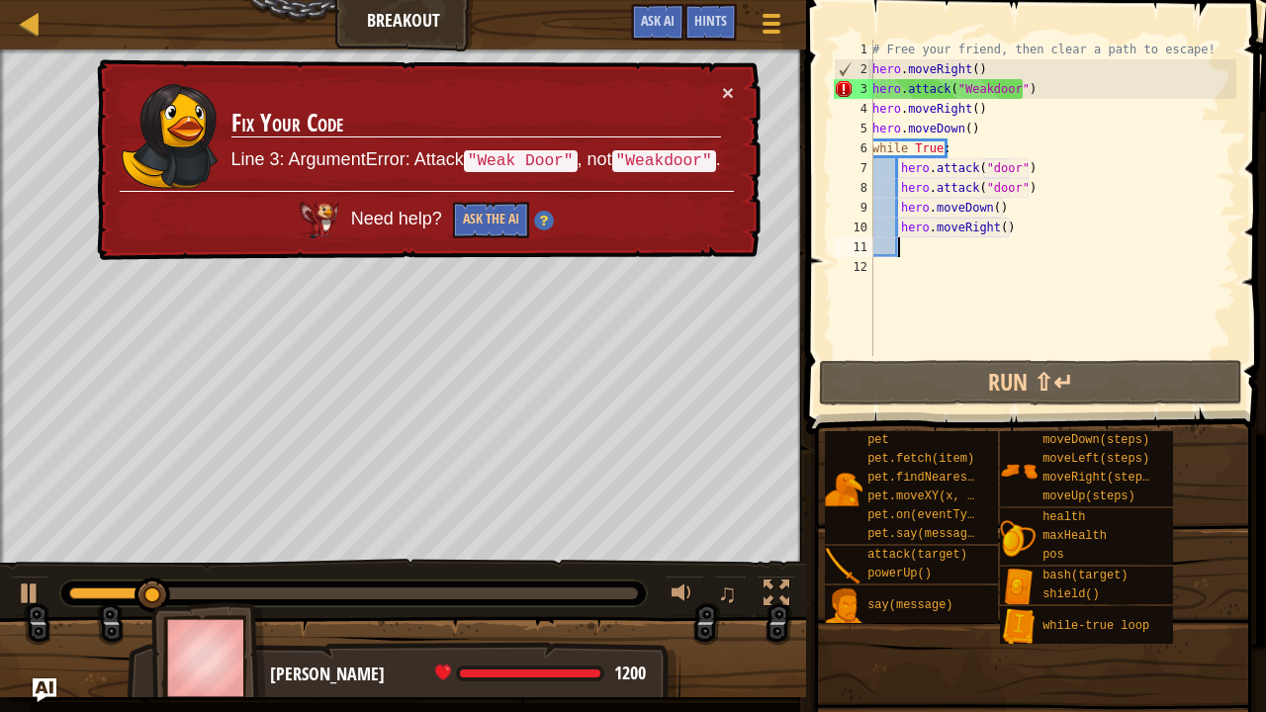
click at [724, 76] on div "× Fix Your Code Line 3: ArgumentError: Attack "Weak Door" , not "Weakdoor" . Ne…" at bounding box center [427, 160] width 668 height 202
click at [979, 89] on div "# Free your friend, then clear a path to escape! hero . moveRight ( ) hero . at…" at bounding box center [1052, 218] width 368 height 356
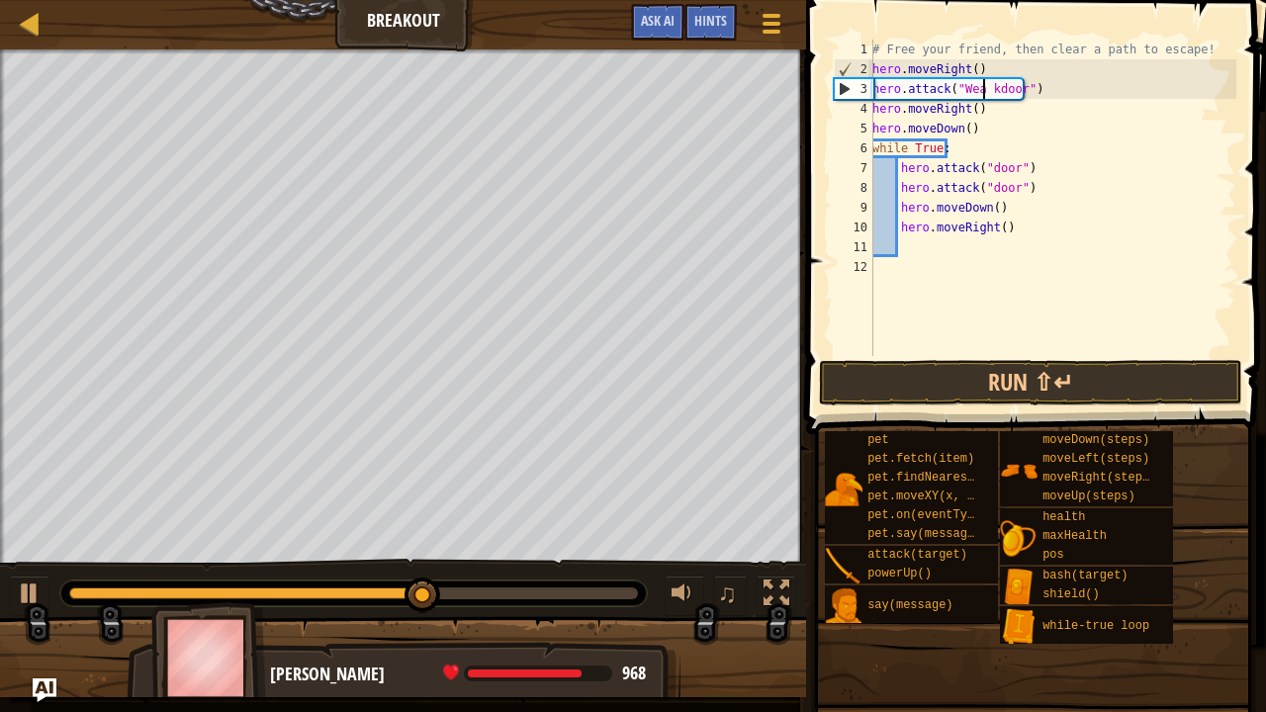
click at [988, 89] on div "# Free your friend, then clear a path to escape! hero . moveRight ( ) hero . at…" at bounding box center [1052, 218] width 368 height 356
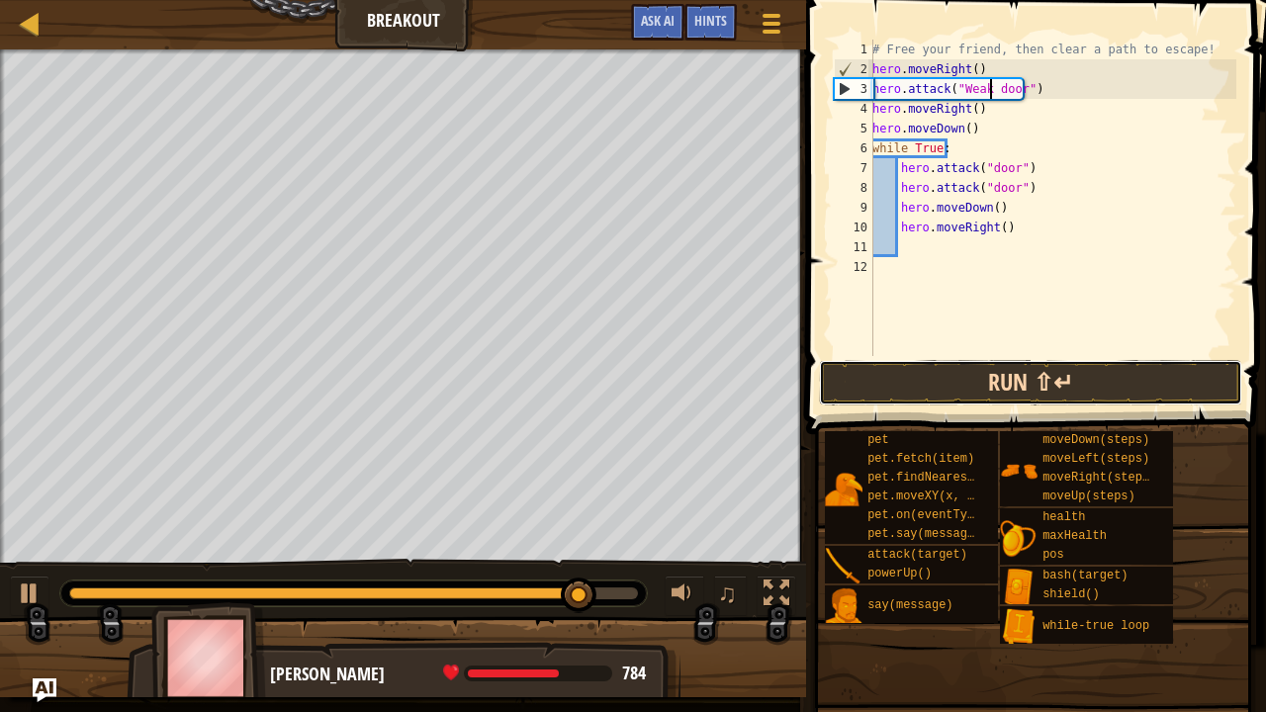
click at [1031, 380] on button "Run ⇧↵" at bounding box center [1030, 382] width 423 height 45
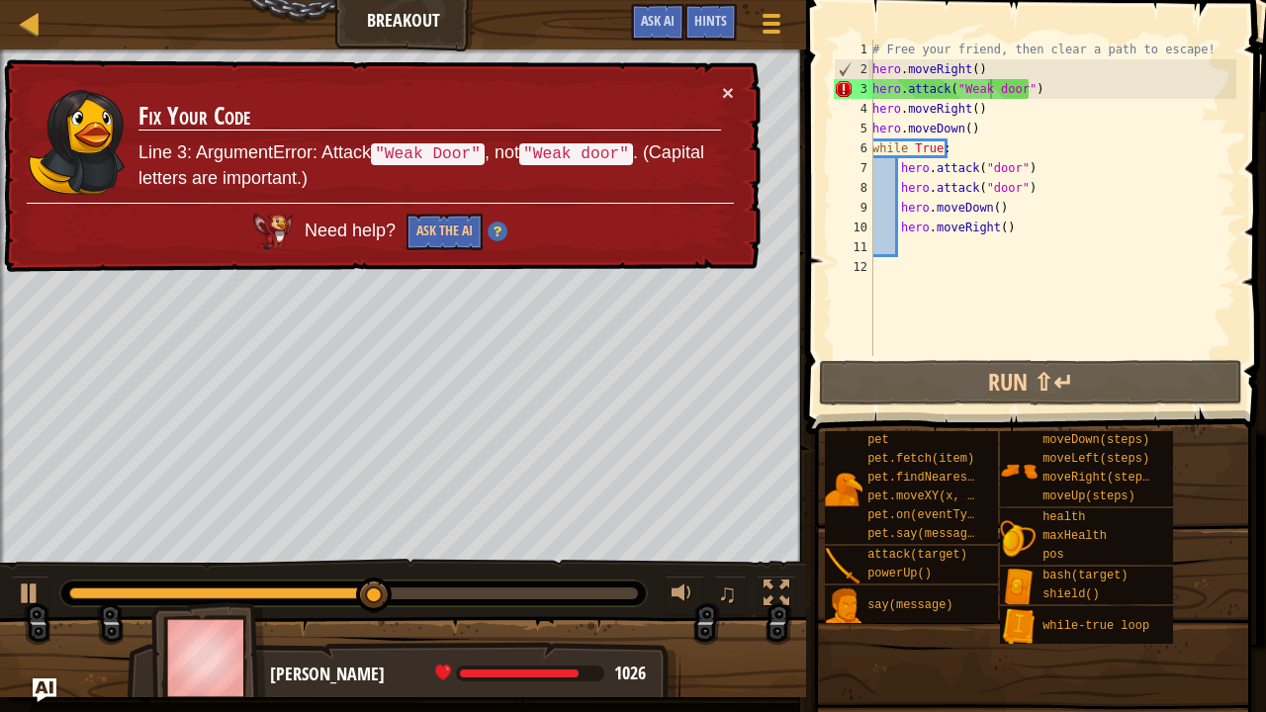
click at [539, 164] on p "Line 3: ArgumentError: Attack "Weak Door" , not "Weak door" . (Capital letters …" at bounding box center [429, 165] width 583 height 51
click at [995, 88] on div "# Free your friend, then clear a path to escape! hero . moveRight ( ) hero . at…" at bounding box center [1052, 218] width 368 height 356
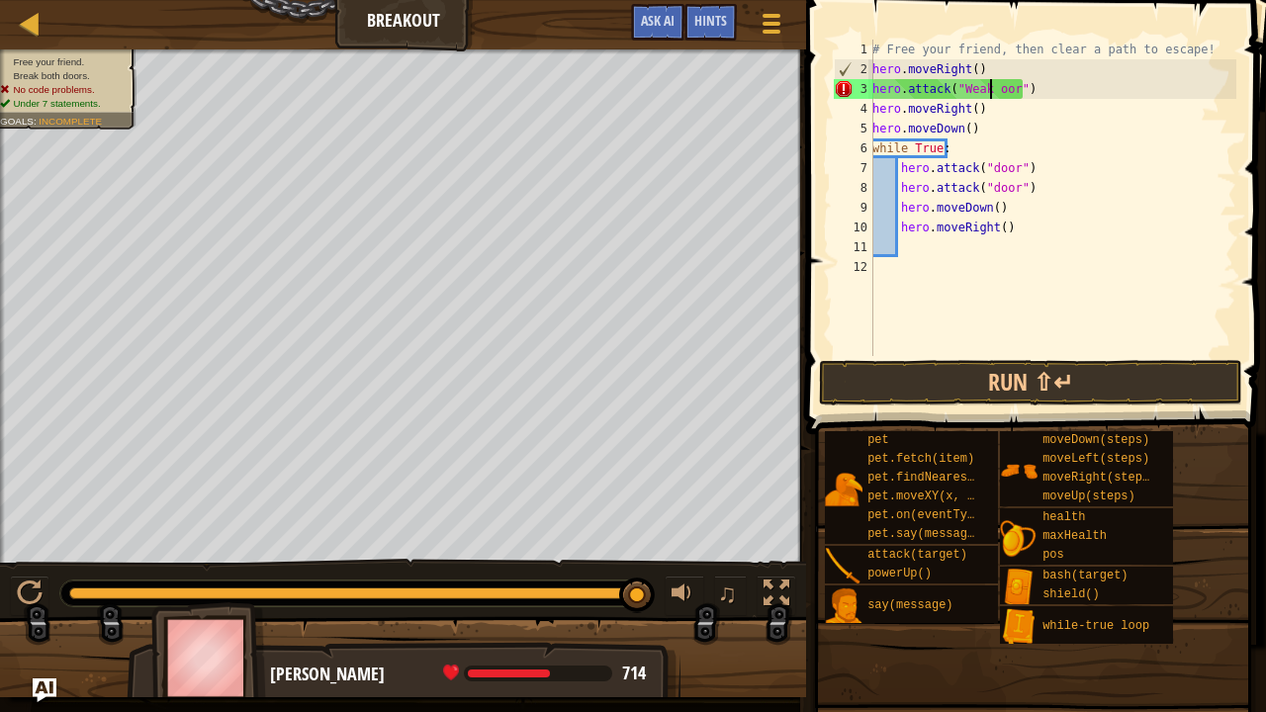
type textarea "hero.attack("Weak Door")"
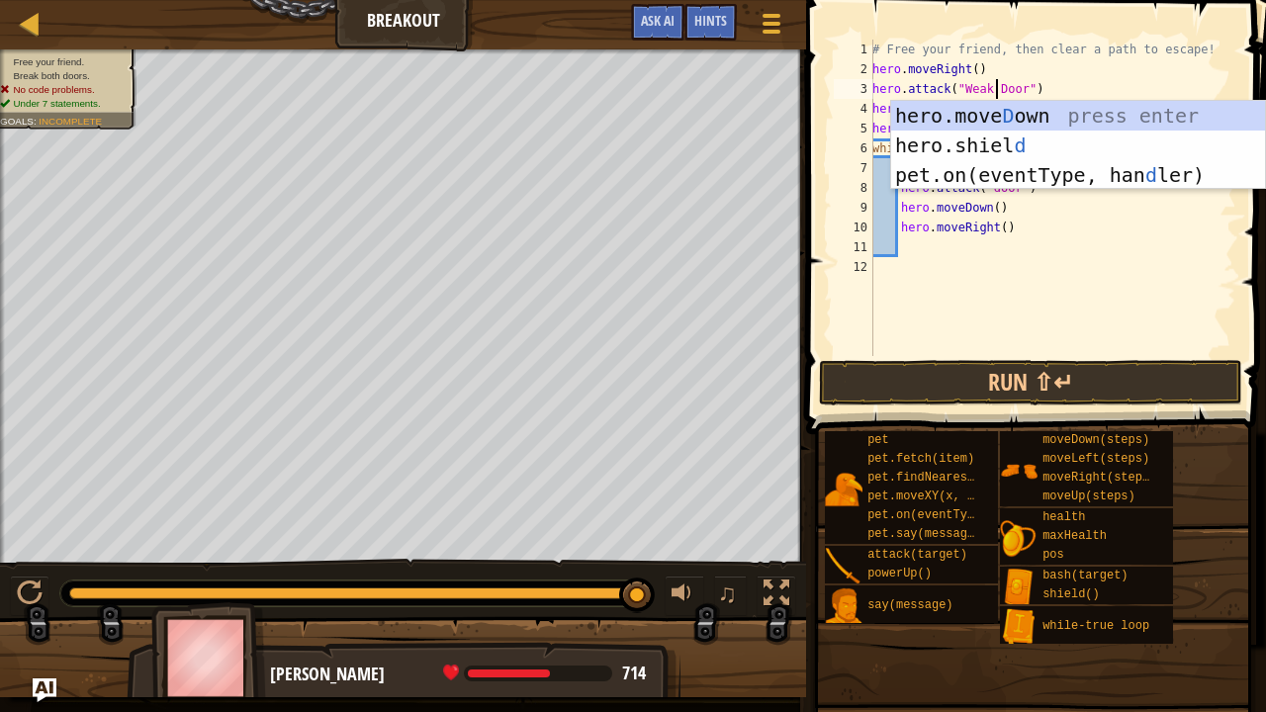
scroll to position [9, 10]
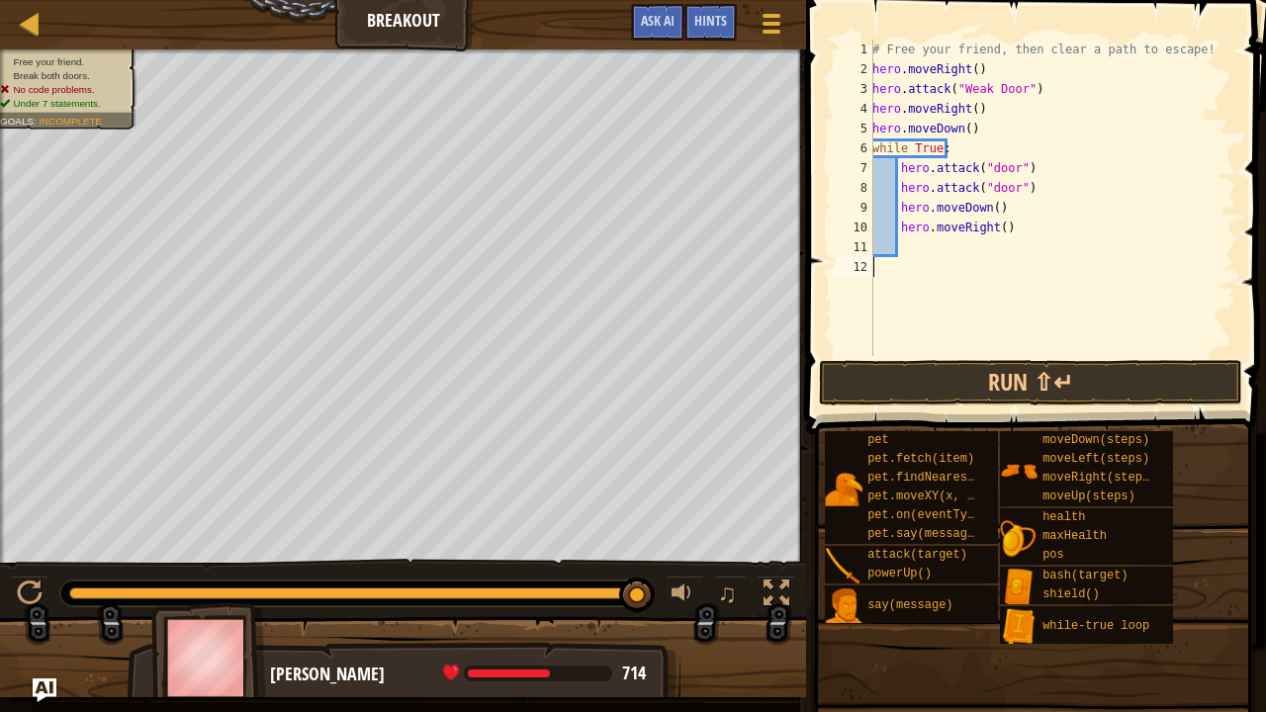
click at [1080, 267] on div "# Free your friend, then clear a path to escape! hero . moveRight ( ) hero . at…" at bounding box center [1052, 218] width 368 height 356
click at [988, 186] on div "# Free your friend, then clear a path to escape! hero . moveRight ( ) hero . at…" at bounding box center [1052, 218] width 368 height 356
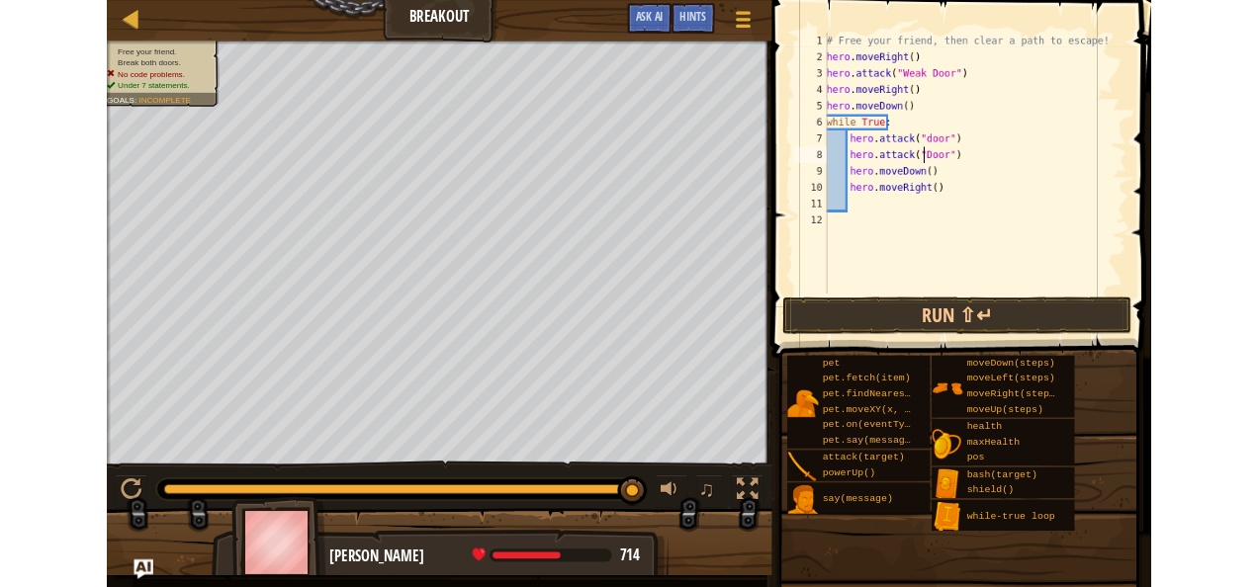
scroll to position [9, 10]
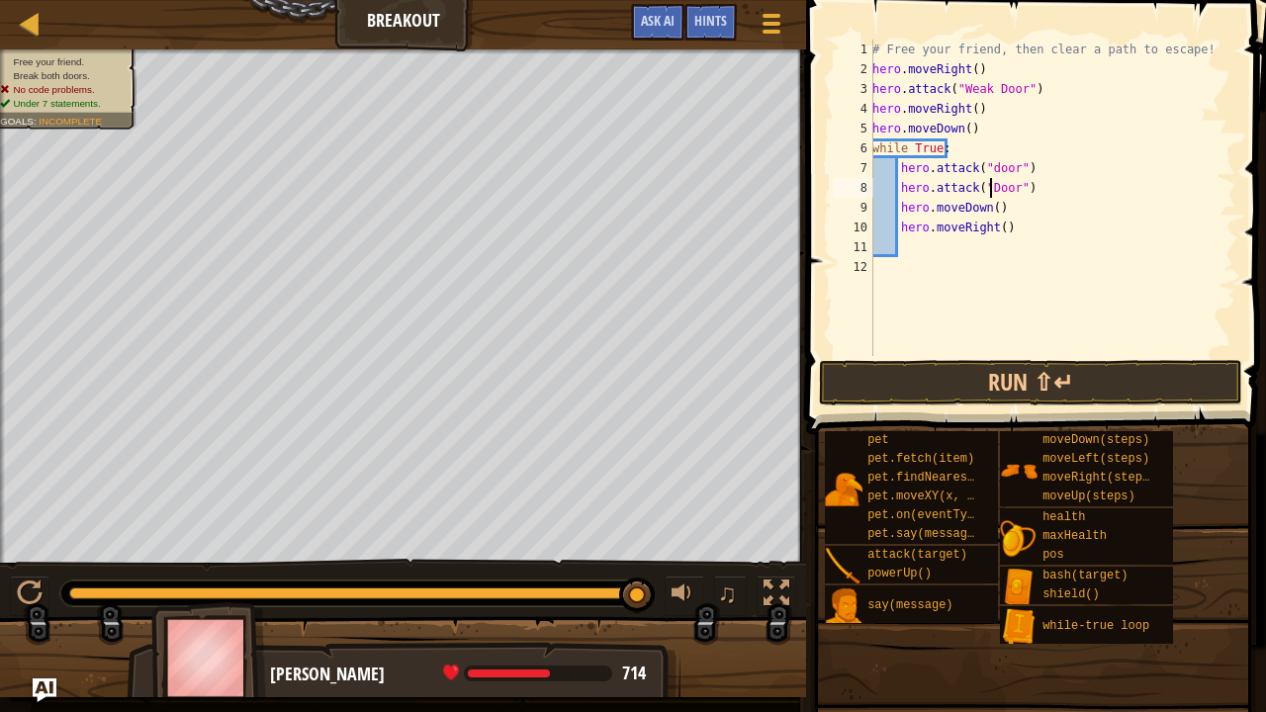
click at [988, 166] on div "# Free your friend, then clear a path to escape! hero . moveRight ( ) hero . at…" at bounding box center [1052, 218] width 368 height 356
click at [914, 384] on button "Run ⇧↵" at bounding box center [1030, 382] width 423 height 45
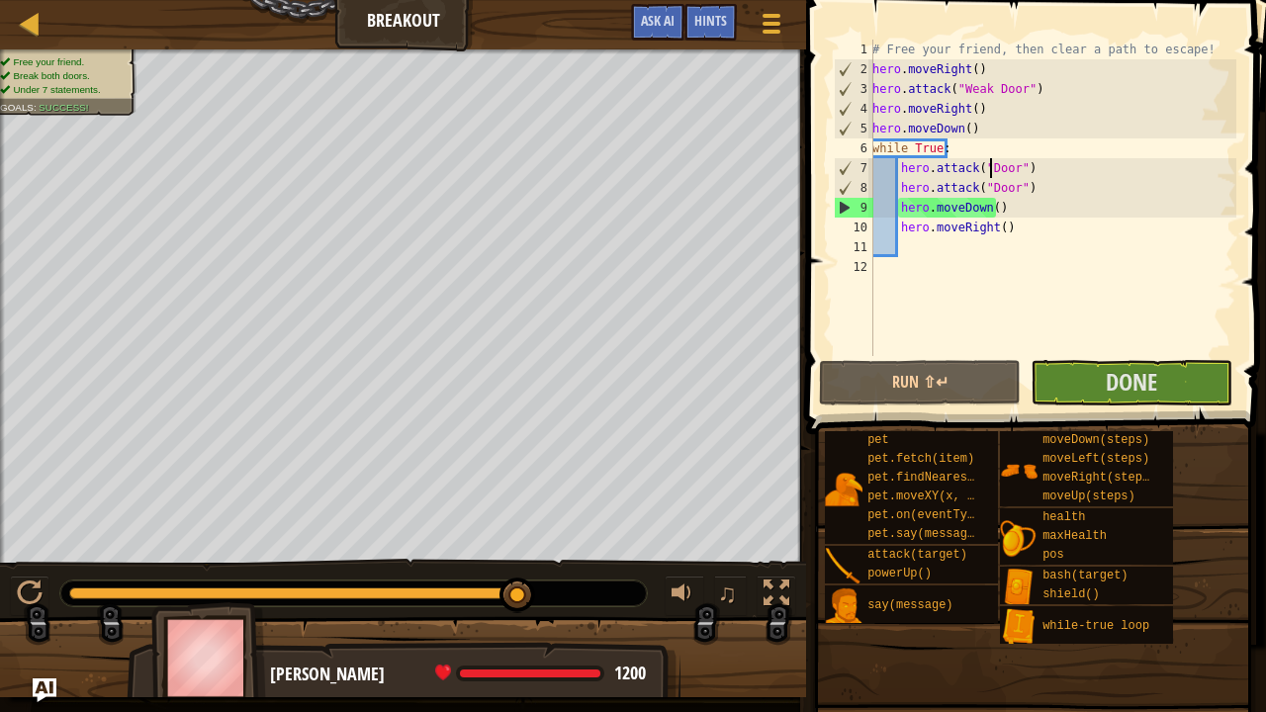
click at [982, 430] on div "pet pet.fetch(item) pet.findNearestByType(type) pet.moveXY(x, y) pet.on(eventTy…" at bounding box center [1038, 537] width 428 height 215
click at [1007, 224] on div "# Free your friend, then clear a path to escape! hero . moveRight ( ) hero . at…" at bounding box center [1052, 218] width 368 height 356
type textarea "hero.moveRight()"
click at [1076, 394] on button "Done" at bounding box center [1132, 382] width 202 height 45
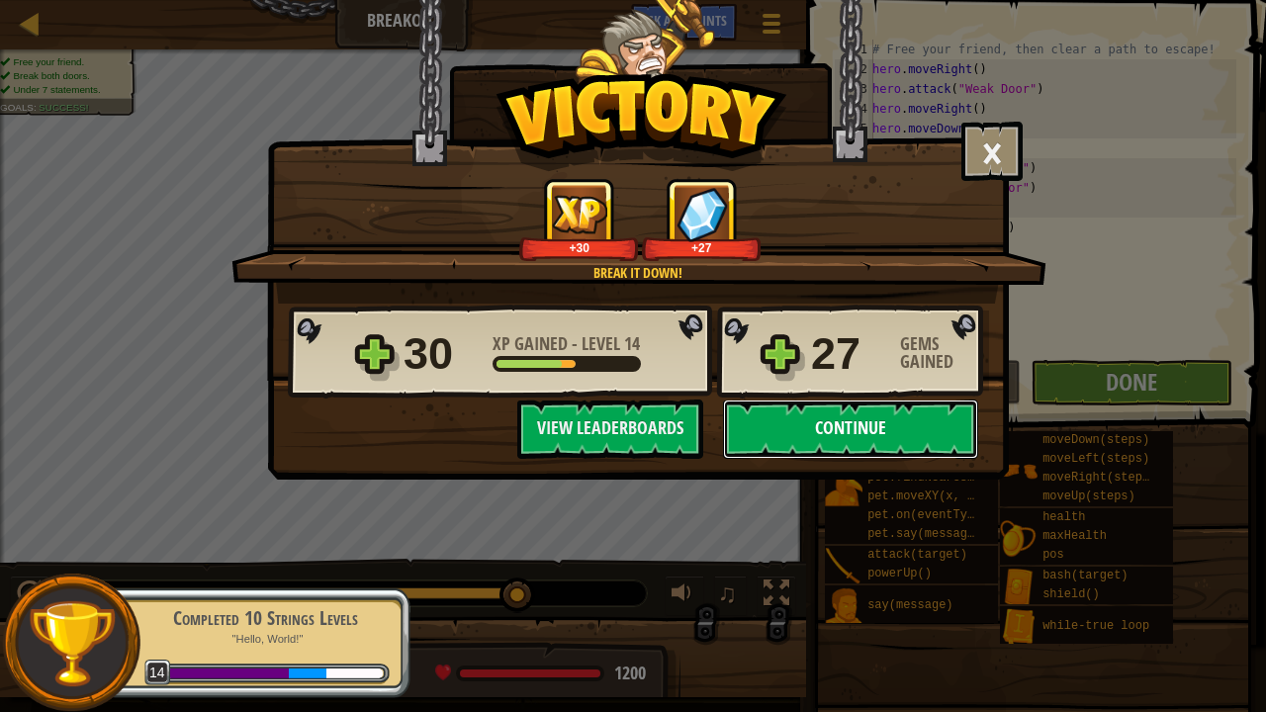
click at [834, 400] on button "Continue" at bounding box center [850, 429] width 255 height 59
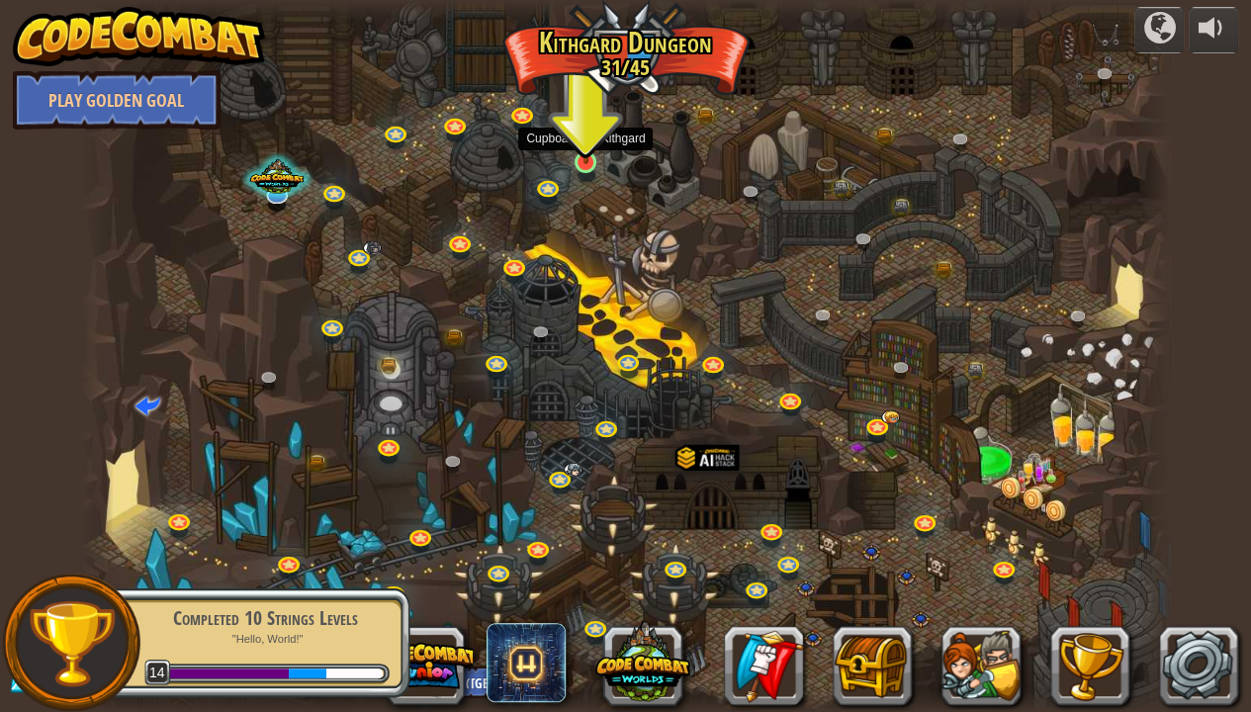
click at [587, 159] on img at bounding box center [586, 133] width 27 height 61
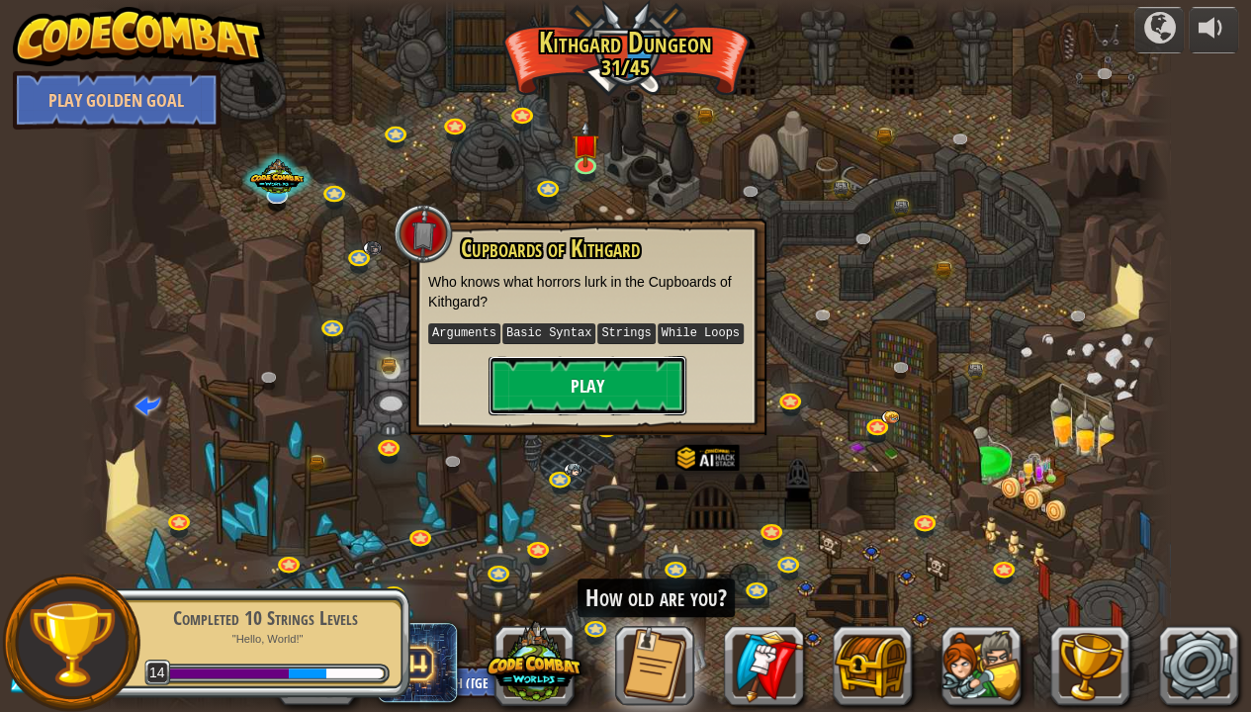
click at [583, 356] on button "Play" at bounding box center [588, 385] width 198 height 59
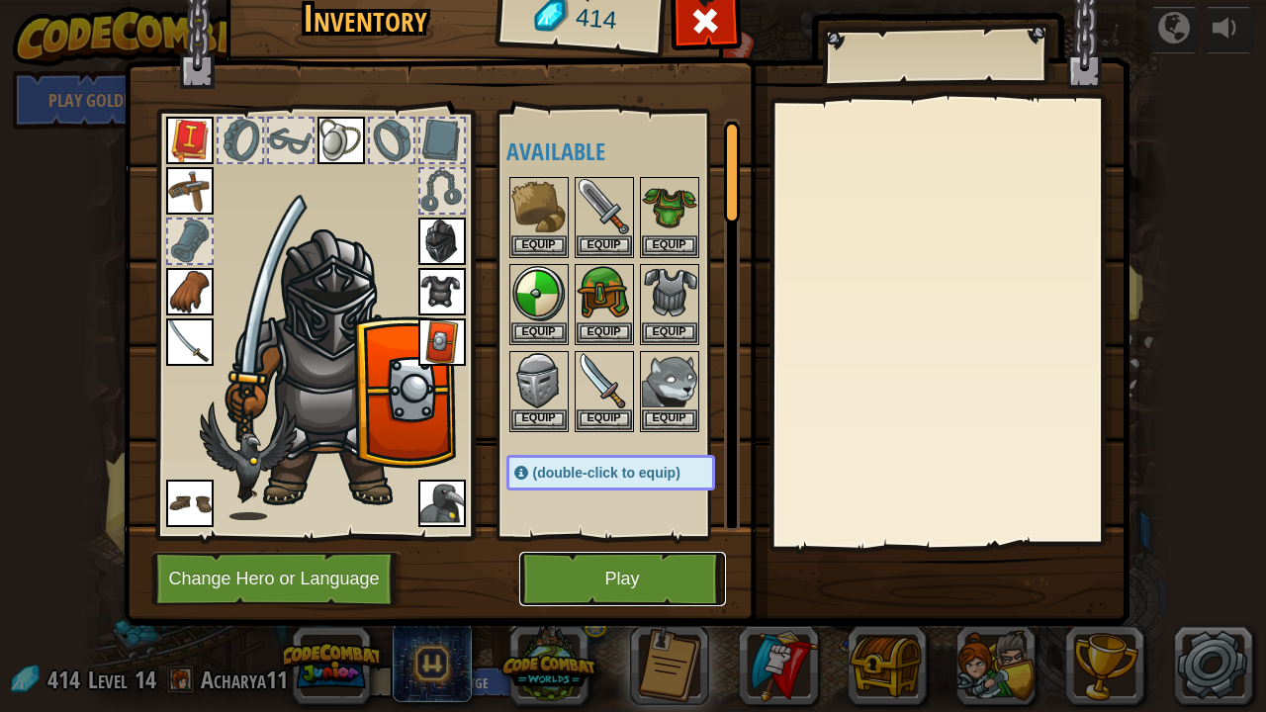
click at [584, 565] on button "Play" at bounding box center [622, 579] width 207 height 54
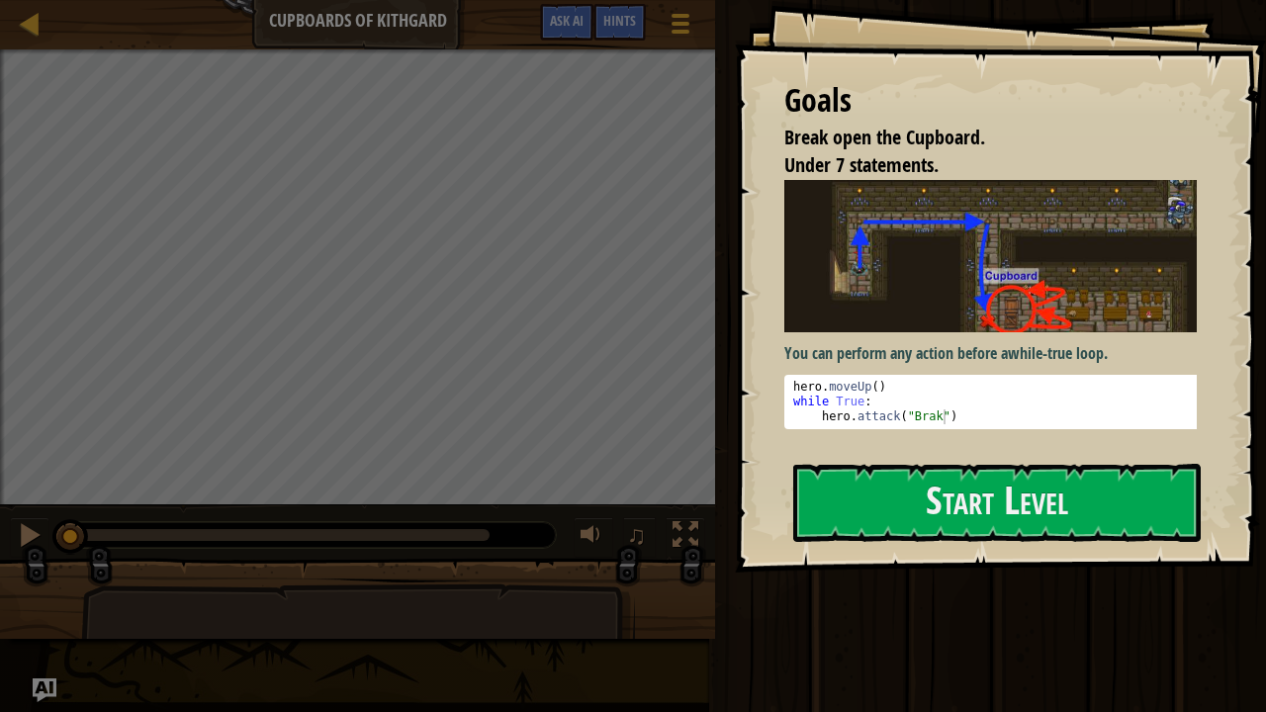
click at [16, 24] on div "Map Cupboards of Kithgard Game Menu Done Hints Ask AI" at bounding box center [357, 24] width 715 height 49
click at [27, 26] on div at bounding box center [30, 23] width 25 height 25
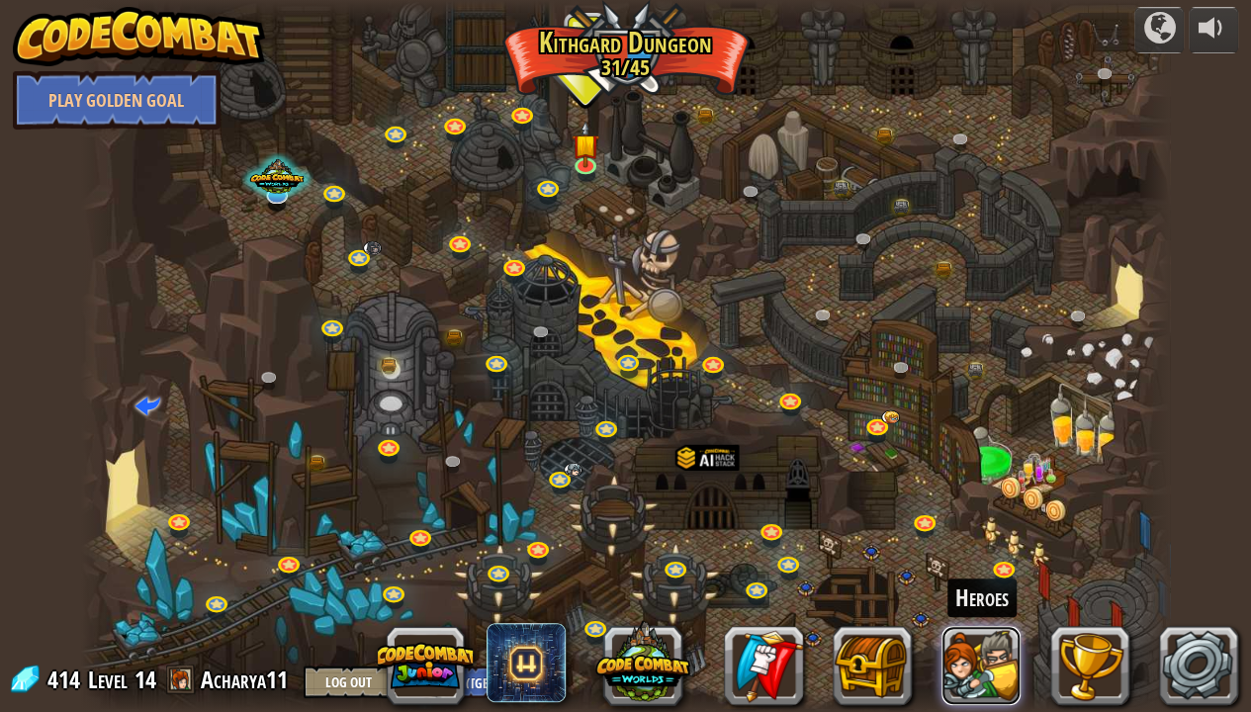
click at [977, 586] on button at bounding box center [980, 665] width 79 height 79
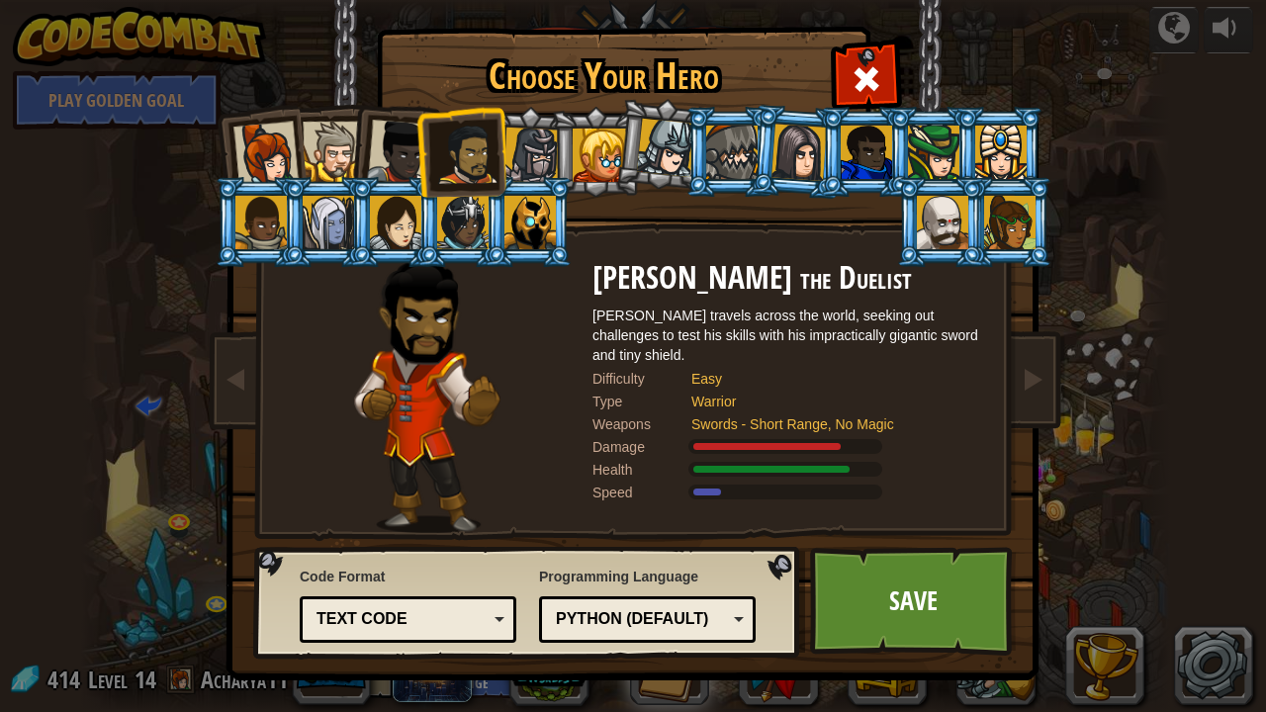
click at [576, 170] on div at bounding box center [599, 155] width 53 height 53
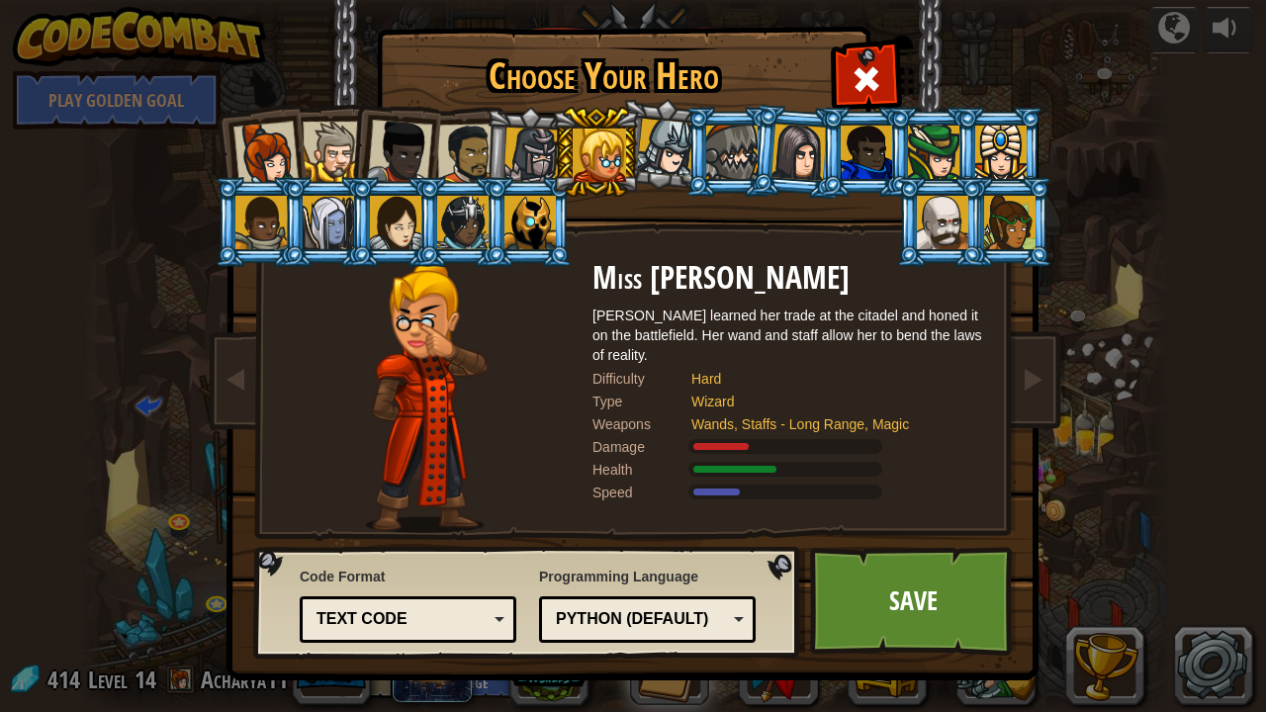
click at [758, 134] on li at bounding box center [797, 152] width 95 height 96
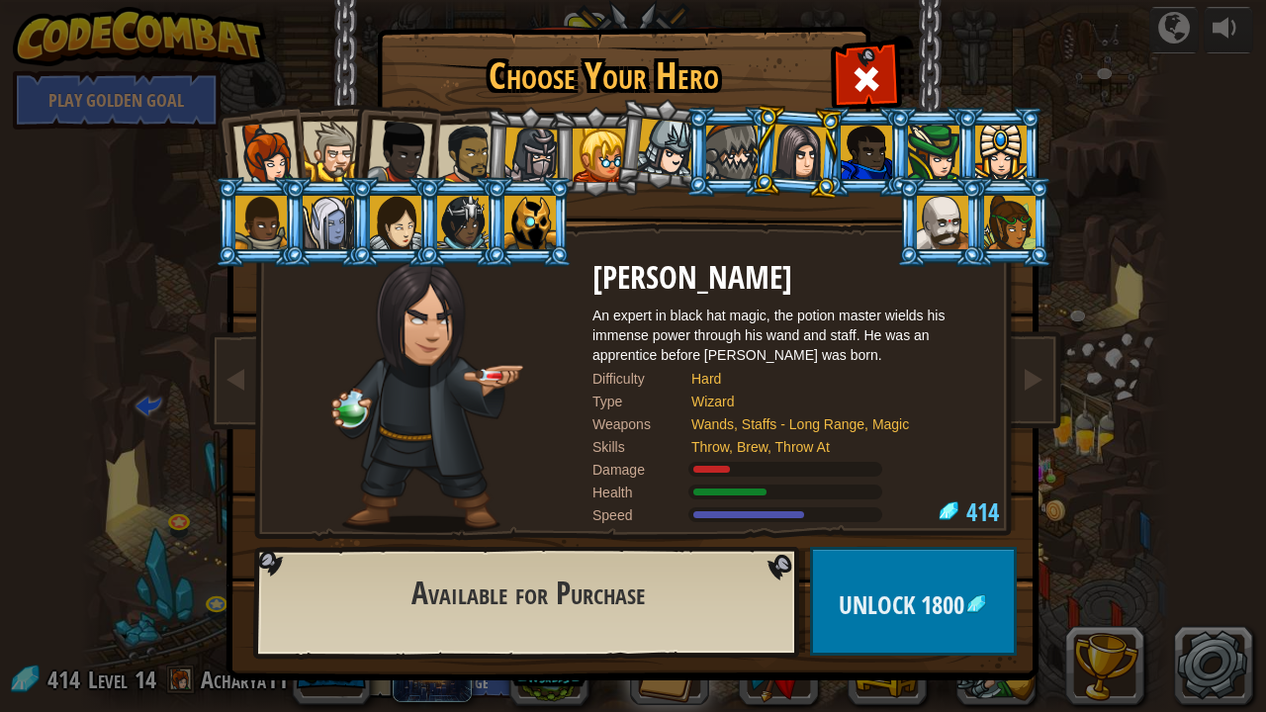
click at [909, 215] on li at bounding box center [940, 222] width 89 height 90
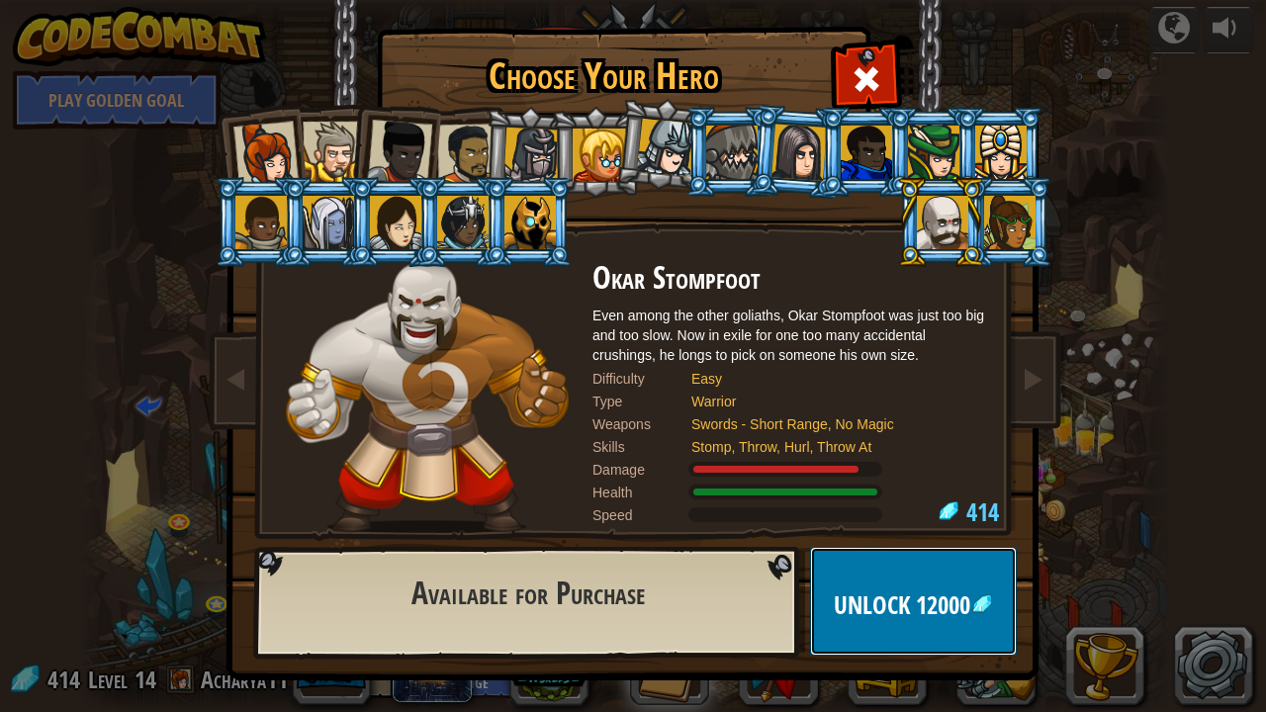
click at [920, 586] on span "12000" at bounding box center [943, 605] width 54 height 34
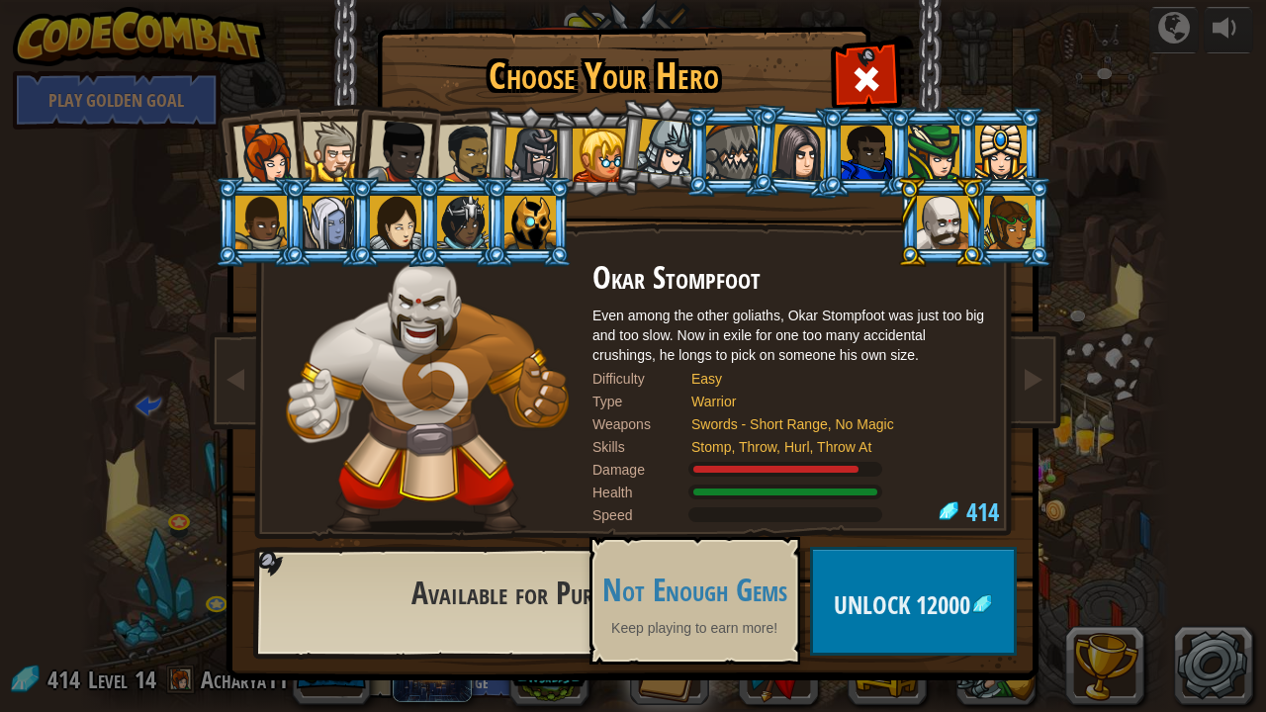
click at [727, 586] on img at bounding box center [637, 326] width 856 height 708
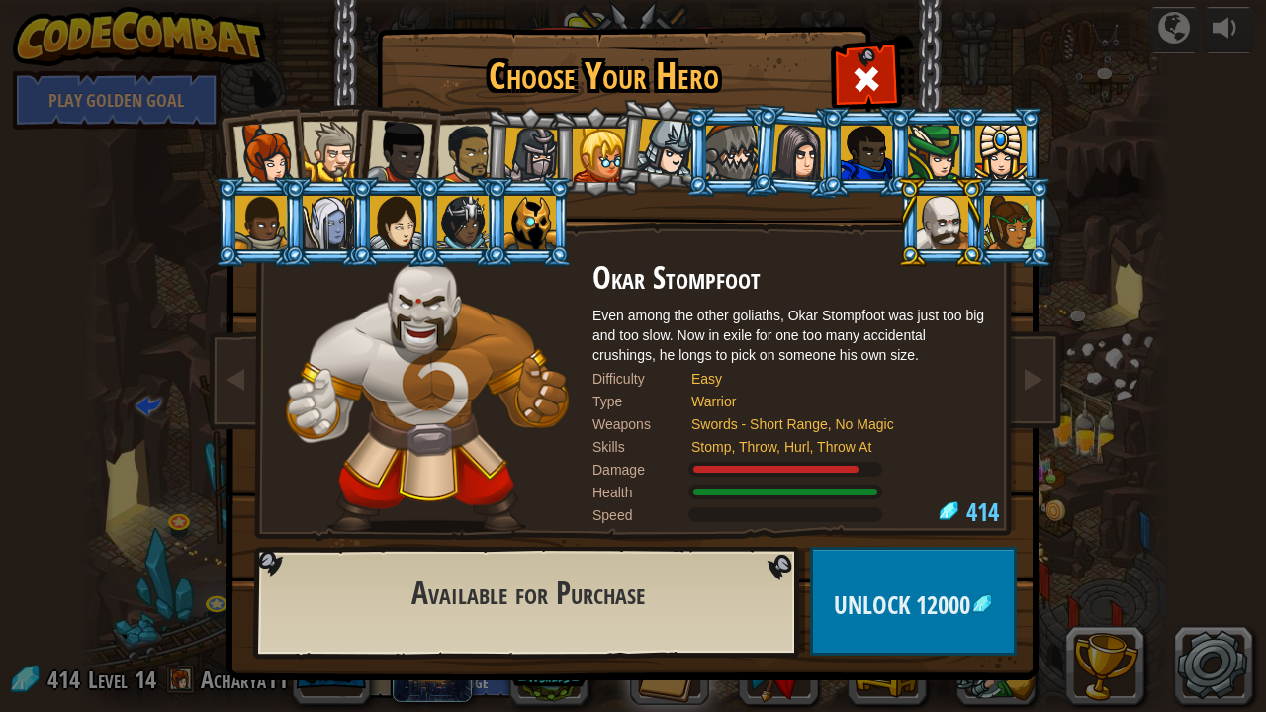
drag, startPoint x: 615, startPoint y: 543, endPoint x: 635, endPoint y: 573, distance: 35.7
click at [635, 32] on div "Choose Your Hero 414 Captain [PERSON_NAME] is a no-nonsense leader who isn't af…" at bounding box center [632, 31] width 811 height 2
click at [597, 586] on h2 "Available for Purchase" at bounding box center [528, 594] width 456 height 35
click at [867, 57] on div at bounding box center [866, 76] width 62 height 62
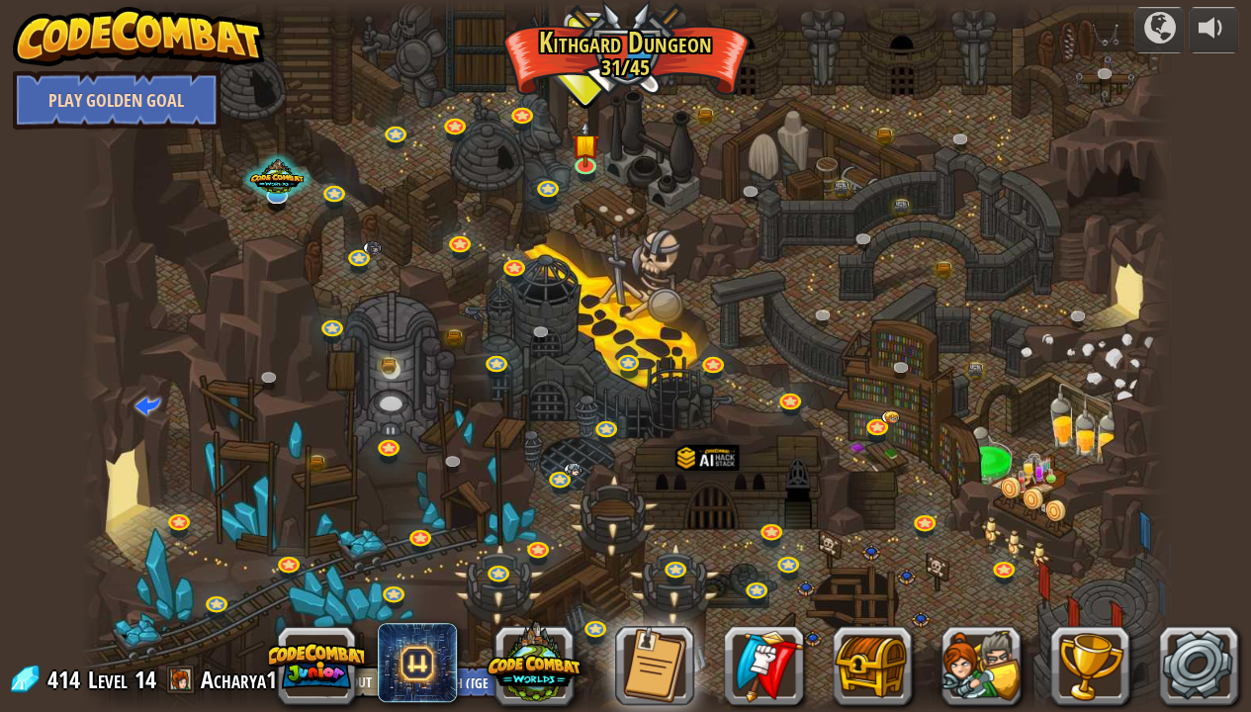
click at [172, 77] on link "Play Golden Goal" at bounding box center [117, 99] width 208 height 59
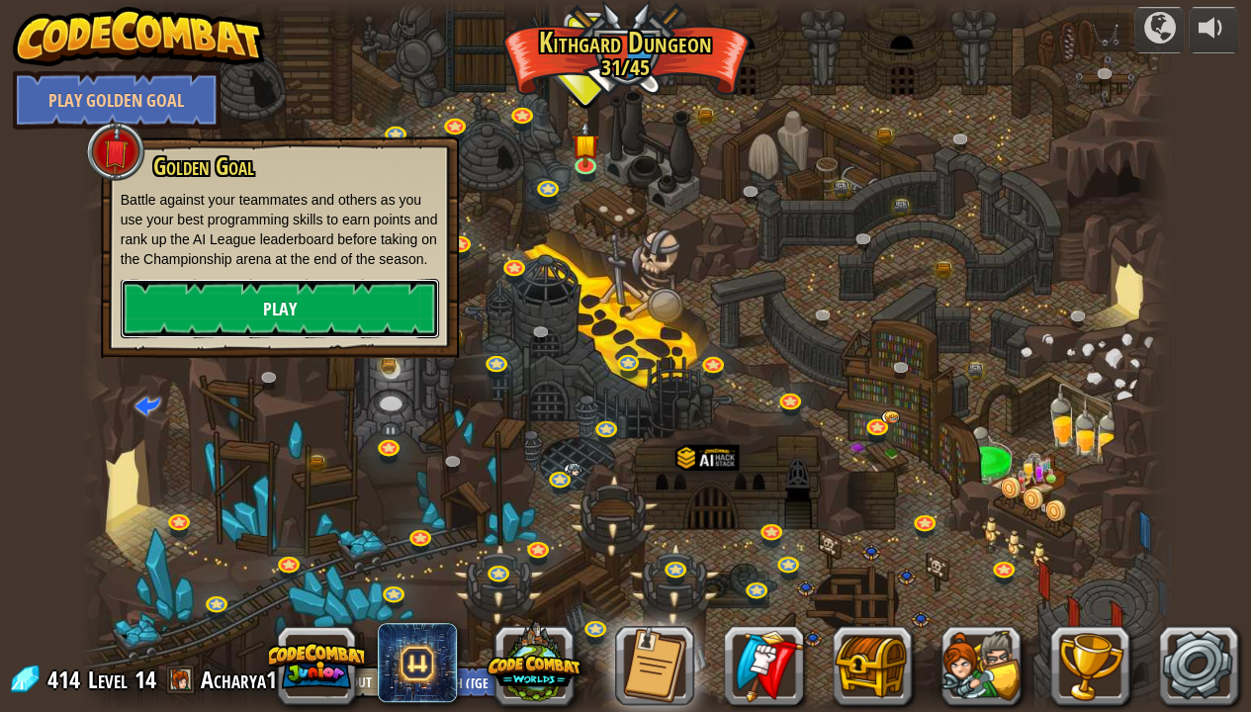
click at [384, 299] on link "Play" at bounding box center [280, 308] width 318 height 59
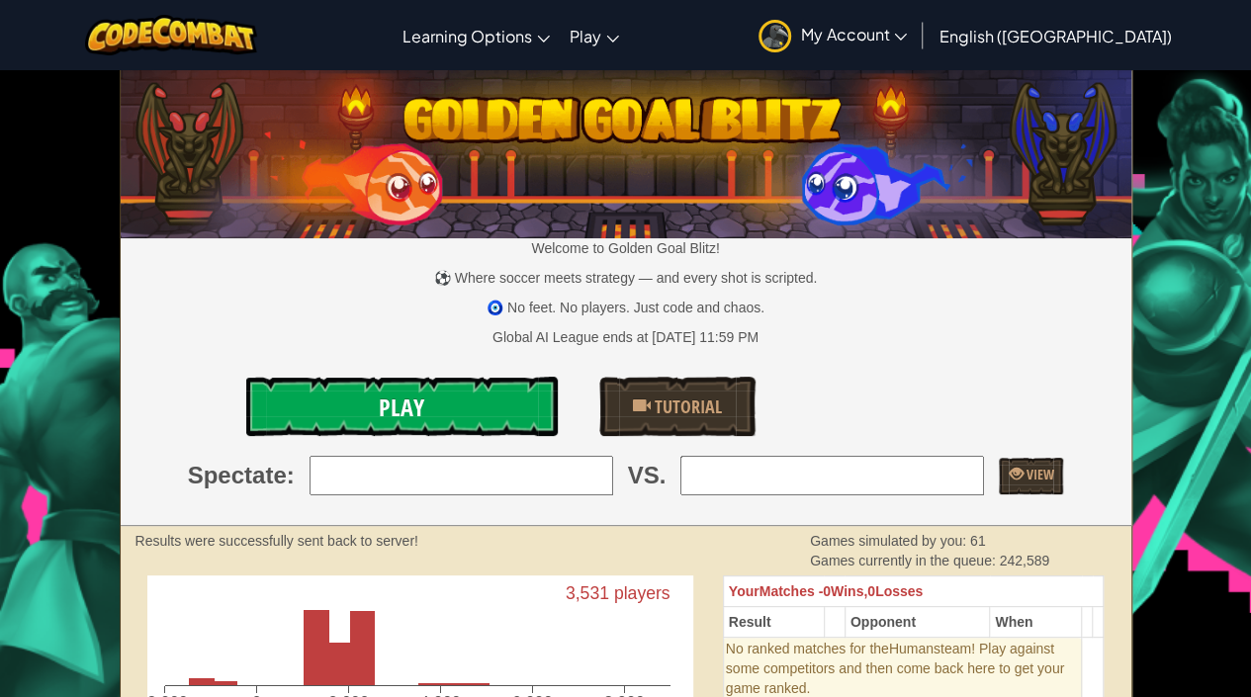
click at [307, 394] on link "Play" at bounding box center [402, 406] width 313 height 59
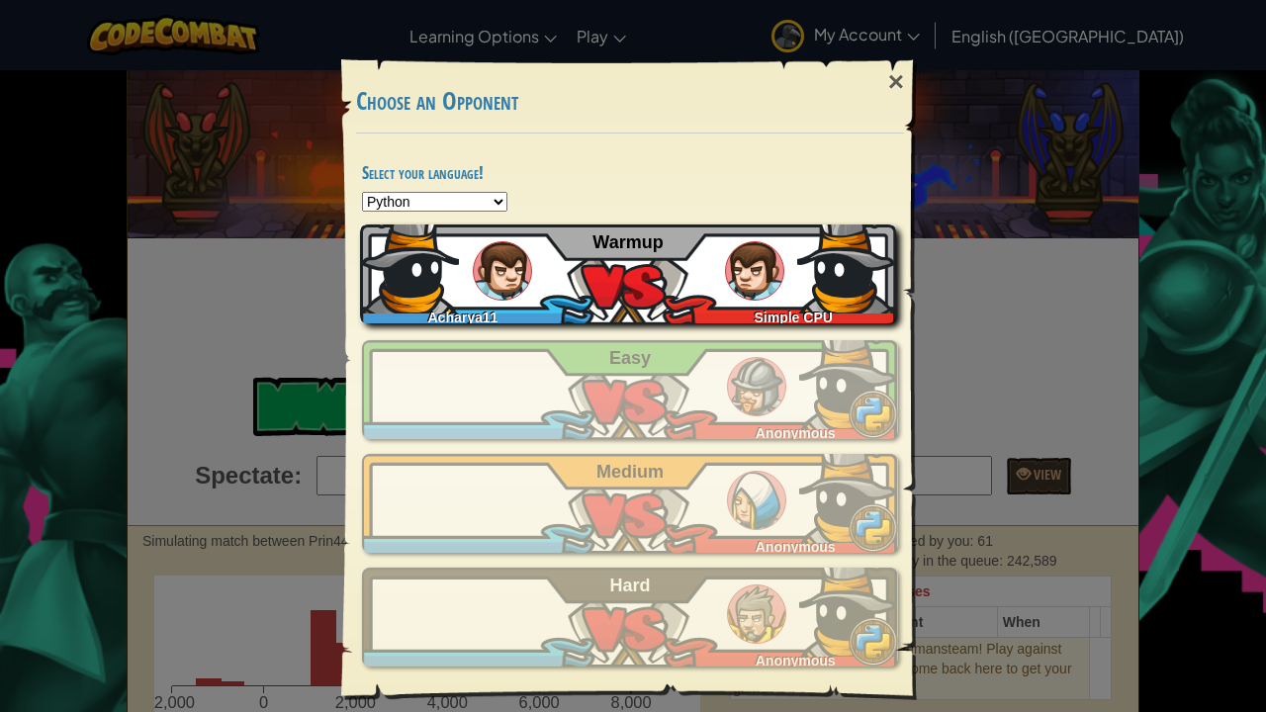
click at [631, 291] on div "Acharya11 Simple CPU Warmup" at bounding box center [628, 273] width 536 height 99
